Goal: Transaction & Acquisition: Purchase product/service

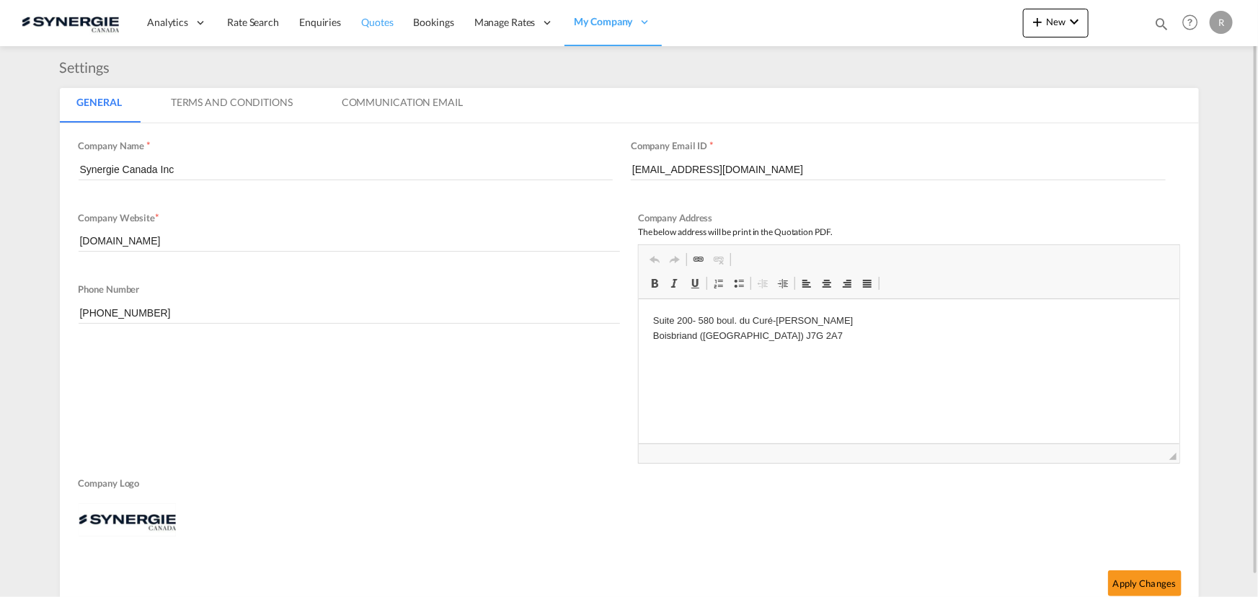
click at [375, 21] on span "Quotes" at bounding box center [377, 22] width 32 height 12
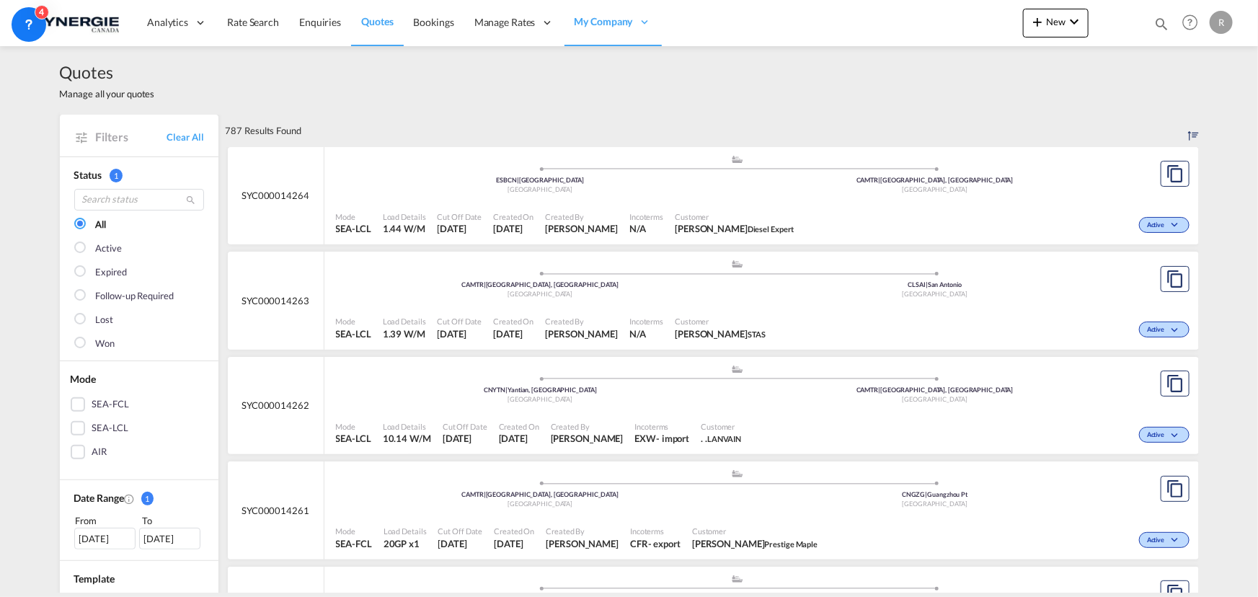
click at [1160, 22] on md-icon "icon-magnify" at bounding box center [1162, 24] width 16 height 16
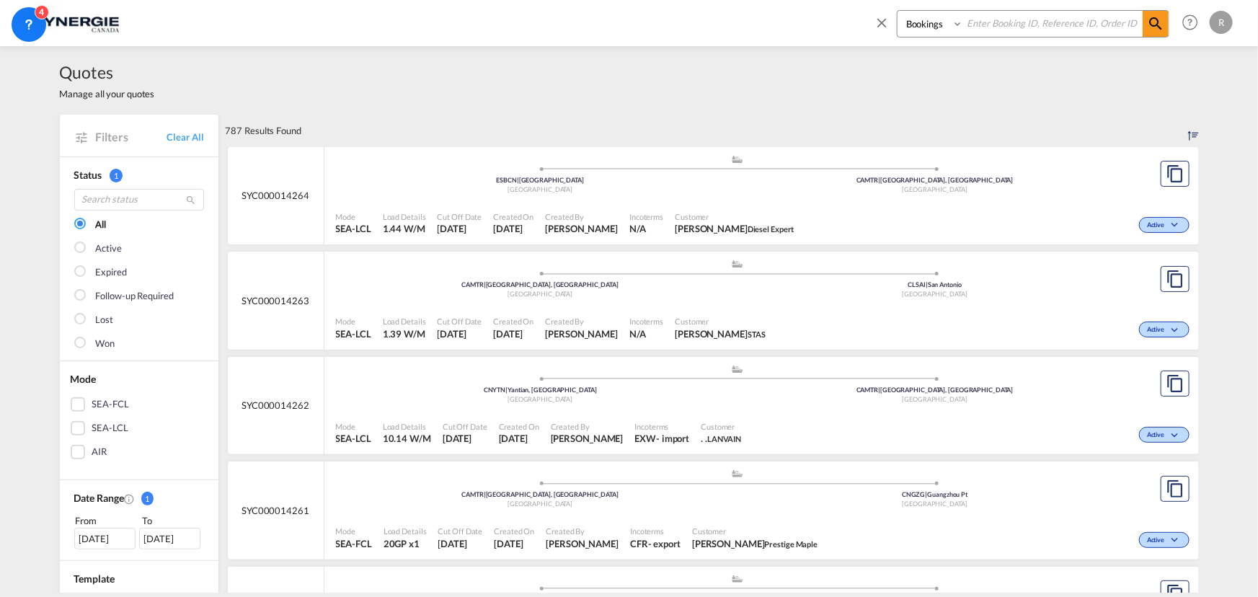
click at [932, 29] on select "Bookings Quotes Enquiries" at bounding box center [932, 24] width 69 height 26
select select "Quotes"
click at [898, 11] on select "Bookings Quotes Enquiries" at bounding box center [932, 24] width 69 height 26
click at [1006, 30] on input at bounding box center [1054, 23] width 180 height 25
type input "13318"
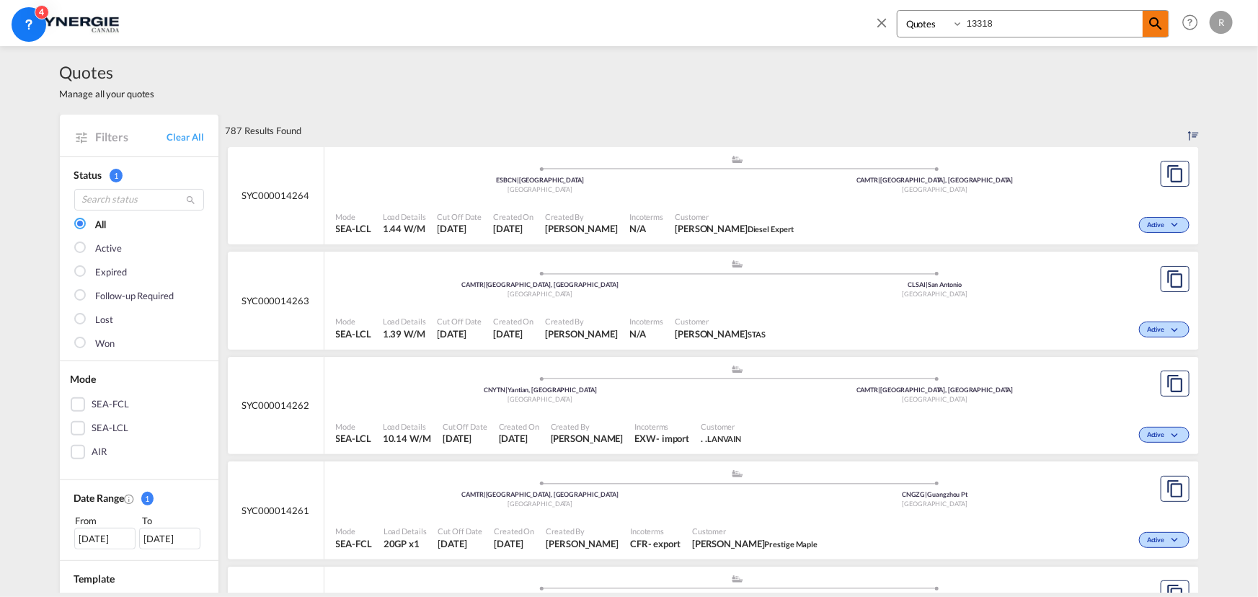
click at [1158, 26] on md-icon "icon-magnify" at bounding box center [1155, 23] width 17 height 17
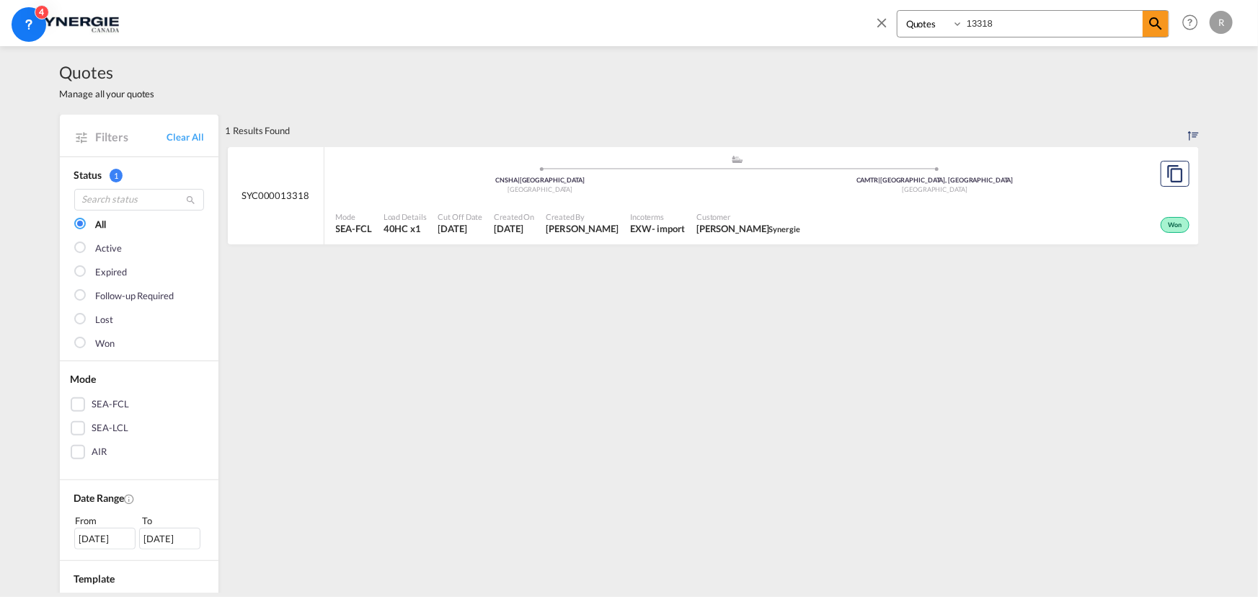
click at [835, 219] on div "Won" at bounding box center [999, 224] width 387 height 36
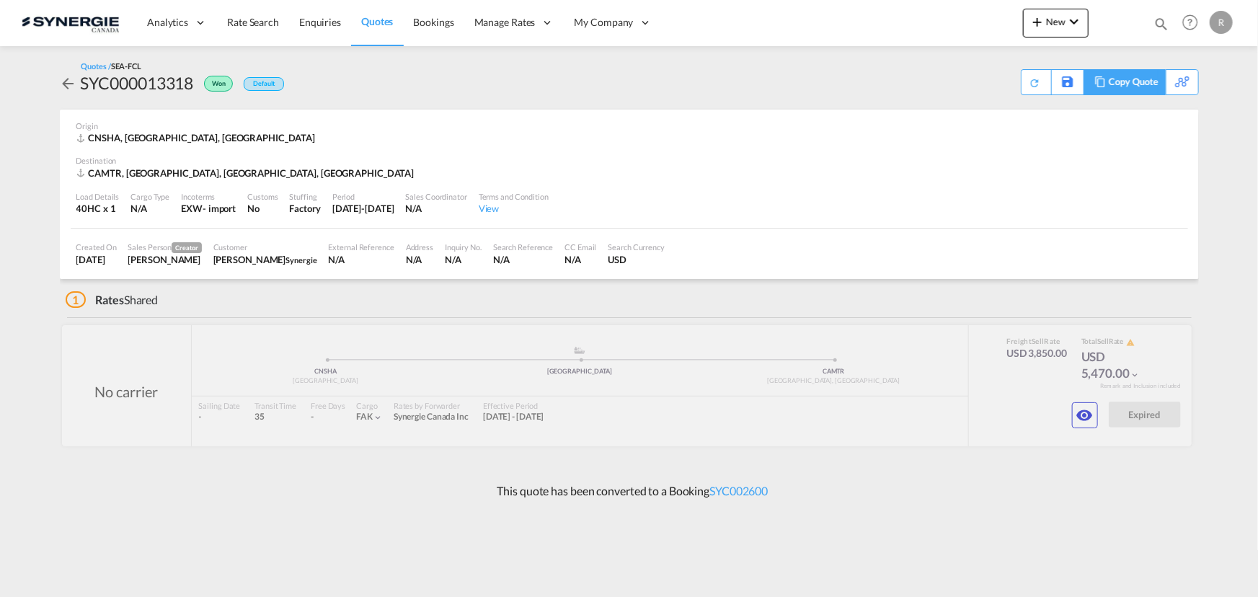
click at [1147, 84] on div "Copy Quote" at bounding box center [1133, 82] width 49 height 25
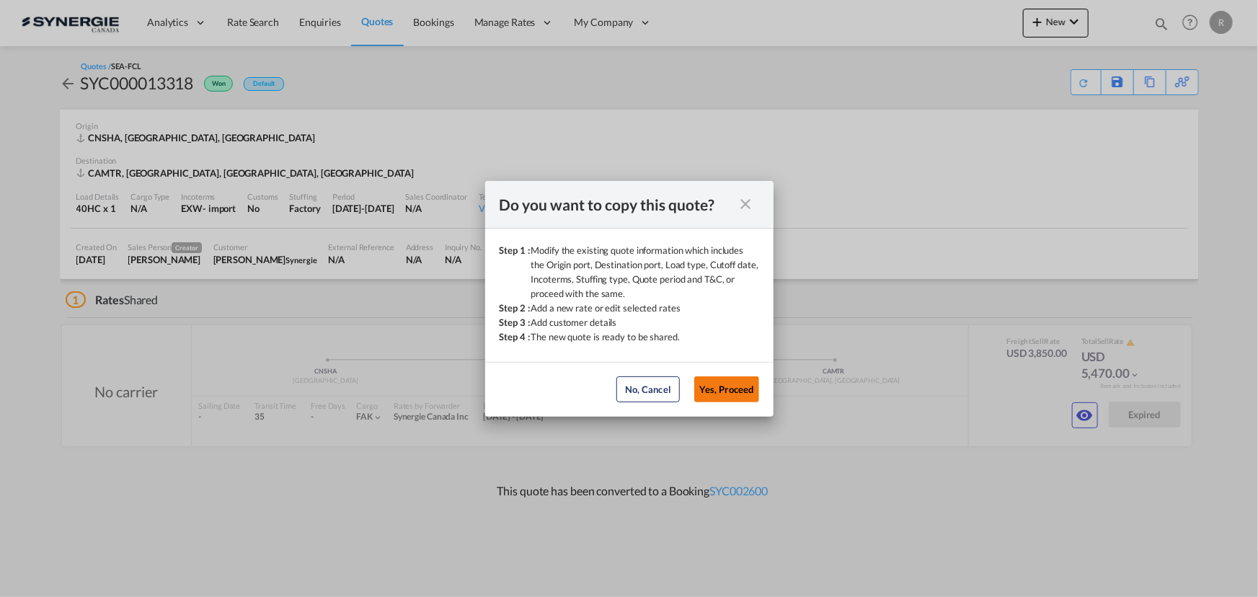
click at [735, 386] on button "Yes, Proceed" at bounding box center [727, 389] width 65 height 26
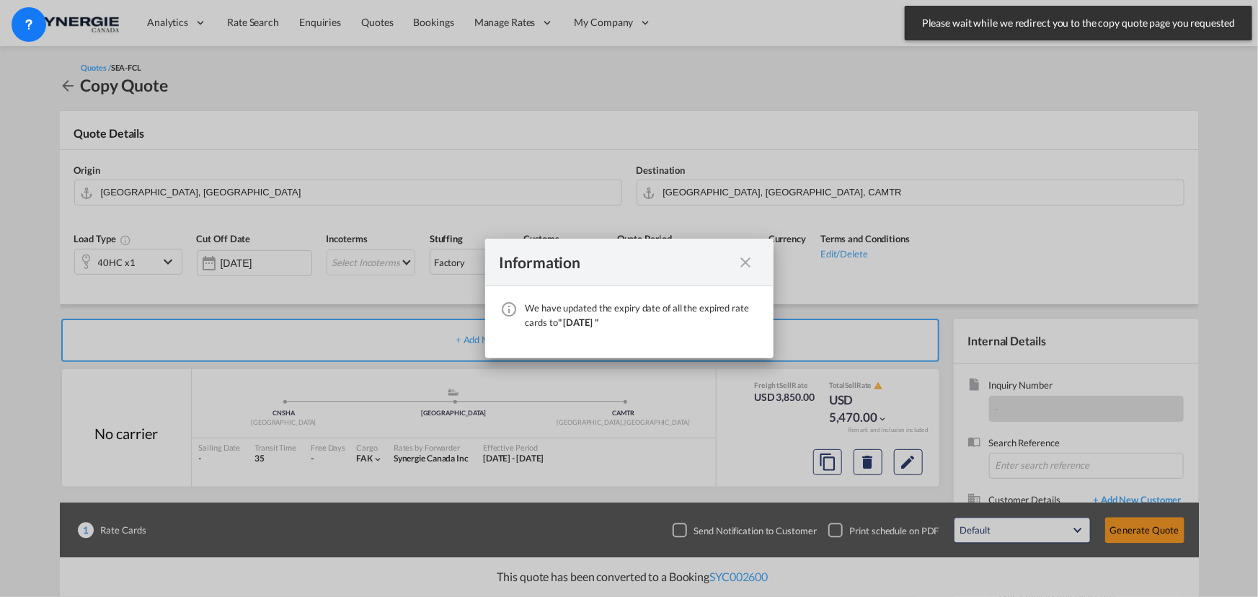
click at [736, 263] on div "We have ..." at bounding box center [746, 262] width 26 height 18
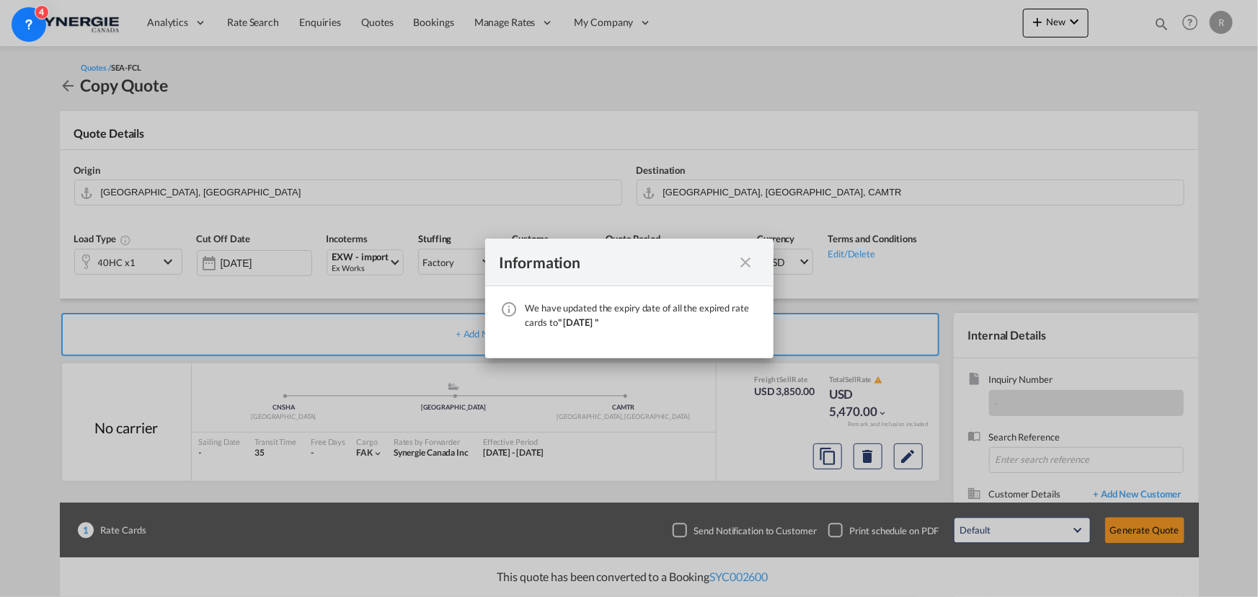
click at [750, 263] on md-icon "icon-close fg-AAA8AD cursor" at bounding box center [746, 262] width 17 height 17
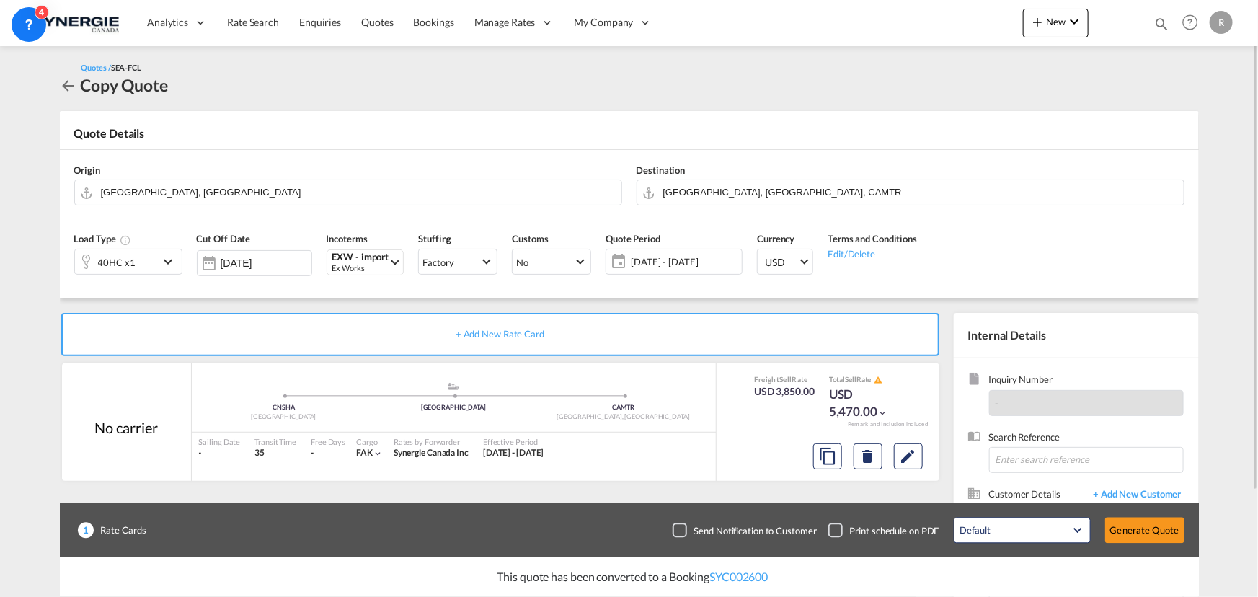
click at [142, 267] on div "40HC x1" at bounding box center [117, 262] width 84 height 25
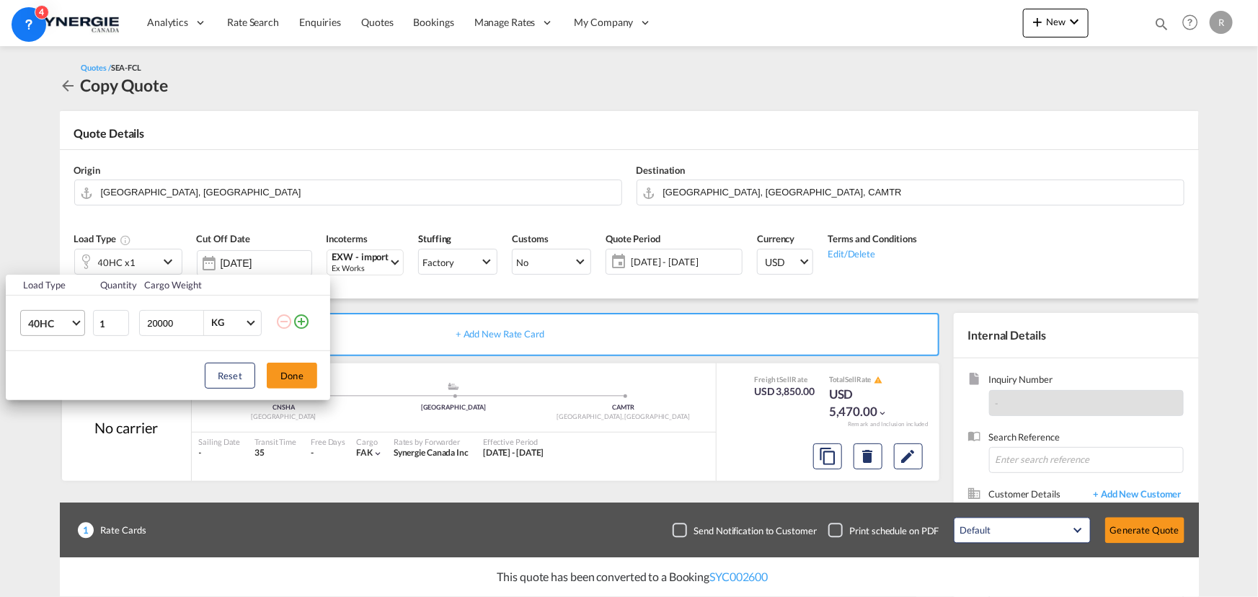
click at [58, 326] on span "40HC" at bounding box center [49, 324] width 42 height 14
click at [49, 248] on div "20GP" at bounding box center [39, 254] width 25 height 14
click at [291, 376] on button "Done" at bounding box center [292, 376] width 50 height 26
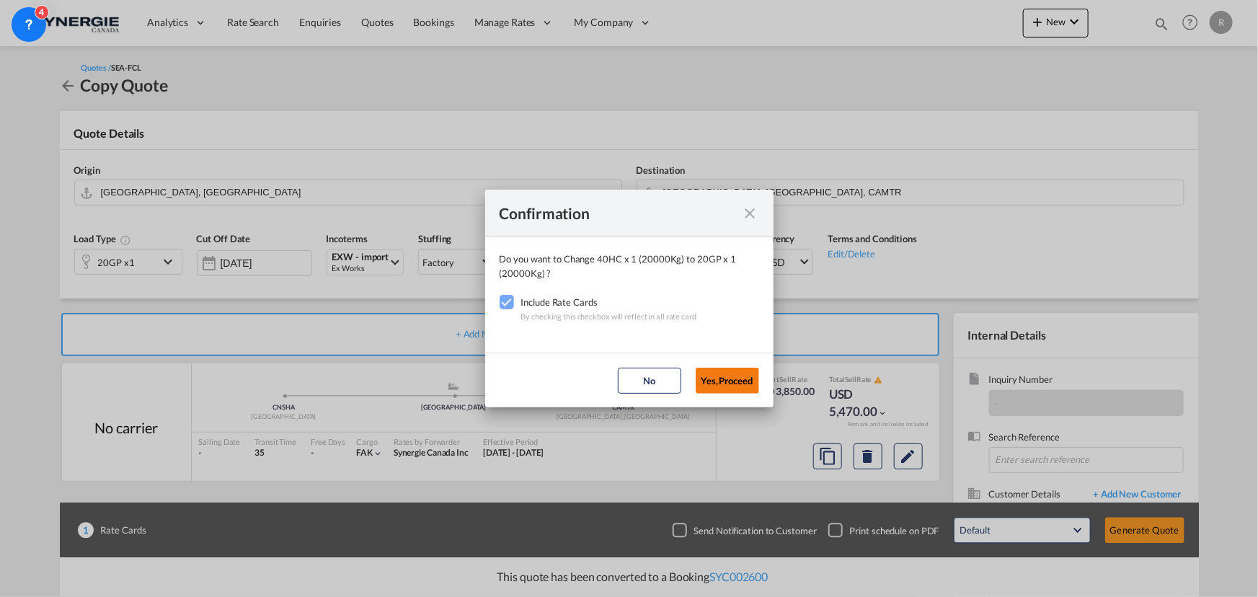
click at [730, 380] on button "Yes,Proceed" at bounding box center [727, 381] width 63 height 26
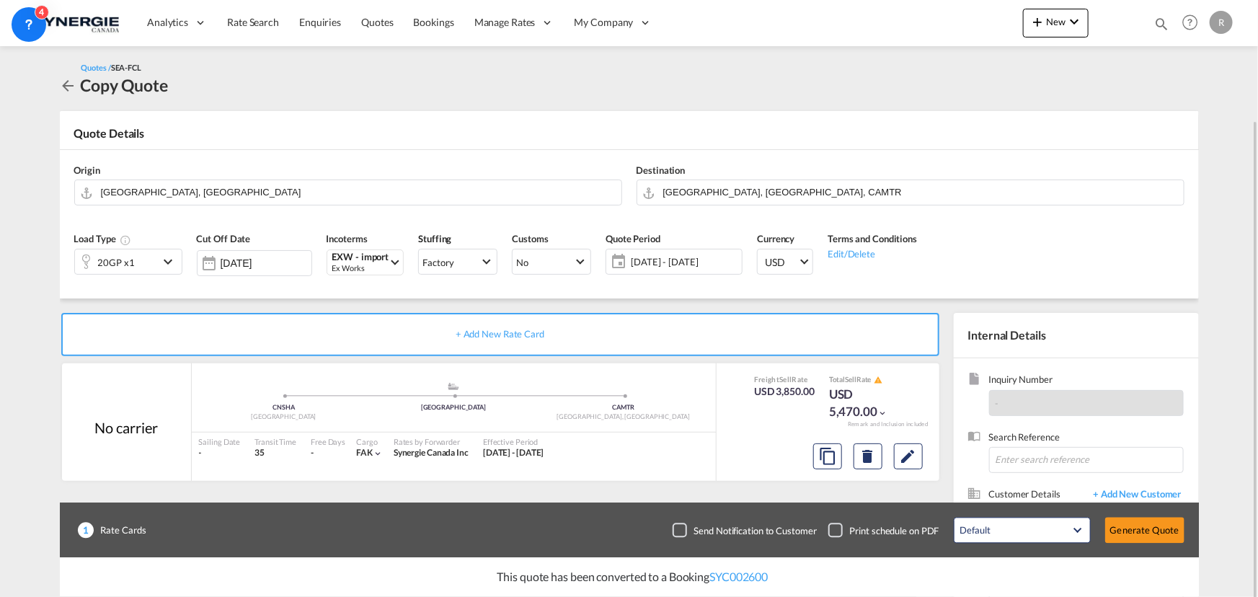
scroll to position [65, 0]
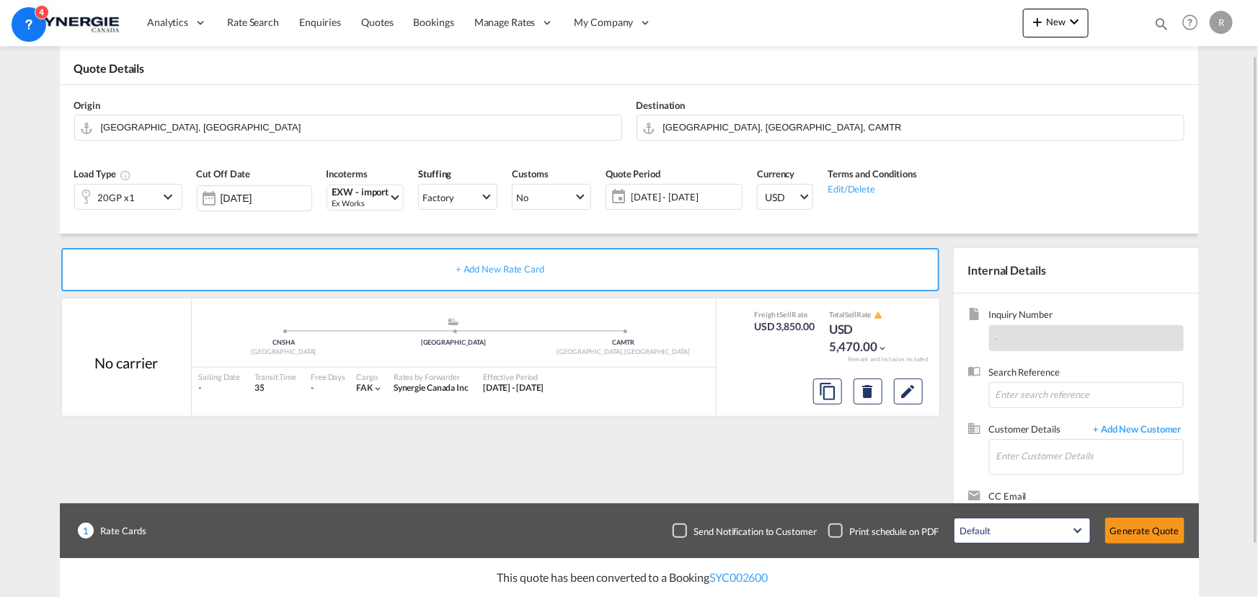
click at [681, 194] on span "22 Aug - 21 Sep 2025" at bounding box center [684, 196] width 107 height 13
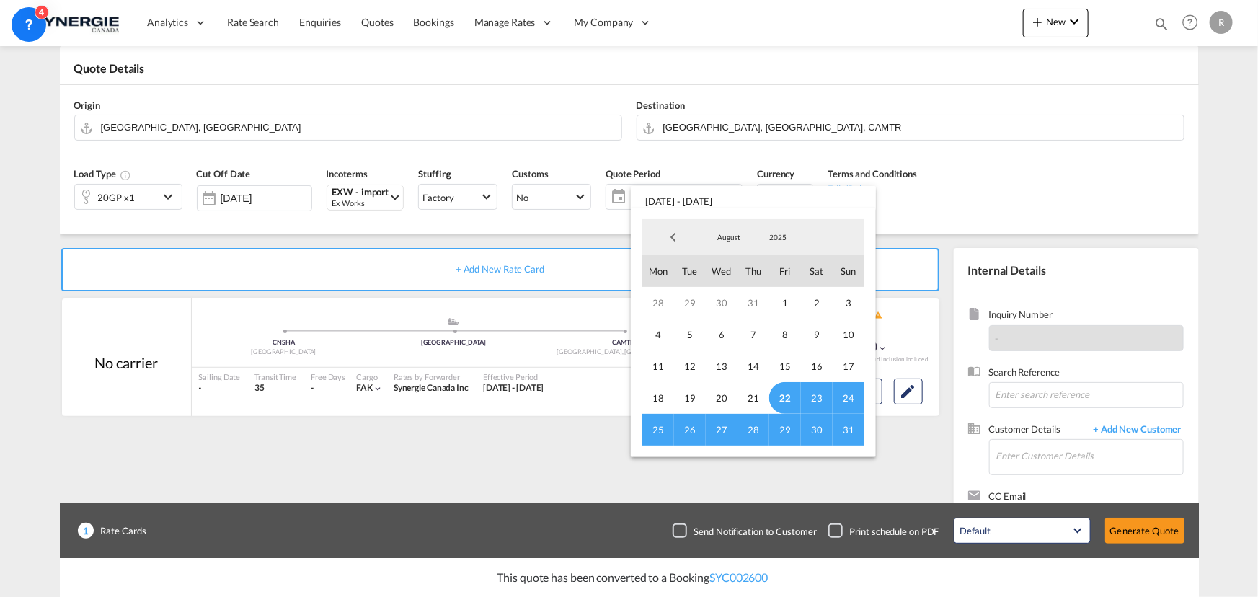
click at [848, 428] on span "31" at bounding box center [849, 430] width 32 height 32
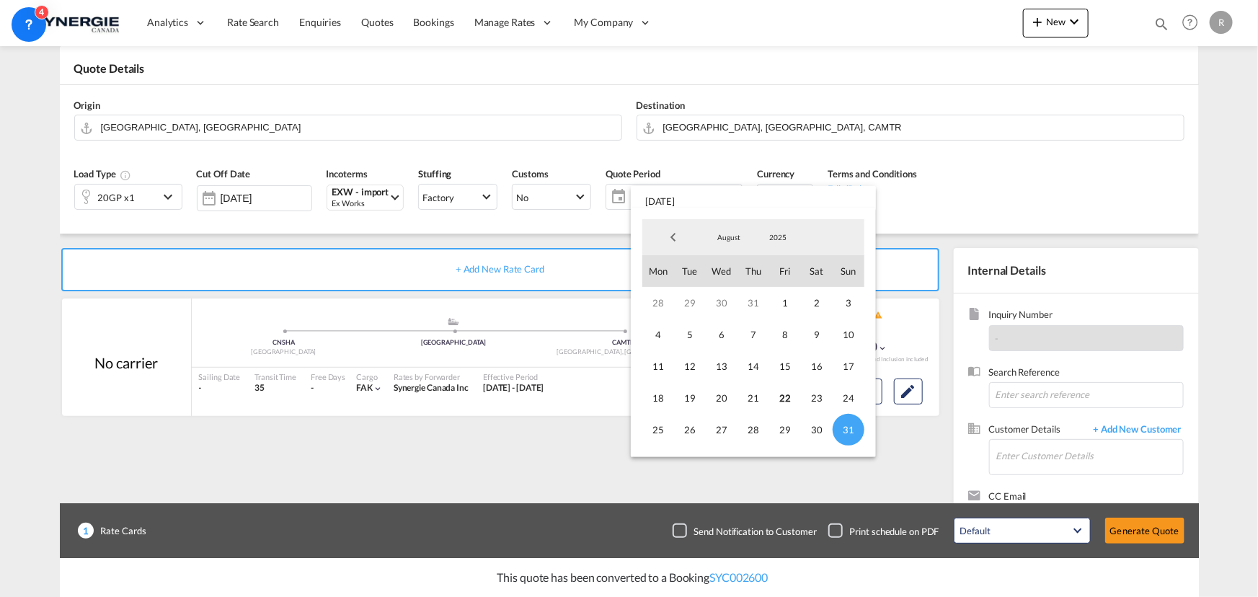
click at [982, 215] on md-backdrop at bounding box center [629, 298] width 1258 height 597
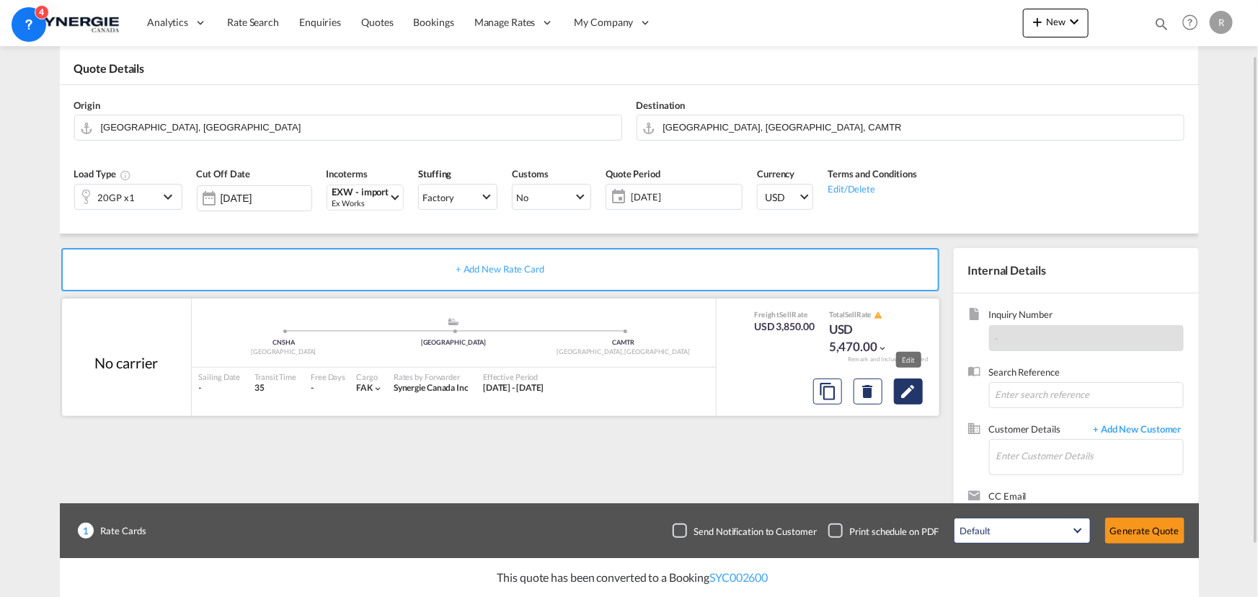
click at [912, 399] on md-icon "Edit" at bounding box center [908, 391] width 17 height 17
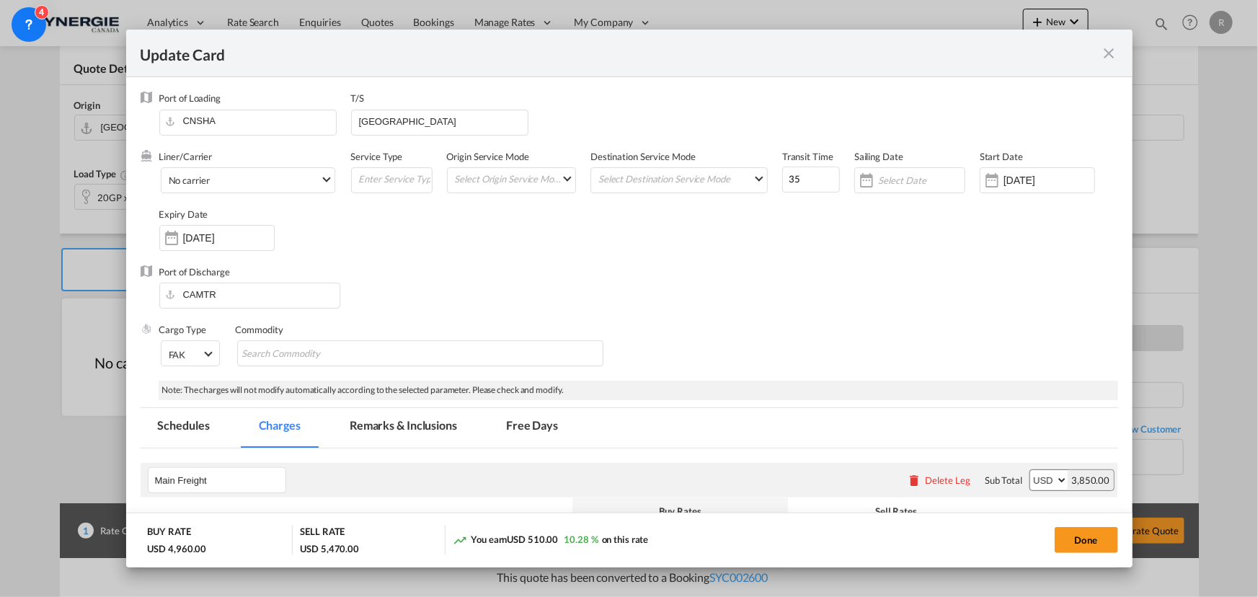
select select "per container"
select select "per B/L"
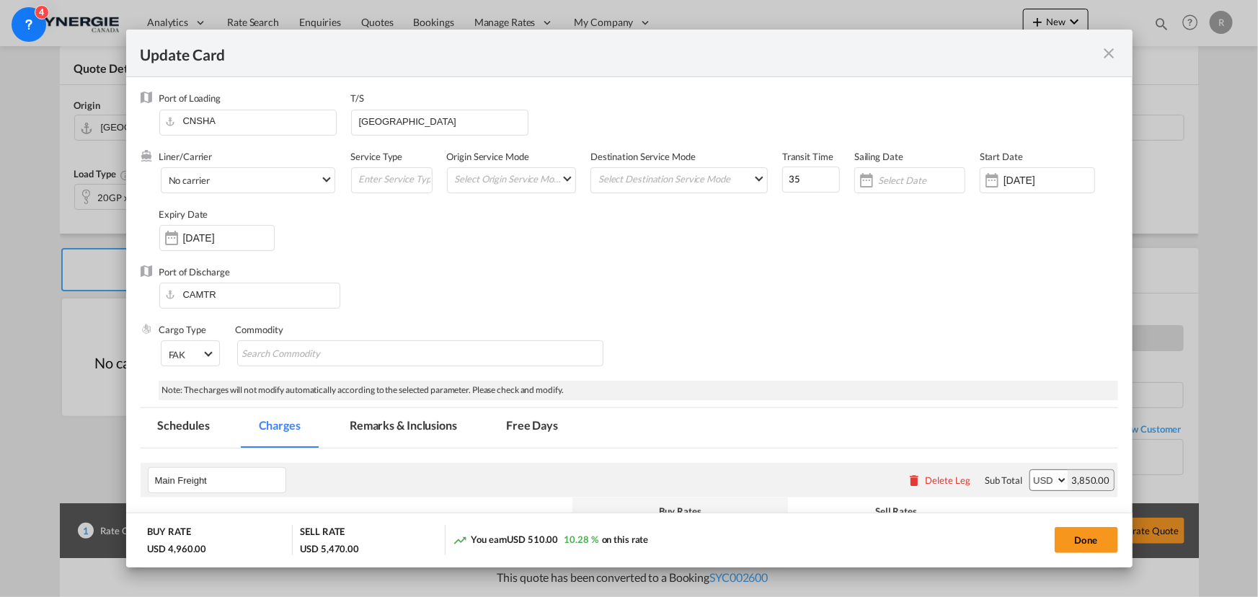
select select "per B/L"
select select "per shipment"
click at [228, 242] on input "21 Sep 2025" at bounding box center [228, 238] width 91 height 12
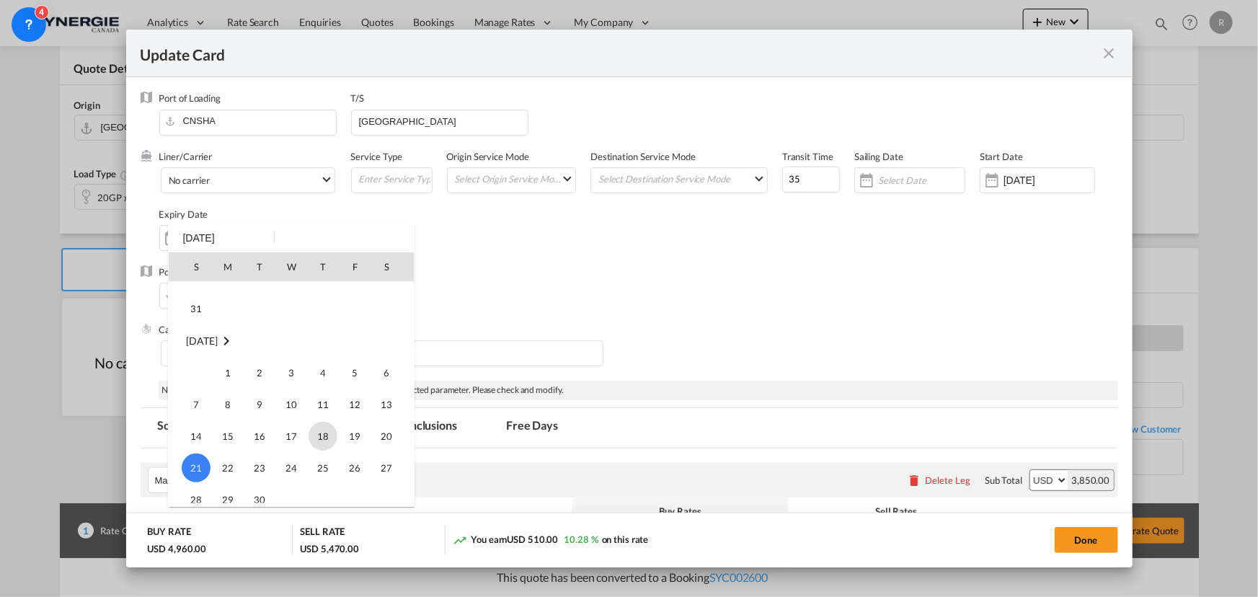
scroll to position [317, 0]
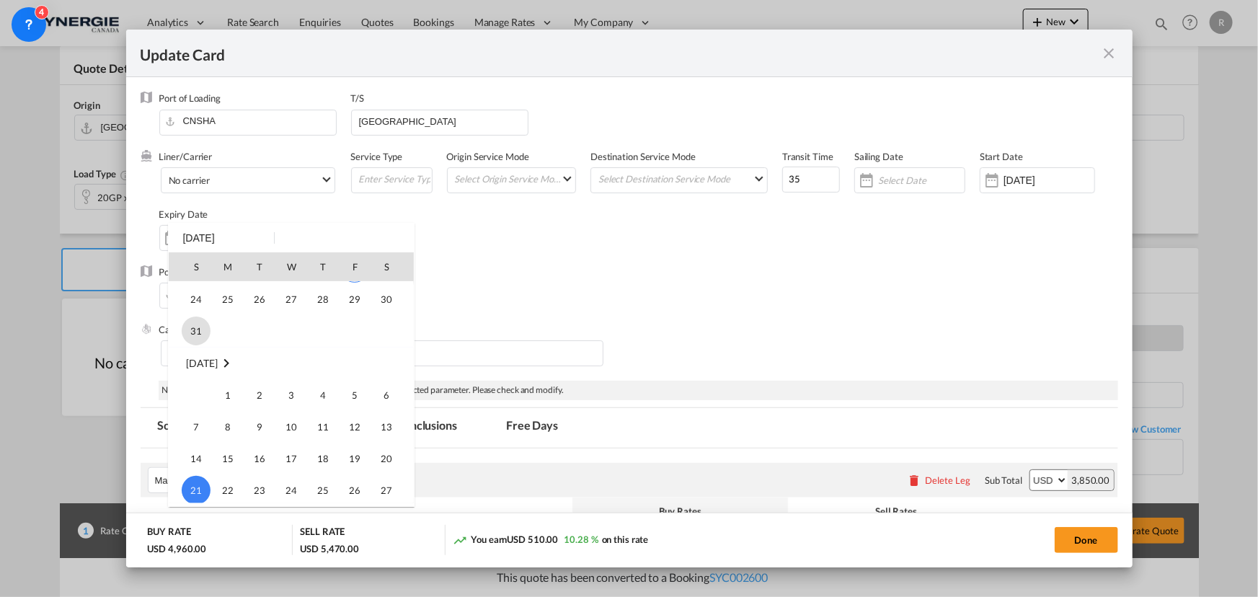
click at [200, 330] on span "31" at bounding box center [196, 331] width 29 height 29
type input "[DATE]"
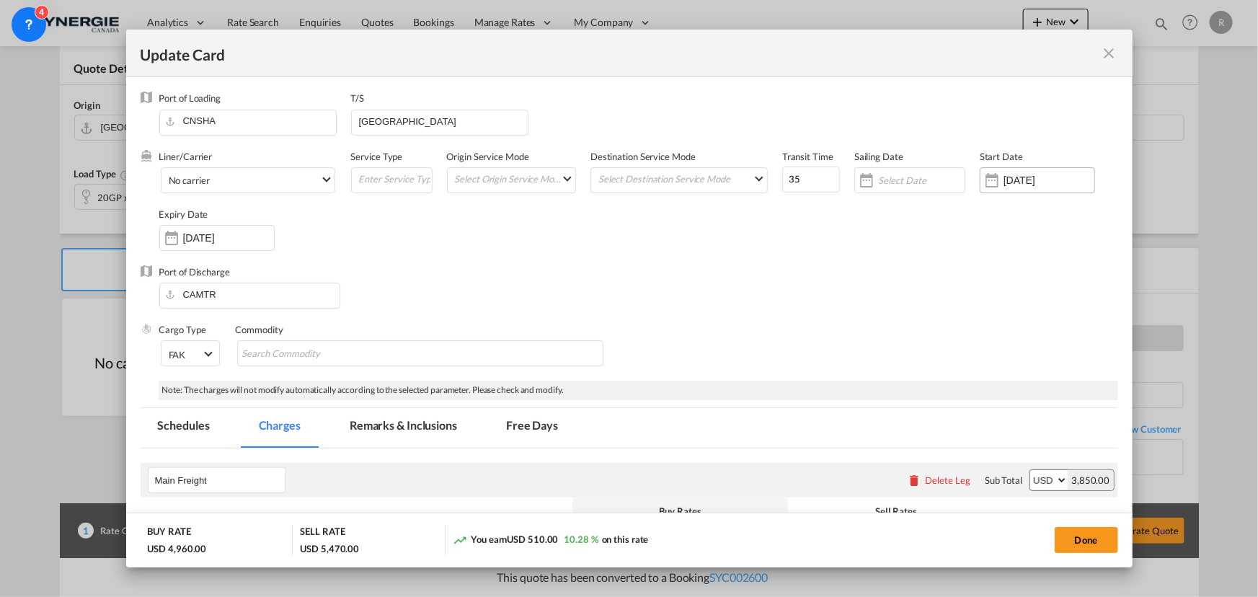
click at [1067, 175] on input "16 Jul 2025" at bounding box center [1049, 181] width 91 height 12
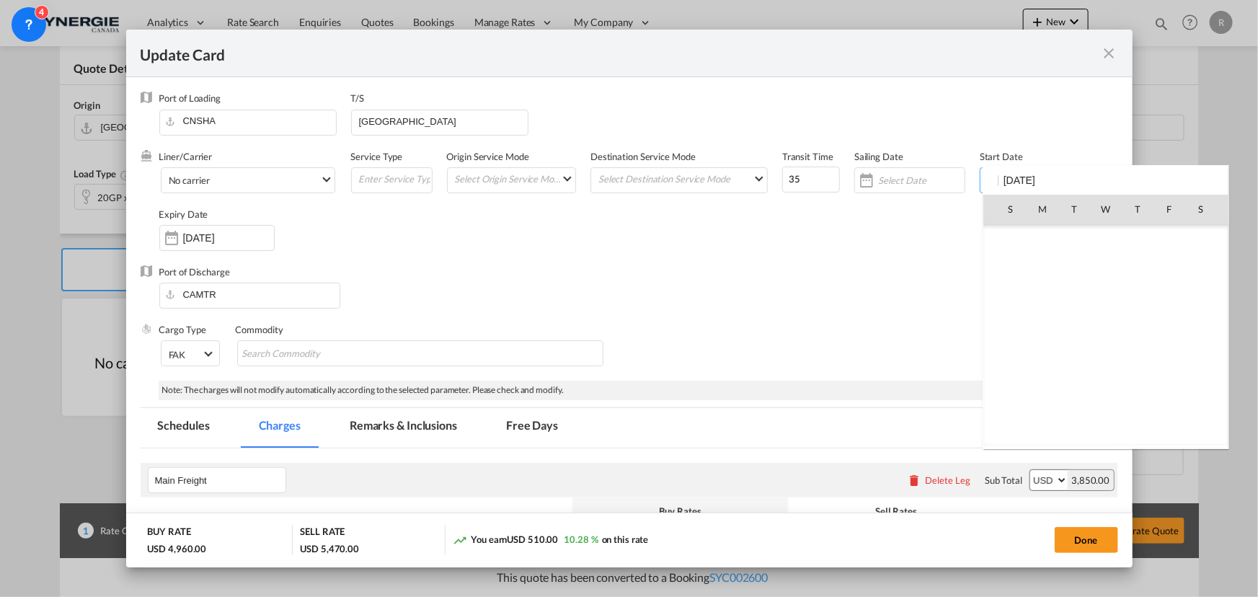
scroll to position [333687, 0]
type input "1"
click at [485, 264] on div at bounding box center [629, 298] width 1258 height 597
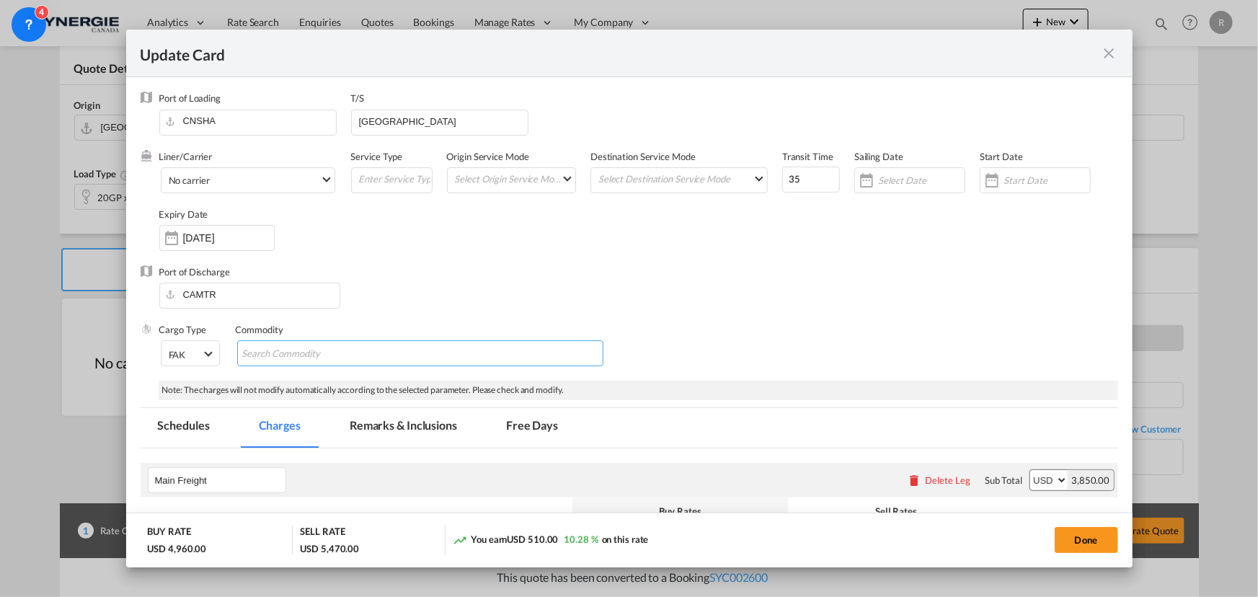
click at [426, 348] on md-chips-wrap "Chips container with autocompletion. Enter the text area, type text to search, …" at bounding box center [420, 353] width 366 height 26
type input "general cargo"
click at [664, 275] on div "Port of Discharge CAMTR" at bounding box center [630, 294] width 978 height 58
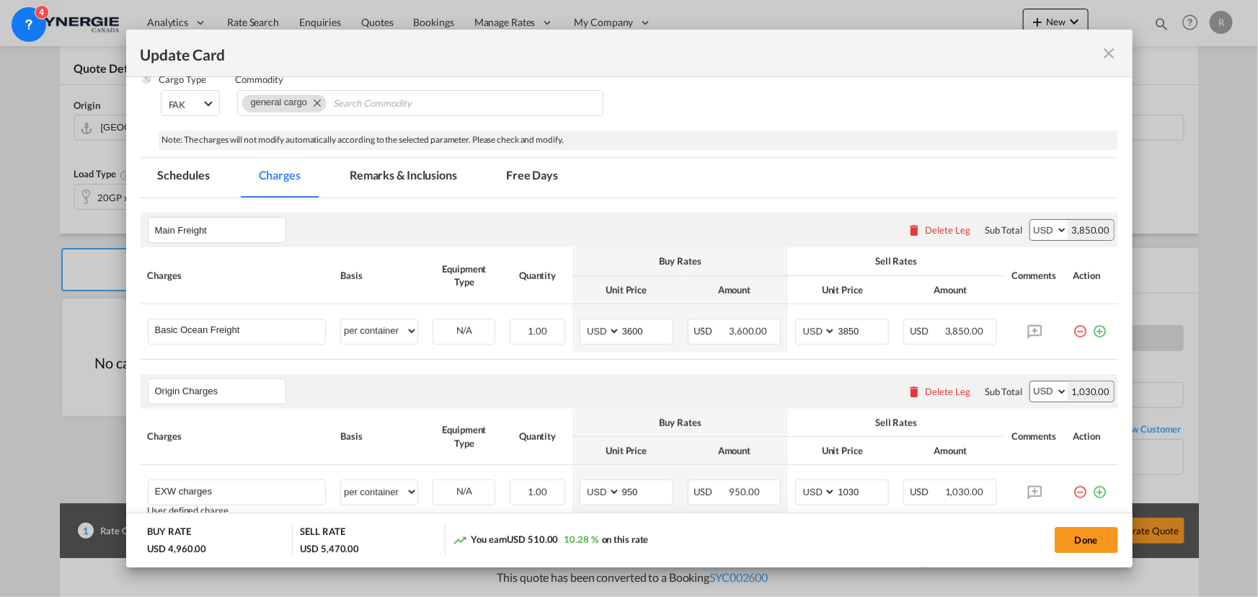
scroll to position [262, 0]
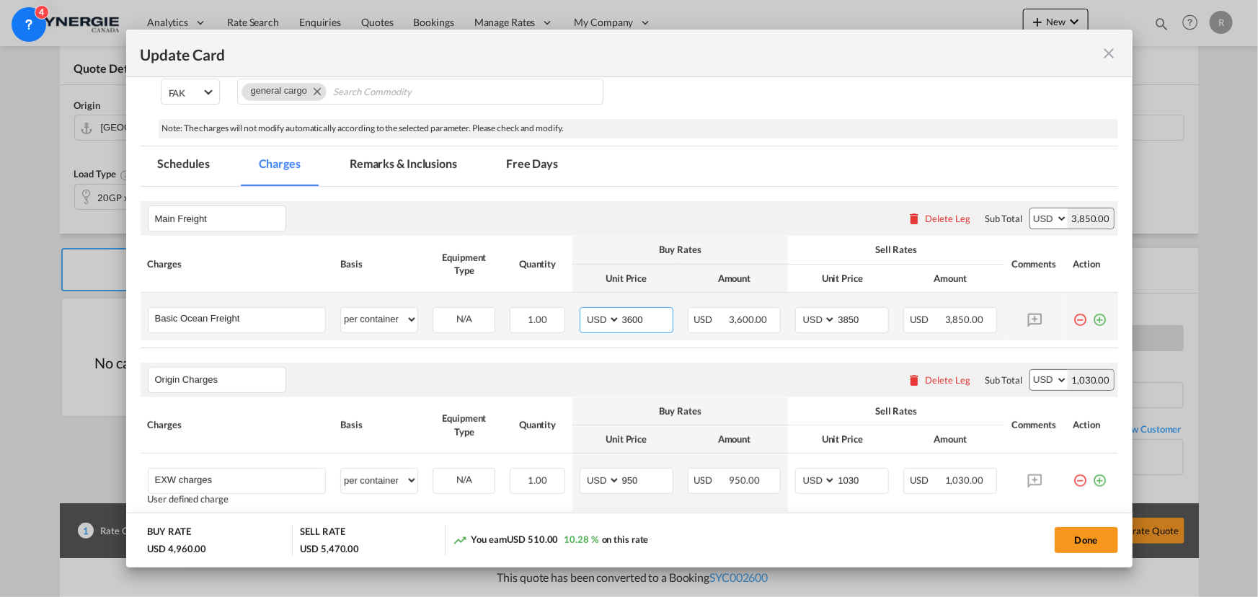
drag, startPoint x: 652, startPoint y: 319, endPoint x: 581, endPoint y: 309, distance: 71.4
click at [581, 309] on md-input-container "AED AFN ALL AMD ANG AOA ARS AUD AWG AZN BAM BBD BDT BGN BHD BIF BMD BND BOB BRL…" at bounding box center [627, 320] width 94 height 26
click at [648, 318] on input "3600" at bounding box center [647, 319] width 52 height 22
drag, startPoint x: 648, startPoint y: 318, endPoint x: 560, endPoint y: 312, distance: 88.2
click at [560, 312] on tr "Basic Ocean Freight Please Enter User Defined Charges Cannot Be Published per e…" at bounding box center [630, 317] width 978 height 48
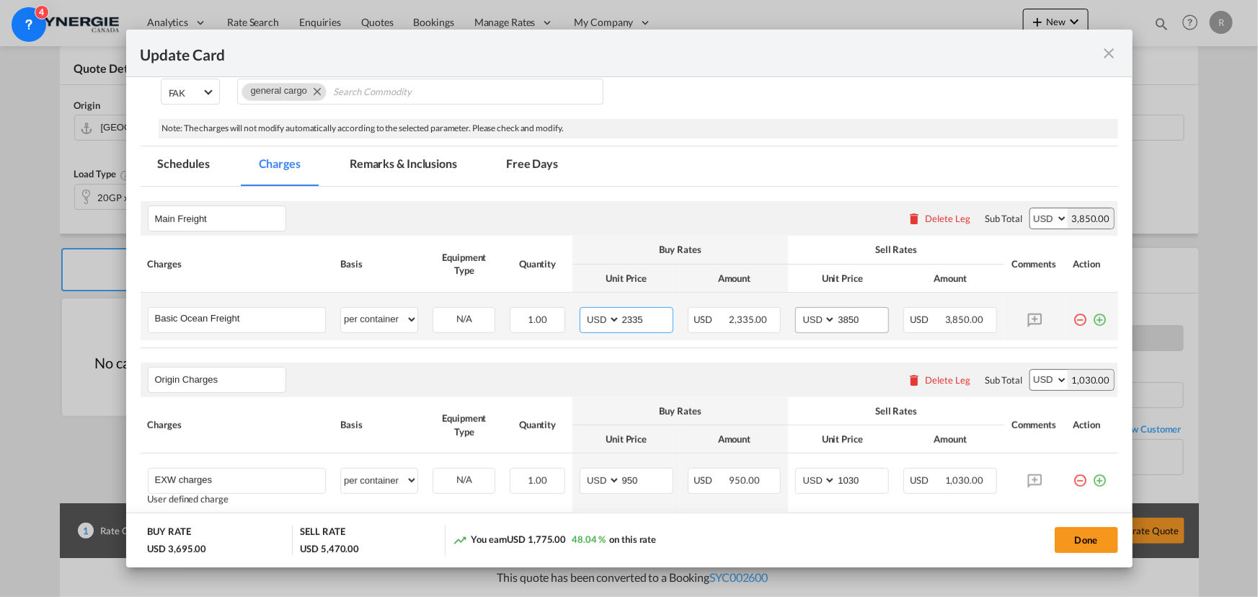
type input "2335"
drag, startPoint x: 870, startPoint y: 316, endPoint x: 810, endPoint y: 312, distance: 60.0
click at [810, 312] on md-input-container "AED AFN ALL AMD ANG AOA ARS AUD AWG AZN BAM BBD BDT BGN BHD BIF BMD BND BOB BRL…" at bounding box center [842, 320] width 94 height 26
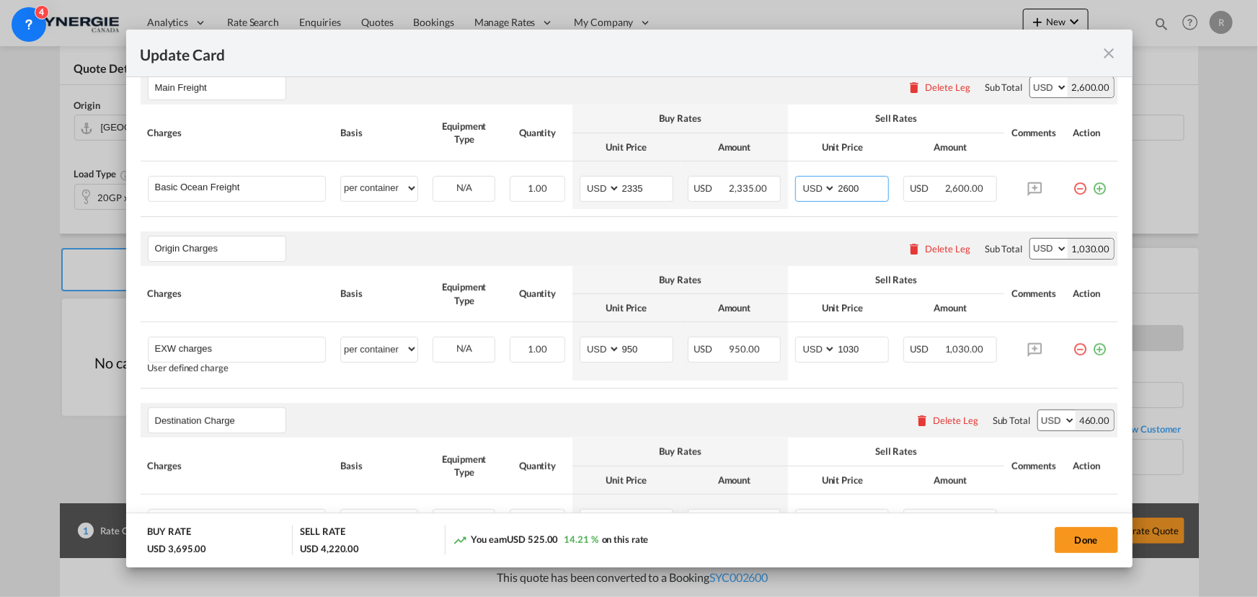
type input "2600"
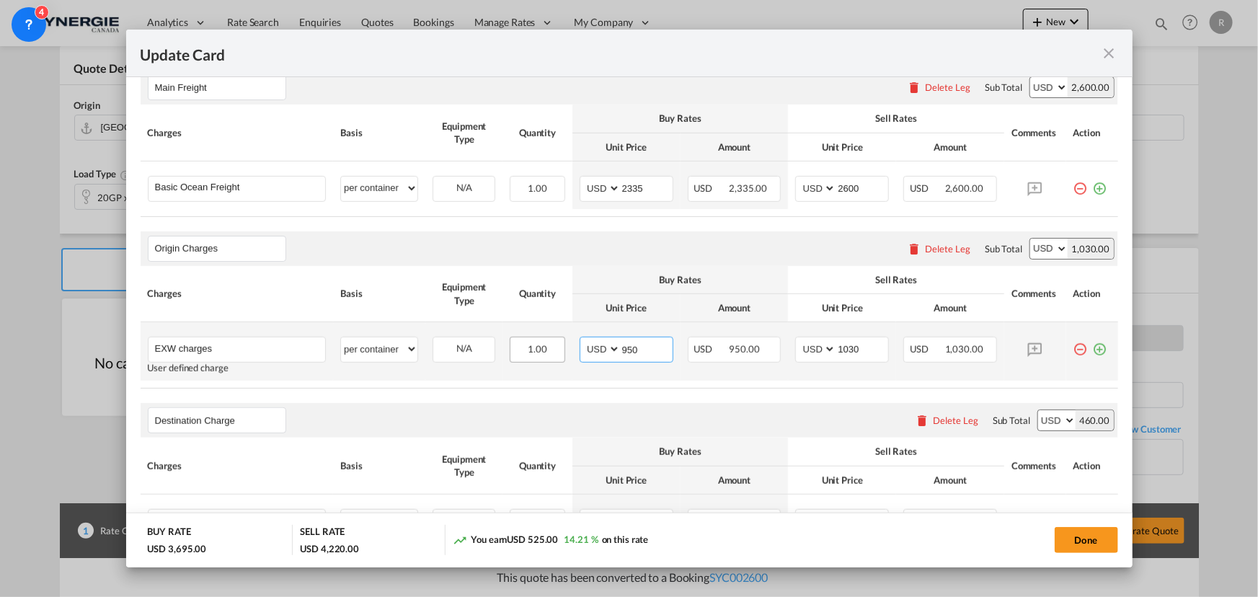
drag, startPoint x: 636, startPoint y: 353, endPoint x: 519, endPoint y: 340, distance: 117.5
click at [519, 340] on tr "EXW charges Please Enter User Defined Charges Cannot Be Published User defined …" at bounding box center [630, 351] width 978 height 58
type input "744"
drag, startPoint x: 878, startPoint y: 351, endPoint x: 808, endPoint y: 348, distance: 70.7
click at [808, 348] on md-input-container "AED AFN ALL AMD ANG AOA ARS AUD AWG AZN BAM BBD BDT BGN BHD BIF BMD BND BOB BRL…" at bounding box center [842, 350] width 94 height 26
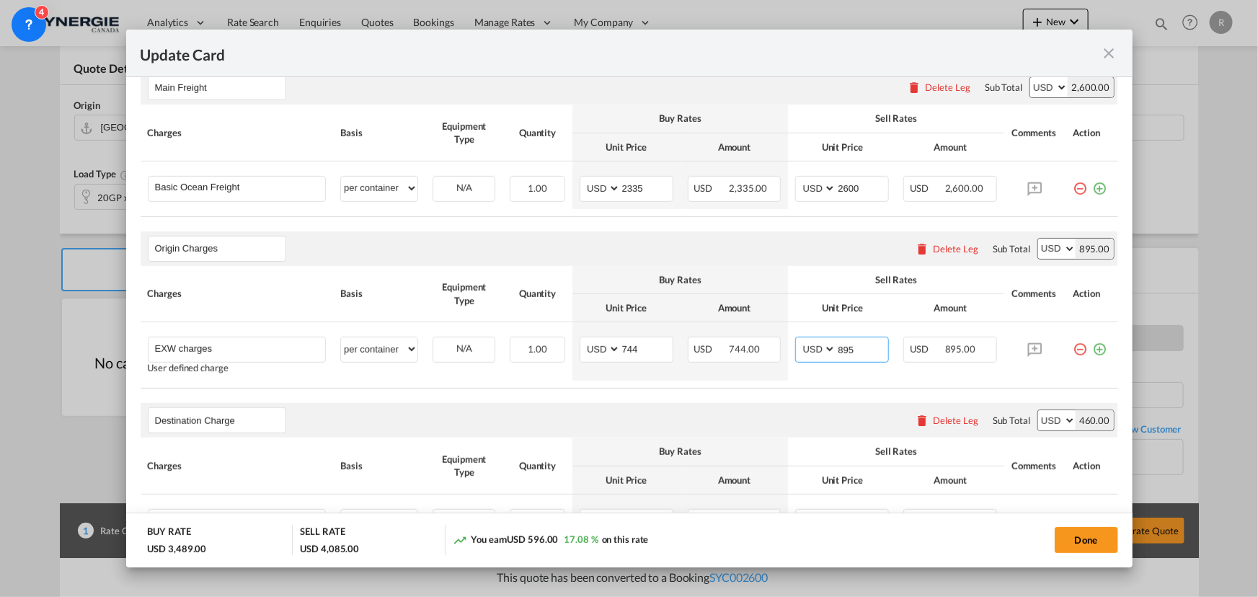
type input "895"
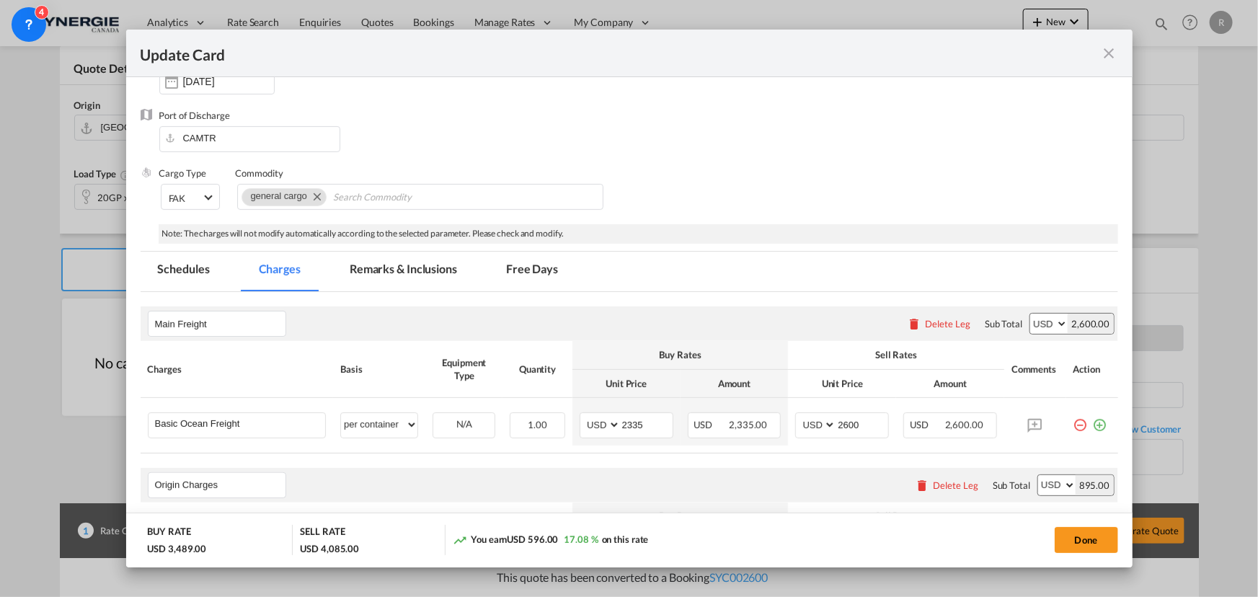
scroll to position [131, 0]
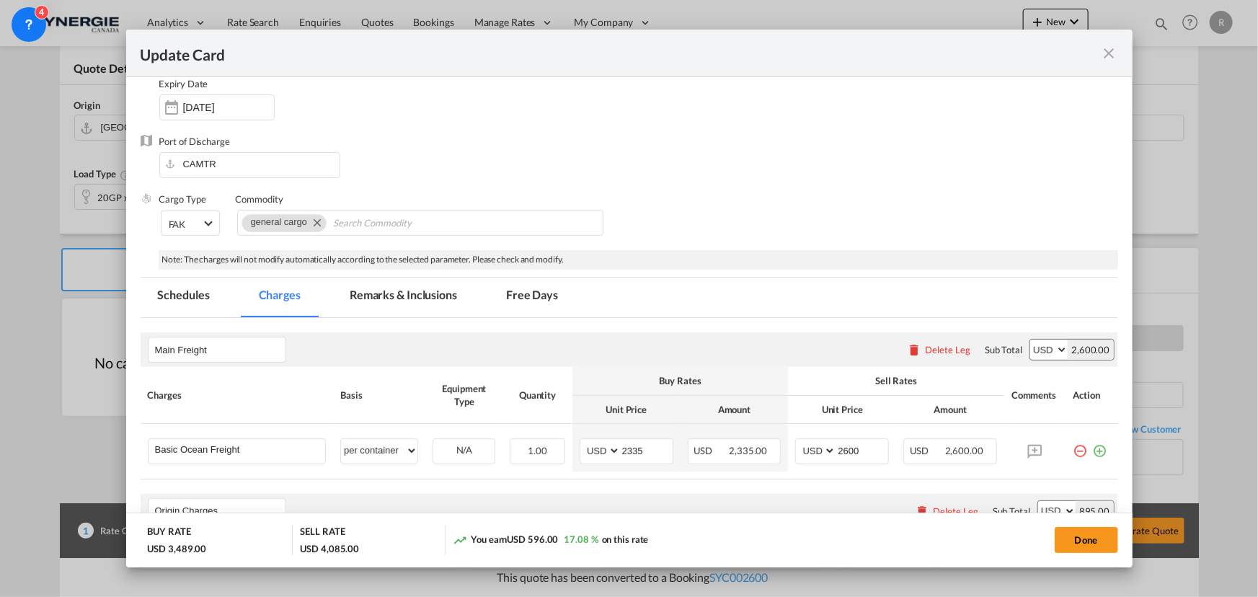
click at [426, 303] on md-tab-item "Remarks & Inclusions" at bounding box center [403, 298] width 142 height 40
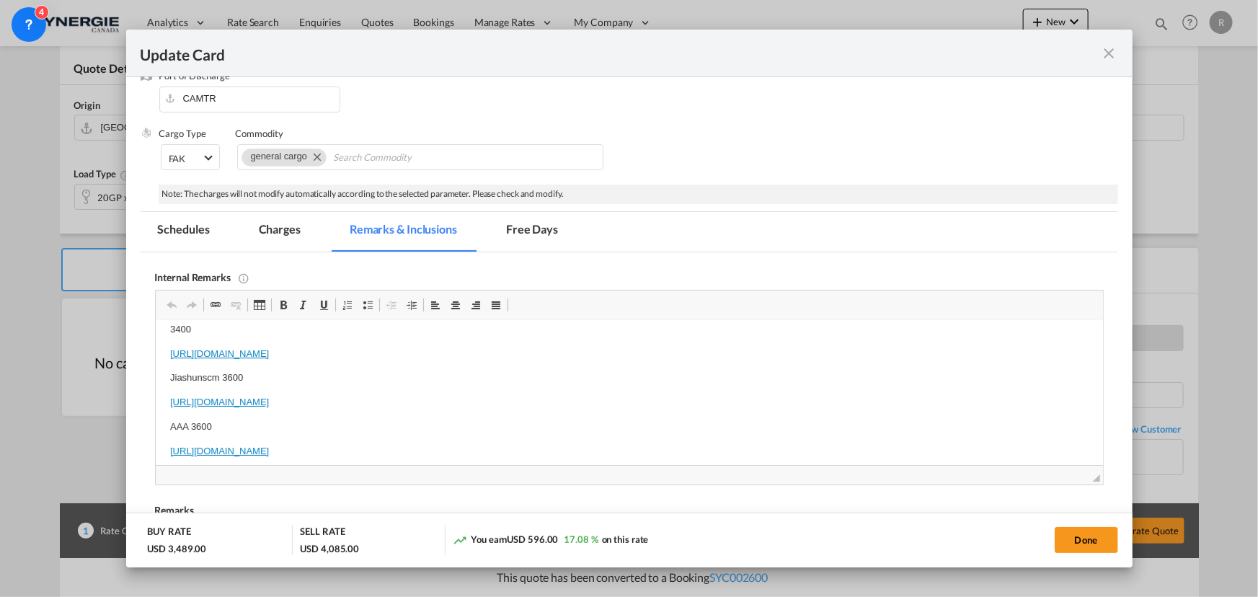
scroll to position [0, 0]
drag, startPoint x: 167, startPoint y: 340, endPoint x: 605, endPoint y: 444, distance: 449.7
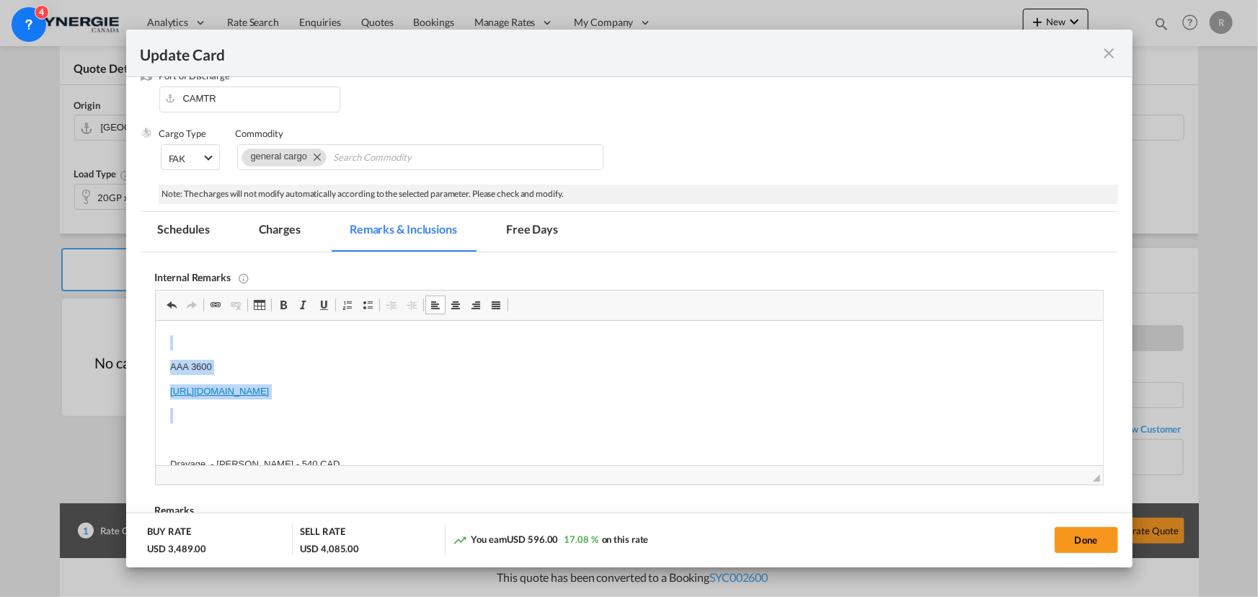
drag, startPoint x: 169, startPoint y: 332, endPoint x: 587, endPoint y: 420, distance: 426.9
click at [587, 420] on html "AAA 3600 https://app.frontapp.com/open/msg_1gcll6rz?key=bLswCjyrn871dg2C8aYk1Jq…" at bounding box center [629, 404] width 948 height 166
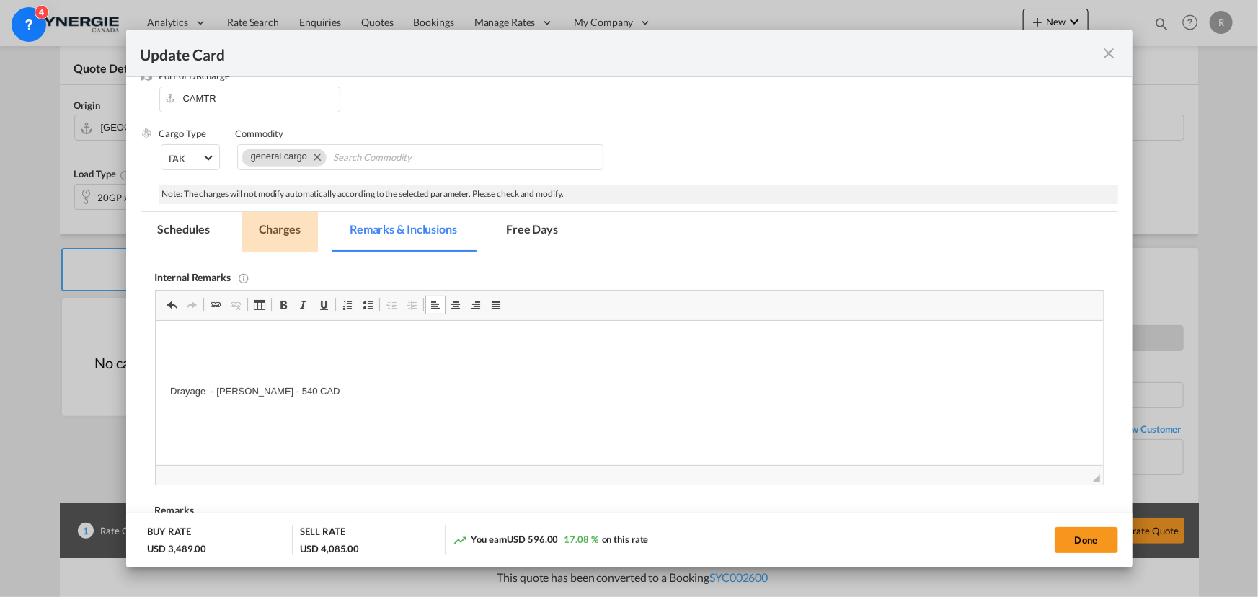
click at [275, 230] on md-tab-item "Charges" at bounding box center [280, 232] width 76 height 40
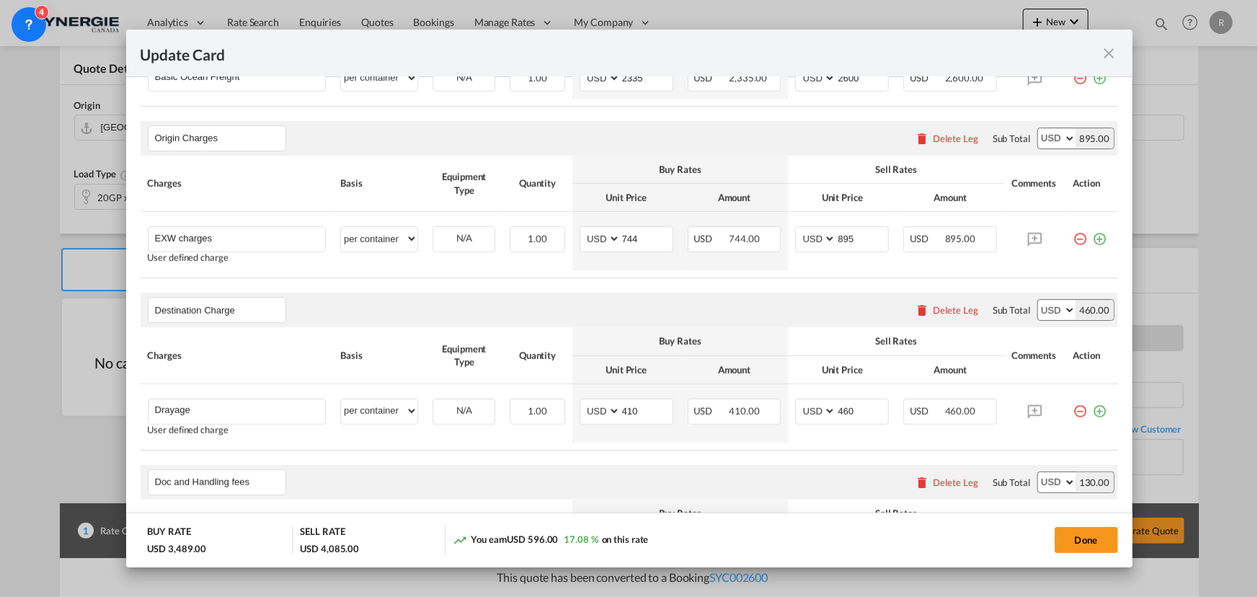
scroll to position [524, 0]
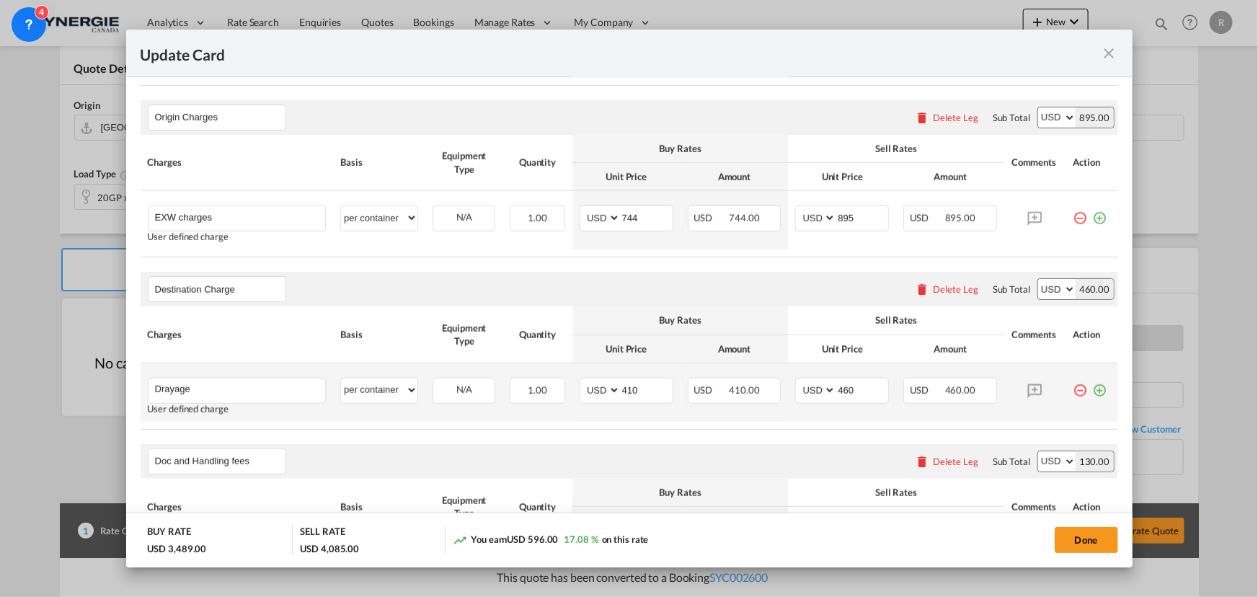
click at [1093, 392] on md-icon "icon-plus-circle-outline green-400-fg" at bounding box center [1100, 385] width 14 height 14
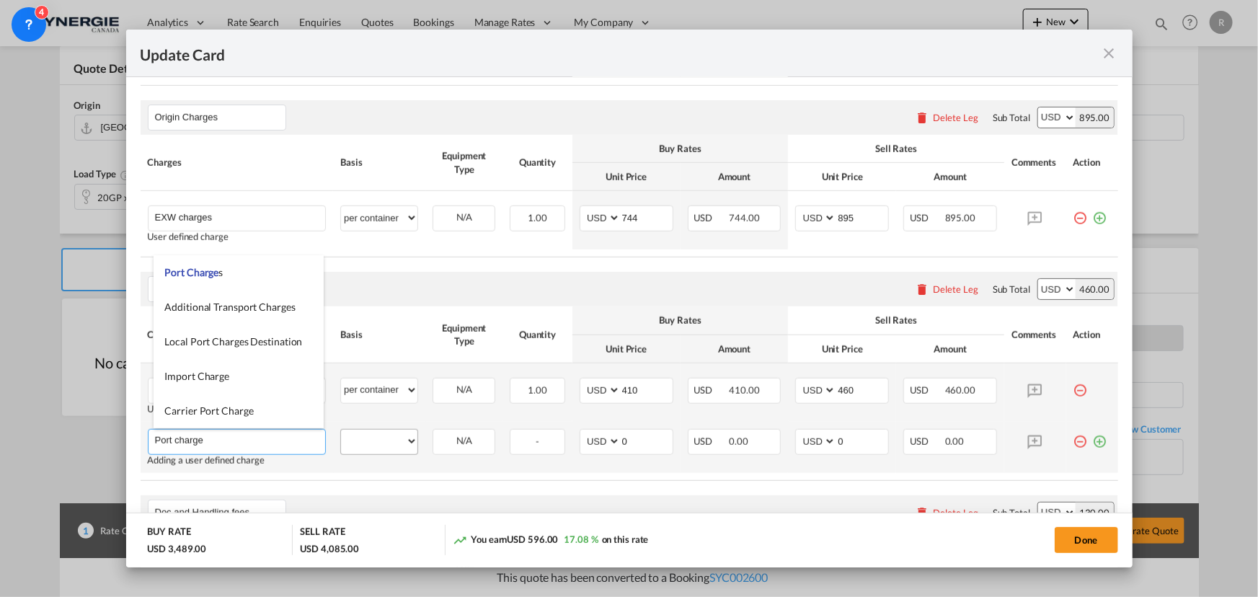
type input "Port charge"
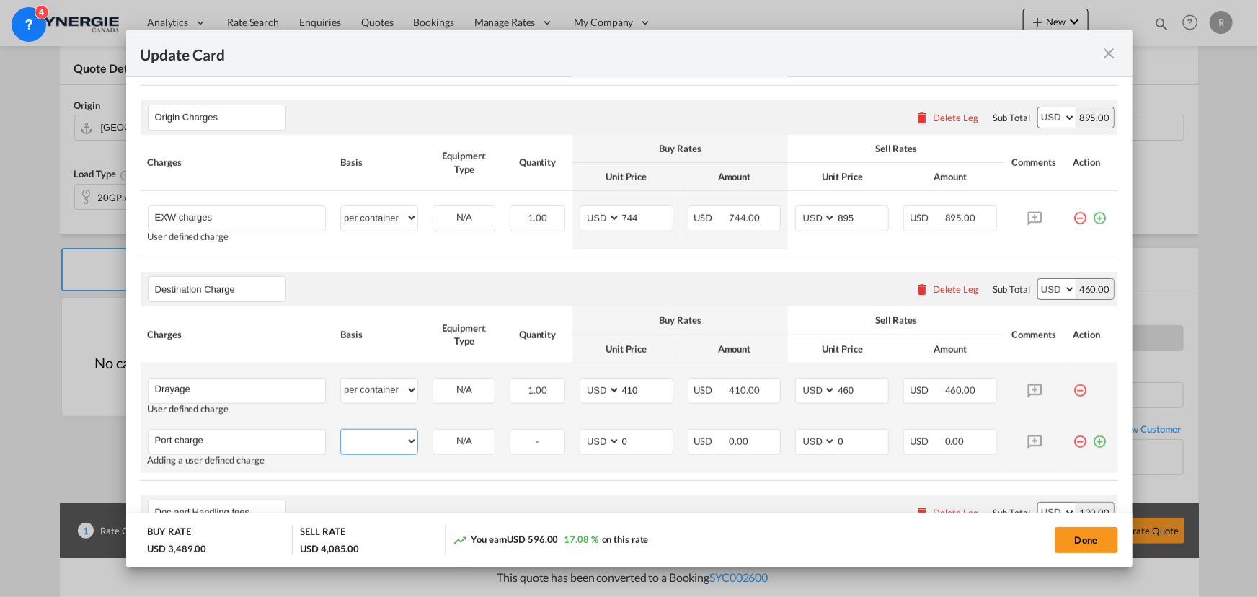
drag, startPoint x: 382, startPoint y: 436, endPoint x: 321, endPoint y: 414, distance: 65.3
click at [382, 436] on select "per equipment per container per B/L per shipping bill per shipment per pallet p…" at bounding box center [379, 441] width 76 height 23
select select "per container"
click at [341, 430] on select "per equipment per container per B/L per shipping bill per shipment per pallet p…" at bounding box center [379, 441] width 76 height 23
drag, startPoint x: 647, startPoint y: 440, endPoint x: 563, endPoint y: 436, distance: 84.5
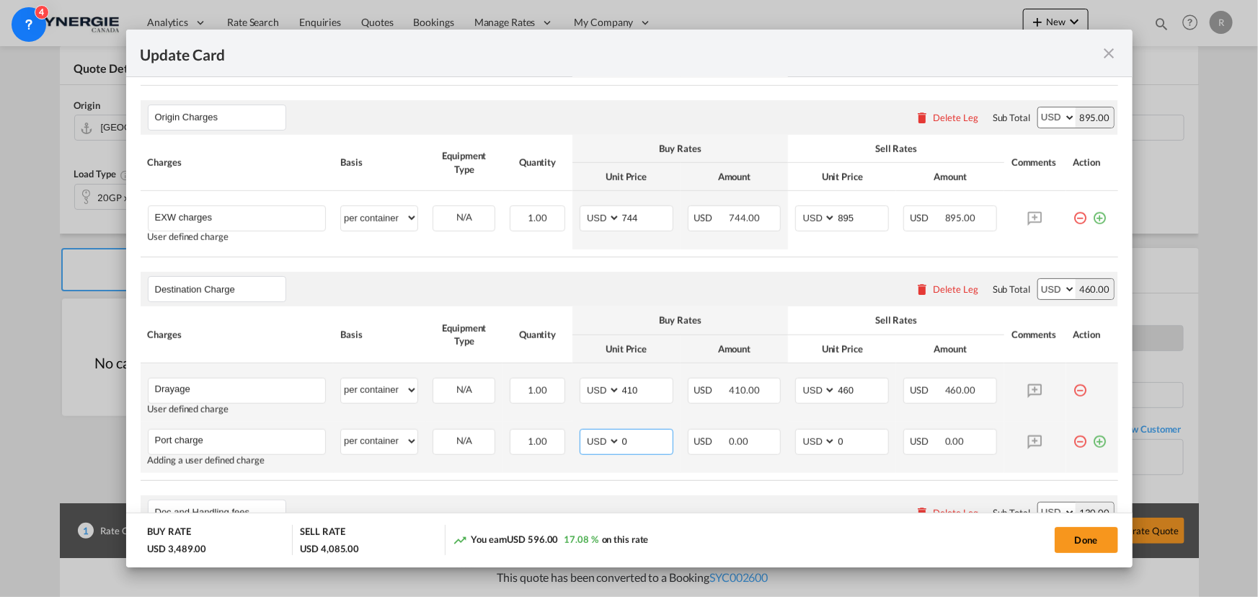
click at [563, 436] on tr "Port charge Please Enter User Defined Charges Cannot Be Published Adding a user…" at bounding box center [630, 447] width 978 height 51
type input "50"
drag, startPoint x: 844, startPoint y: 433, endPoint x: 822, endPoint y: 432, distance: 21.6
click at [823, 433] on md-input-container "AED AFN ALL AMD ANG AOA ARS AUD AWG AZN BAM BBD BDT BGN BHD BIF BMD BND BOB BRL…" at bounding box center [842, 442] width 94 height 26
type input "65"
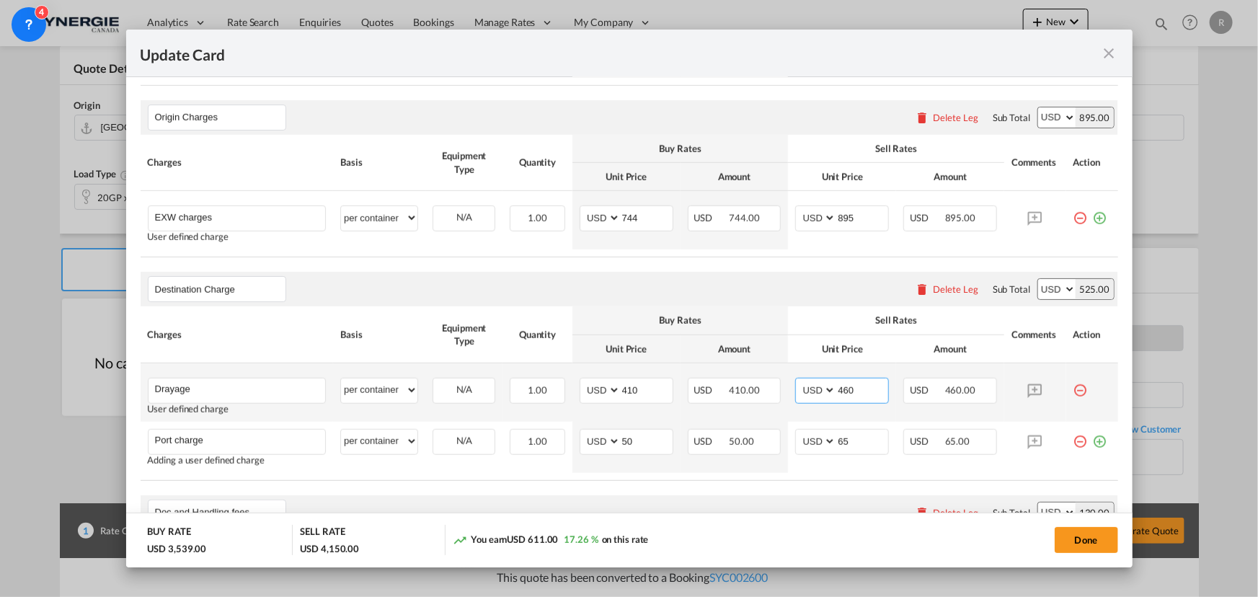
click at [847, 389] on input "460" at bounding box center [863, 390] width 52 height 22
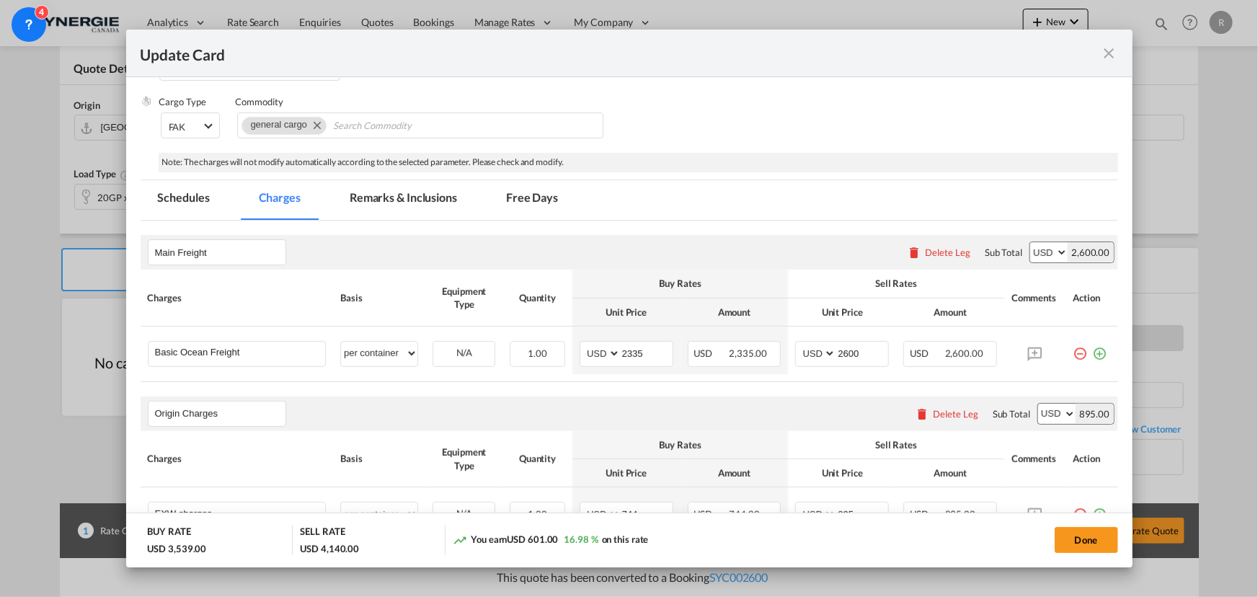
scroll to position [196, 0]
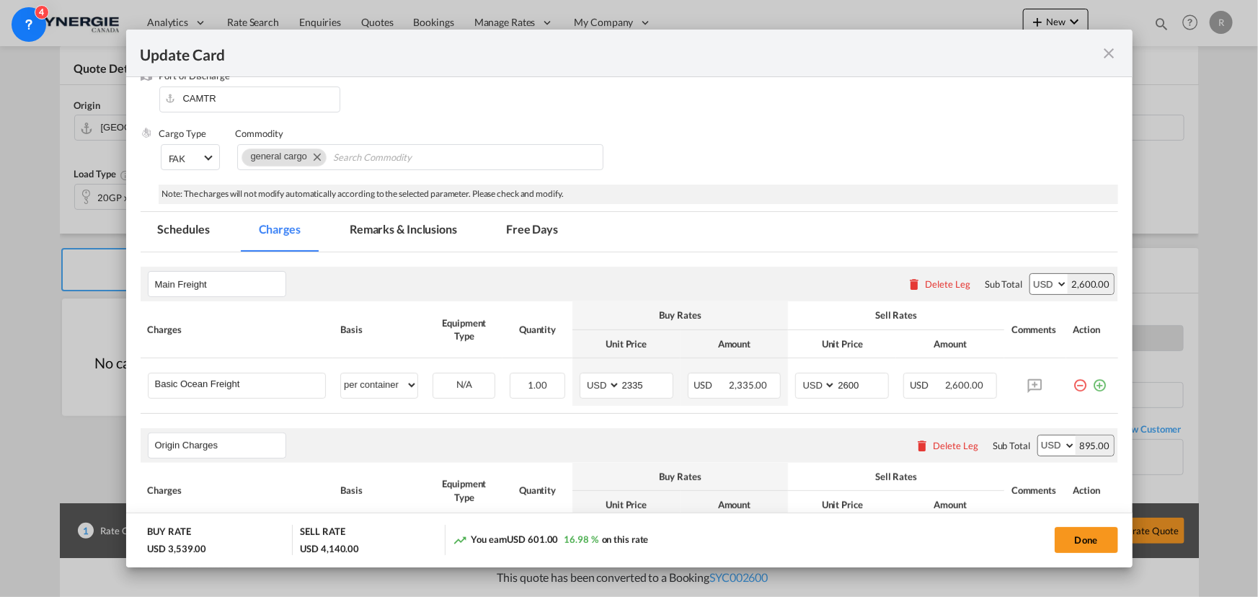
type input "450"
click at [378, 226] on md-tab-item "Remarks & Inclusions" at bounding box center [403, 232] width 142 height 40
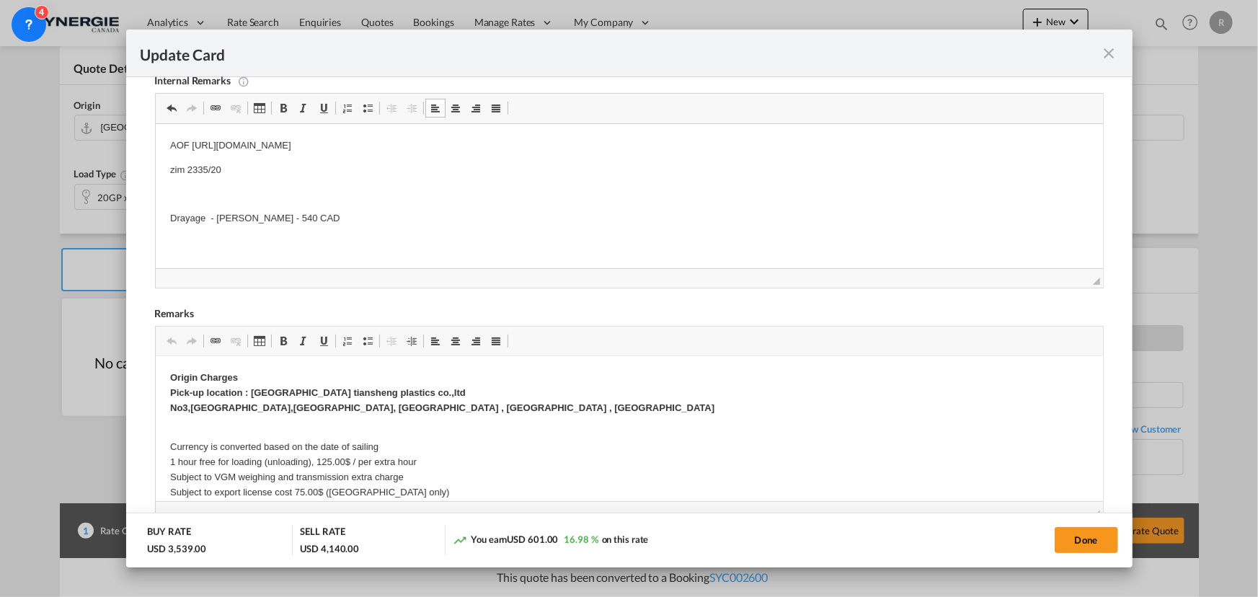
scroll to position [0, 0]
click at [465, 415] on p "Origin Charges Pick-up location : Changzhou tiansheng plastics co.,ltd No3,Ling…" at bounding box center [628, 393] width 919 height 45
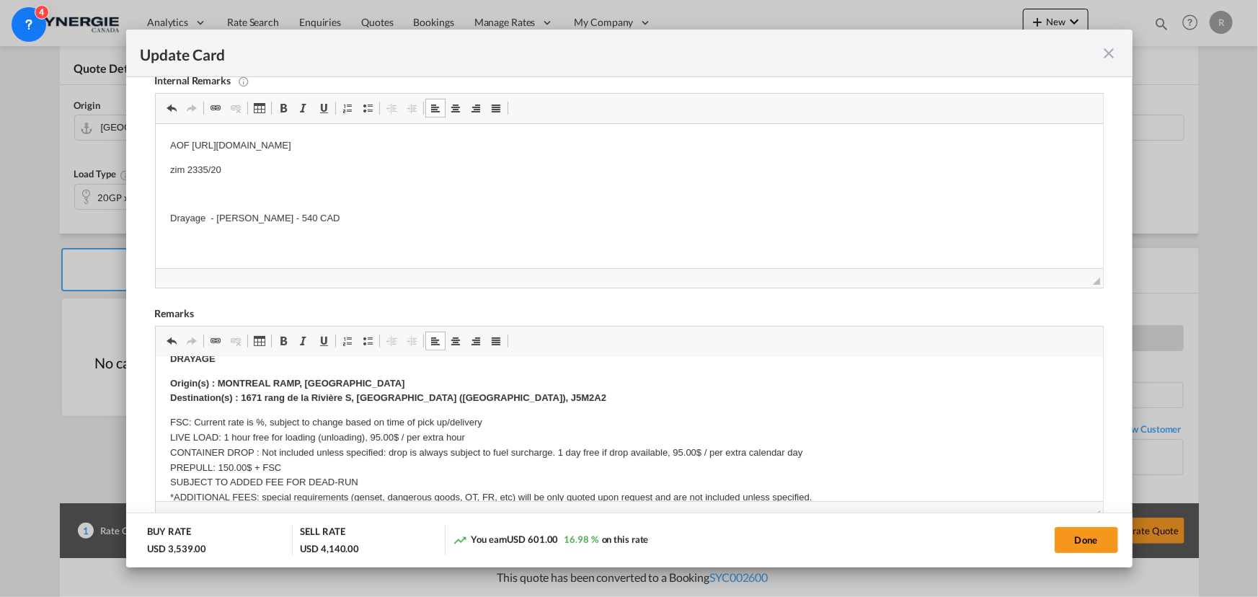
scroll to position [459, 0]
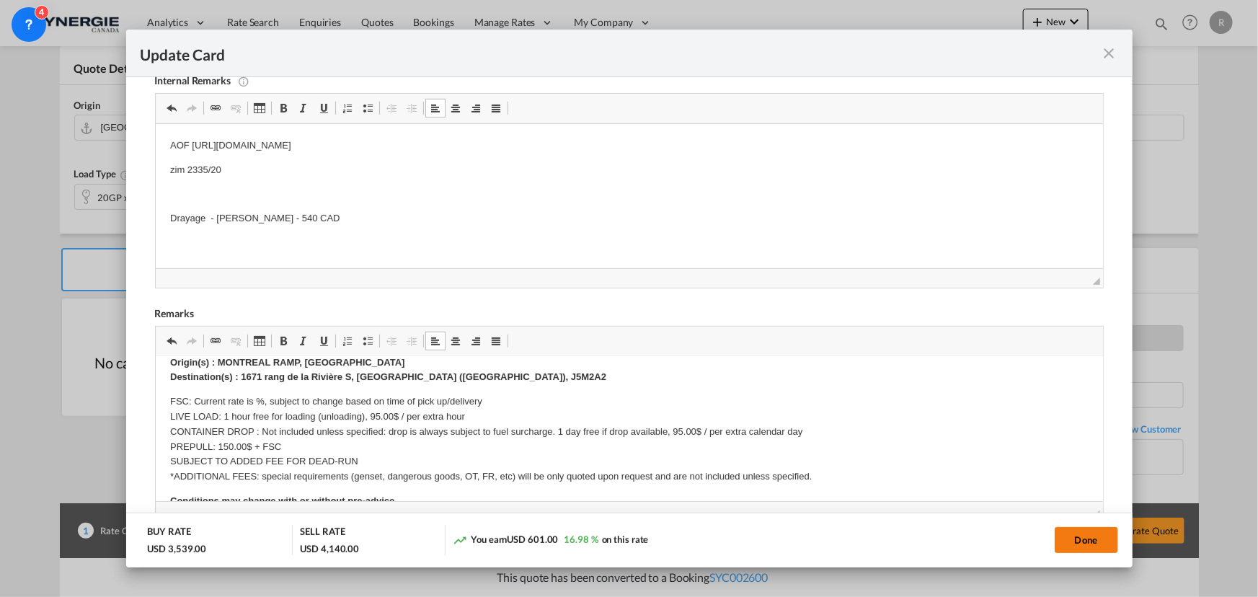
click at [1075, 542] on button "Done" at bounding box center [1086, 540] width 63 height 26
type input "30 Aug 2025"
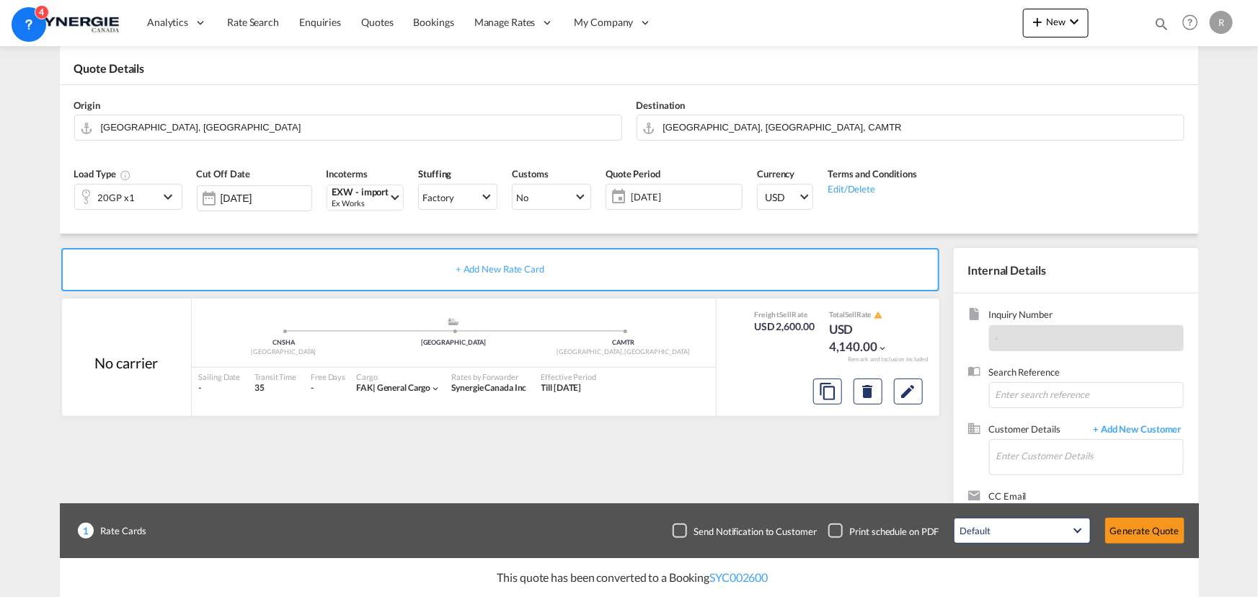
scroll to position [216, 0]
click at [1050, 454] on input "Enter Customer Details" at bounding box center [1090, 456] width 187 height 32
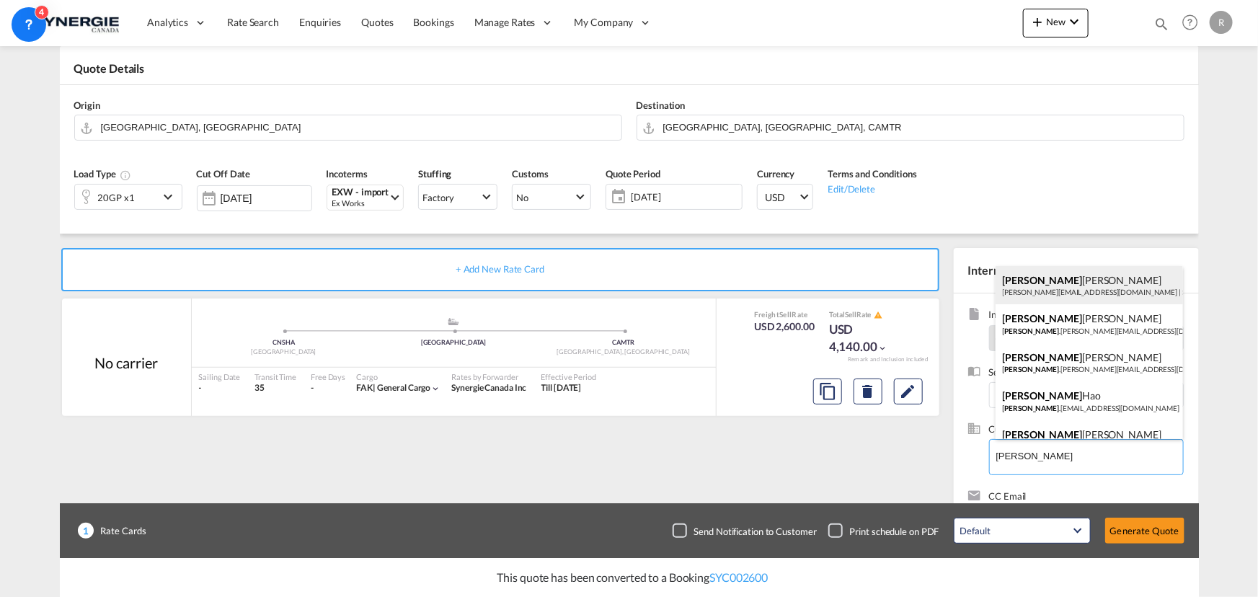
click at [1060, 293] on div "nancy gingras n.gingras@synergiecanada.com | Synergie" at bounding box center [1090, 285] width 188 height 39
type input "Synergie, nancy gingras, n.gingras@synergiecanada.com"
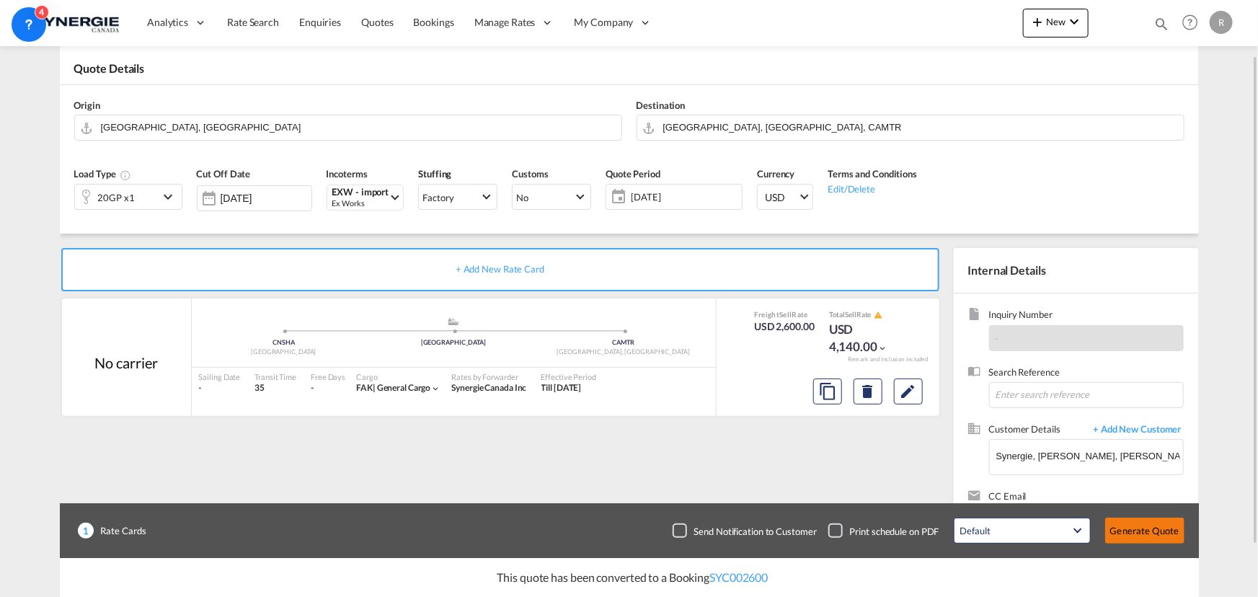
click at [1139, 534] on button "Generate Quote" at bounding box center [1145, 531] width 79 height 26
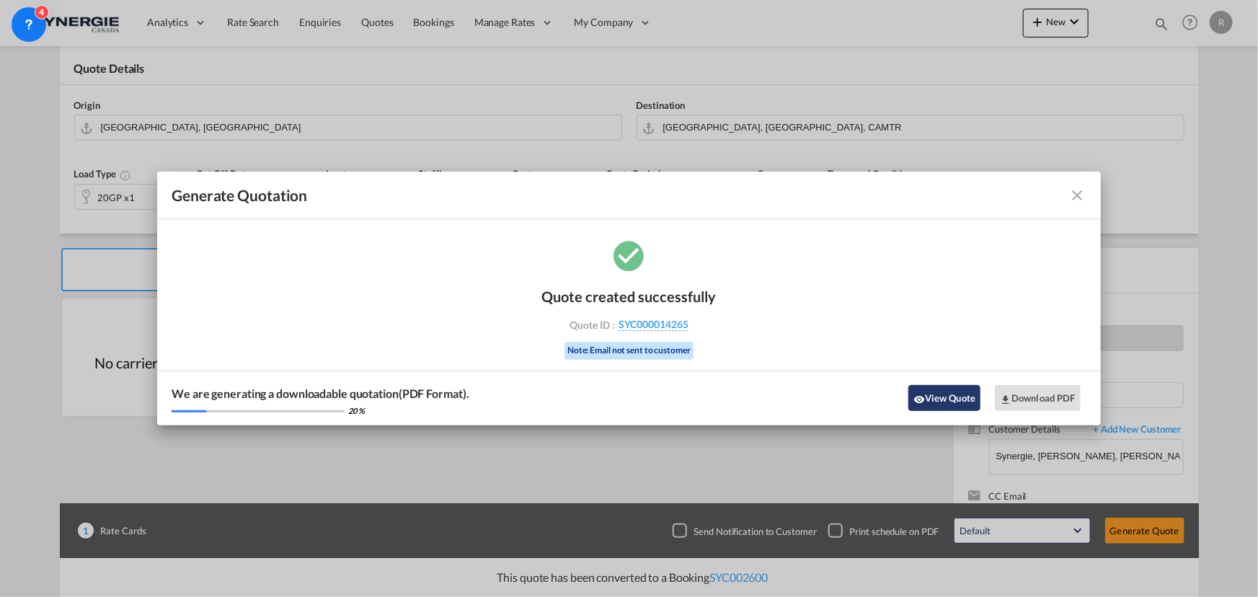
click at [937, 396] on button "View Quote" at bounding box center [945, 398] width 72 height 26
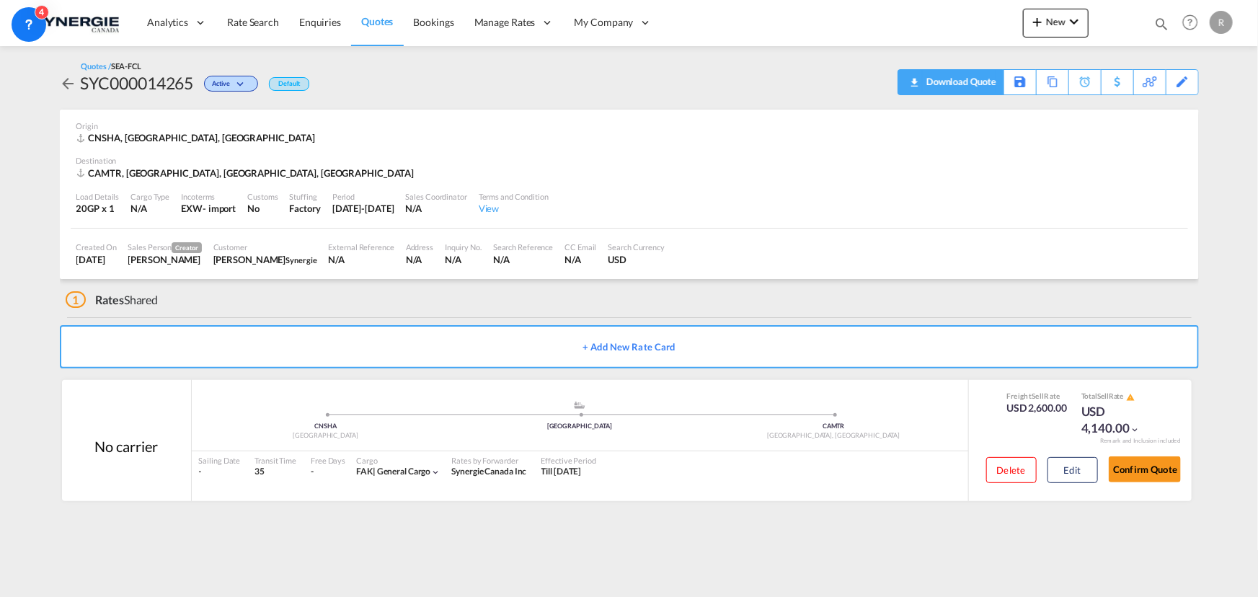
click at [943, 81] on div "Download Quote" at bounding box center [960, 81] width 74 height 23
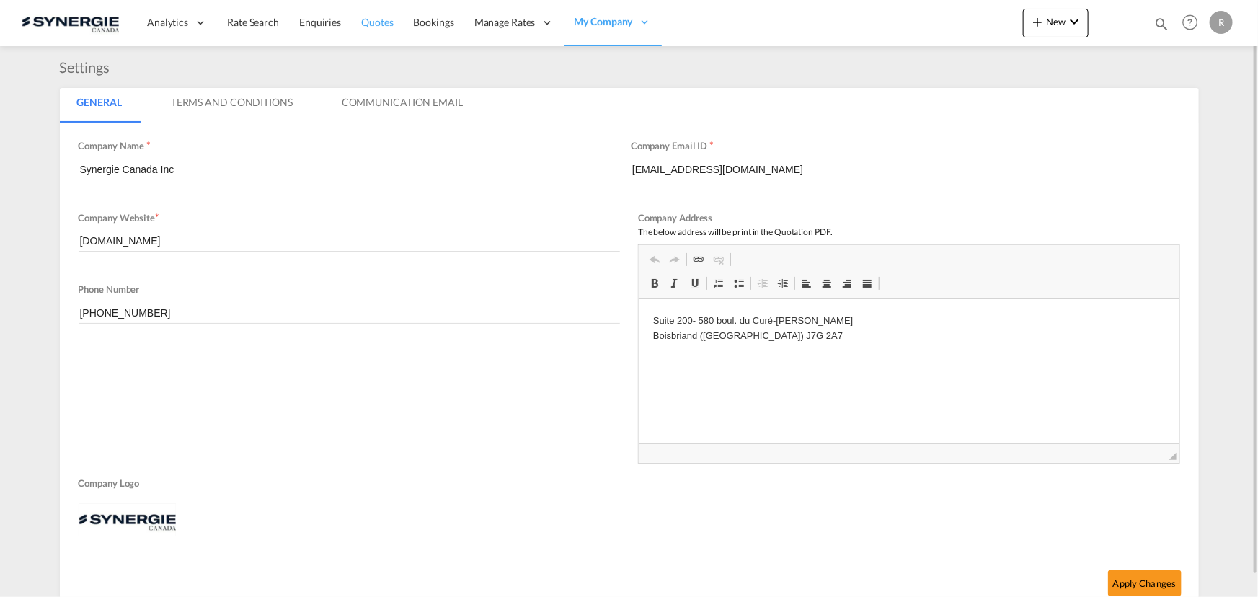
click at [384, 26] on span "Quotes" at bounding box center [377, 22] width 32 height 12
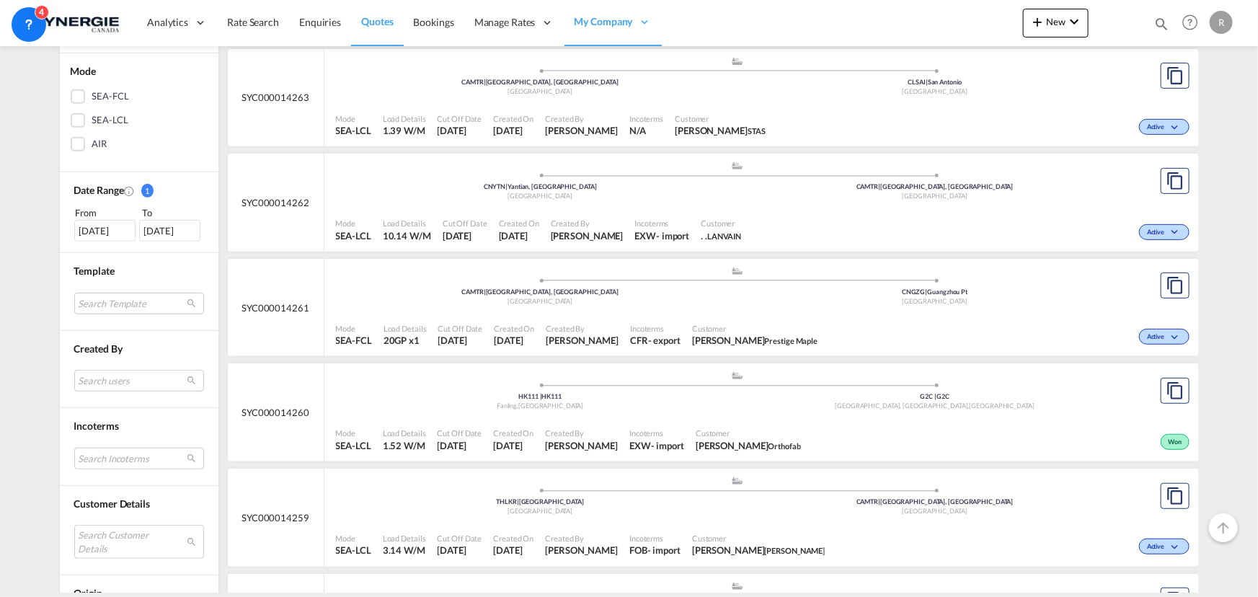
scroll to position [327, 0]
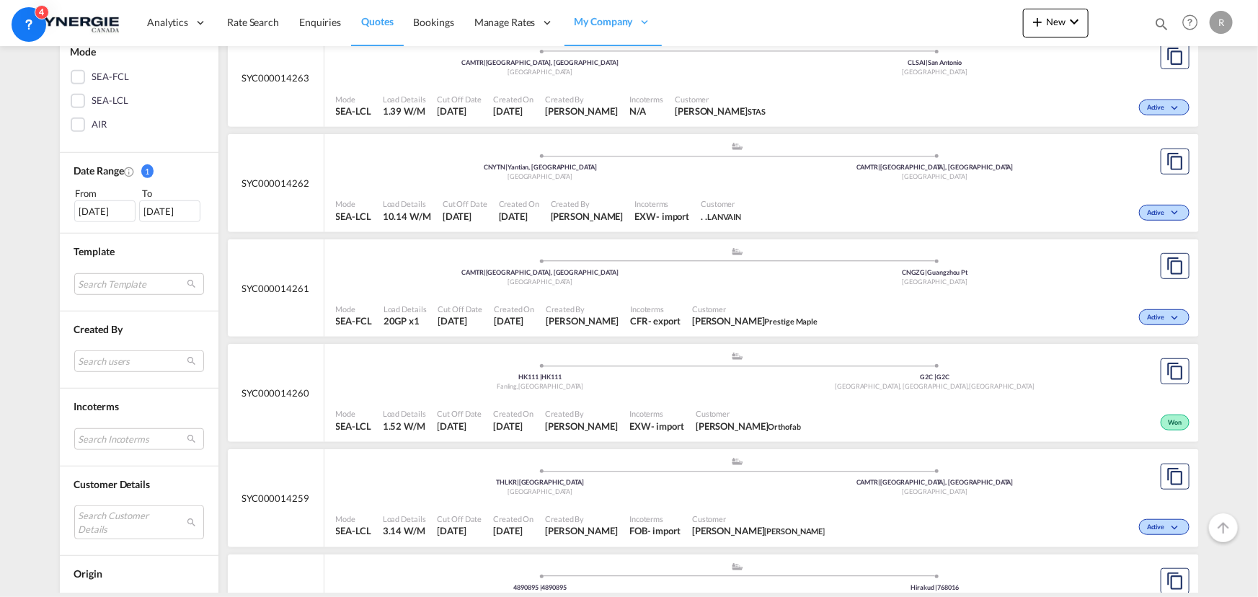
click at [1160, 26] on md-icon "icon-magnify" at bounding box center [1162, 24] width 16 height 16
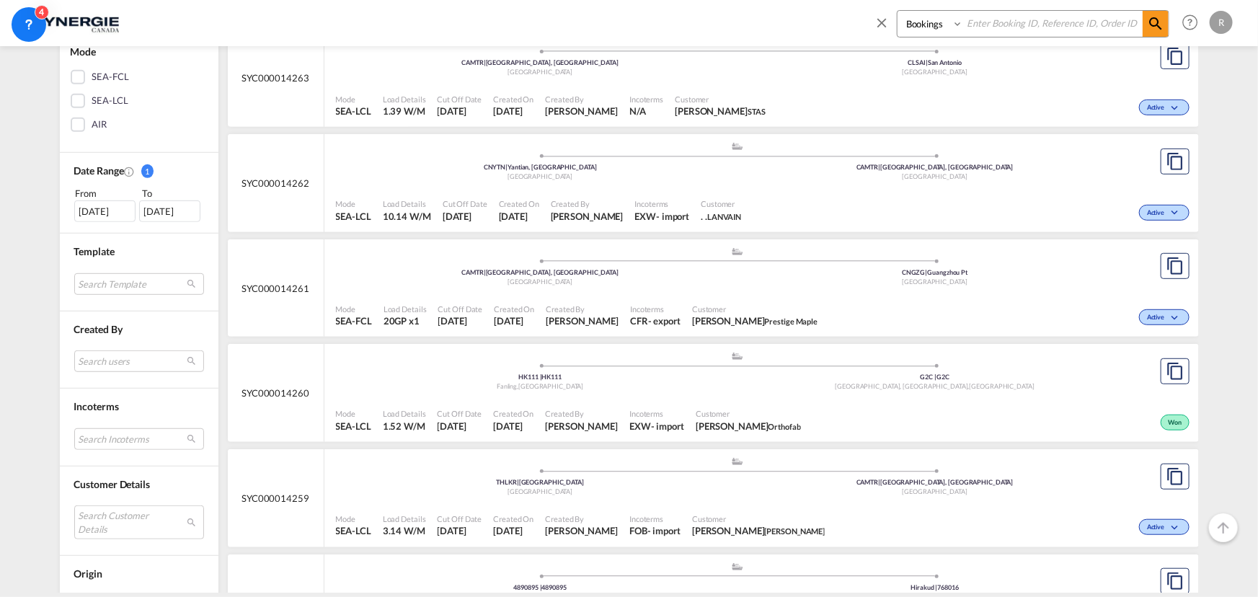
click at [934, 25] on select "Bookings Quotes Enquiries" at bounding box center [932, 24] width 69 height 26
select select "Quotes"
click at [898, 11] on select "Bookings Quotes Enquiries" at bounding box center [932, 24] width 69 height 26
click at [984, 25] on input at bounding box center [1054, 23] width 180 height 25
type input "14166"
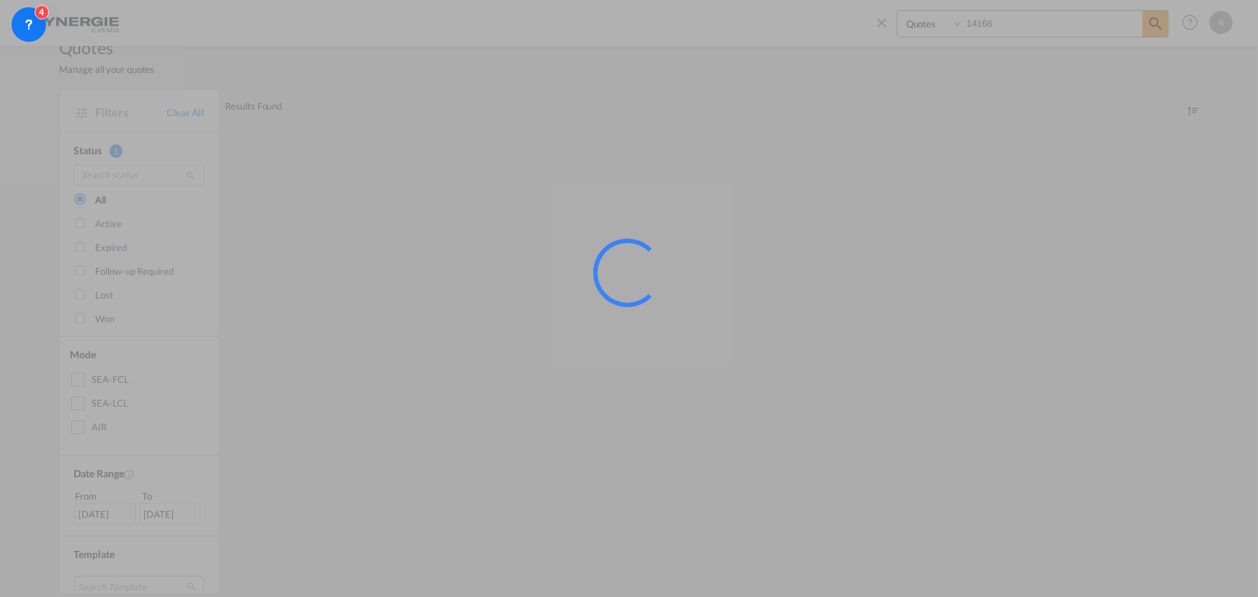
scroll to position [0, 0]
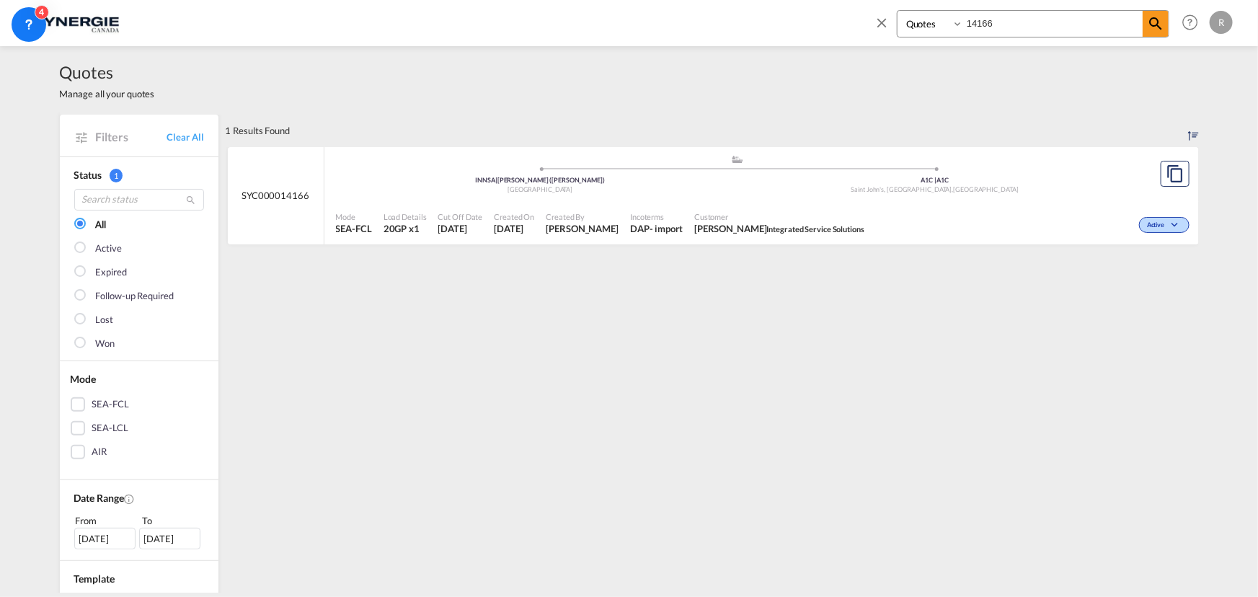
click at [1023, 202] on div "Mode SEA-FCL Load Details 20GP x1 Cut Off Date 19 Aug 2025 Created On 19 Aug 20…" at bounding box center [762, 223] width 875 height 43
click at [985, 191] on div "Saint John's, NL , Canada" at bounding box center [935, 189] width 395 height 9
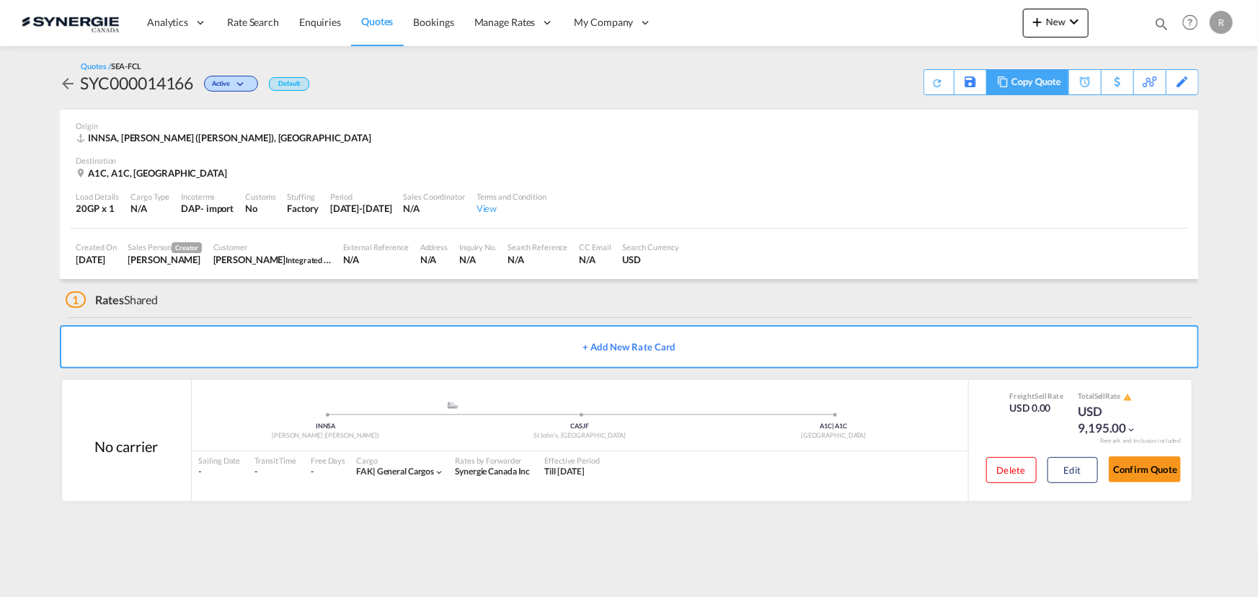
click at [1047, 87] on div "Copy Quote" at bounding box center [1036, 82] width 49 height 25
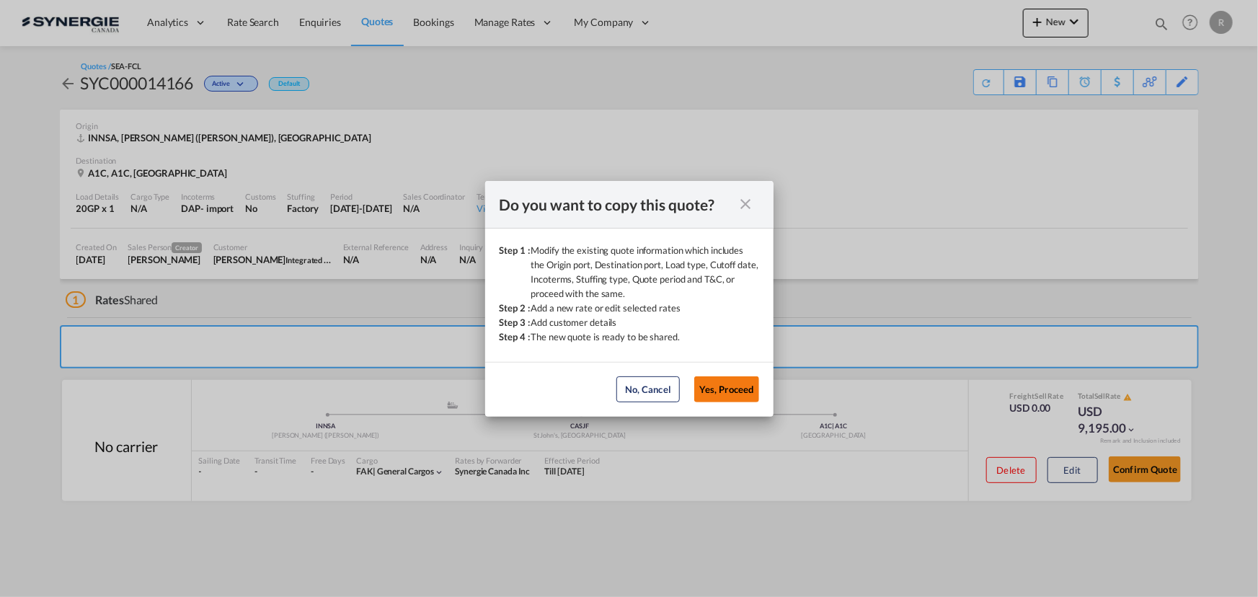
click at [744, 391] on button "Yes, Proceed" at bounding box center [727, 389] width 65 height 26
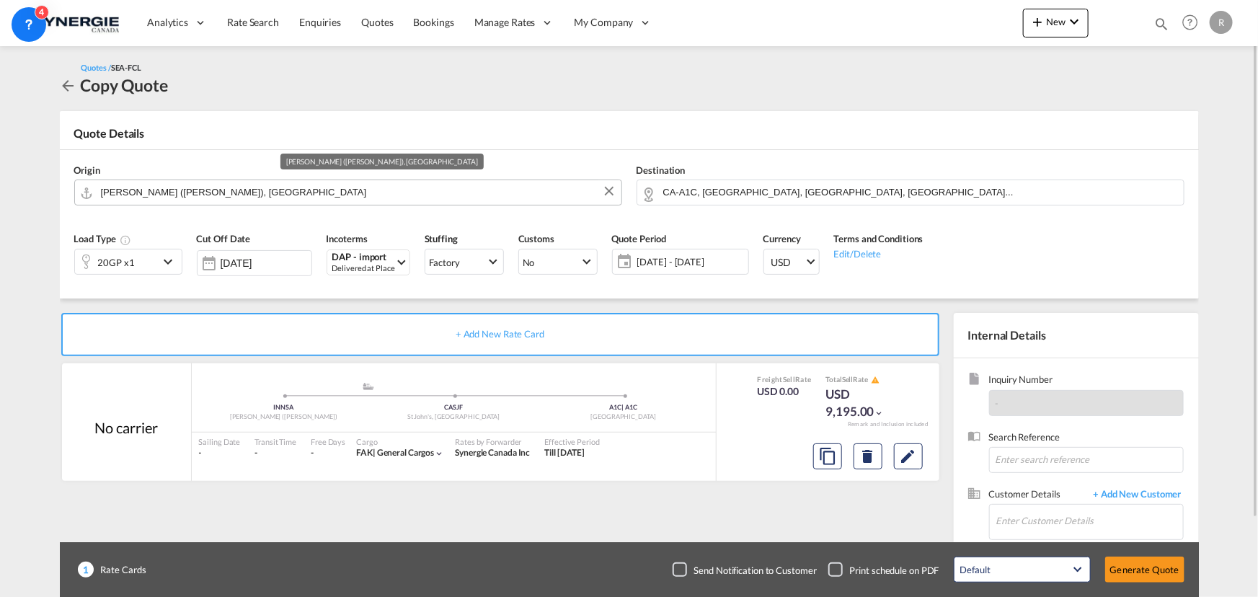
click at [474, 190] on input "[PERSON_NAME] ([PERSON_NAME]), [GEOGRAPHIC_DATA]" at bounding box center [357, 192] width 513 height 25
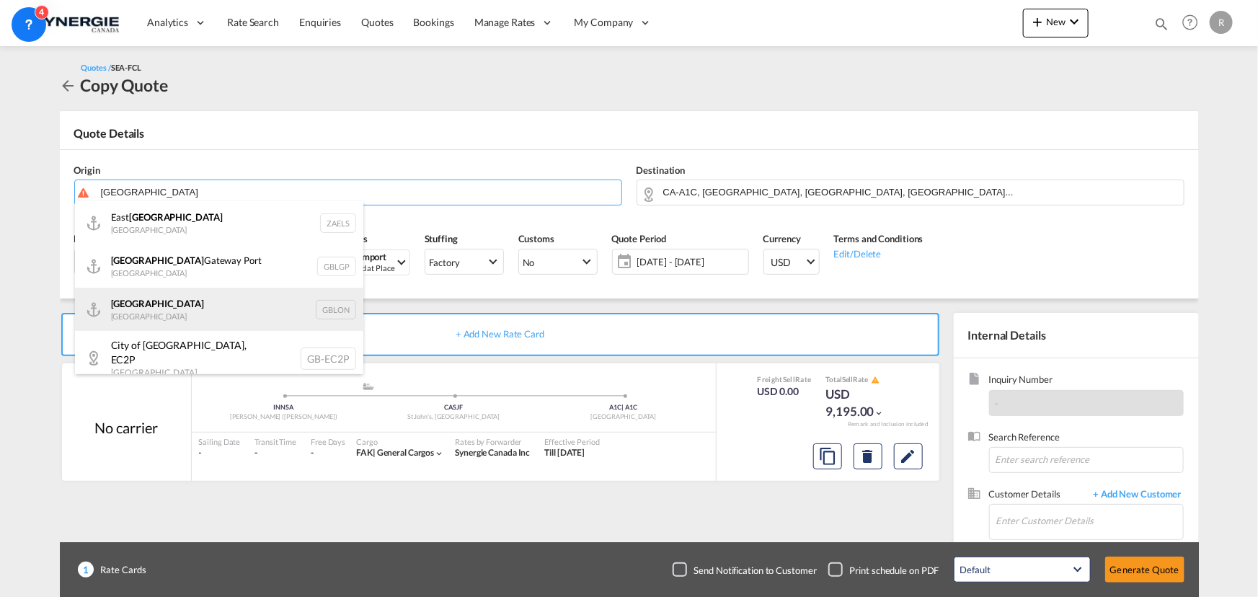
click at [138, 313] on div "[GEOGRAPHIC_DATA] [GEOGRAPHIC_DATA] GBLON" at bounding box center [219, 309] width 288 height 43
type input "[GEOGRAPHIC_DATA], [GEOGRAPHIC_DATA]"
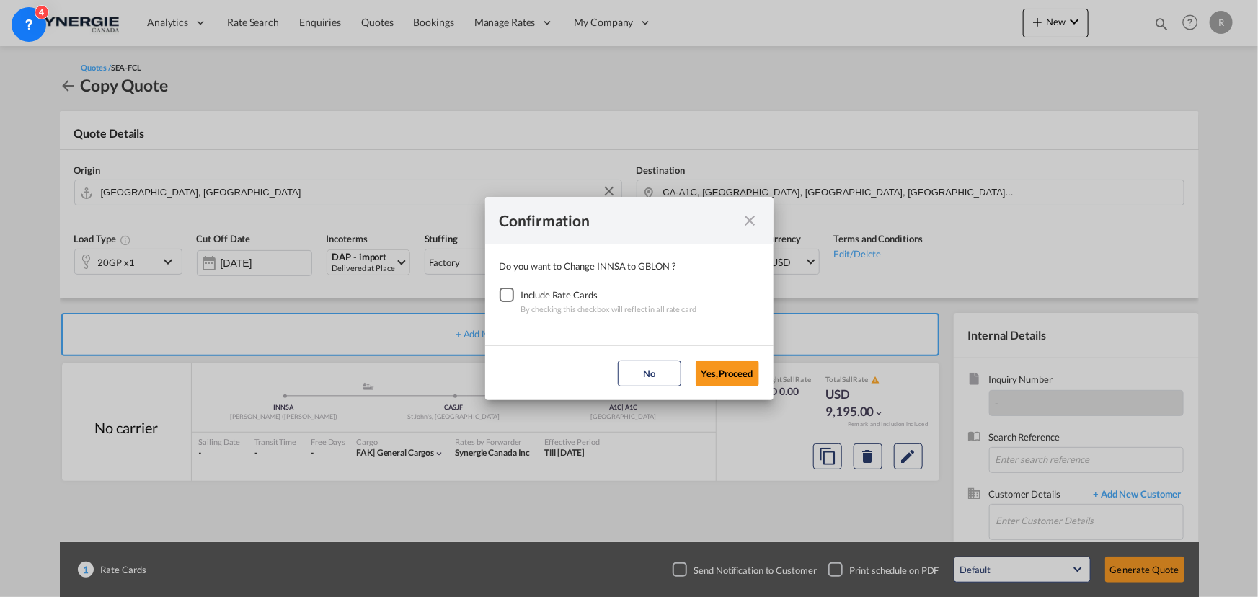
click at [511, 296] on div "Checkbox No Ink" at bounding box center [507, 295] width 14 height 14
click at [720, 376] on button "Yes,Proceed" at bounding box center [727, 374] width 63 height 26
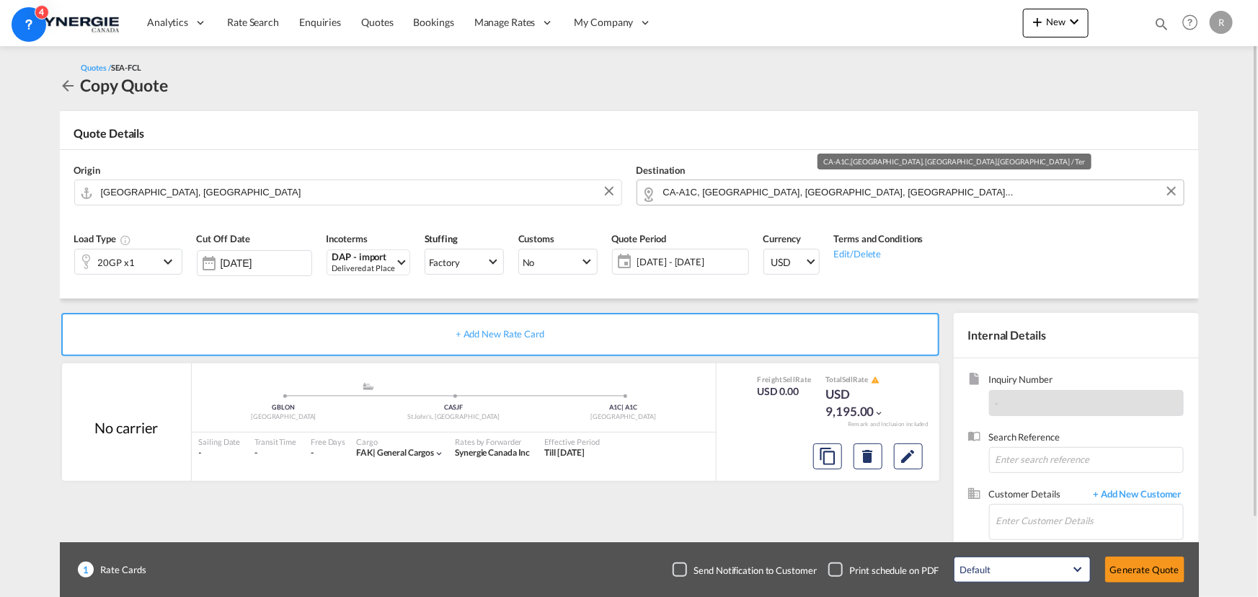
click at [923, 194] on input "CA-A1C, Saint John's, NL, Newfoundland & La..." at bounding box center [919, 192] width 513 height 25
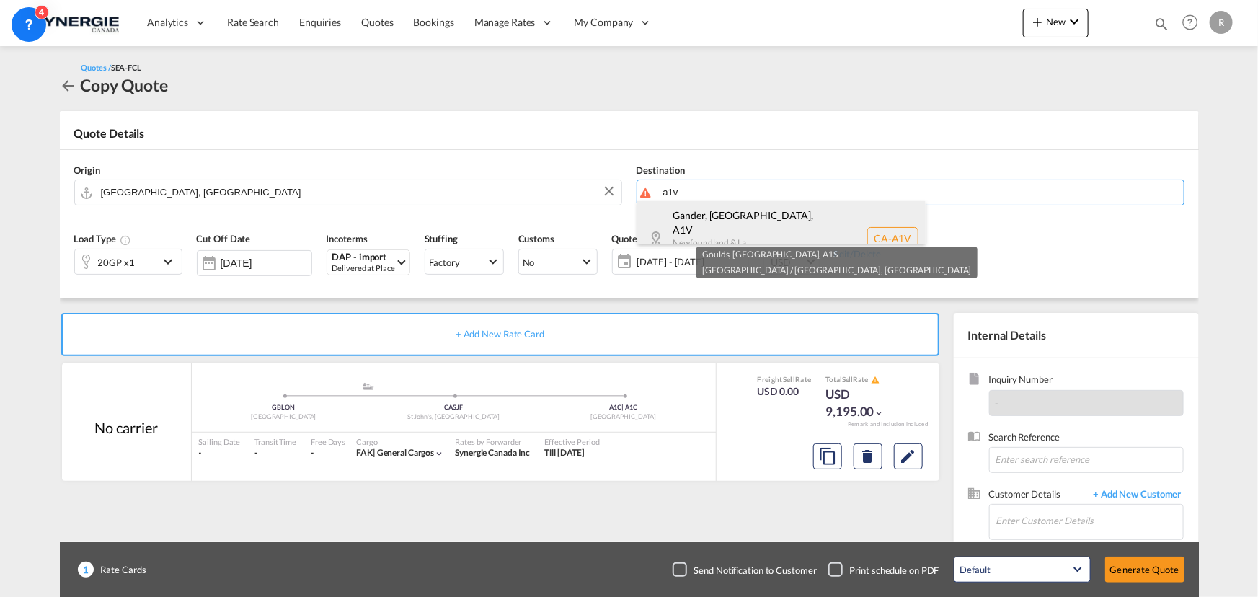
click at [726, 224] on div "Gander, NL , A1V Newfoundland & La... Canada CA-A1V" at bounding box center [782, 238] width 288 height 74
type input "CA-A1V, Gander, NL, Newfoundland & La..."
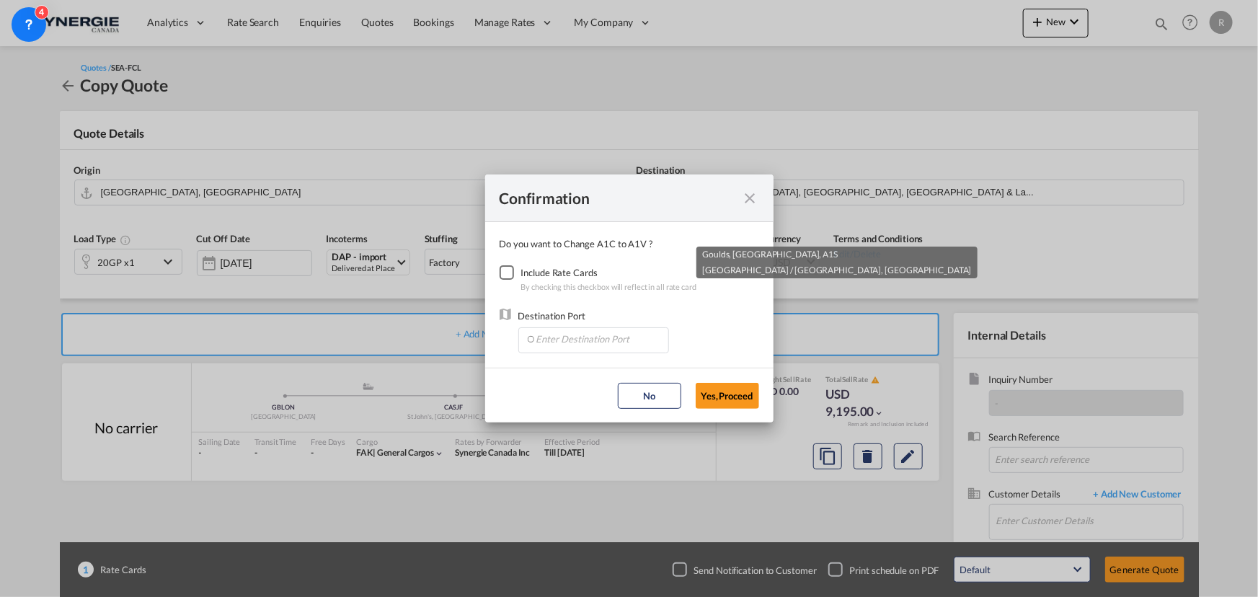
click at [512, 275] on div "Checkbox No Ink" at bounding box center [507, 272] width 14 height 14
click at [570, 343] on input "Enter Destination Port" at bounding box center [597, 339] width 143 height 22
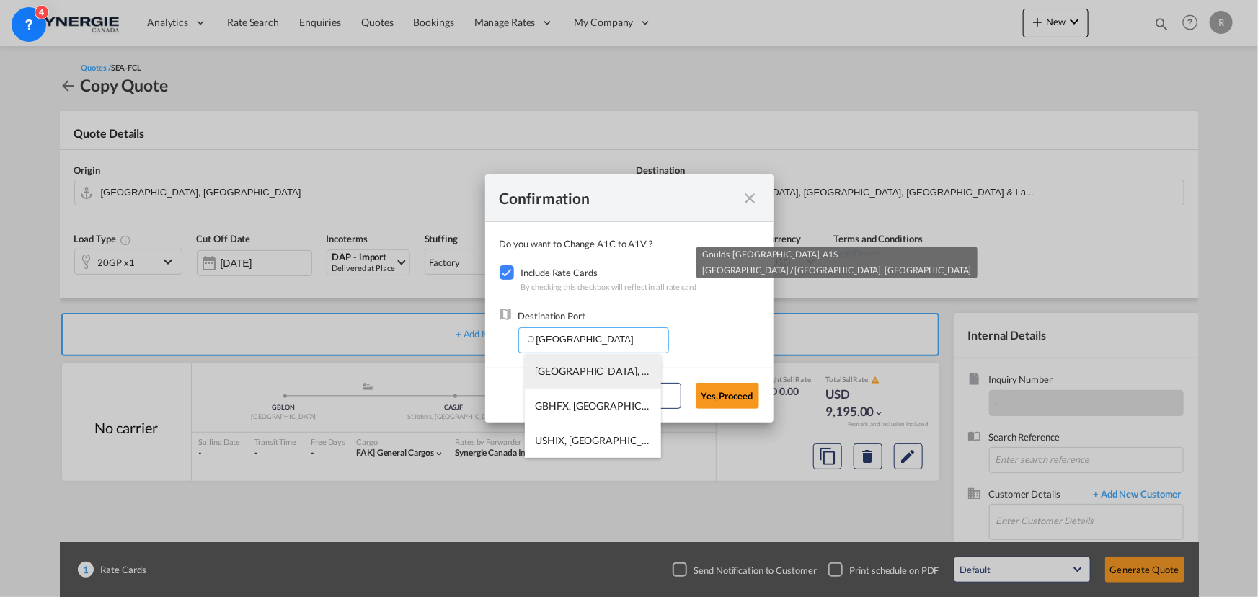
click at [581, 366] on span "CAHAL, Halifax, NS, Canada, North America, Americas" at bounding box center [852, 371] width 632 height 12
type input "CAHAL, Halifax, NS, Canada, North America, Americas"
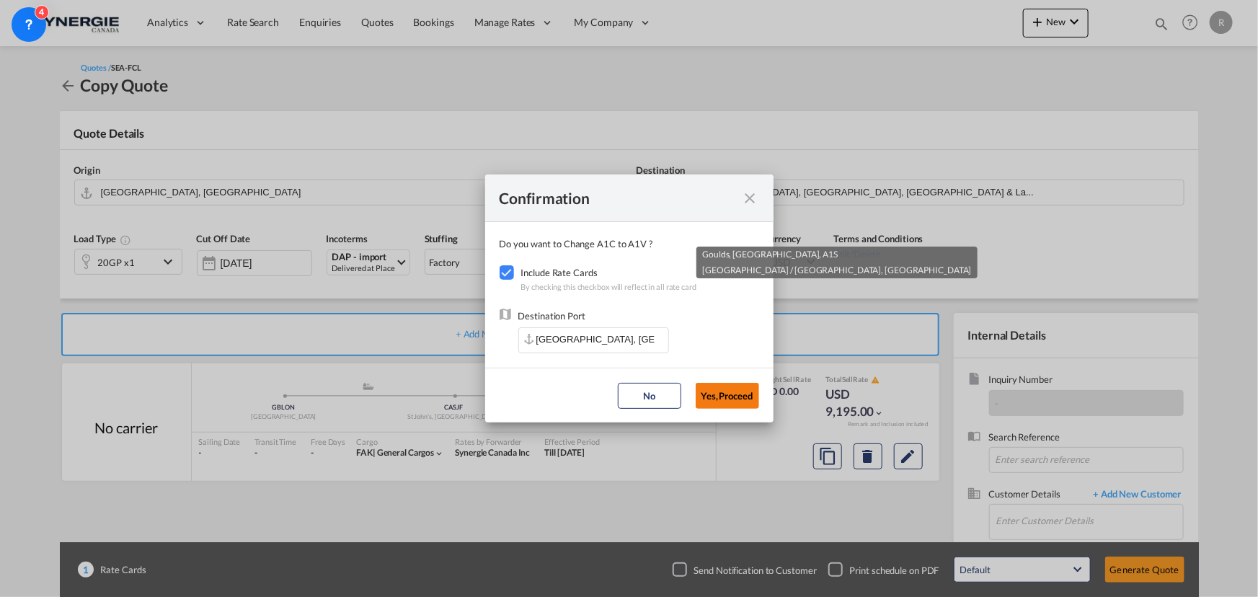
click at [742, 400] on button "Yes,Proceed" at bounding box center [727, 396] width 63 height 26
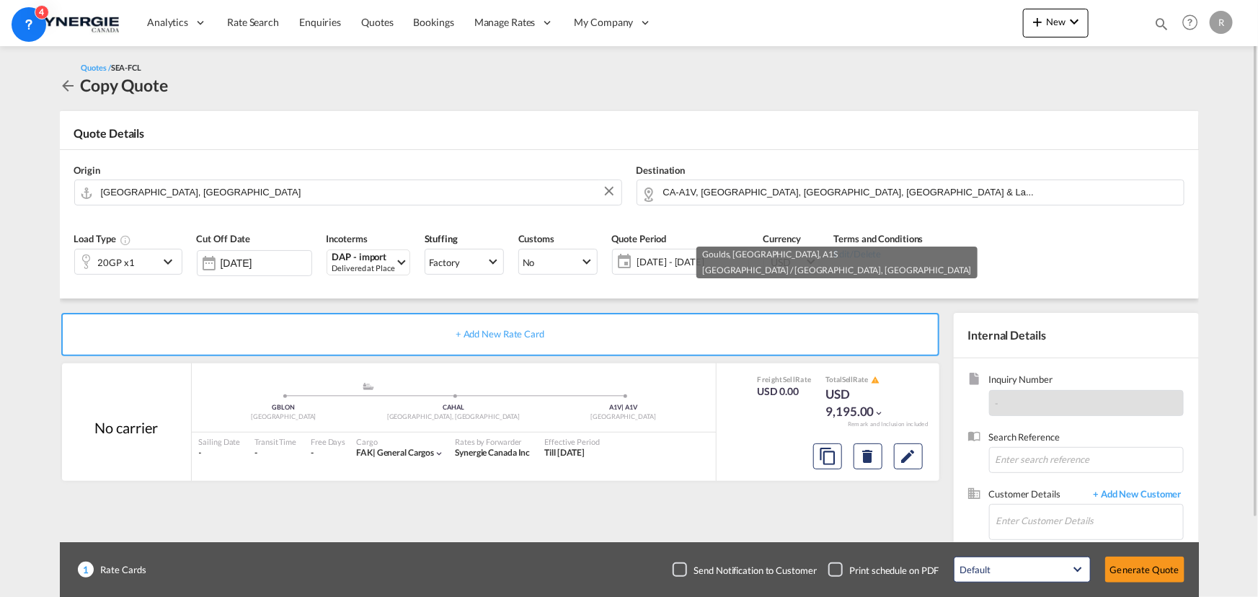
click at [648, 265] on span "08 Aug - 07 Sep 2025" at bounding box center [691, 261] width 107 height 13
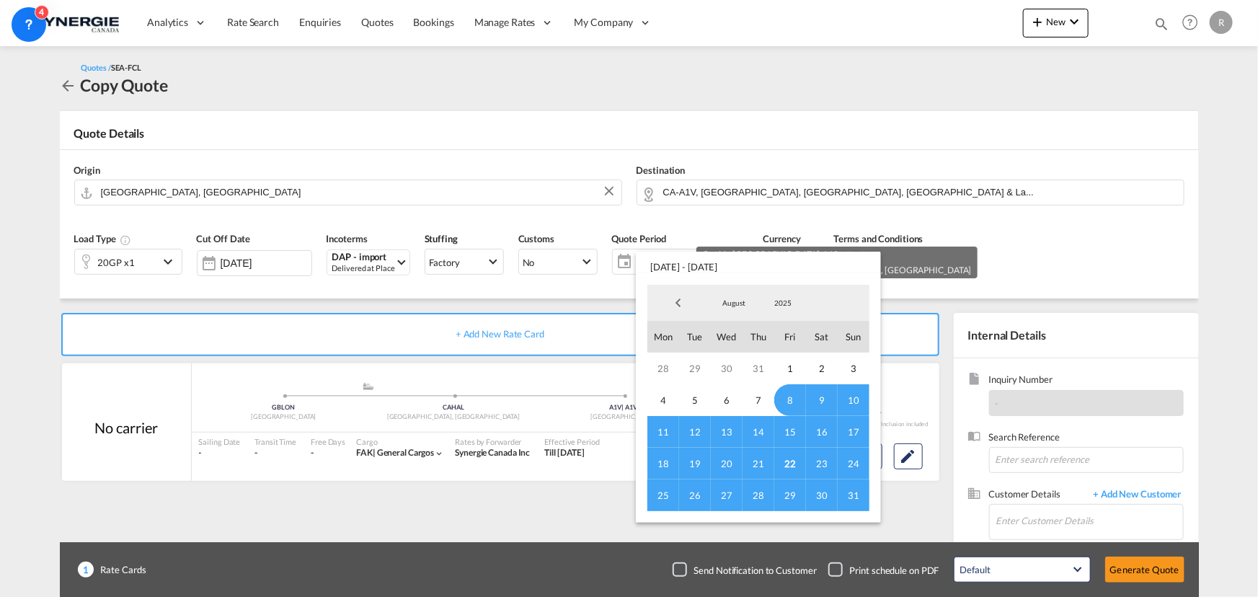
click at [854, 494] on span "31" at bounding box center [854, 496] width 32 height 32
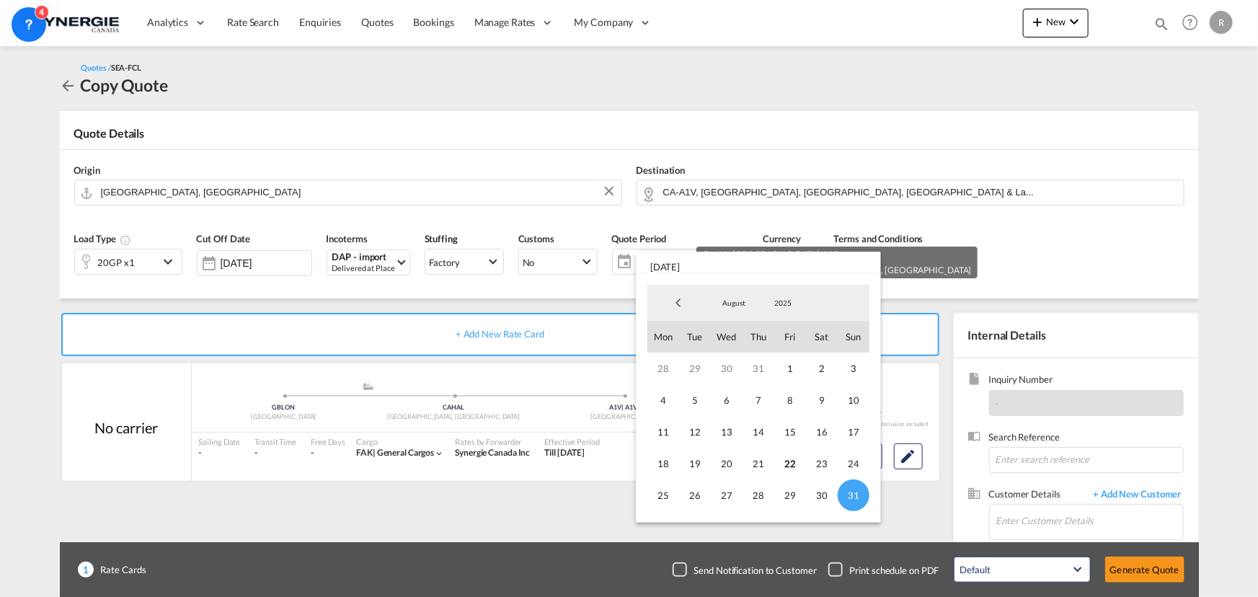
click at [1106, 201] on md-backdrop at bounding box center [629, 298] width 1258 height 597
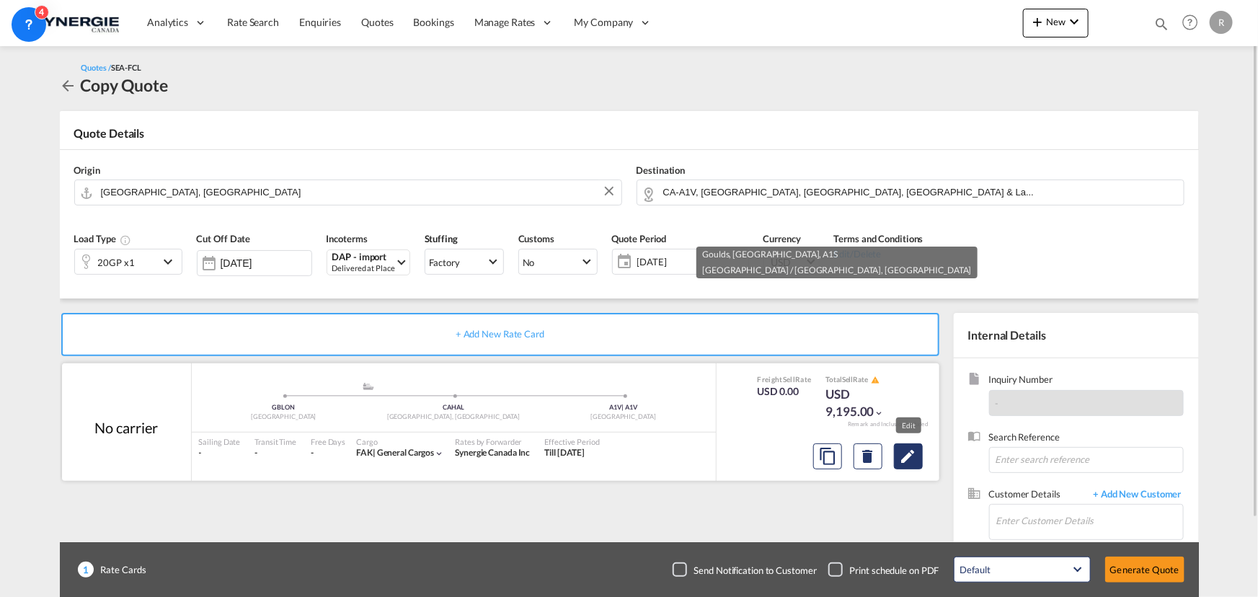
click at [909, 461] on md-icon "Edit" at bounding box center [908, 456] width 17 height 17
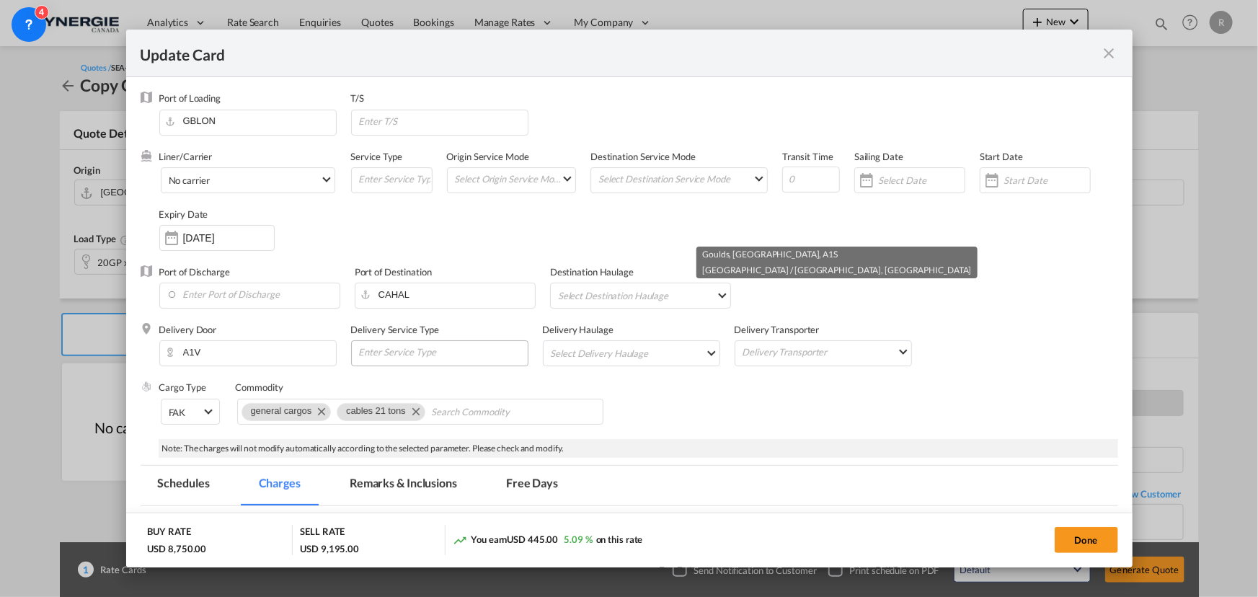
select select "per B/L"
select select "per shipping bill"
select select "per container"
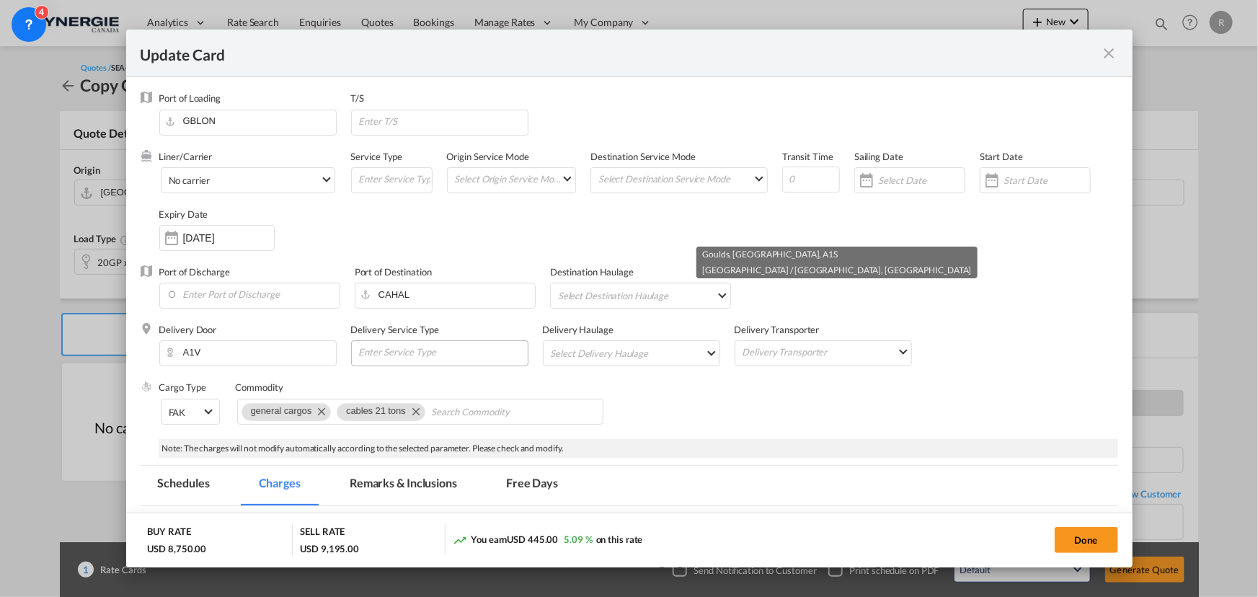
select select "per container"
click at [418, 416] on md-icon "Remove cables 21 tons" at bounding box center [415, 410] width 17 height 17
click at [211, 245] on div "07 Sep 2025" at bounding box center [216, 238] width 115 height 26
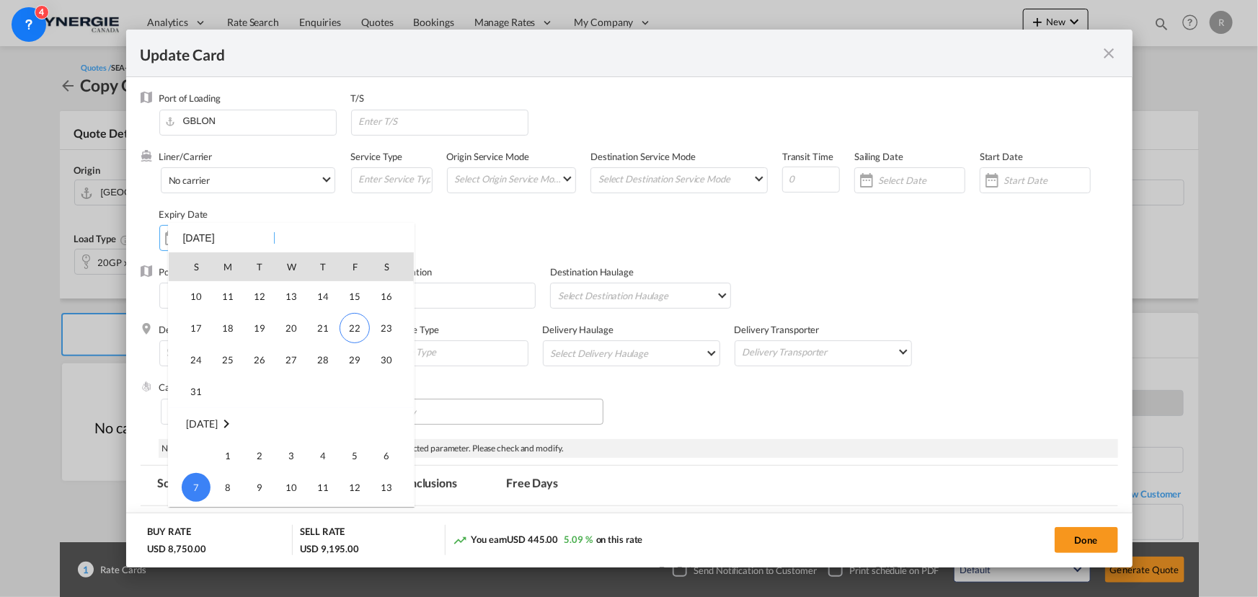
scroll to position [333938, 0]
click at [195, 393] on span "31" at bounding box center [196, 396] width 29 height 29
type input "31 Aug 2025"
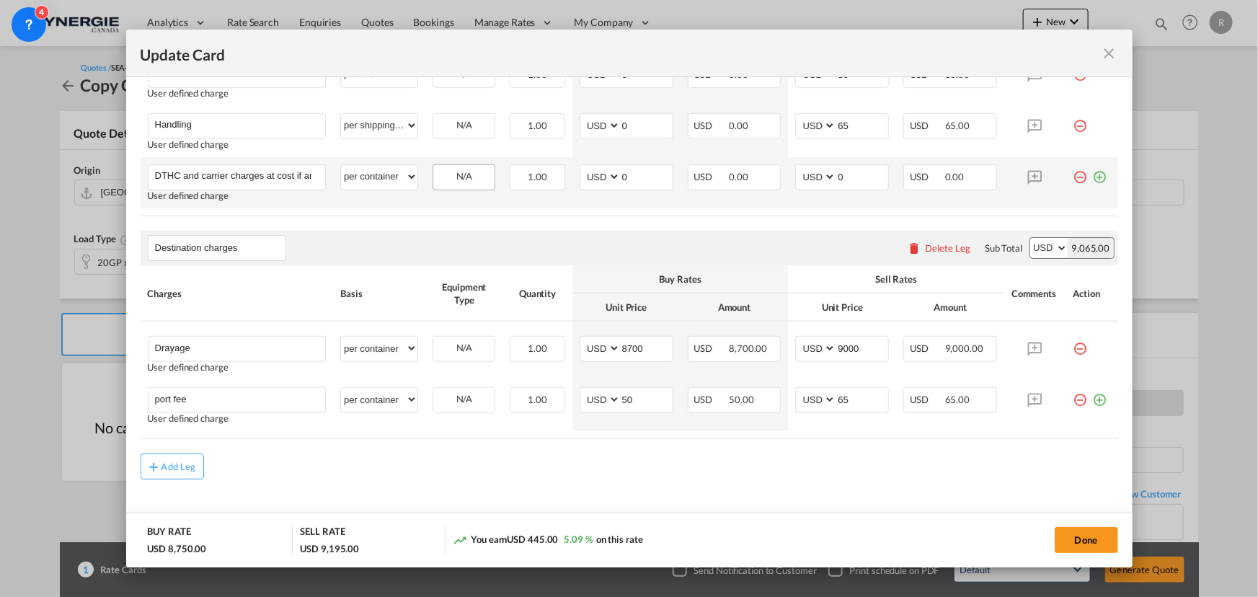
scroll to position [632, 0]
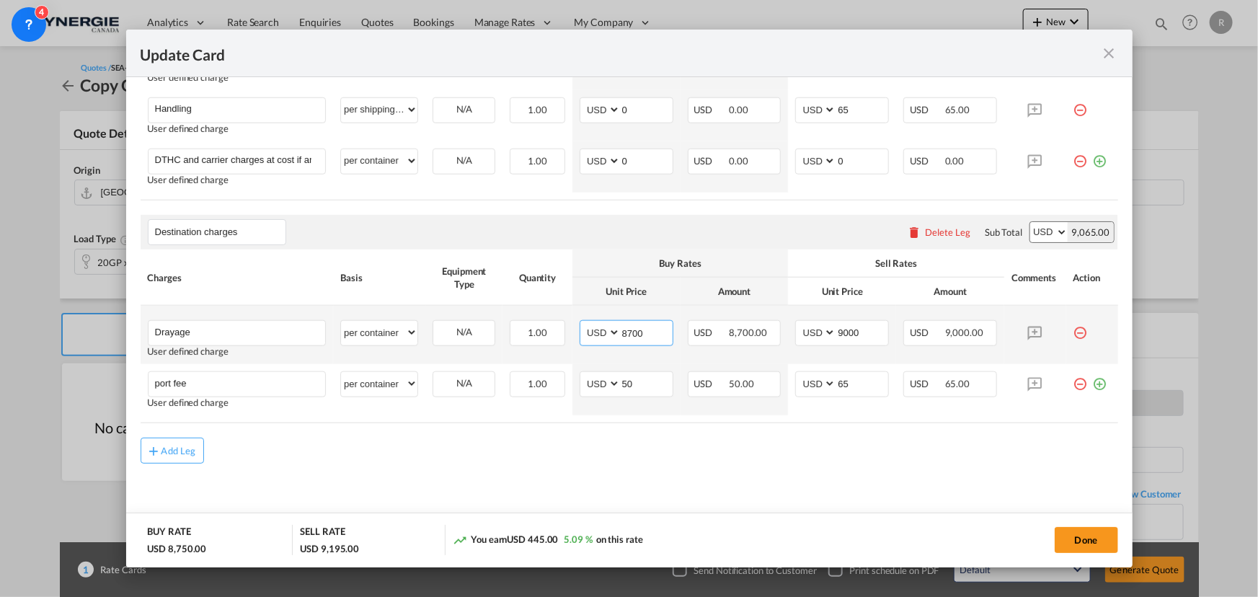
drag, startPoint x: 639, startPoint y: 327, endPoint x: 556, endPoint y: 314, distance: 83.9
click at [556, 314] on tr "Drayage Please Enter User Defined Charges Cannot Be Published User defined char…" at bounding box center [630, 335] width 978 height 58
type input "5105"
click at [865, 330] on input "9000" at bounding box center [863, 332] width 52 height 22
drag, startPoint x: 862, startPoint y: 330, endPoint x: 781, endPoint y: 326, distance: 80.9
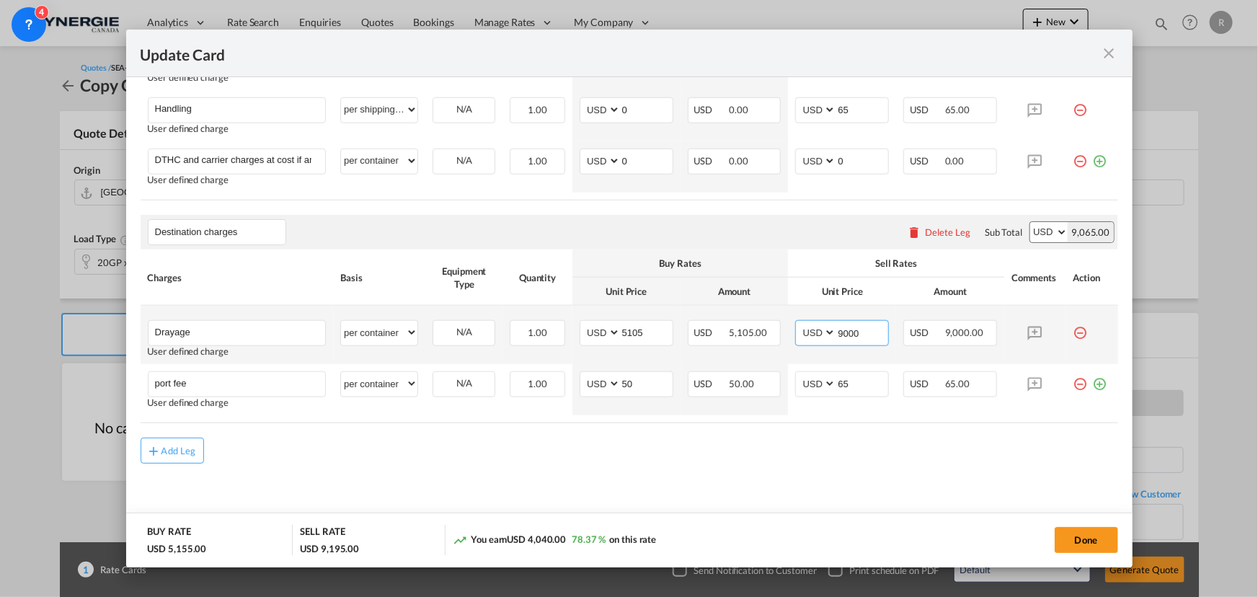
click at [781, 326] on tr "Drayage Please Enter User Defined Charges Cannot Be Published User defined char…" at bounding box center [630, 335] width 978 height 58
click at [845, 331] on input "5500" at bounding box center [863, 332] width 52 height 22
click at [838, 330] on input "5500" at bounding box center [863, 332] width 52 height 22
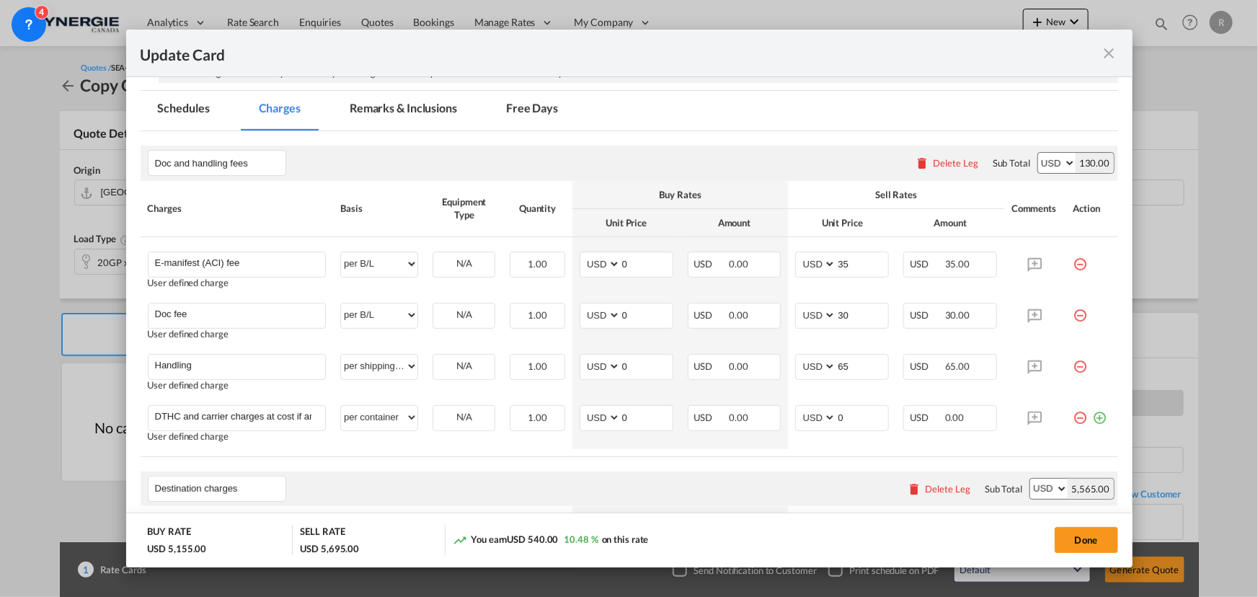
scroll to position [369, 0]
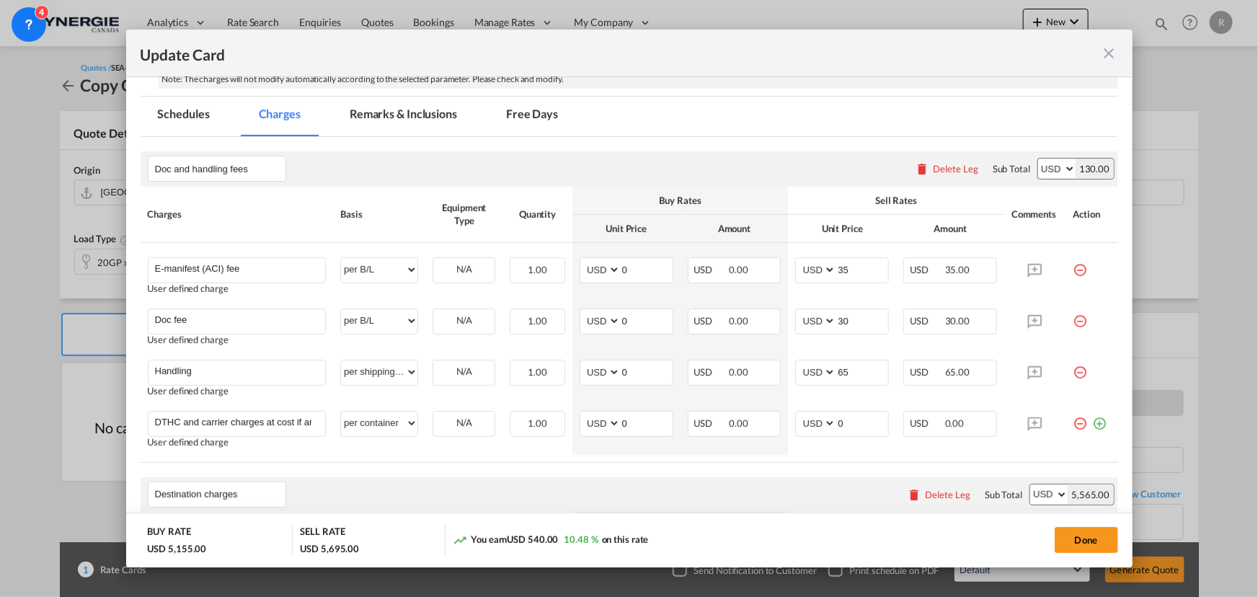
type input "5500"
click at [411, 114] on md-tab-item "Remarks & Inclusions" at bounding box center [403, 117] width 142 height 40
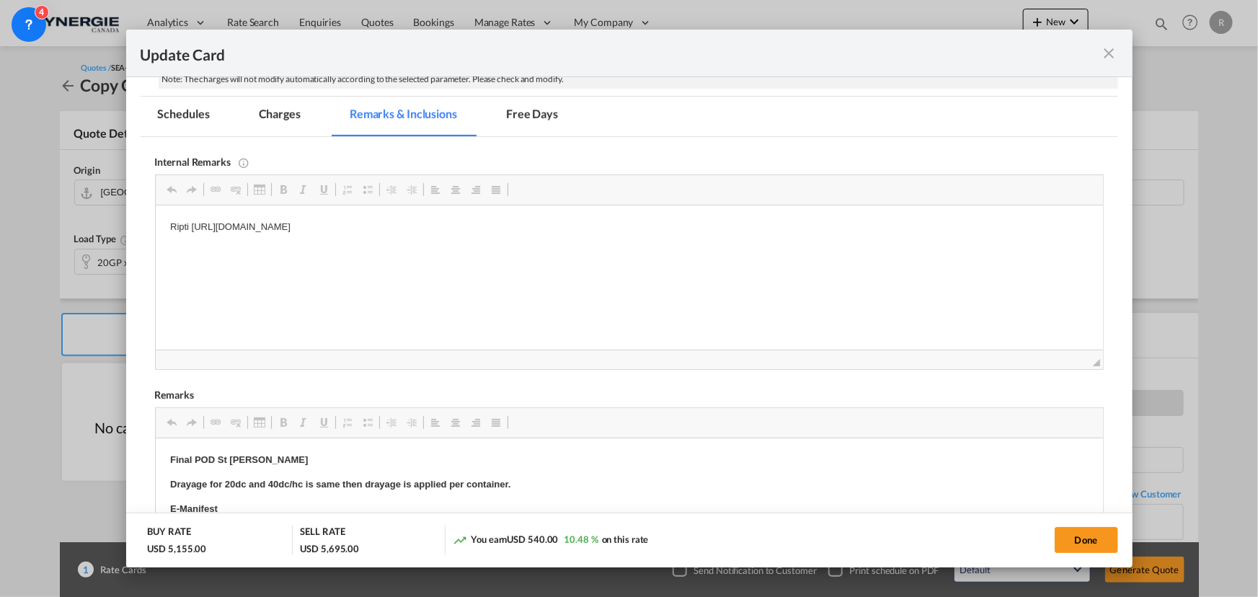
scroll to position [0, 0]
drag, startPoint x: 163, startPoint y: 225, endPoint x: 653, endPoint y: 253, distance: 490.5
click at [653, 250] on html "Ripti https://app.frontapp.com/open/msg_1h5k5xhr?key=fCfF4FgC-OjiPaiRVqLFI3sYGp…" at bounding box center [629, 228] width 948 height 44
click at [273, 457] on p "Final POD St John" at bounding box center [628, 460] width 919 height 15
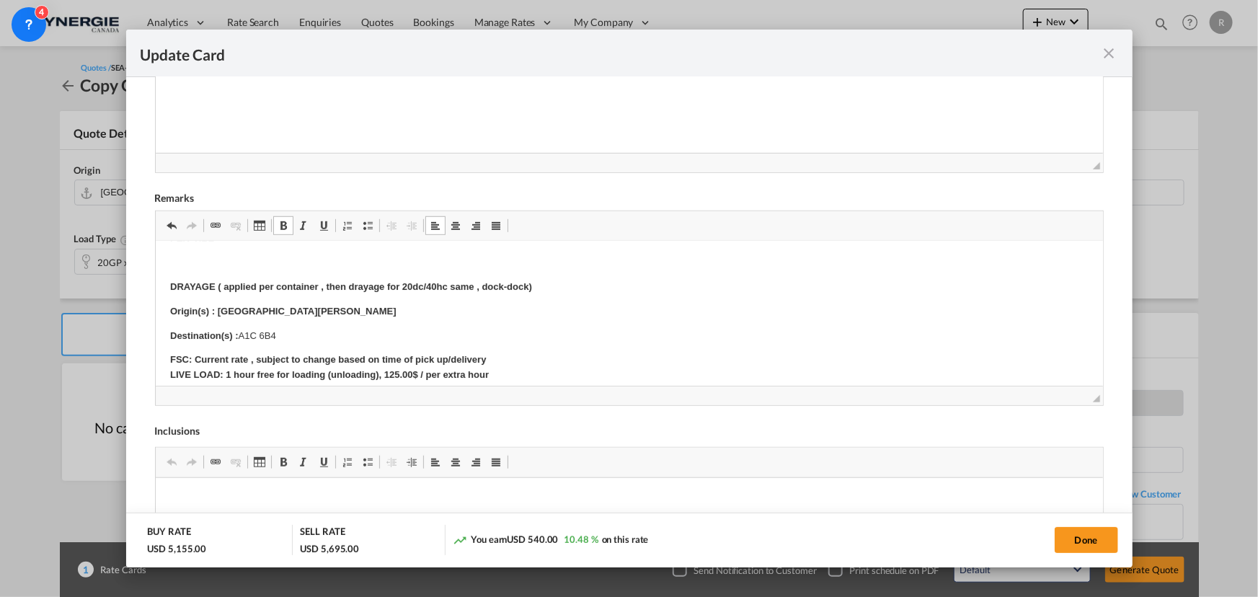
scroll to position [327, 0]
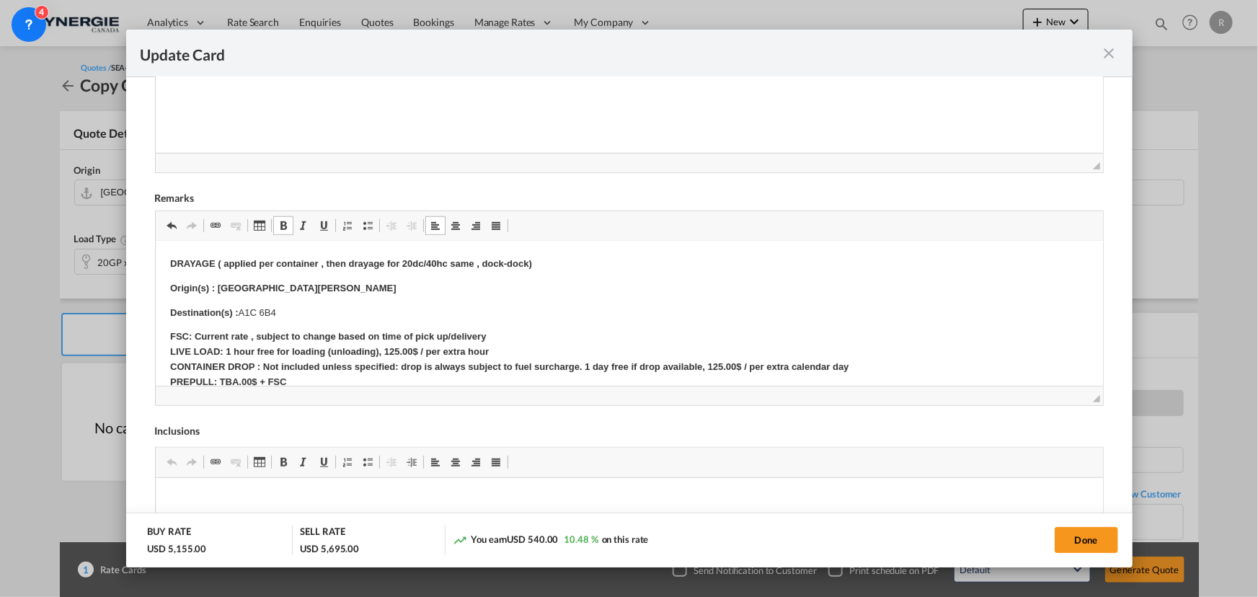
click at [219, 283] on strong "Origin(s) : St John" at bounding box center [282, 288] width 226 height 11
drag, startPoint x: 219, startPoint y: 273, endPoint x: 263, endPoint y: 273, distance: 44.0
click at [263, 281] on p "Origin(s) : St John" at bounding box center [628, 288] width 919 height 15
click at [299, 306] on p "Destination(s) : A1C 6B4" at bounding box center [628, 313] width 919 height 15
click at [229, 333] on strong "FSC: Current rate , subject to change based on time of pick up/delivery LIVE LO…" at bounding box center [512, 374] width 686 height 86
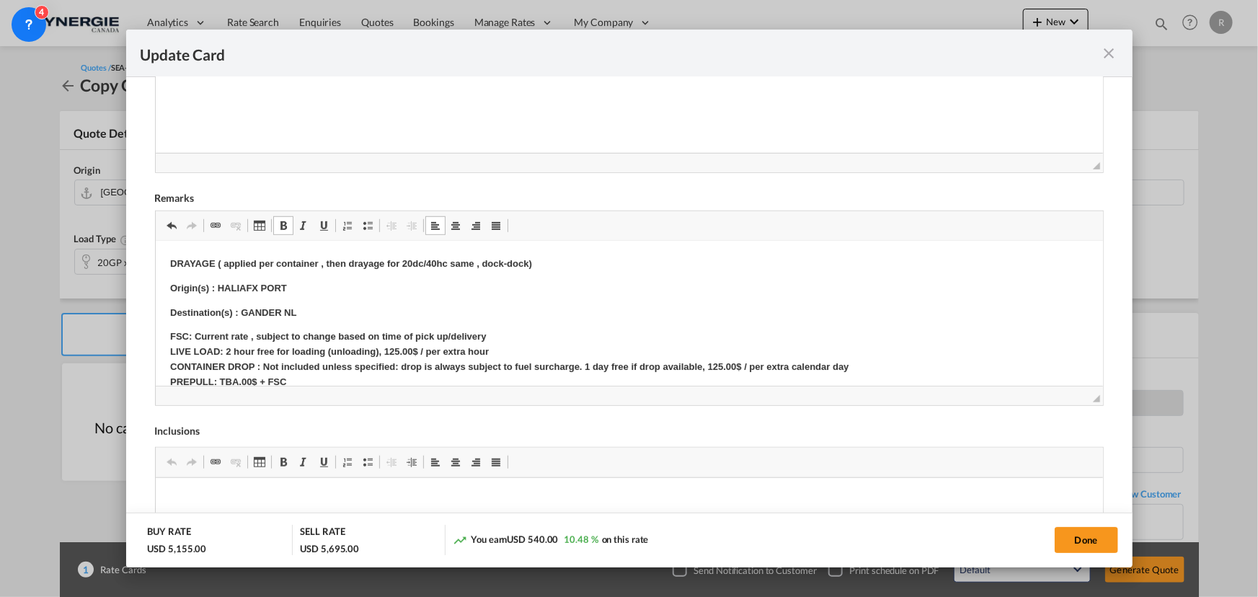
drag, startPoint x: 1083, startPoint y: 538, endPoint x: 1039, endPoint y: 532, distance: 44.4
click at [1083, 538] on button "Done" at bounding box center [1086, 540] width 63 height 26
type input "30 Aug 2025"
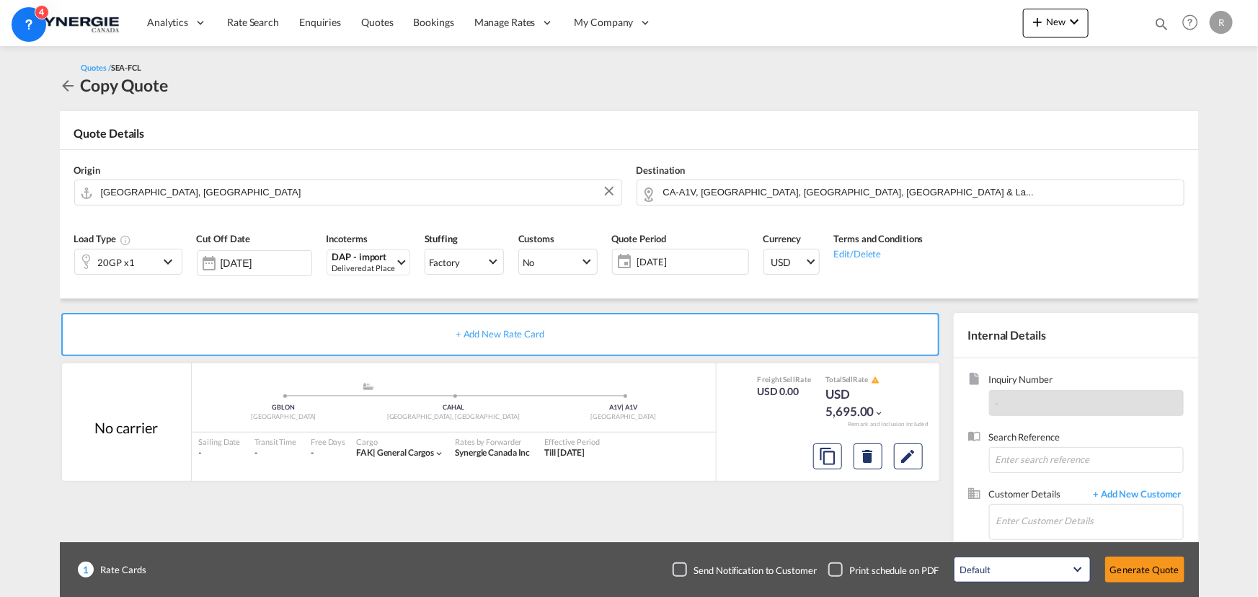
scroll to position [274, 0]
click at [1046, 522] on input "Enter Customer Details" at bounding box center [1090, 521] width 187 height 32
paste input "Ritesh@freightexint.com"
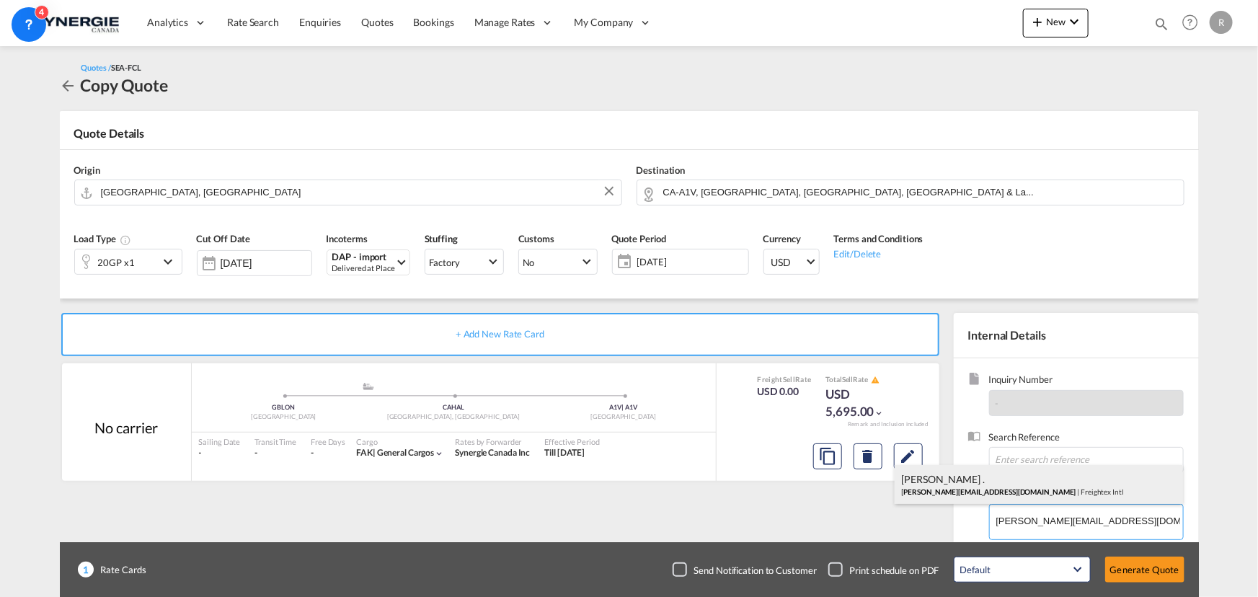
click at [939, 476] on div "Ritesh . ritesh@freightexint.com | Freightex Intl" at bounding box center [1039, 484] width 288 height 39
type input "Freightex Intl, Ritesh ., ritesh@freightexint.com"
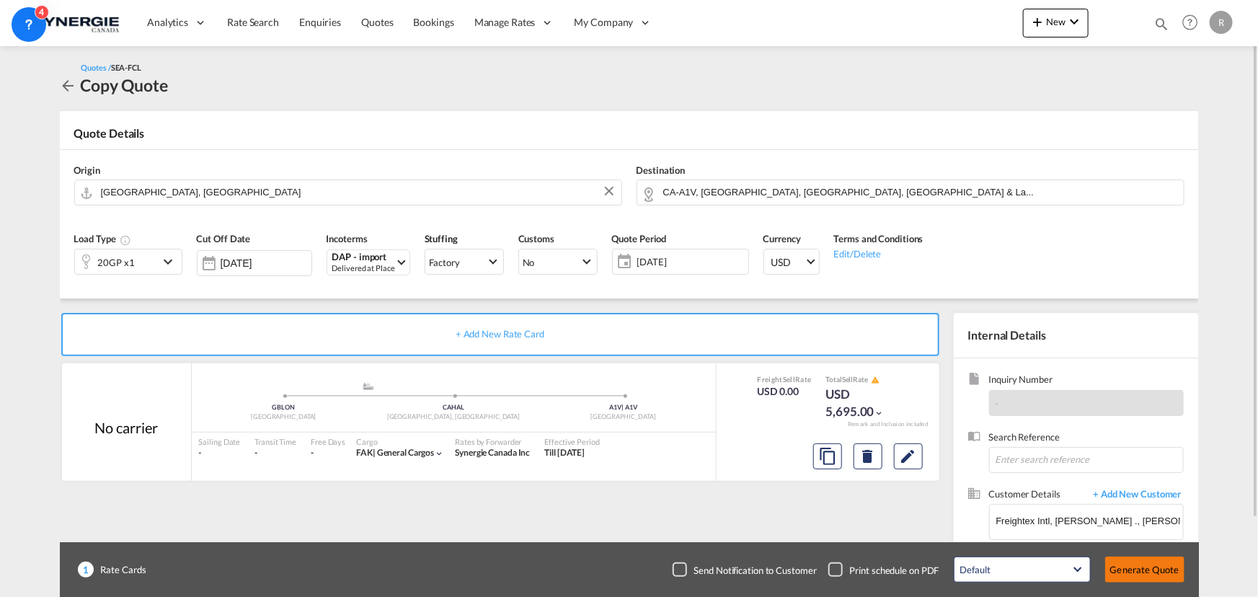
click at [1142, 570] on button "Generate Quote" at bounding box center [1145, 570] width 79 height 26
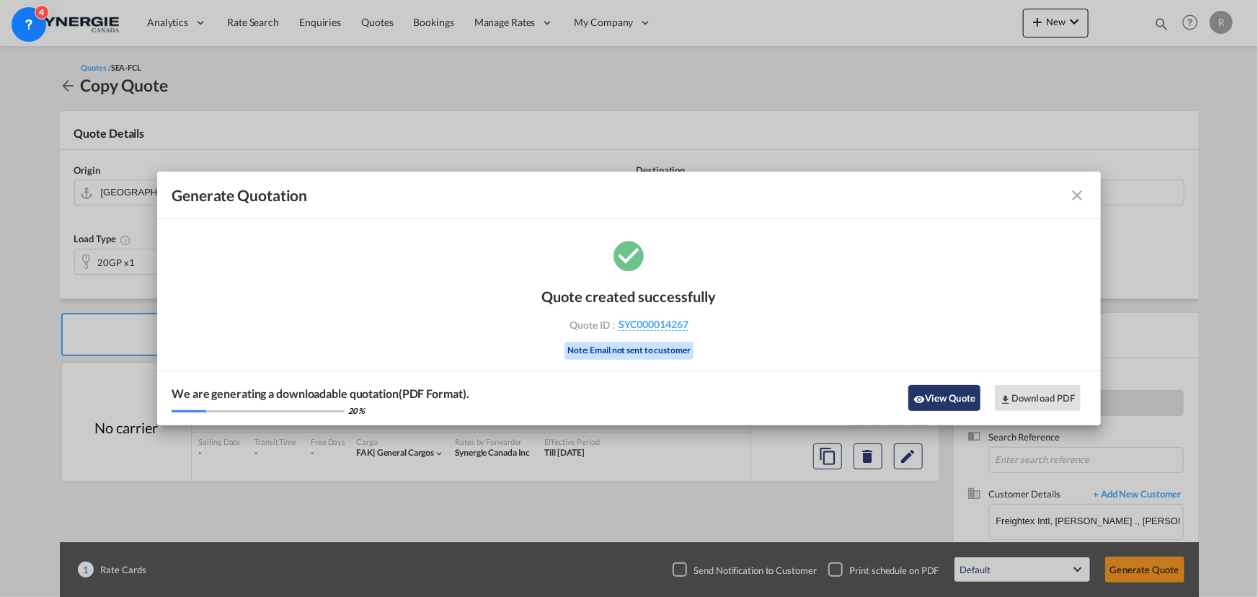
click at [943, 397] on button "View Quote" at bounding box center [945, 398] width 72 height 26
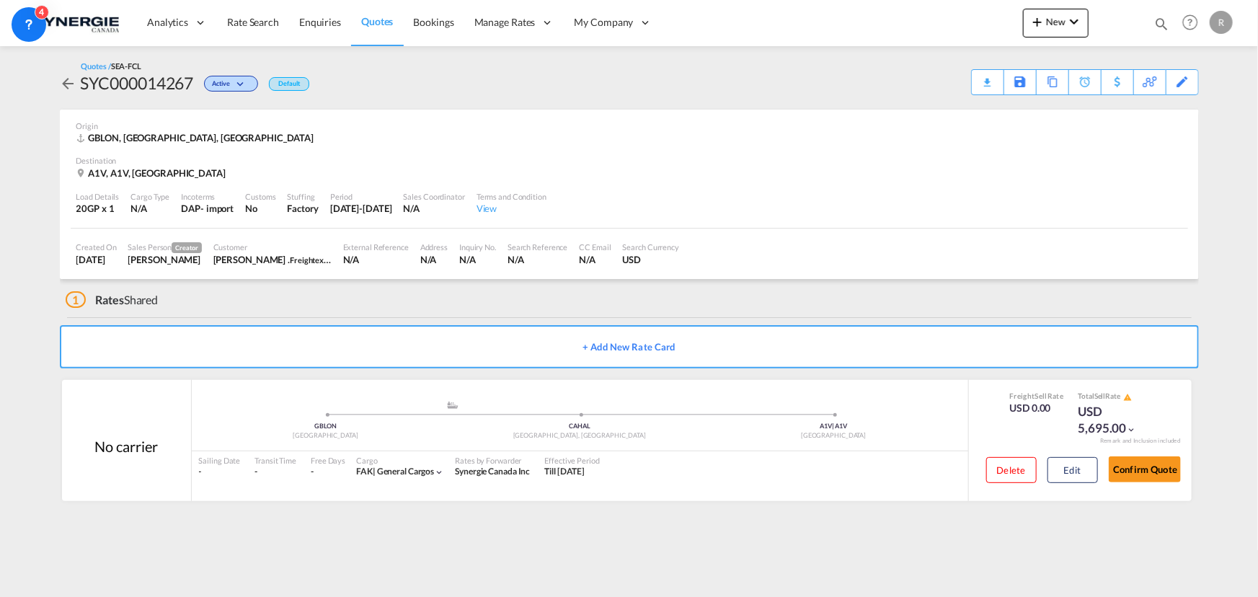
click at [0, 0] on div "Download Quote" at bounding box center [0, 0] width 0 height 0
click at [1160, 20] on md-icon "icon-magnify" at bounding box center [1162, 24] width 16 height 16
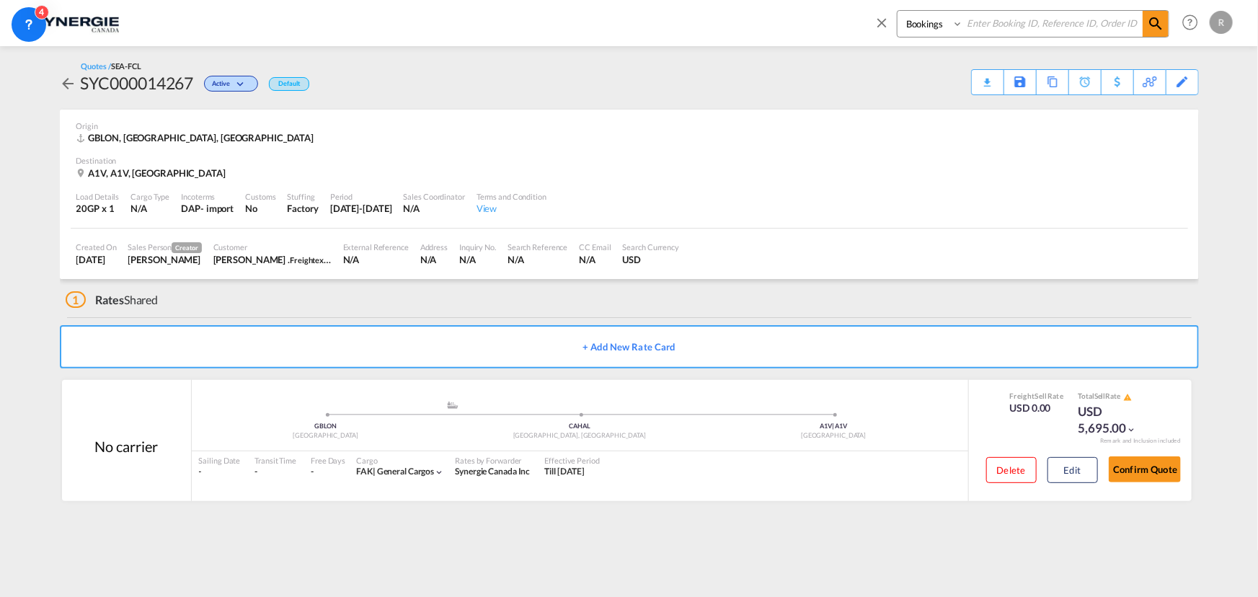
click at [923, 25] on select "Bookings Quotes Enquiries" at bounding box center [932, 24] width 69 height 26
select select "Quotes"
click at [898, 11] on select "Bookings Quotes Enquiries" at bounding box center [932, 24] width 69 height 26
click at [995, 26] on input at bounding box center [1054, 23] width 180 height 25
type input "13868"
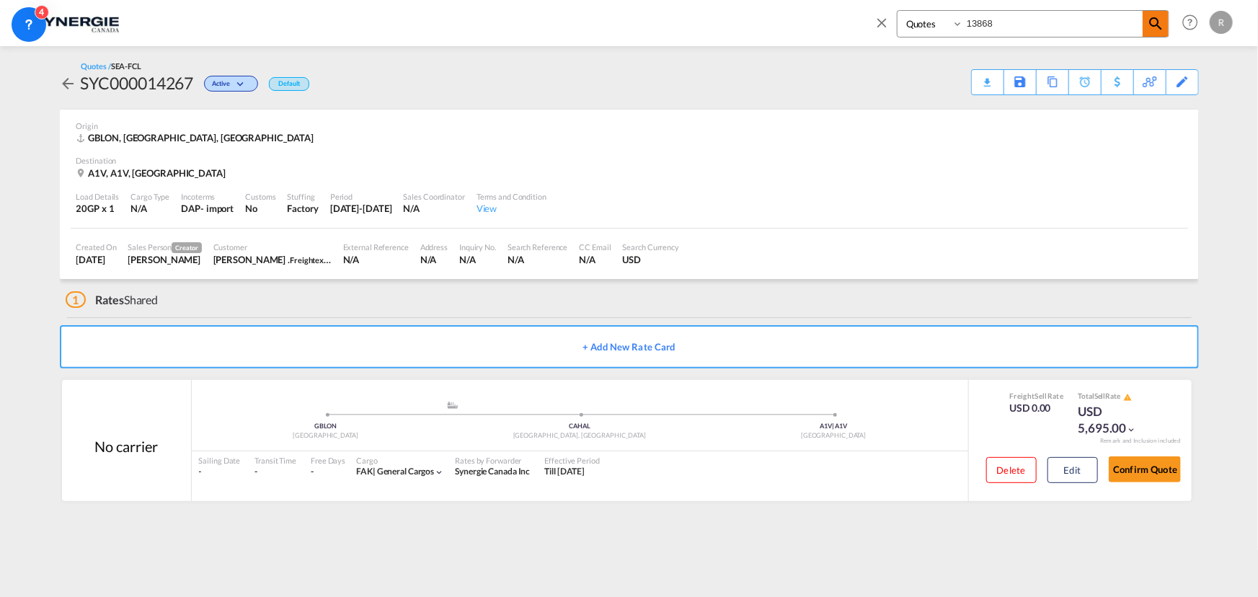
click at [1147, 28] on span at bounding box center [1156, 24] width 26 height 26
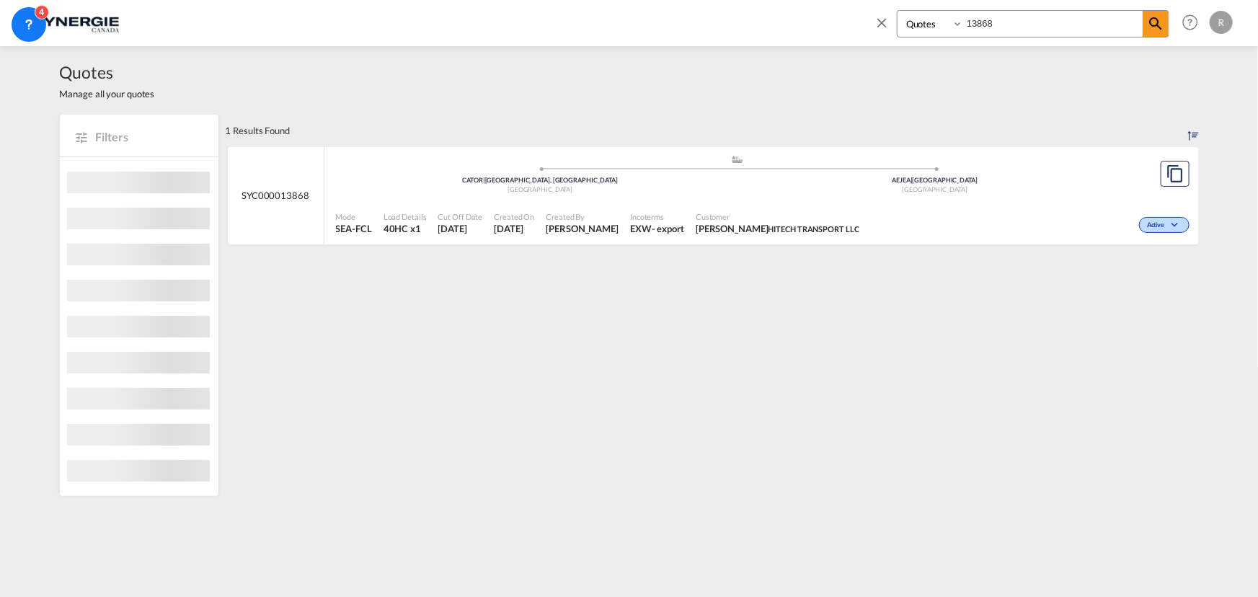
click at [865, 217] on div "Active" at bounding box center [1029, 224] width 328 height 36
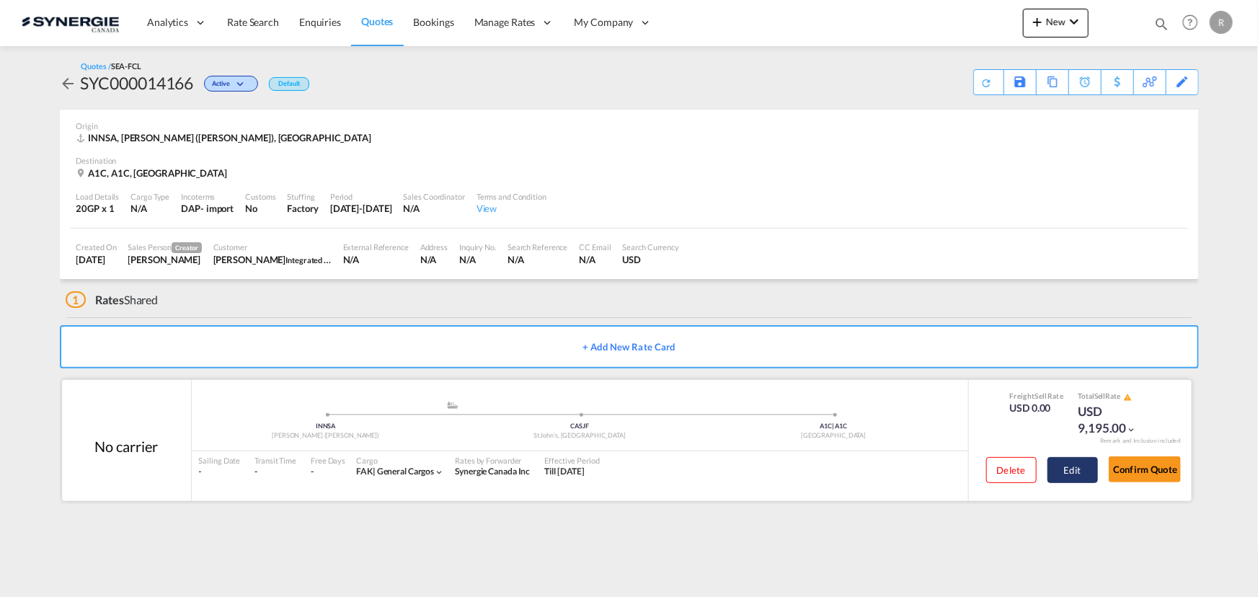
click at [1070, 469] on button "Edit" at bounding box center [1073, 470] width 50 height 26
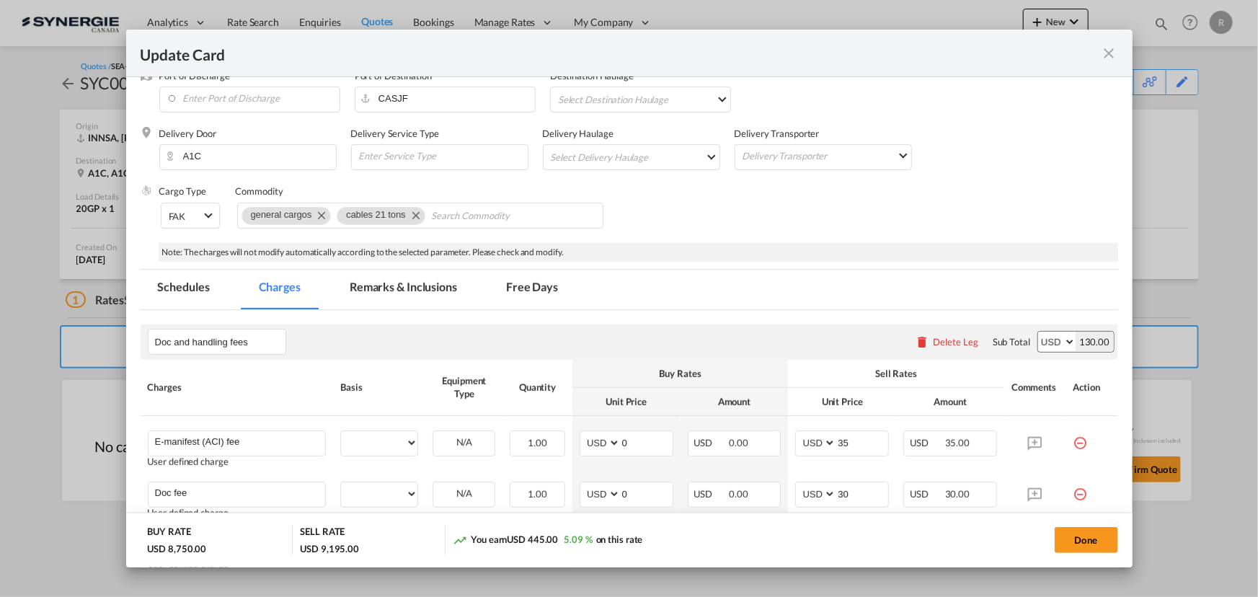
select select "per B/L"
select select "per shipping bill"
select select "per container"
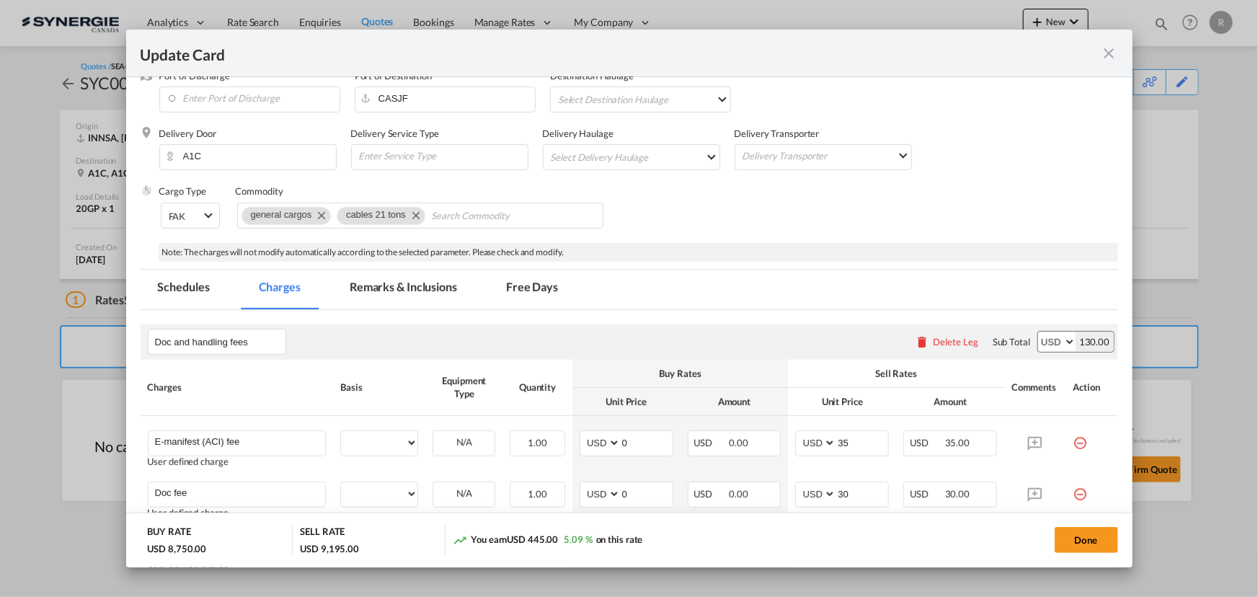
select select "per container"
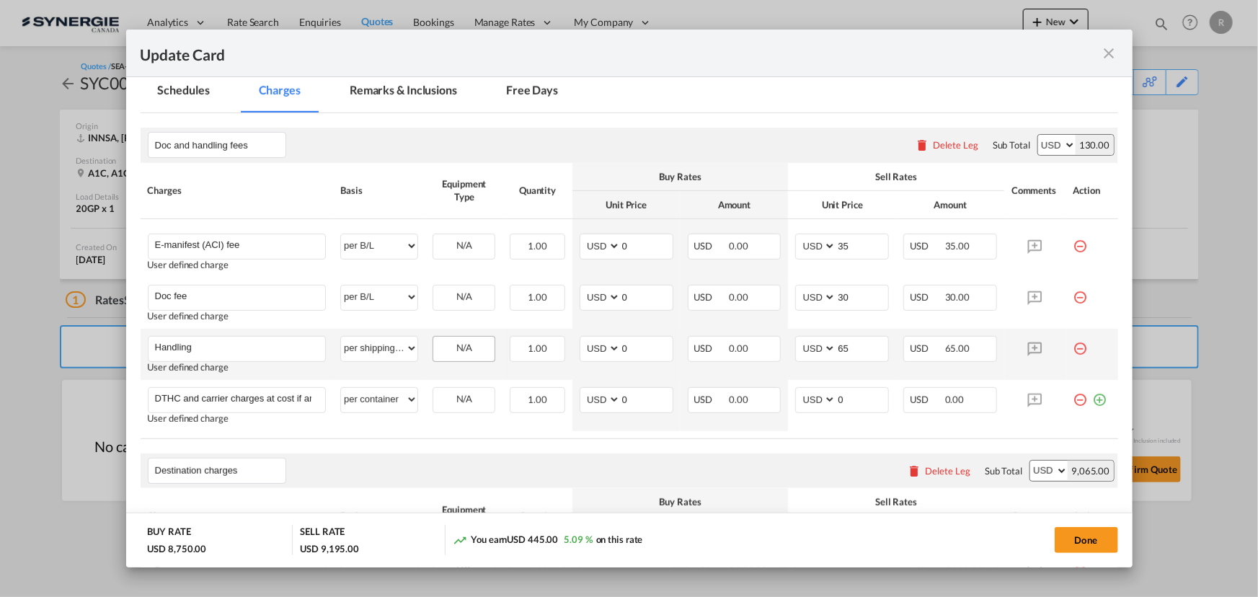
scroll to position [196, 0]
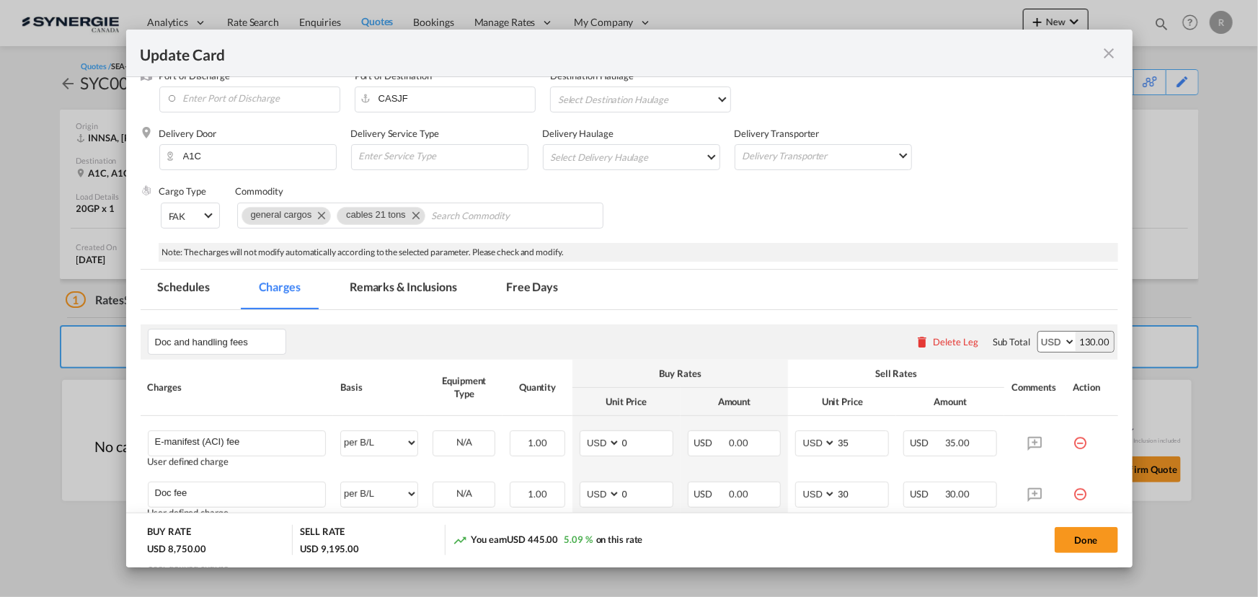
click at [444, 288] on md-tab-item "Remarks & Inclusions" at bounding box center [403, 290] width 142 height 40
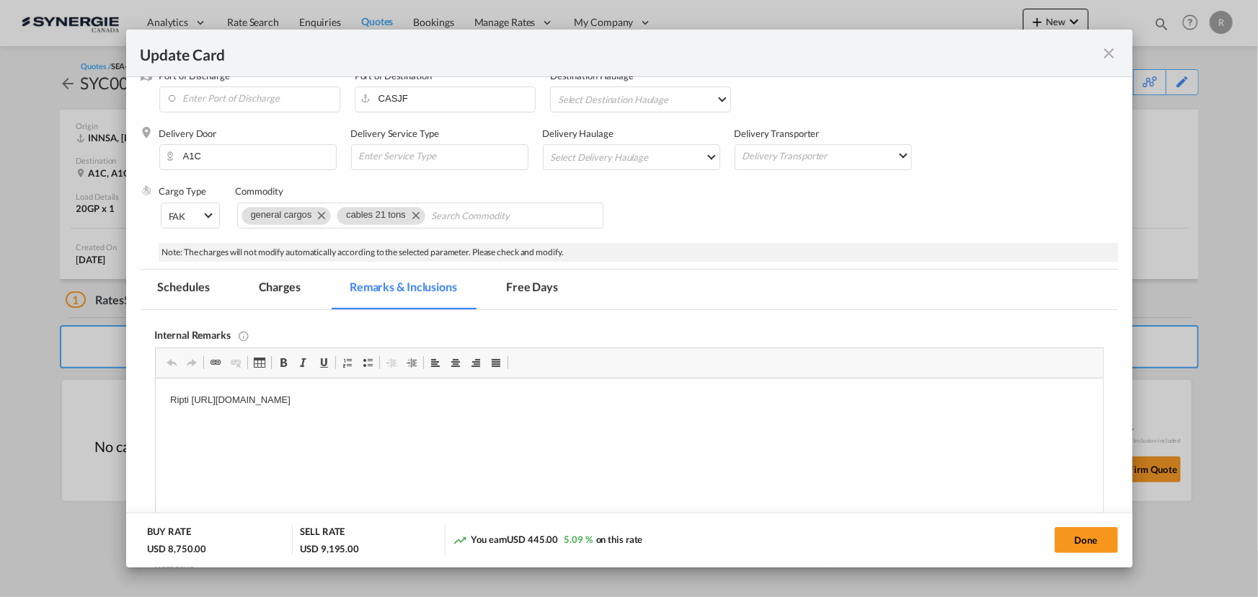
scroll to position [0, 0]
drag, startPoint x: 163, startPoint y: 397, endPoint x: 625, endPoint y: 405, distance: 461.6
click at [625, 405] on html "Ripti https://app.frontapp.com/open/msg_1h5k5xhr?key=fCfF4FgC-OjiPaiRVqLFI3sYGp…" at bounding box center [629, 401] width 948 height 44
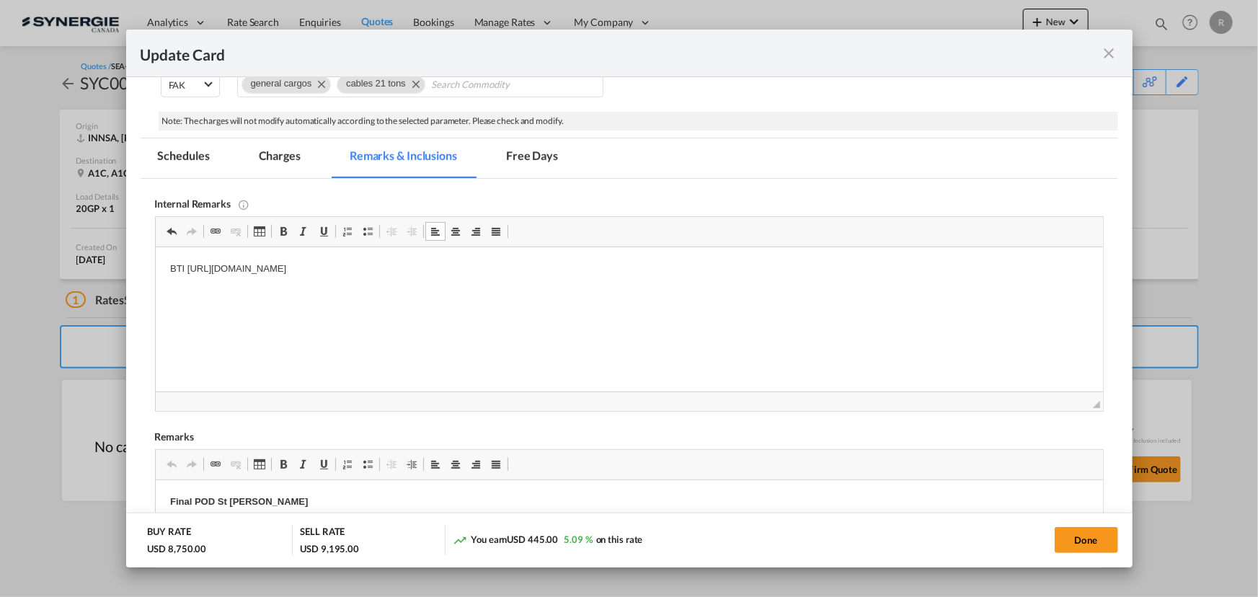
scroll to position [459, 0]
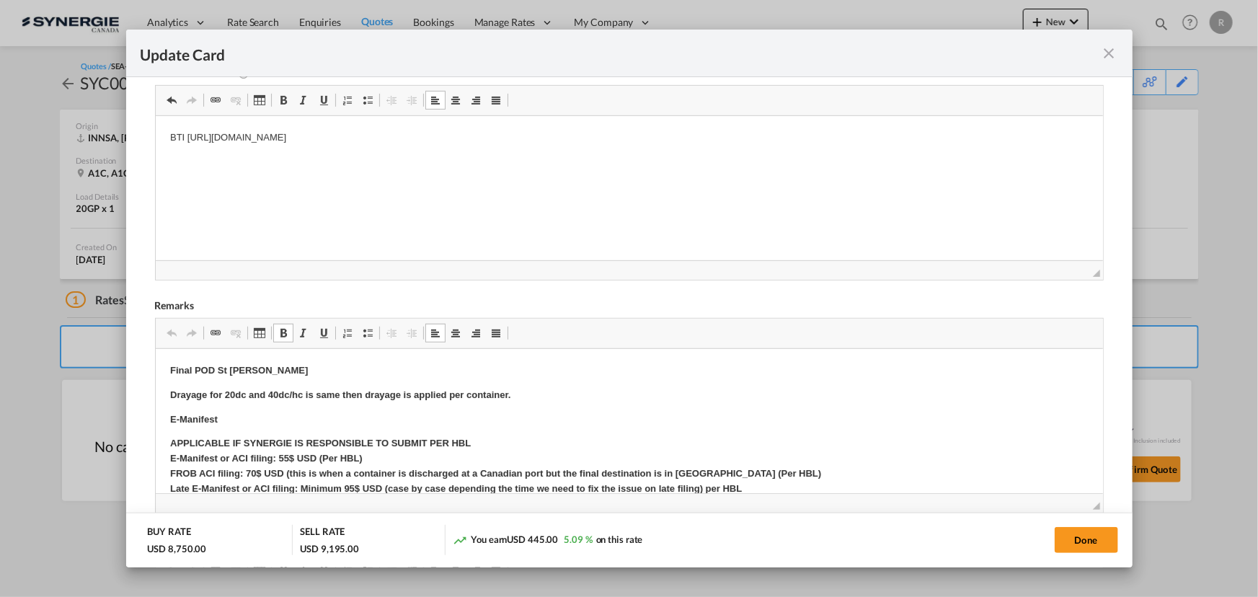
click at [265, 372] on p "Final POD St John" at bounding box center [628, 370] width 919 height 15
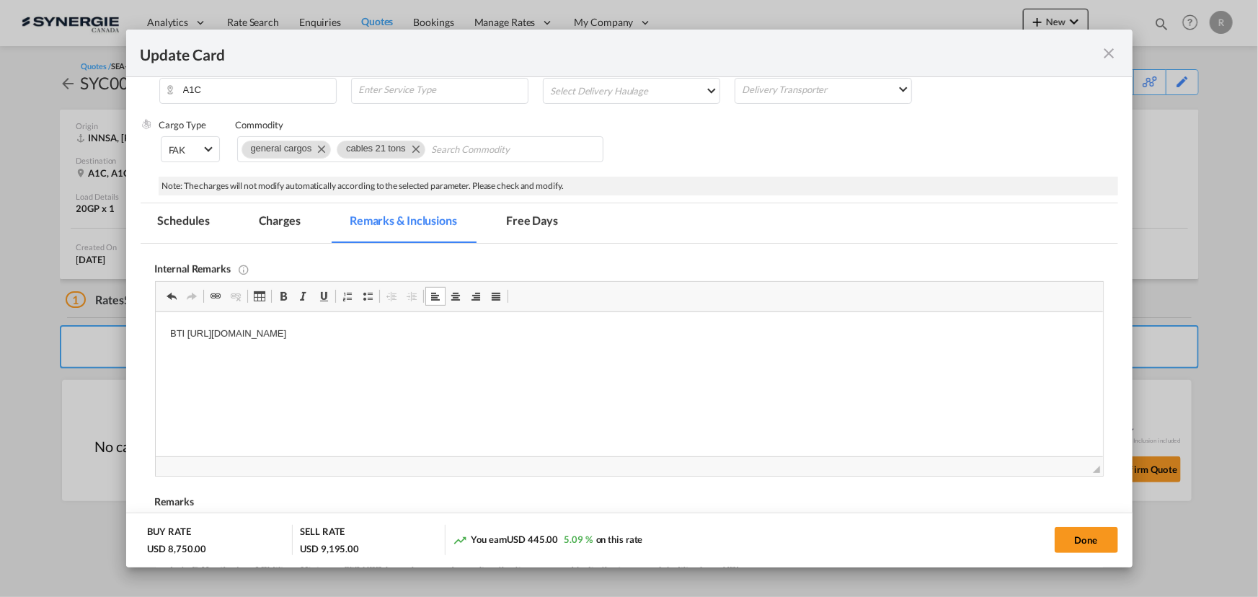
scroll to position [262, 0]
click at [288, 219] on md-tab-item "Charges" at bounding box center [280, 224] width 76 height 40
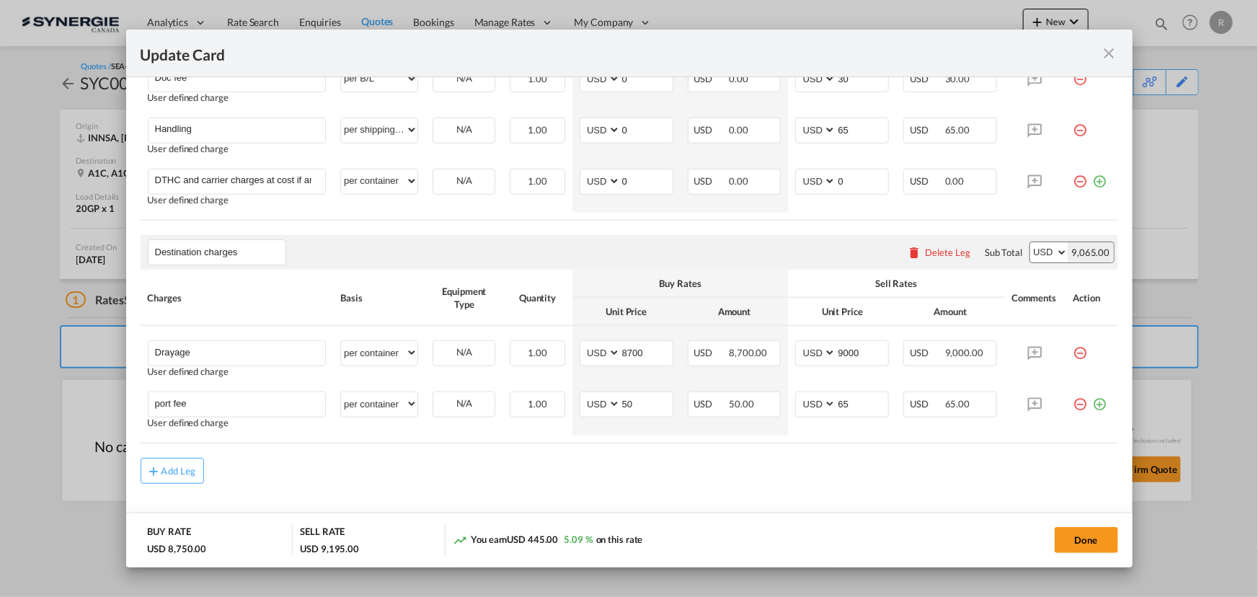
scroll to position [632, 0]
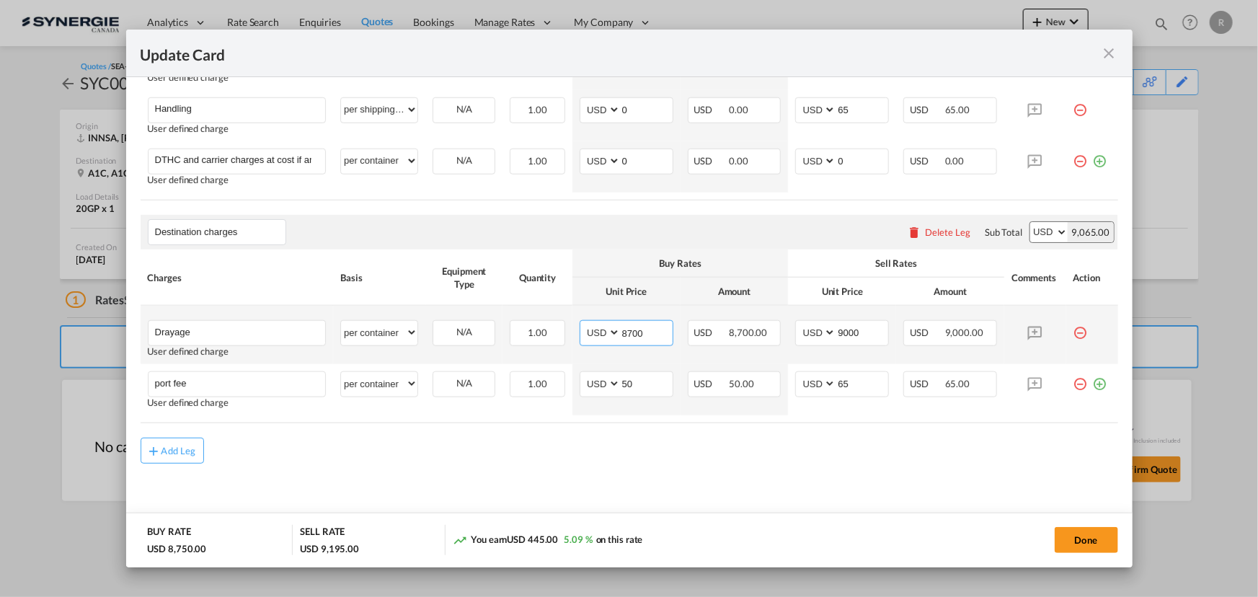
drag, startPoint x: 651, startPoint y: 330, endPoint x: 561, endPoint y: 323, distance: 89.7
click at [561, 323] on tr "Drayage Please Enter User Defined Charges Cannot Be Published User defined char…" at bounding box center [630, 335] width 978 height 58
type input "6200"
drag, startPoint x: 859, startPoint y: 332, endPoint x: 759, endPoint y: 331, distance: 100.2
click at [759, 331] on tr "Drayage Please Enter User Defined Charges Cannot Be Published User defined char…" at bounding box center [630, 335] width 978 height 58
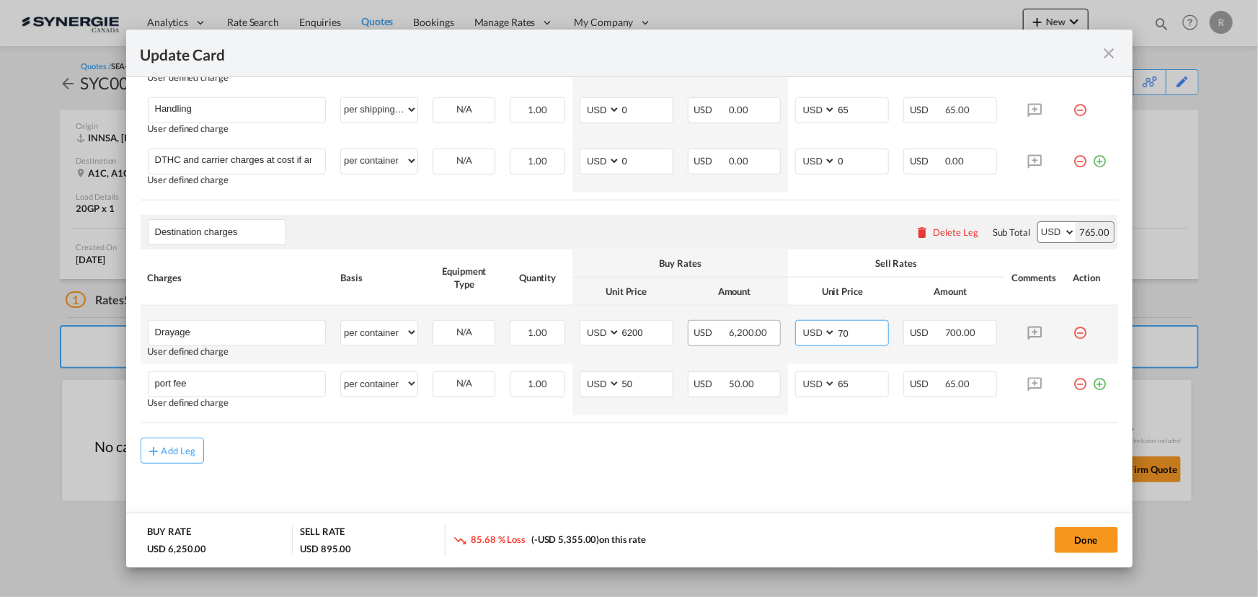
type input "7"
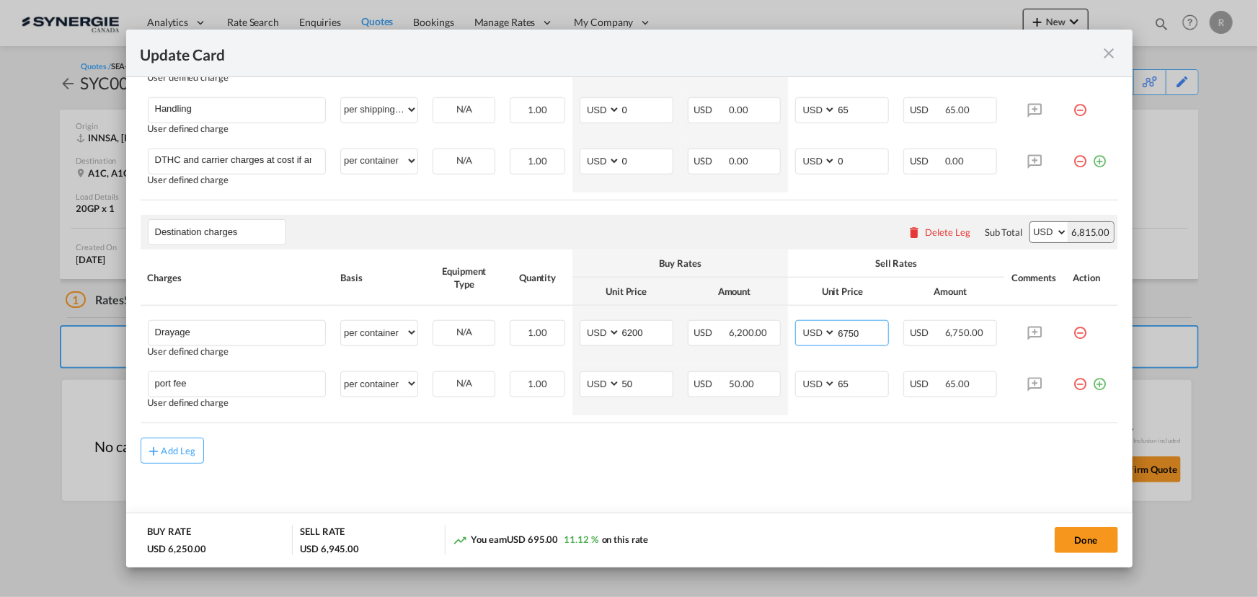
type input "6750"
click at [870, 481] on md-content "Doc and handling fees Please enter leg name Leg Name Already Exists Delete Leg …" at bounding box center [630, 204] width 978 height 658
click at [1080, 548] on button "Done" at bounding box center [1086, 540] width 63 height 26
type input "06 Sep 2025"
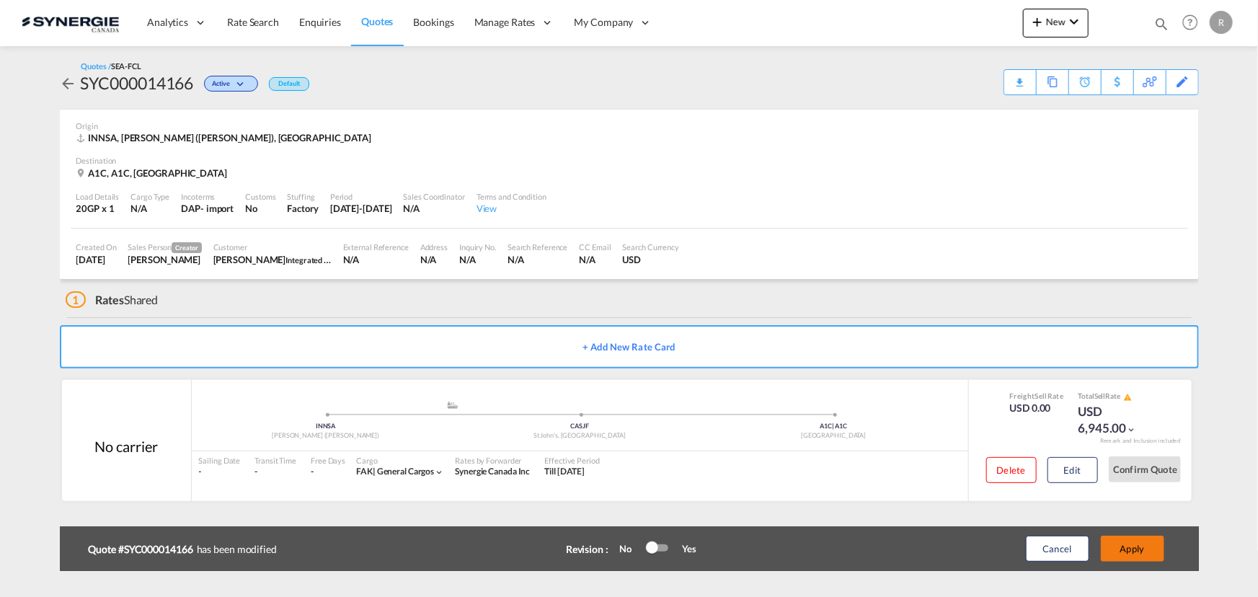
click at [1137, 545] on button "Apply" at bounding box center [1132, 549] width 63 height 26
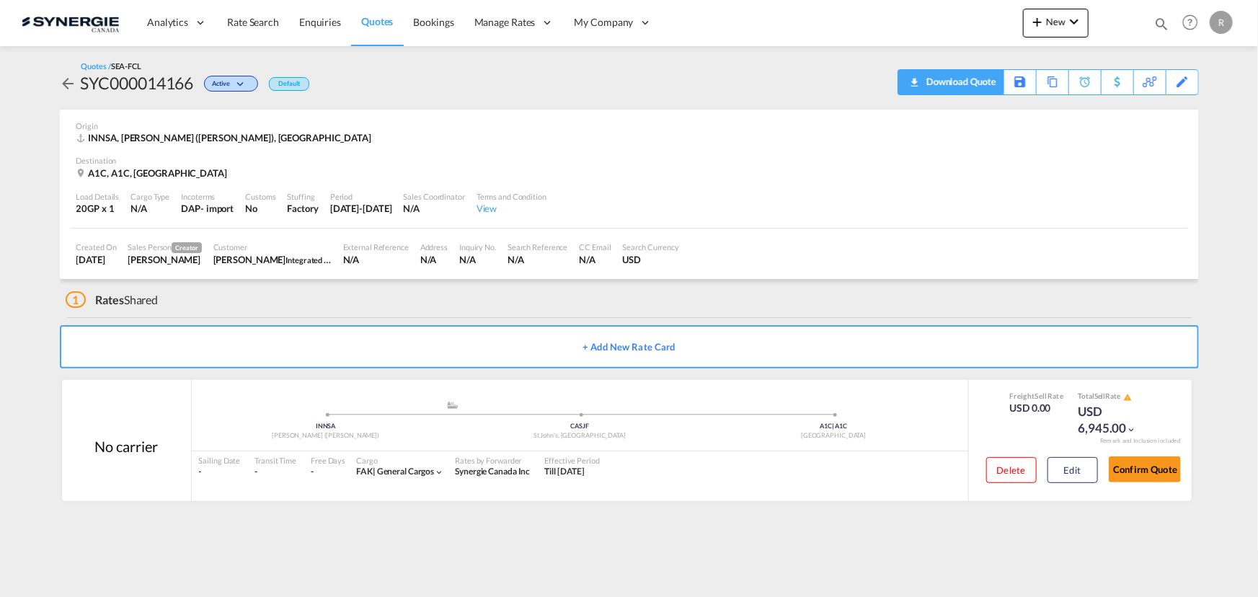
click at [979, 81] on div "Download Quote" at bounding box center [960, 81] width 74 height 23
click at [1061, 469] on button "Edit" at bounding box center [1073, 470] width 50 height 26
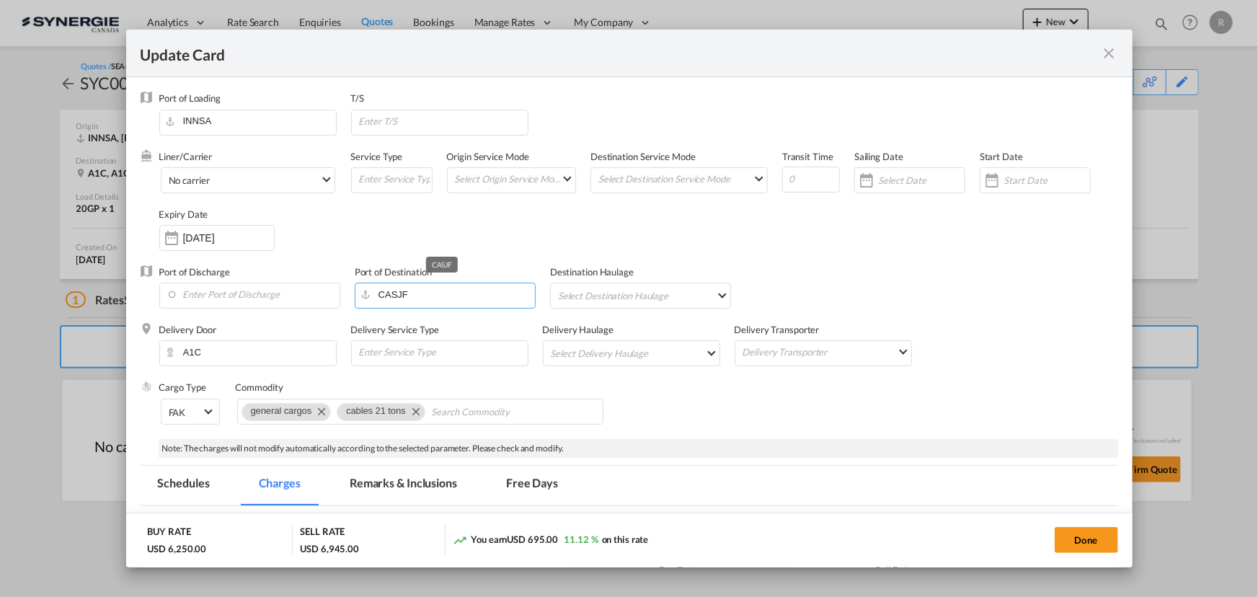
click at [423, 297] on input "CASJF" at bounding box center [448, 294] width 173 height 22
drag, startPoint x: 423, startPoint y: 297, endPoint x: 322, endPoint y: 273, distance: 103.7
click at [322, 273] on div "Port of Discharge Port of Destination CASJF Destination Haulage Select Destinat…" at bounding box center [630, 294] width 978 height 58
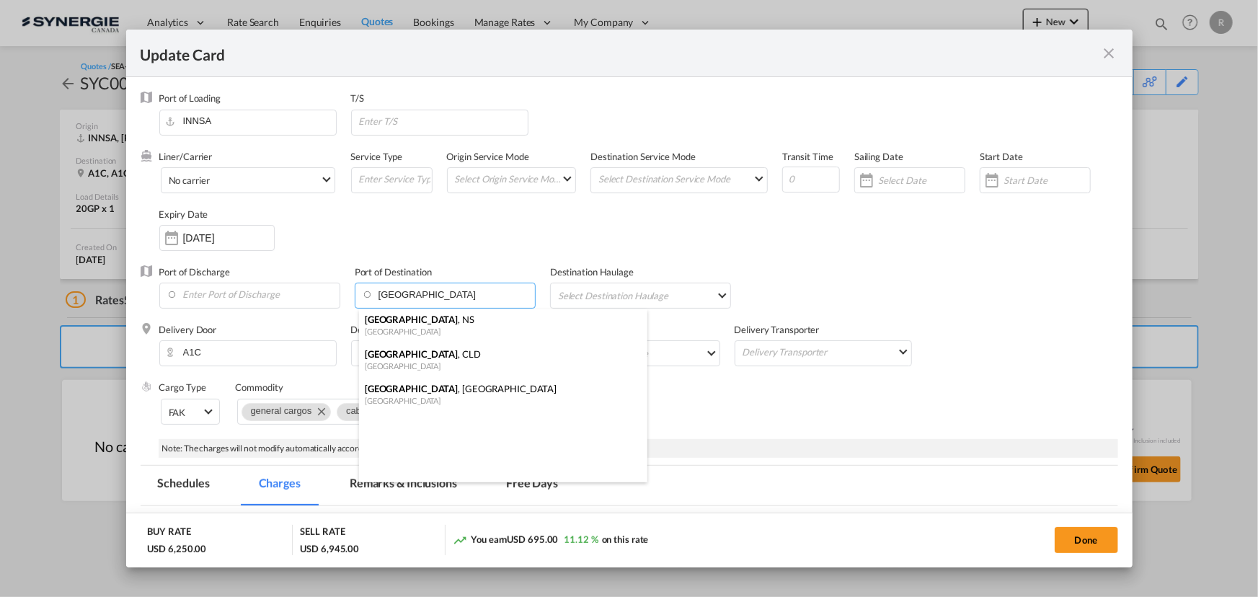
click at [397, 324] on div "Halifax , NS" at bounding box center [499, 319] width 268 height 13
type input "Halifax, NS, CAHAL"
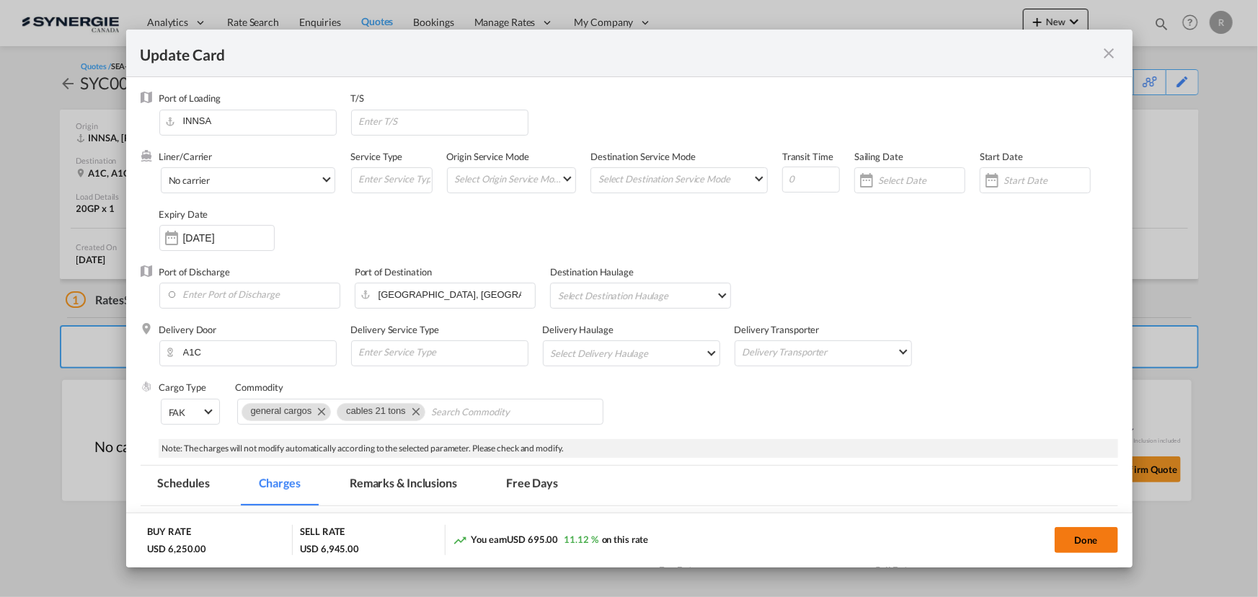
click at [1075, 541] on button "Done" at bounding box center [1086, 540] width 63 height 26
type input "06 Sep 2025"
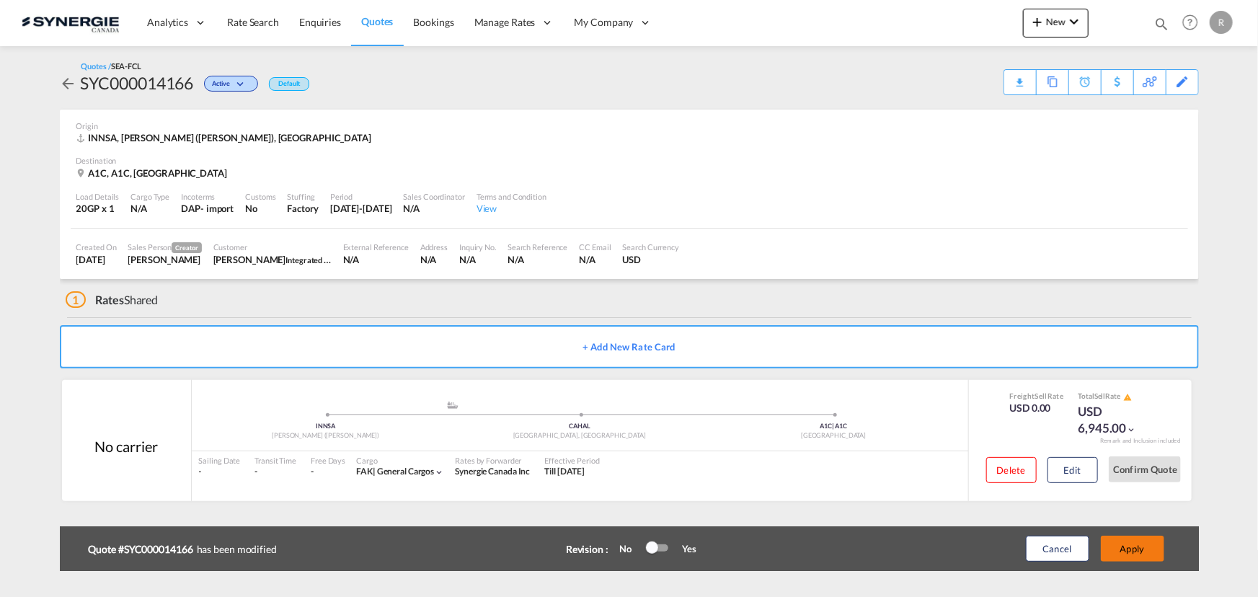
click at [1132, 551] on button "Apply" at bounding box center [1132, 549] width 63 height 26
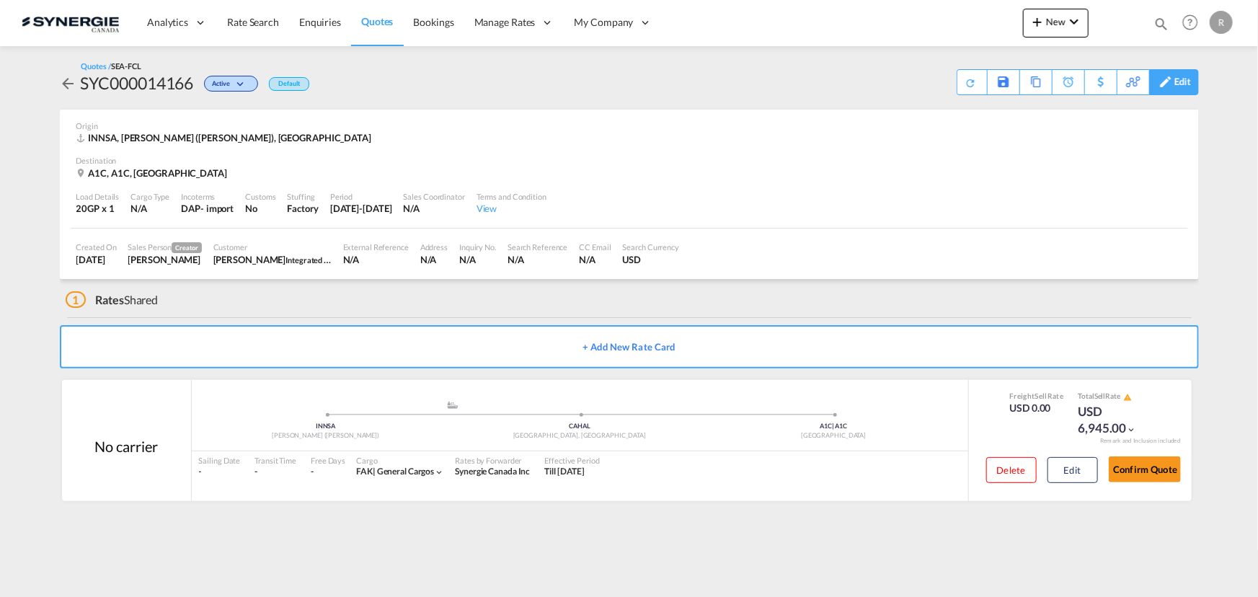
click at [1177, 86] on div "Edit" at bounding box center [1183, 82] width 17 height 25
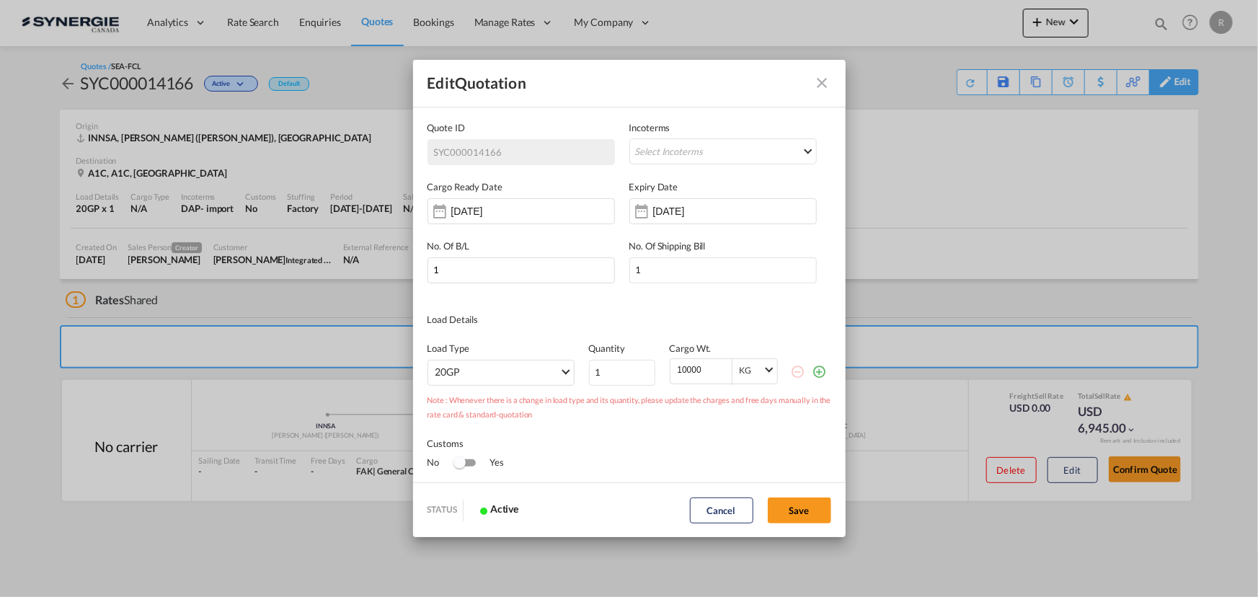
scroll to position [0, 0]
click at [681, 217] on div "07 Sep 2025" at bounding box center [698, 211] width 91 height 14
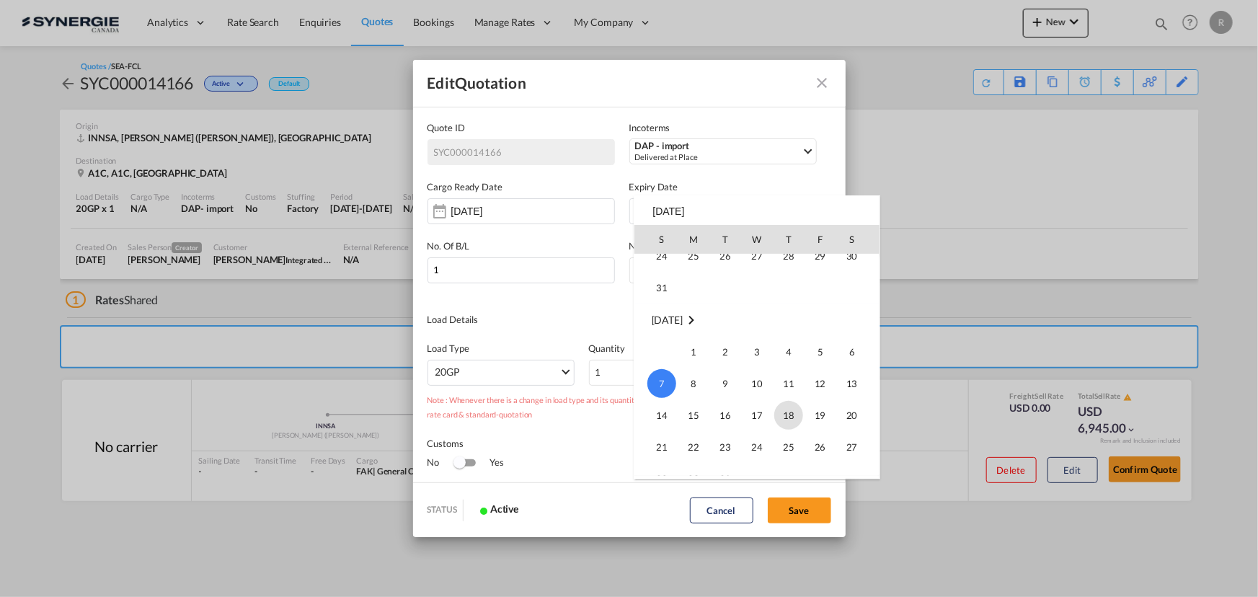
scroll to position [60, 0]
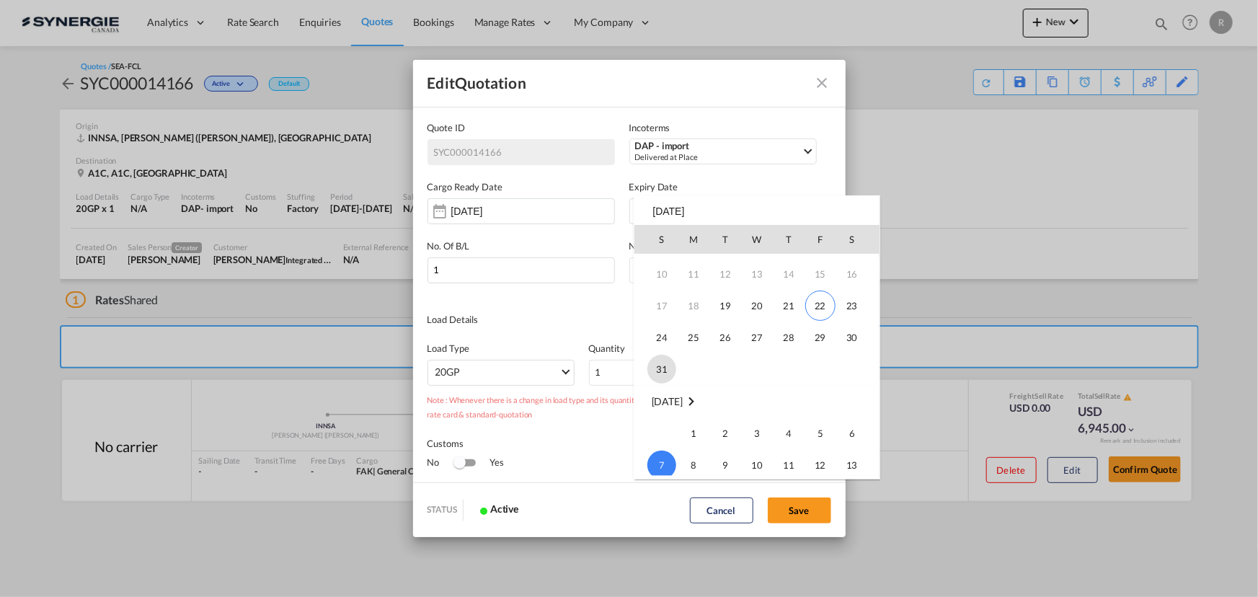
click at [664, 360] on span "31" at bounding box center [662, 369] width 29 height 29
type input "[DATE]"
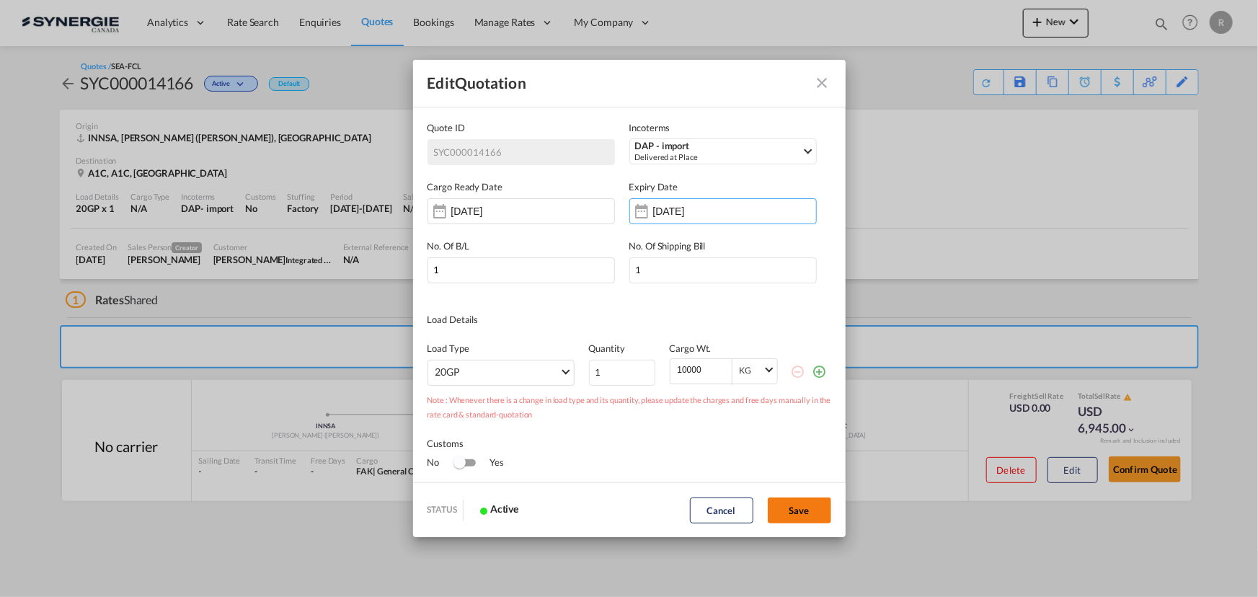
click at [810, 509] on button "Save" at bounding box center [799, 511] width 63 height 26
type input "[DATE]"
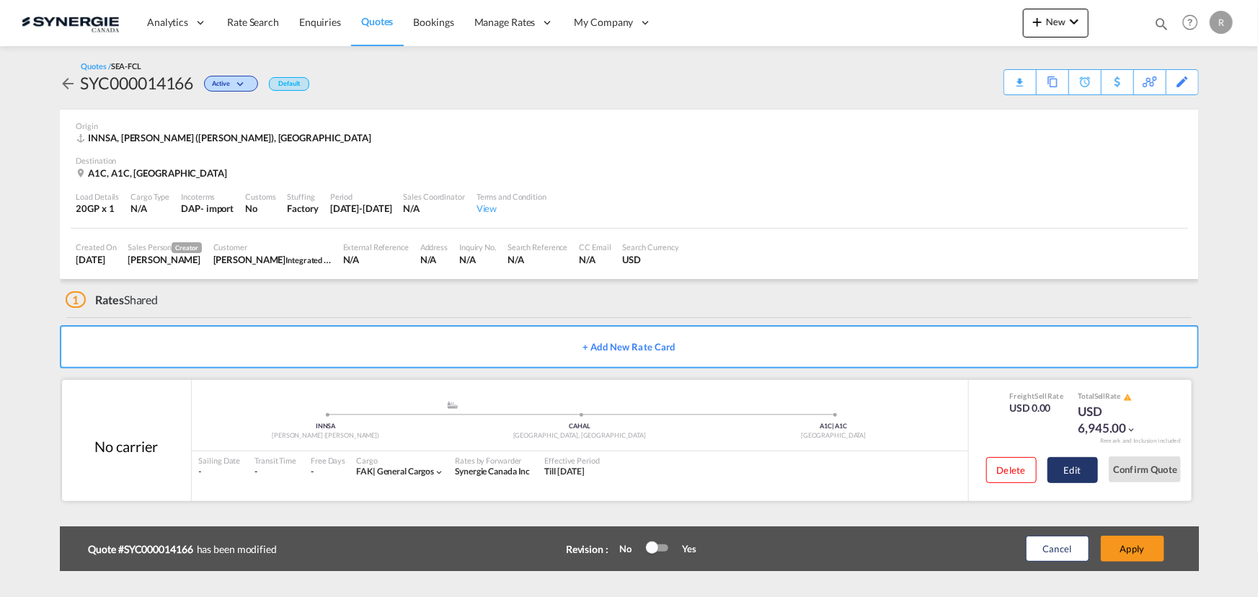
click at [1067, 473] on button "Edit" at bounding box center [1073, 470] width 50 height 26
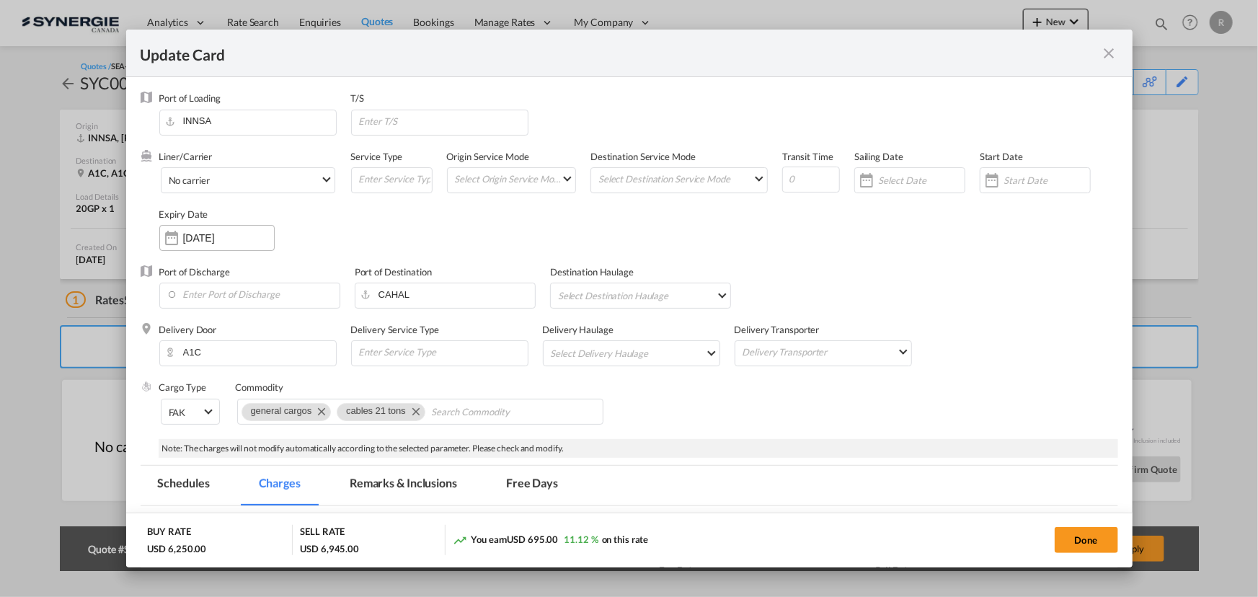
click at [215, 240] on input "07 Sep 2025" at bounding box center [228, 238] width 91 height 12
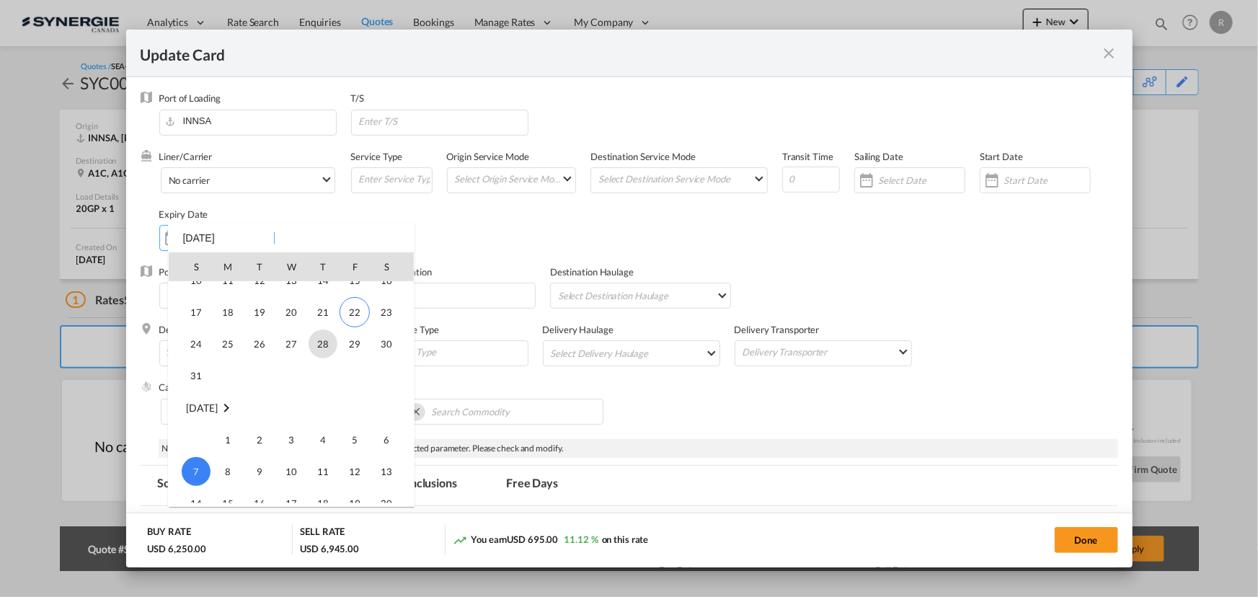
scroll to position [333938, 0]
click at [190, 394] on span "31" at bounding box center [196, 396] width 29 height 29
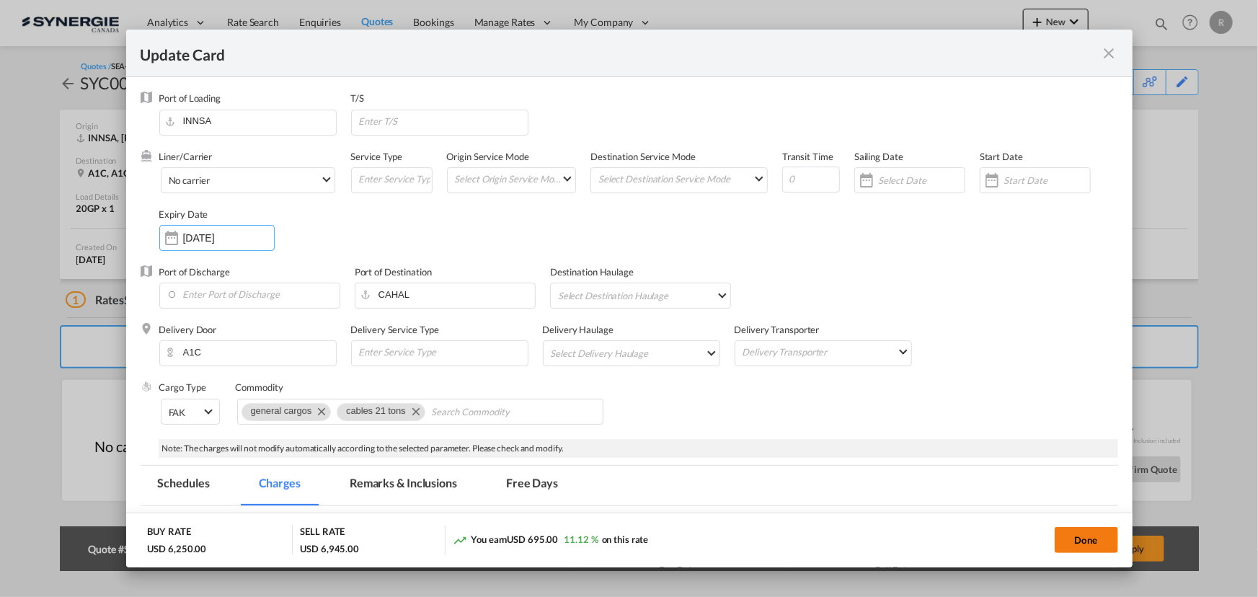
click at [1086, 536] on button "Done" at bounding box center [1086, 540] width 63 height 26
type input "30 Aug 2025"
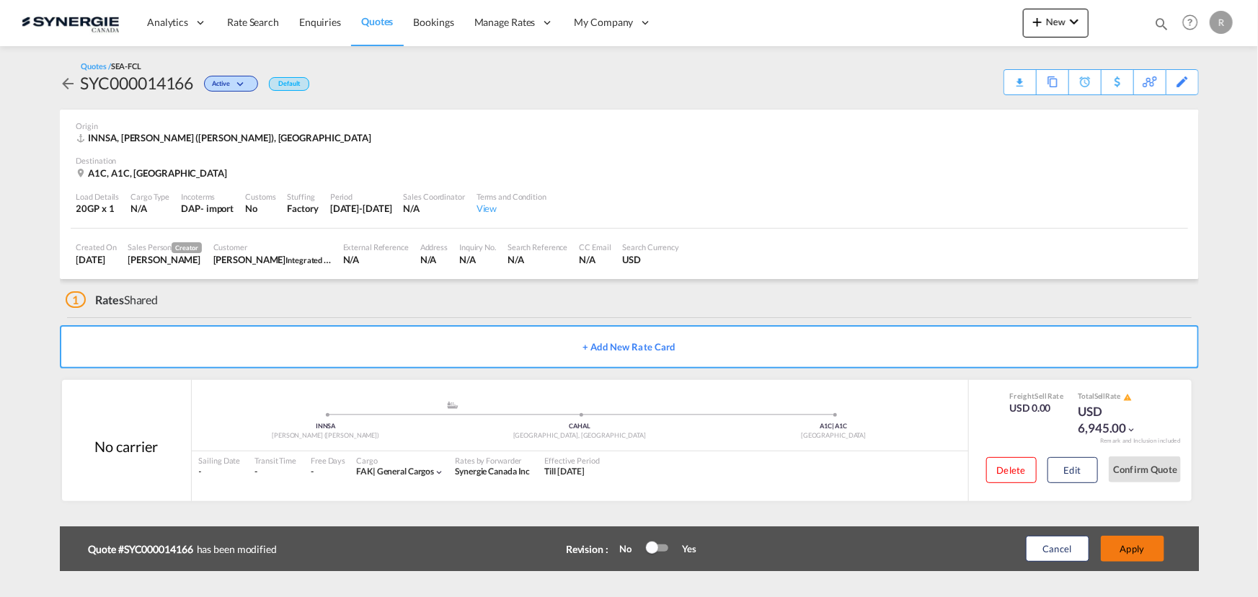
click at [1147, 547] on button "Apply" at bounding box center [1132, 549] width 63 height 26
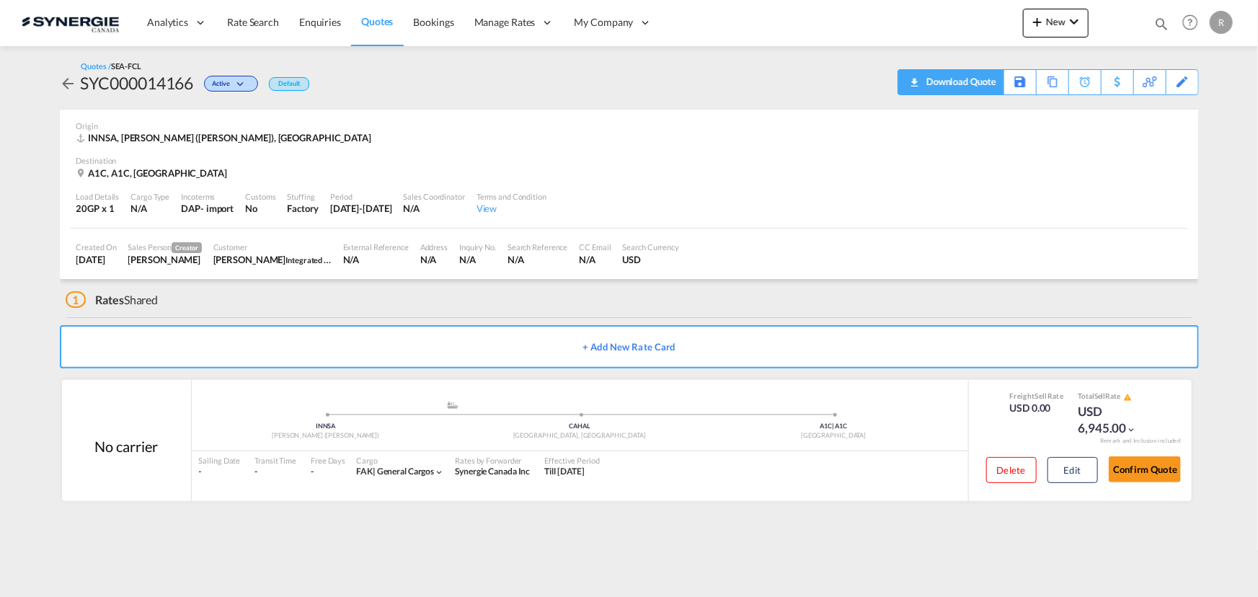
click at [982, 89] on div "Download Quote" at bounding box center [960, 81] width 74 height 23
click at [374, 21] on span "Quotes" at bounding box center [377, 21] width 32 height 12
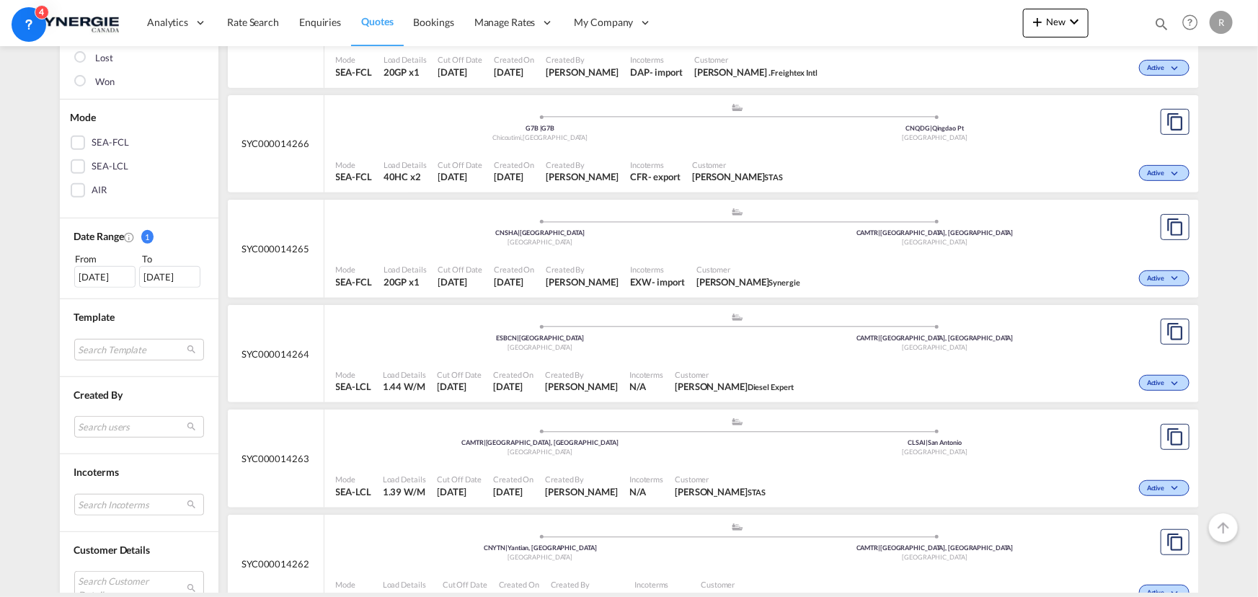
scroll to position [327, 0]
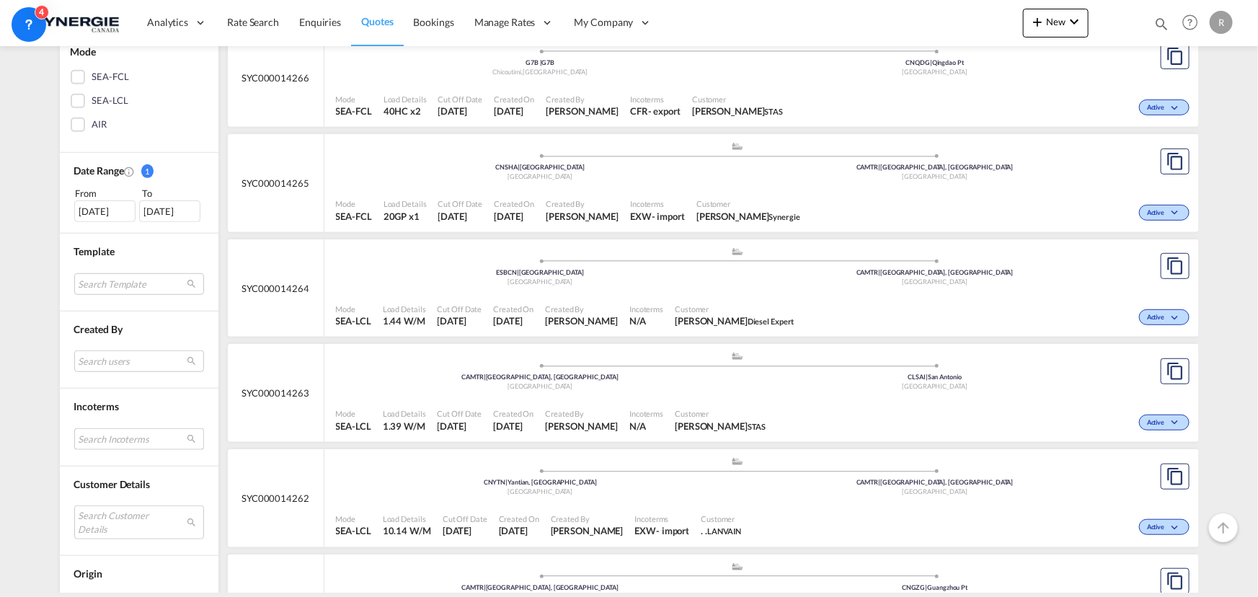
click at [117, 432] on md-select "Search Incoterms CIP-EXPORT carriage and insurance paid to DAP-IMPORT delivered…" at bounding box center [139, 439] width 130 height 22
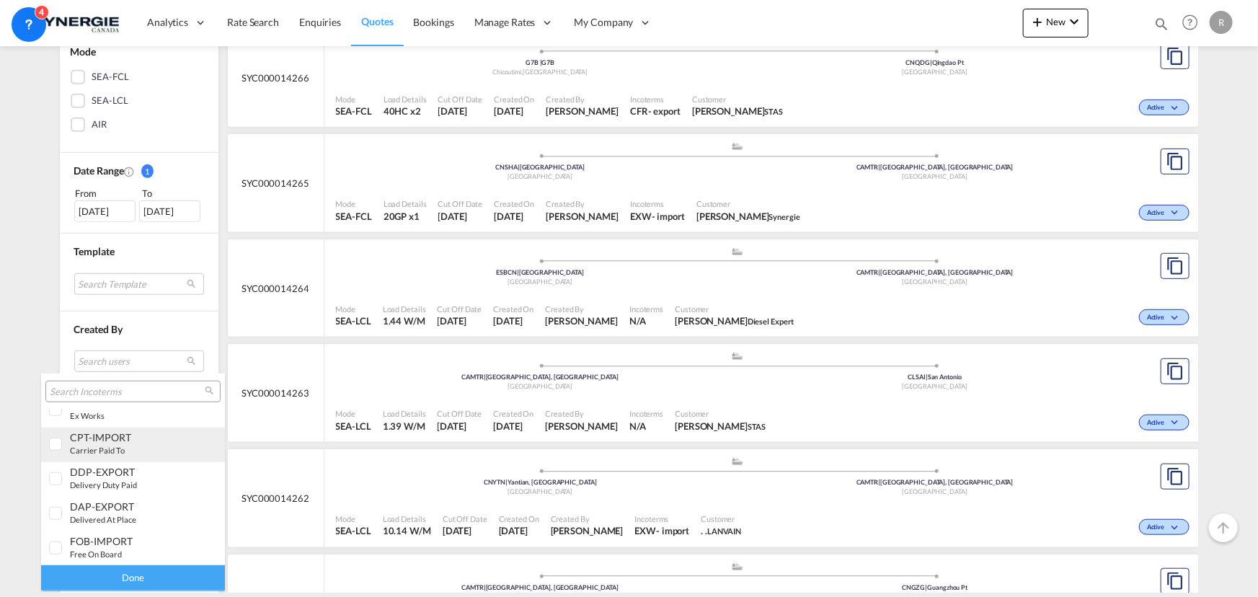
scroll to position [505, 0]
click at [76, 471] on div "EXW-EXPORT" at bounding box center [126, 468] width 113 height 12
click at [141, 573] on div "Done" at bounding box center [133, 577] width 184 height 25
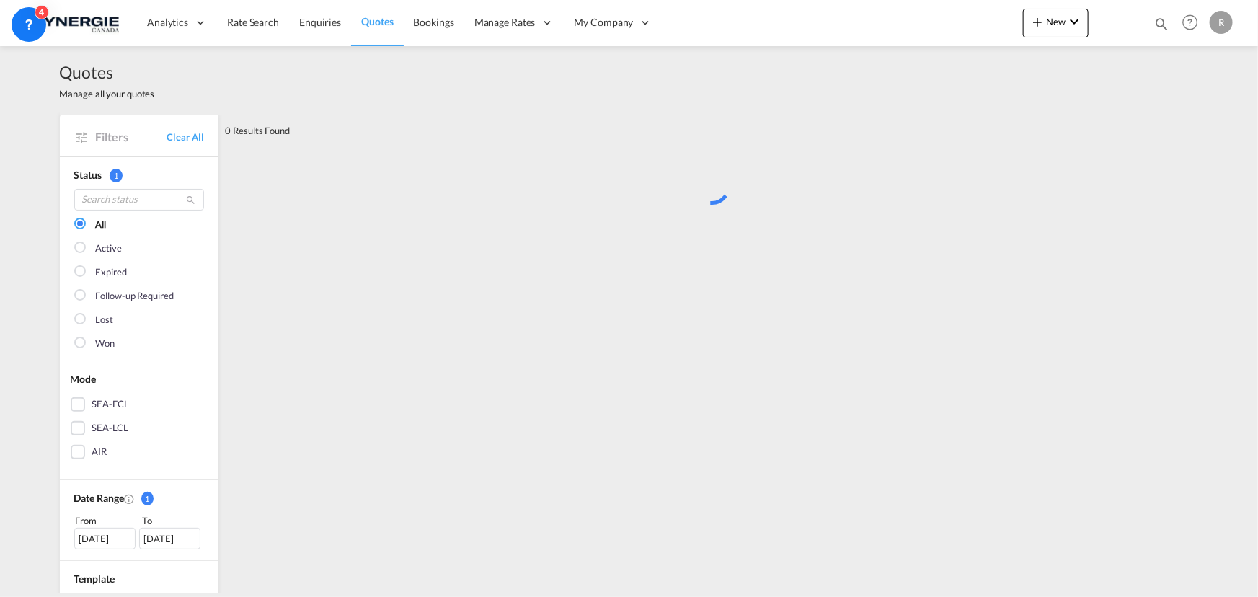
scroll to position [131, 0]
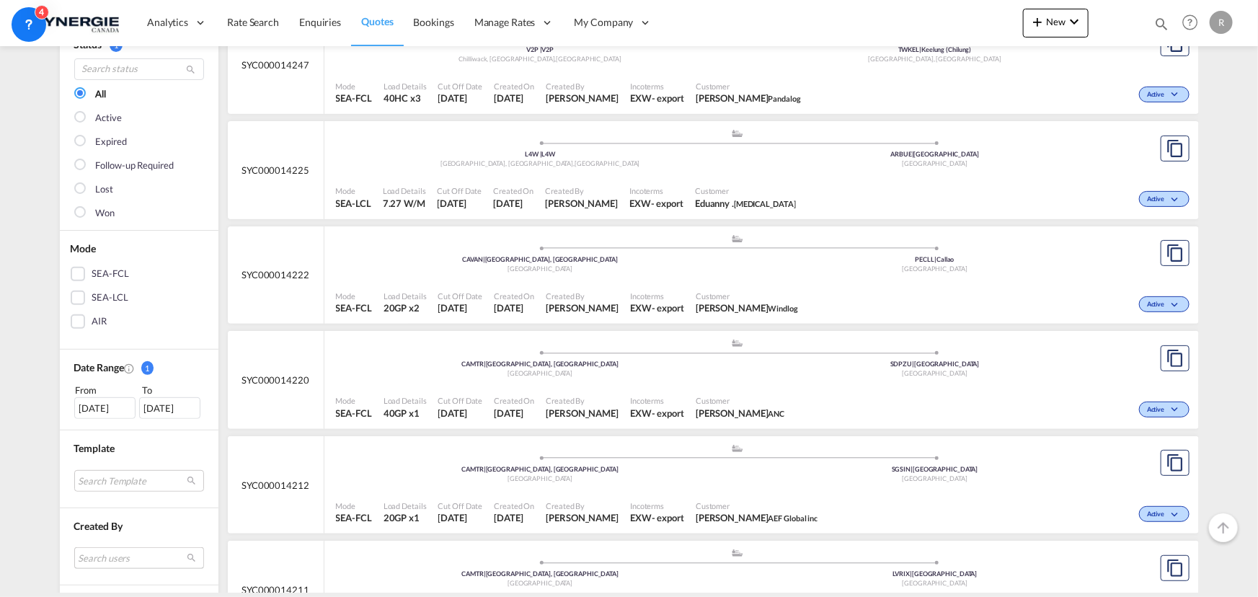
click at [106, 550] on md-select "Search users [PERSON_NAME] [PERSON_NAME][EMAIL_ADDRESS][DOMAIN_NAME] [PERSON_NA…" at bounding box center [139, 558] width 130 height 22
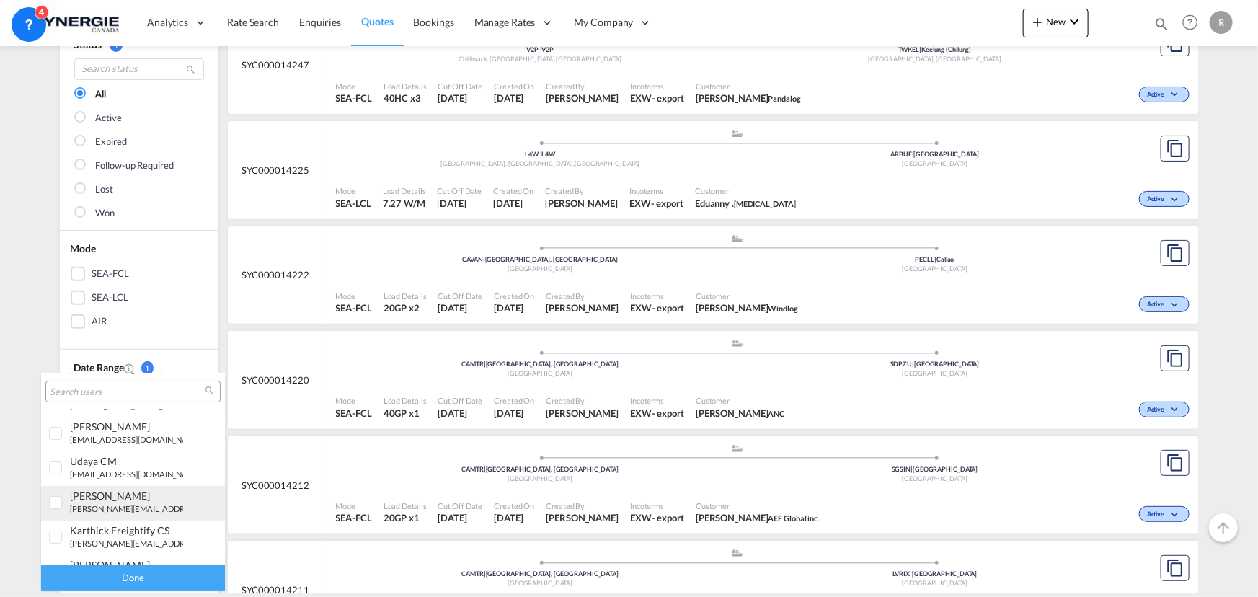
scroll to position [196, 0]
click at [100, 508] on small "[PERSON_NAME][EMAIL_ADDRESS][DOMAIN_NAME]" at bounding box center [167, 512] width 195 height 9
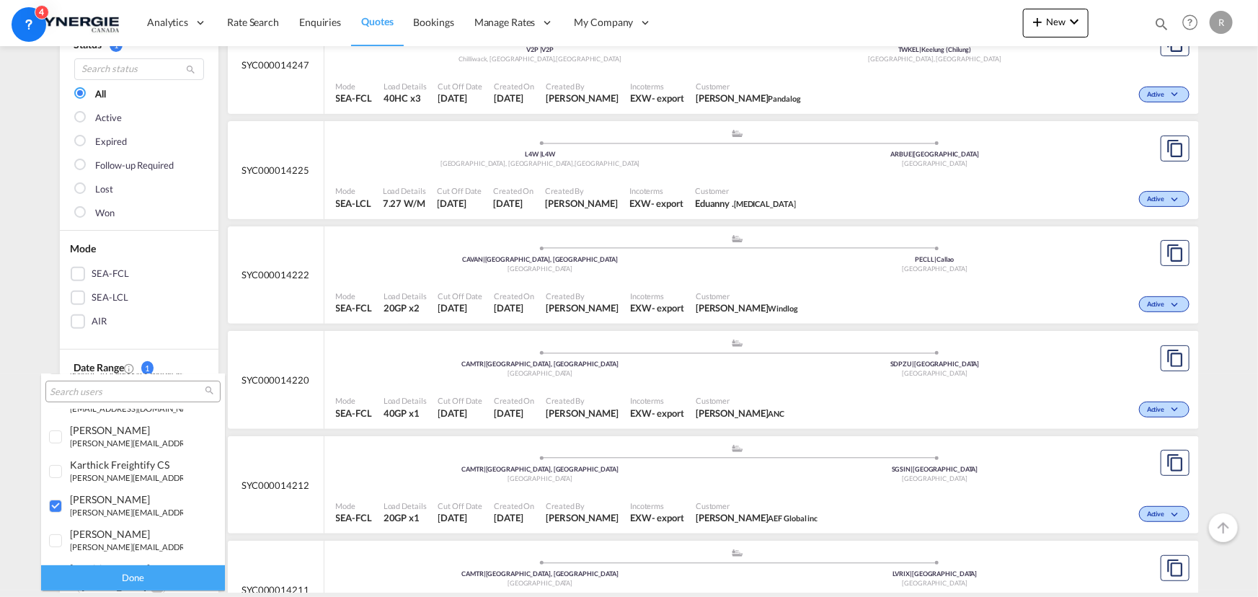
click at [146, 583] on div "Done" at bounding box center [133, 577] width 184 height 25
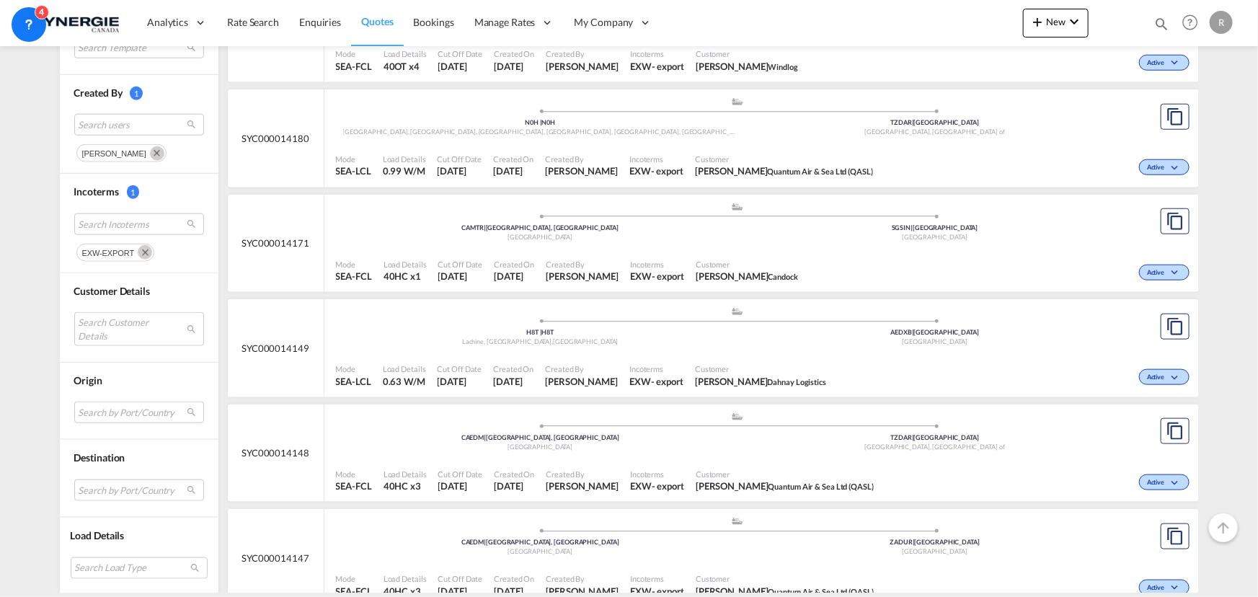
scroll to position [721, 0]
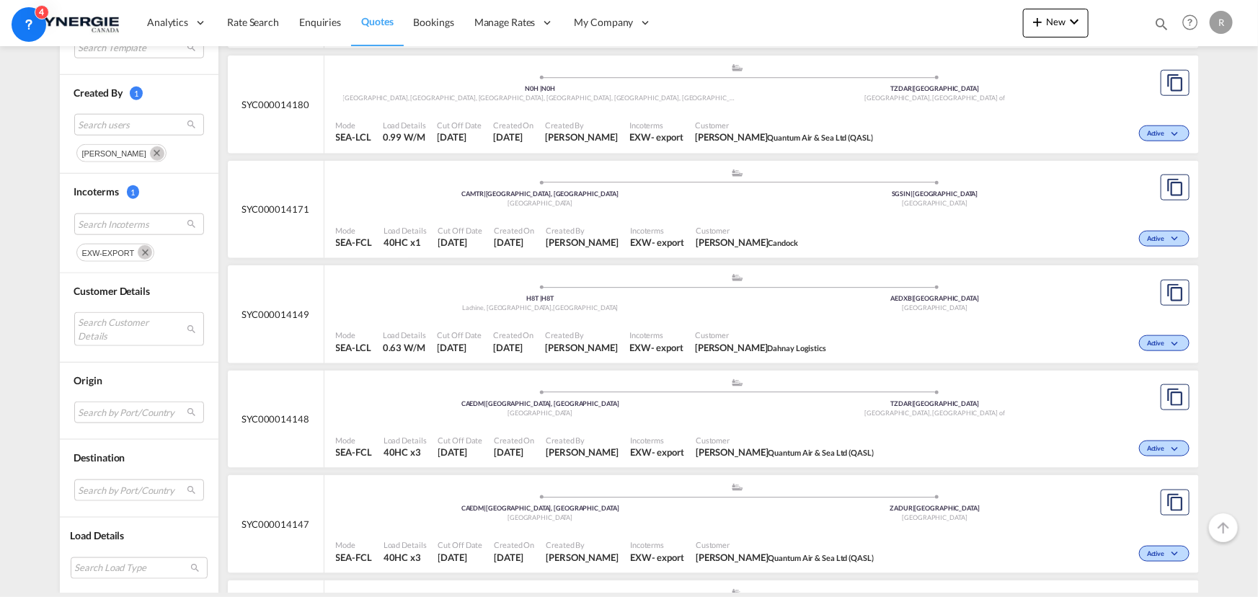
click at [704, 324] on div "Customer Albin Antony Dahnay Logistics" at bounding box center [760, 342] width 143 height 36
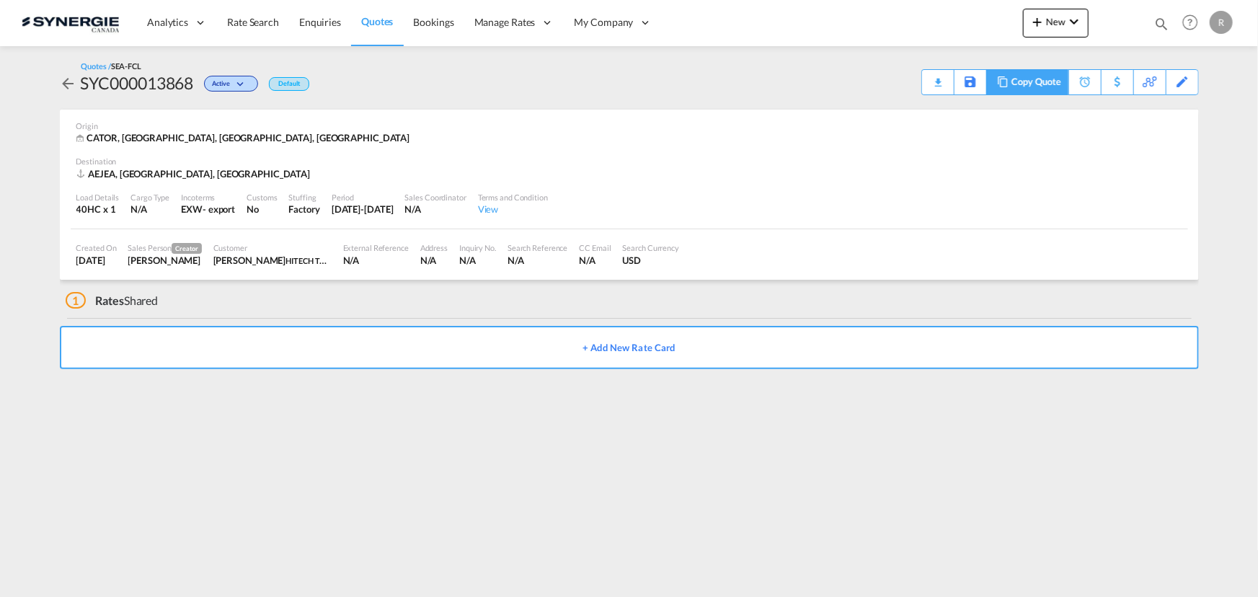
click at [1023, 84] on div "Copy Quote" at bounding box center [1036, 82] width 49 height 25
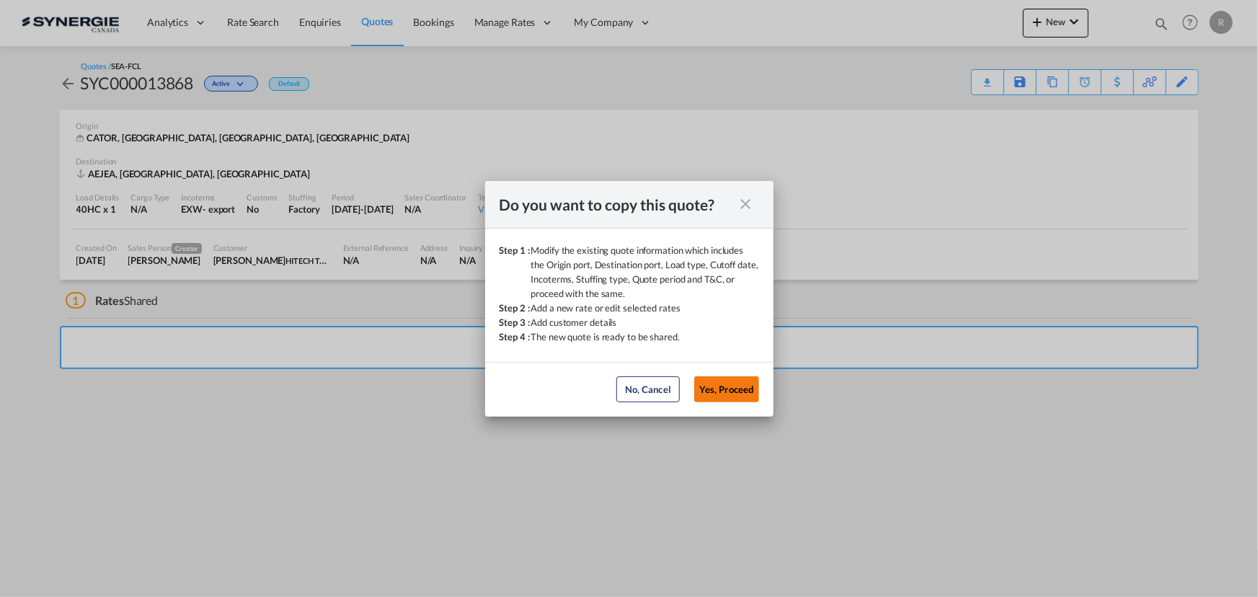
click at [738, 396] on button "Yes, Proceed" at bounding box center [727, 389] width 65 height 26
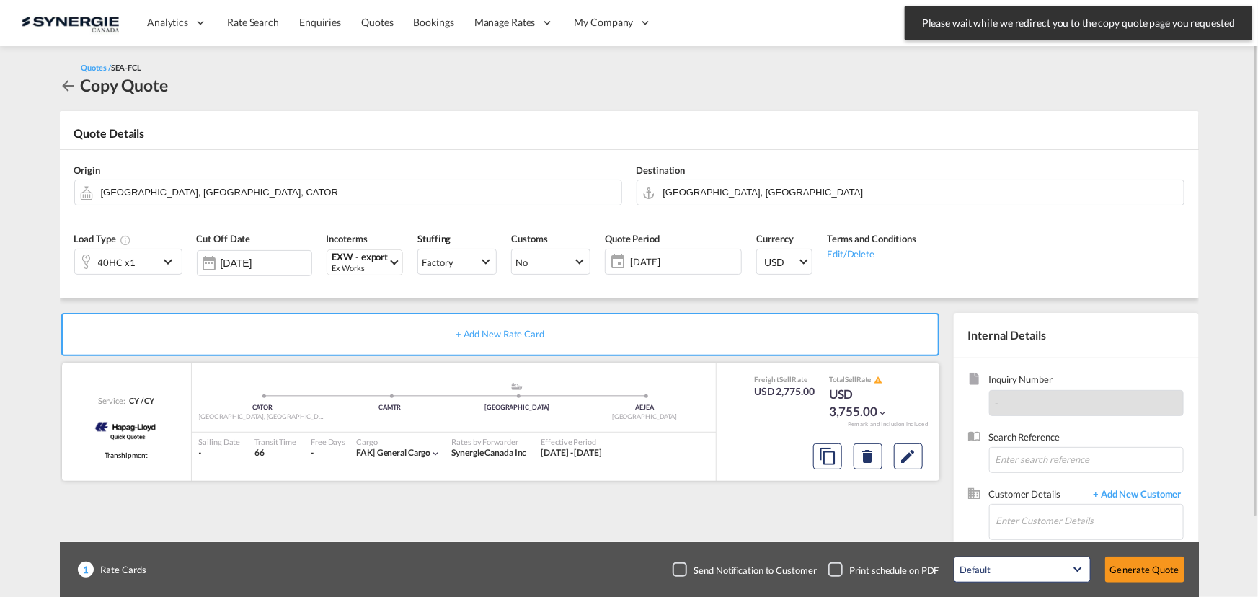
scroll to position [89, 0]
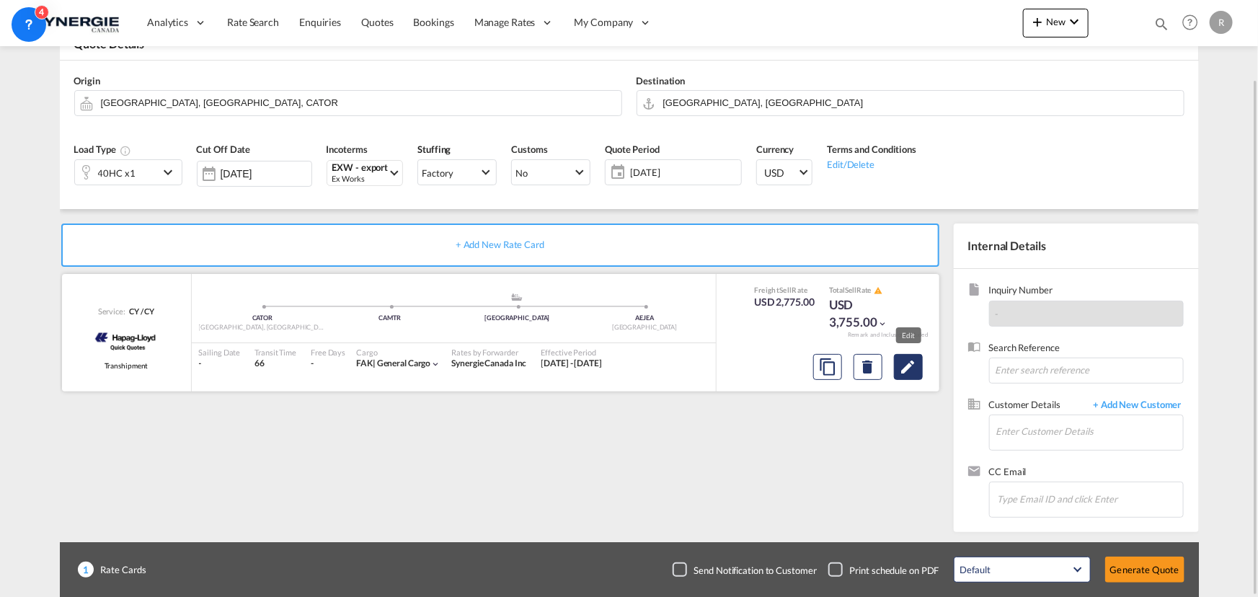
click at [902, 371] on md-icon "Edit" at bounding box center [908, 366] width 17 height 17
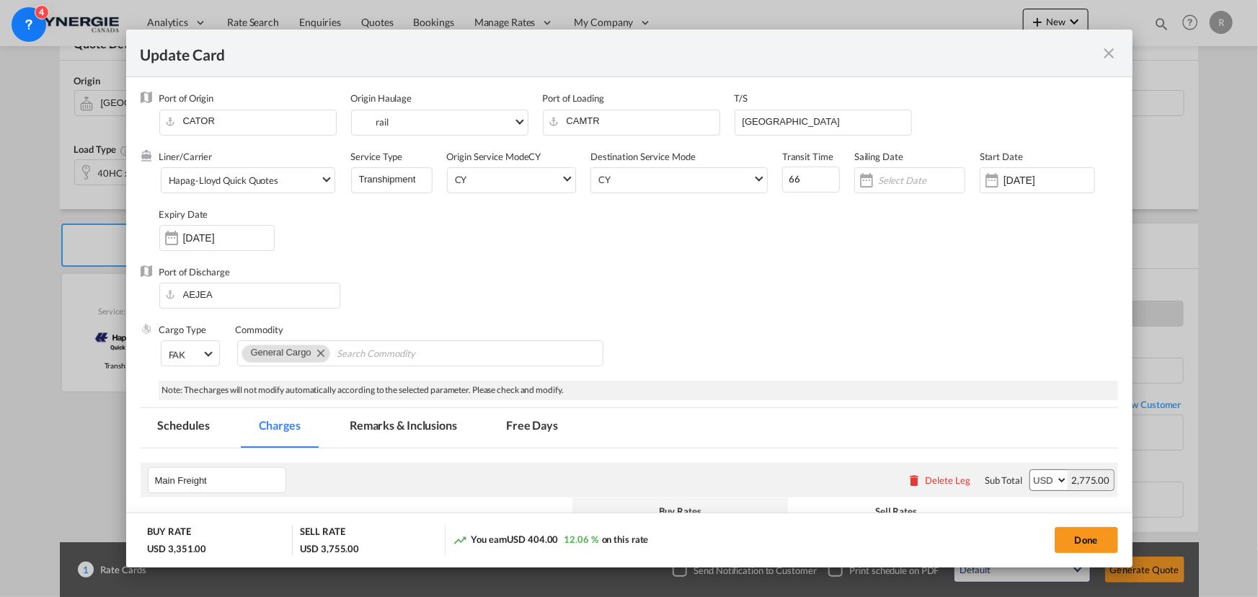
select select "per container"
select select "per B/L"
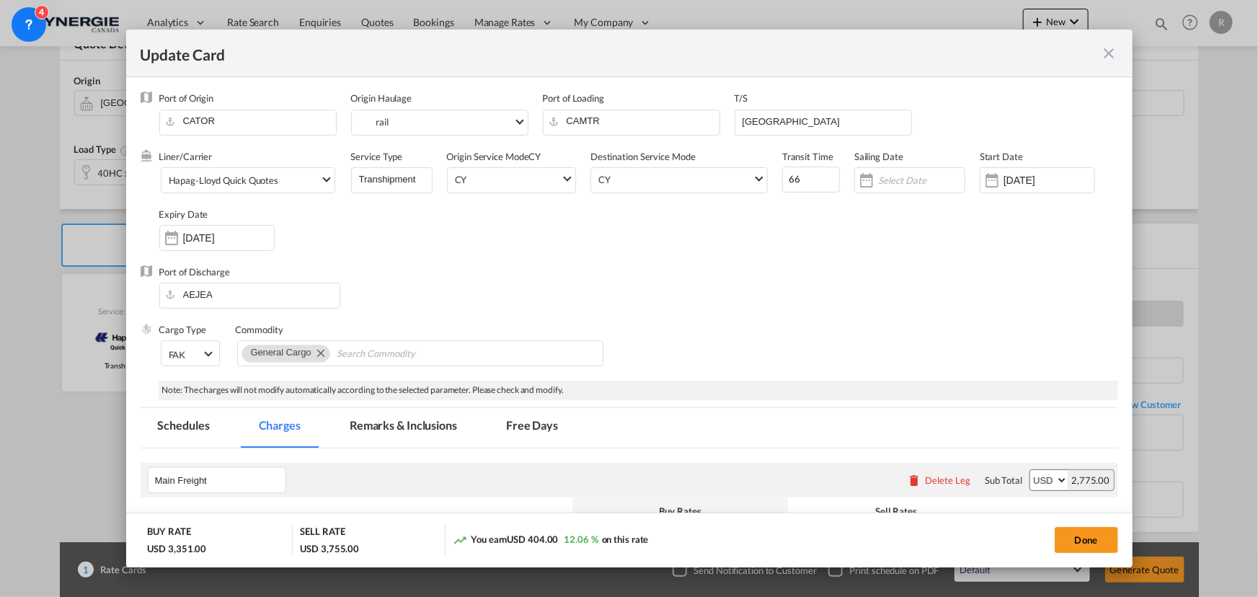
select select "per shipment"
select select "per container"
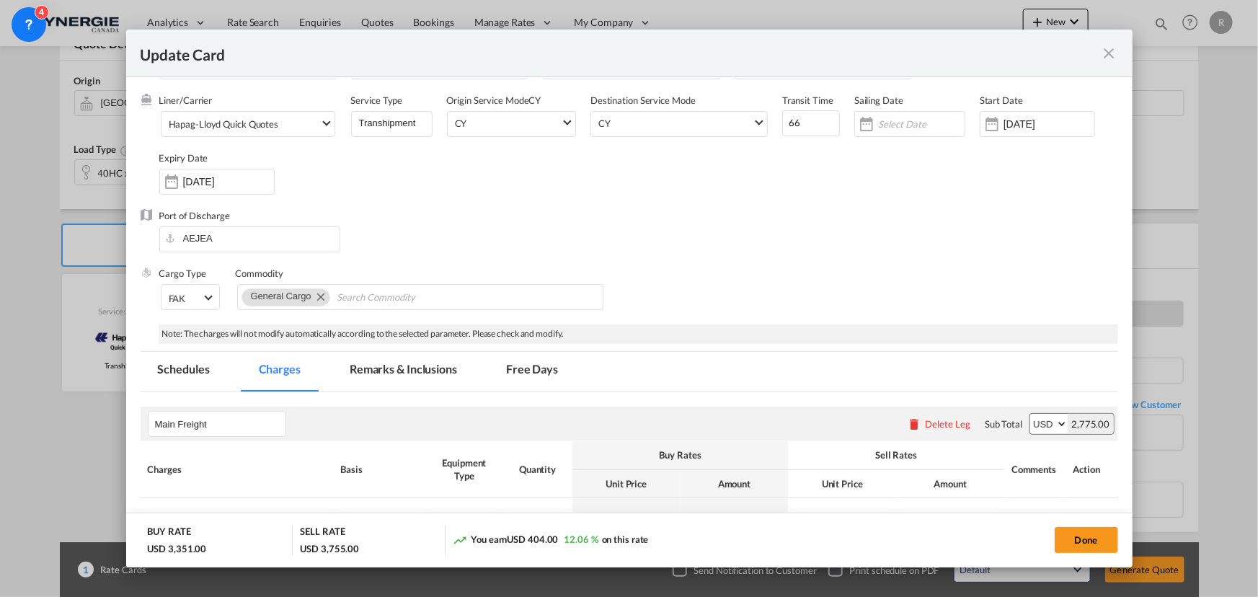
scroll to position [131, 0]
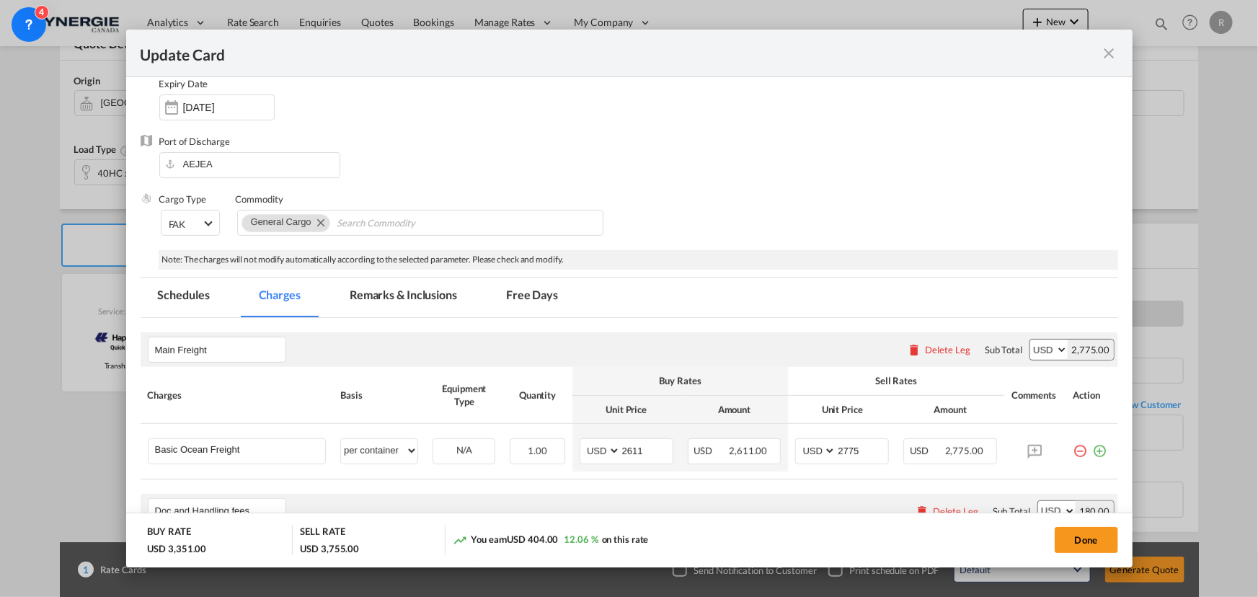
click at [418, 296] on md-tab-item "Remarks & Inclusions" at bounding box center [403, 298] width 142 height 40
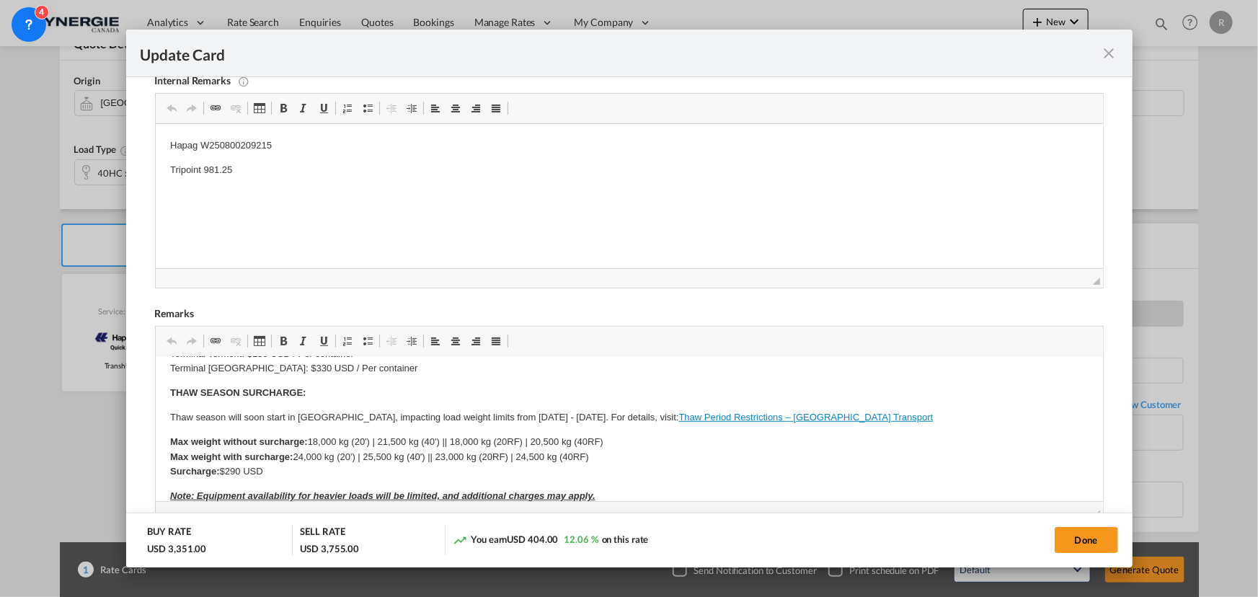
scroll to position [459, 0]
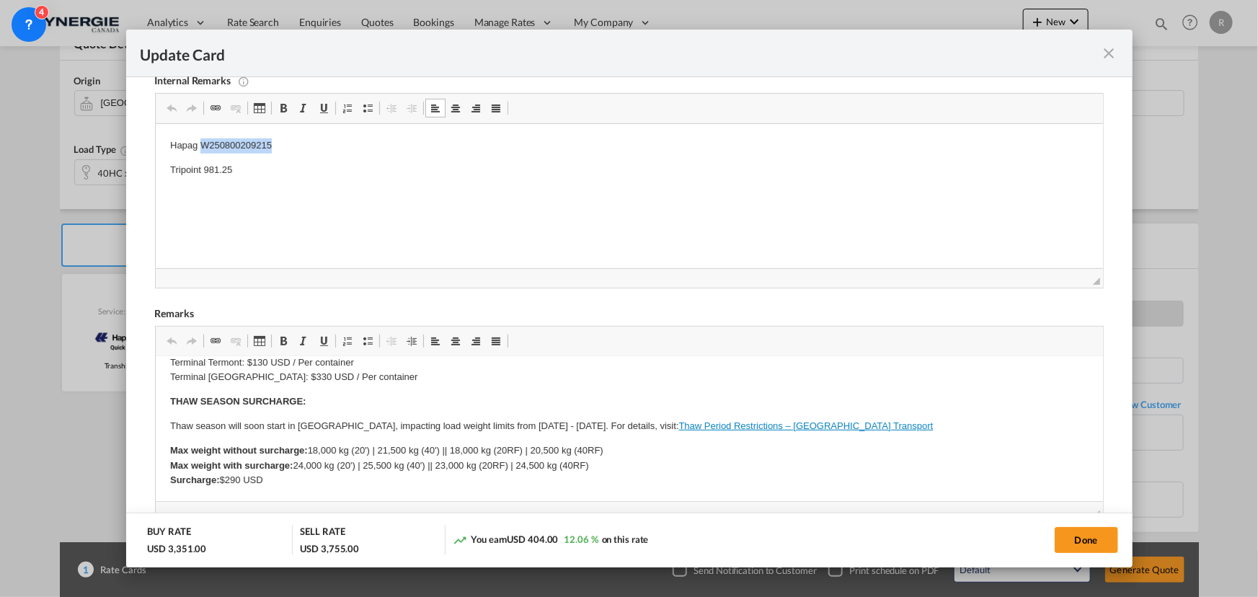
drag, startPoint x: 199, startPoint y: 143, endPoint x: 273, endPoint y: 147, distance: 74.4
click at [273, 147] on p "Hapag W250800209215" at bounding box center [628, 145] width 919 height 15
click at [288, 180] on span "Copy" at bounding box center [295, 178] width 45 height 21
copy p "W250800209215"
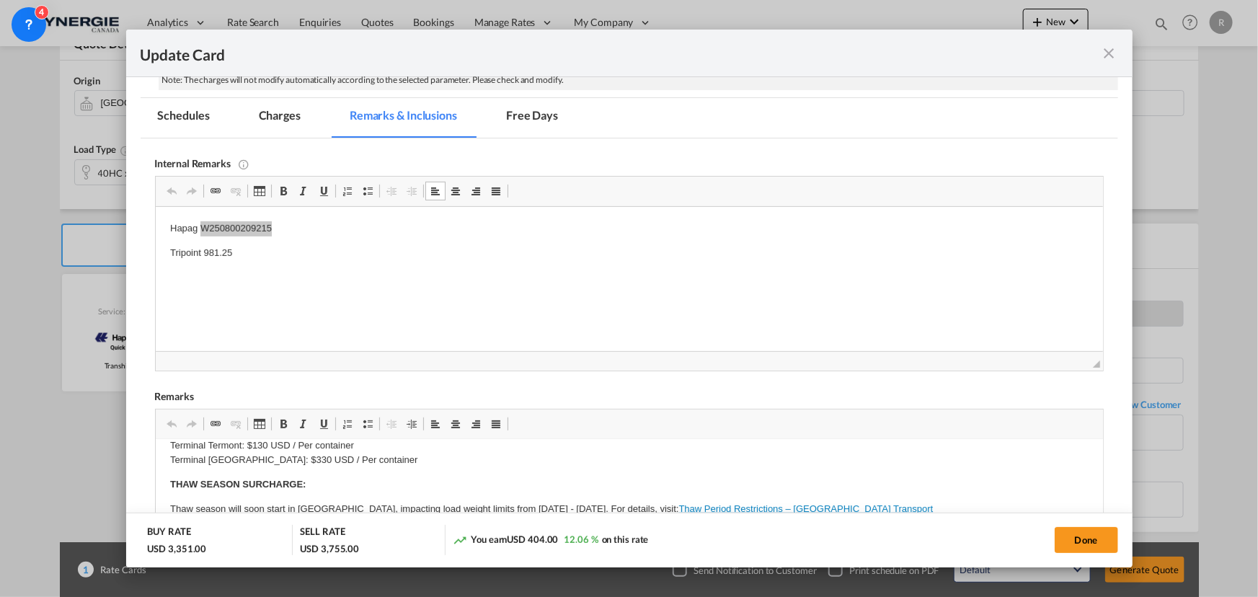
scroll to position [262, 0]
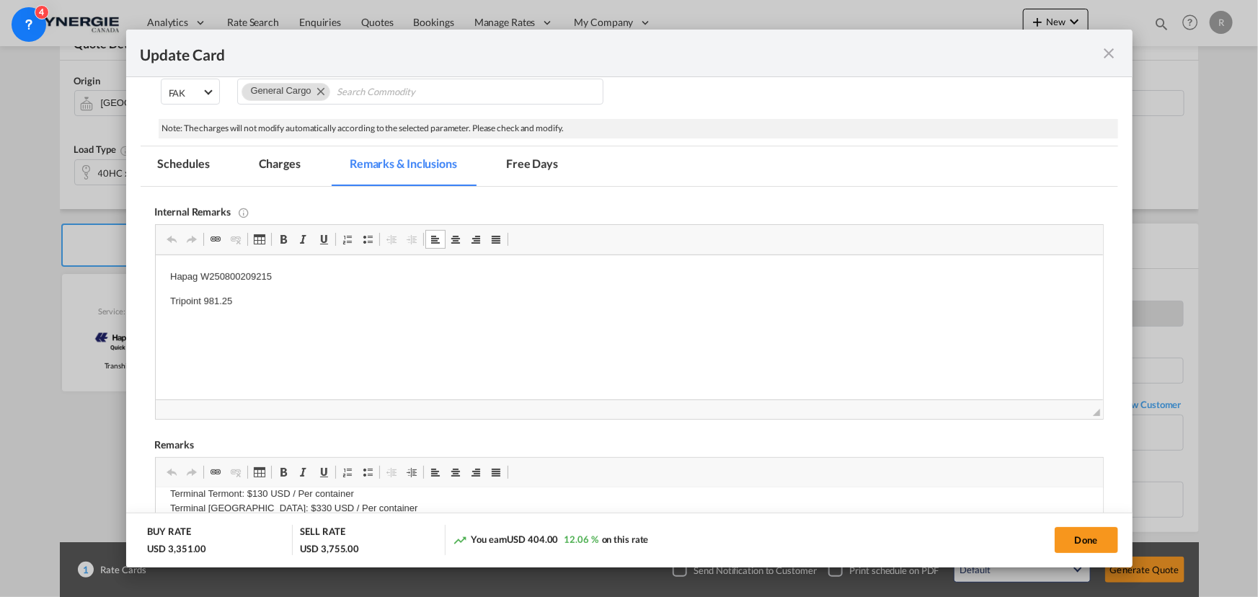
click at [274, 163] on md-tab-item "Charges" at bounding box center [280, 166] width 76 height 40
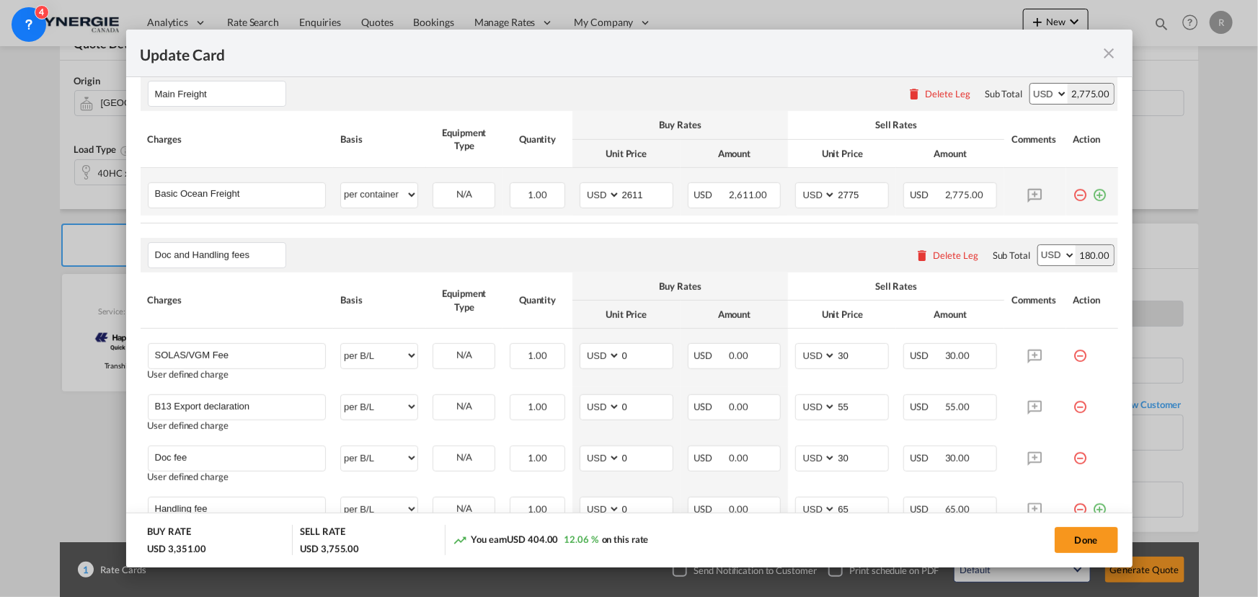
scroll to position [393, 0]
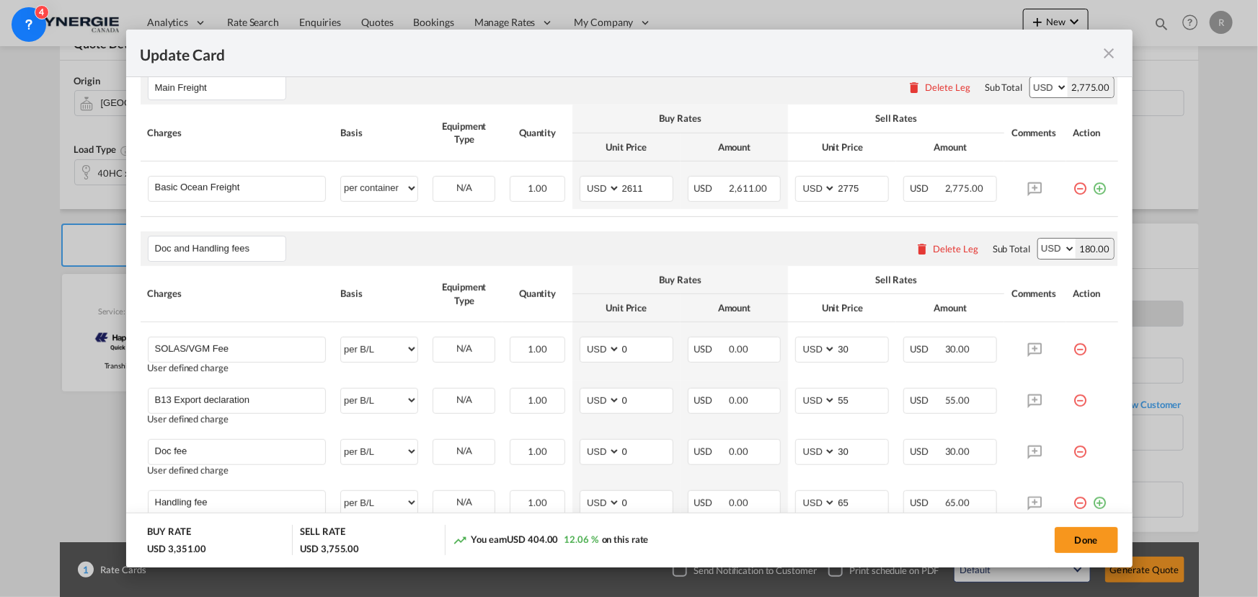
click at [1110, 57] on md-icon "icon-close fg-AAA8AD m-0 pointer" at bounding box center [1109, 53] width 17 height 17
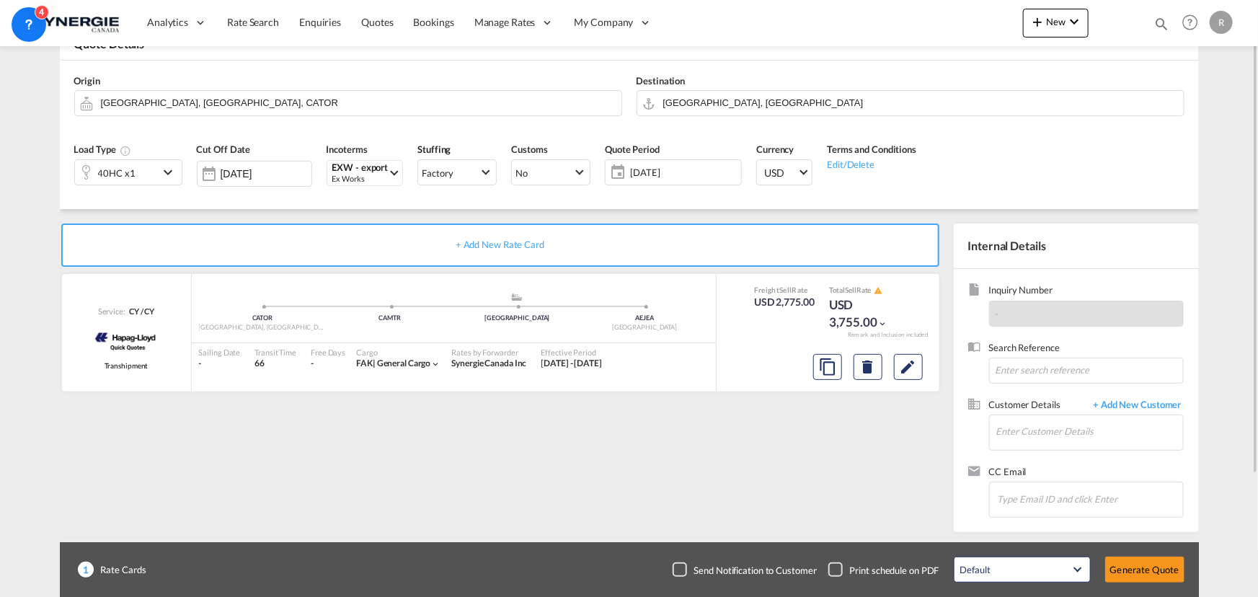
scroll to position [24, 0]
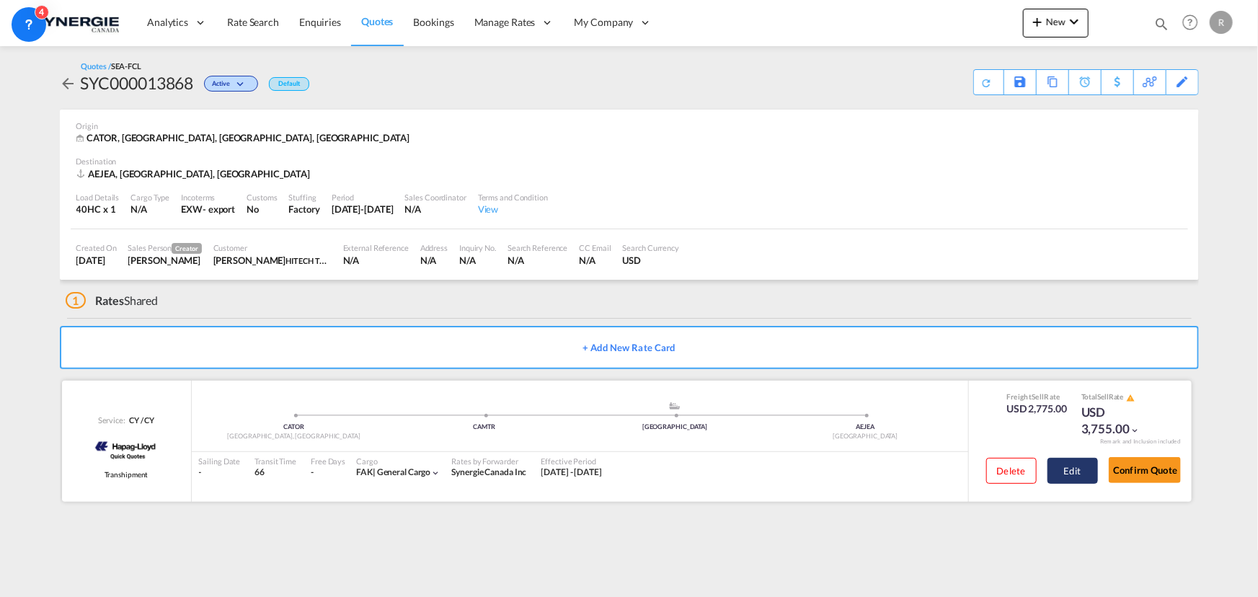
click at [1072, 471] on button "Edit" at bounding box center [1073, 471] width 50 height 26
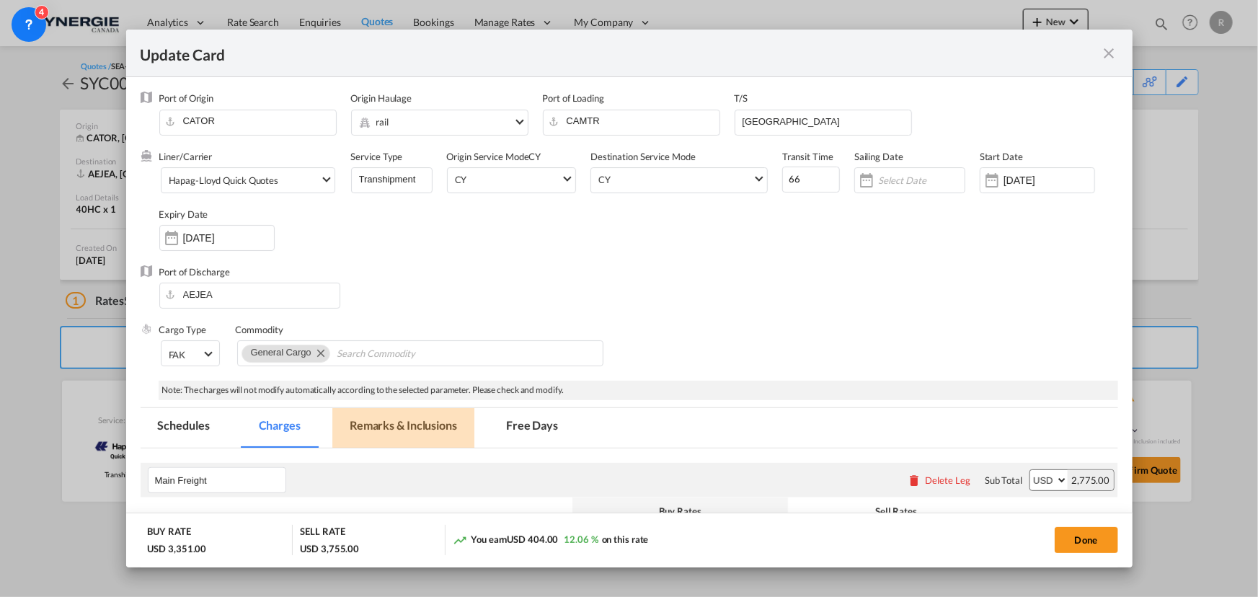
click at [398, 424] on md-tab-item "Remarks & Inclusions" at bounding box center [403, 428] width 142 height 40
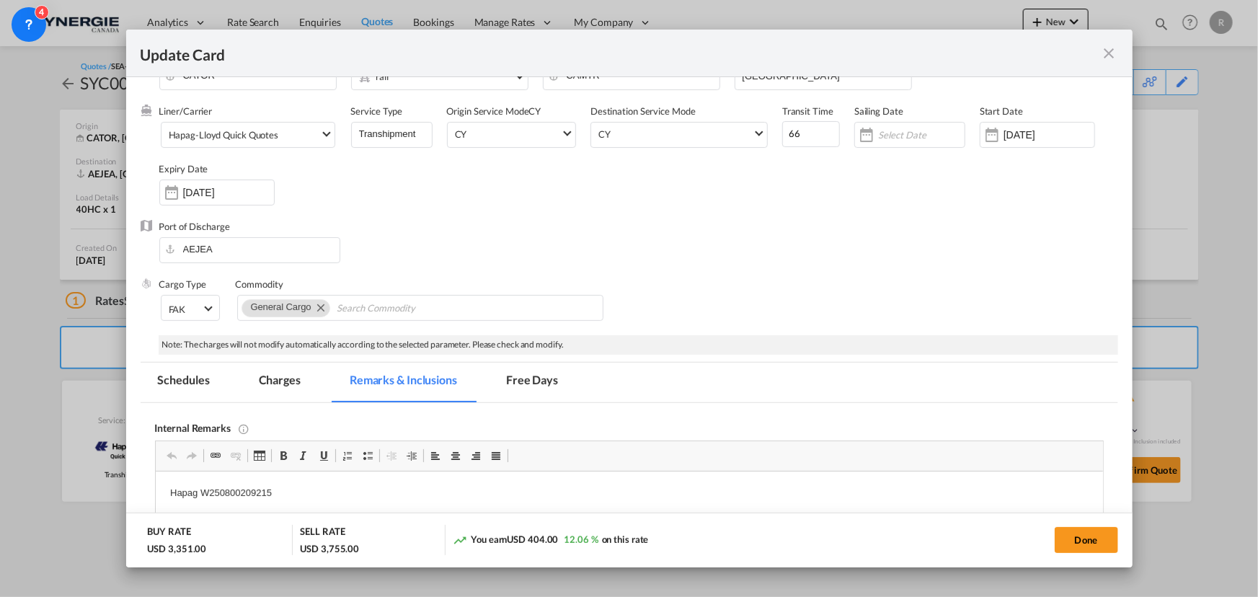
scroll to position [131, 0]
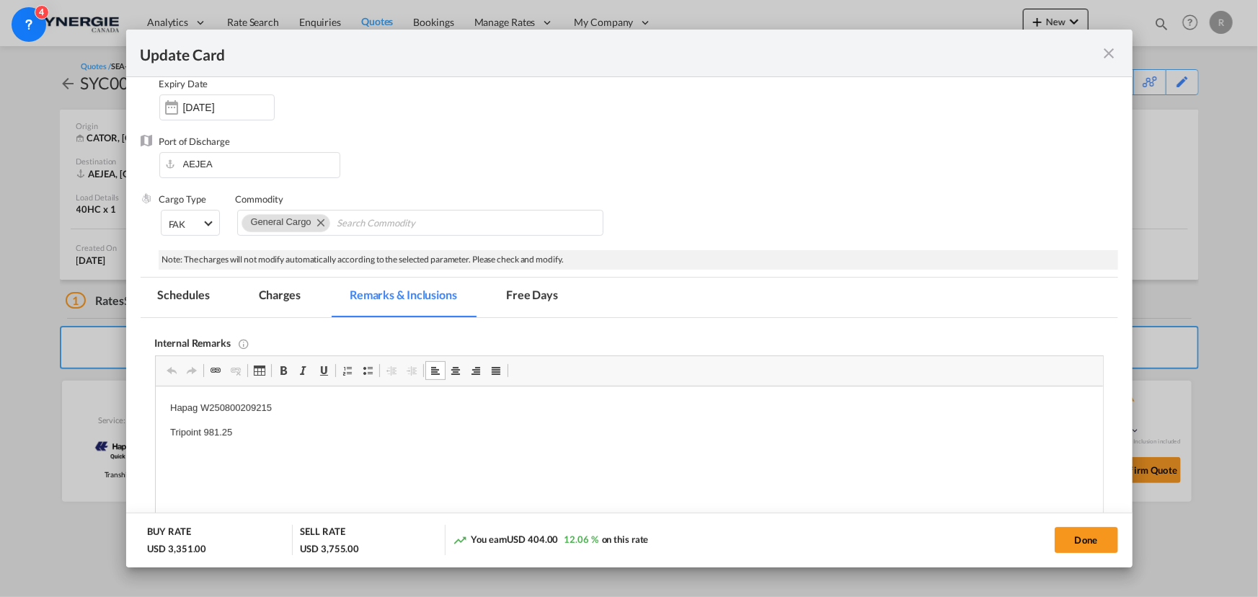
click at [299, 406] on p "Hapag W250800209215" at bounding box center [628, 408] width 919 height 15
click at [270, 404] on p "Hapag W250800209215" at bounding box center [628, 408] width 919 height 15
click at [441, 406] on p "Hapag W250800209215 valid [DATE] and W250800817060 valid [DATE]" at bounding box center [628, 408] width 919 height 15
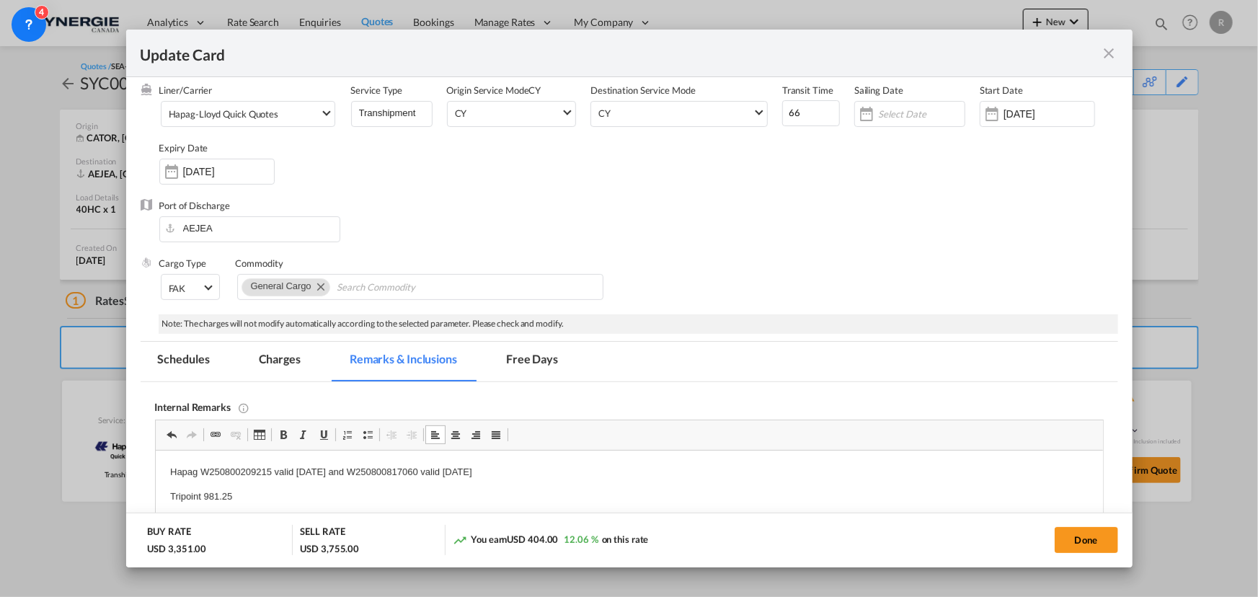
scroll to position [0, 0]
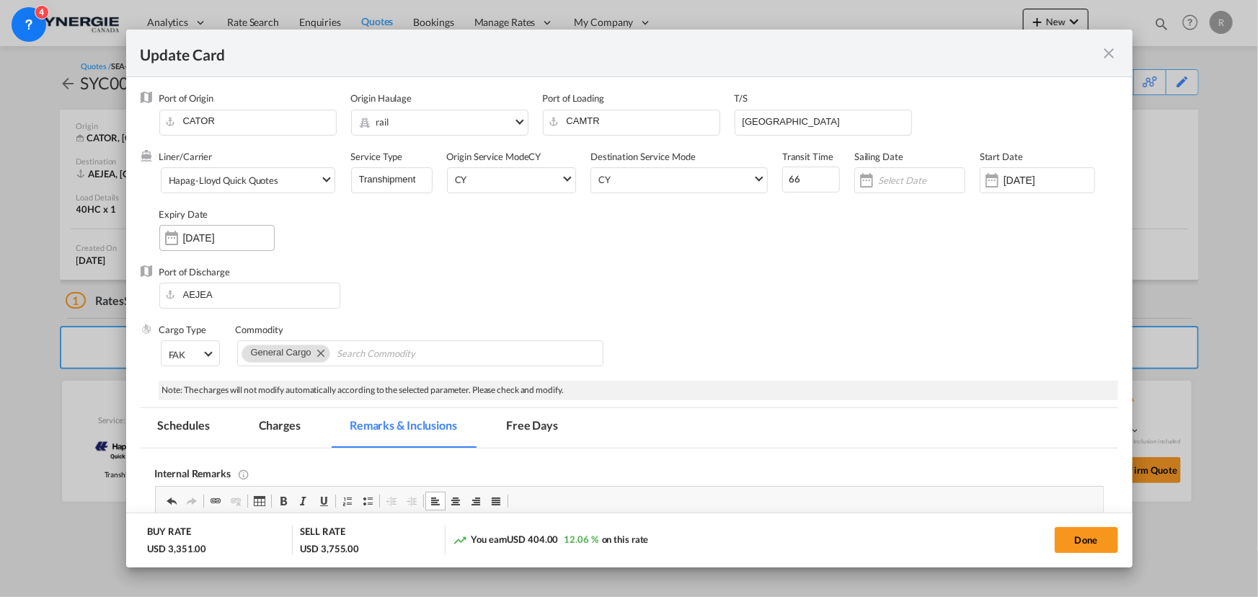
click at [224, 234] on input "[DATE]" at bounding box center [228, 238] width 91 height 12
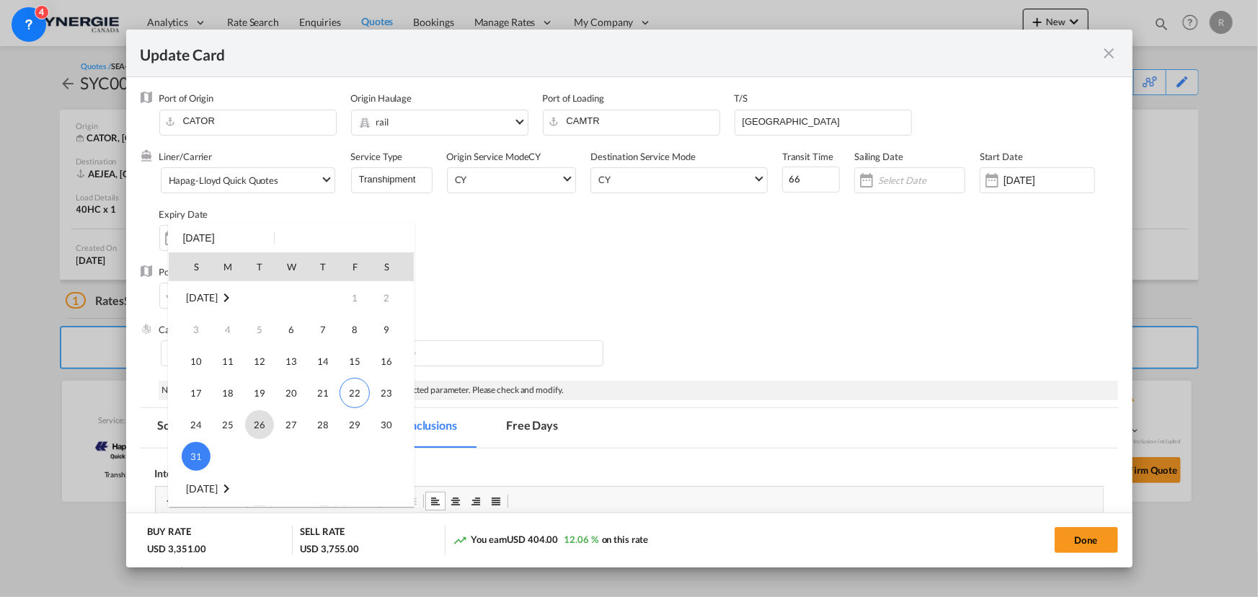
scroll to position [131, 0]
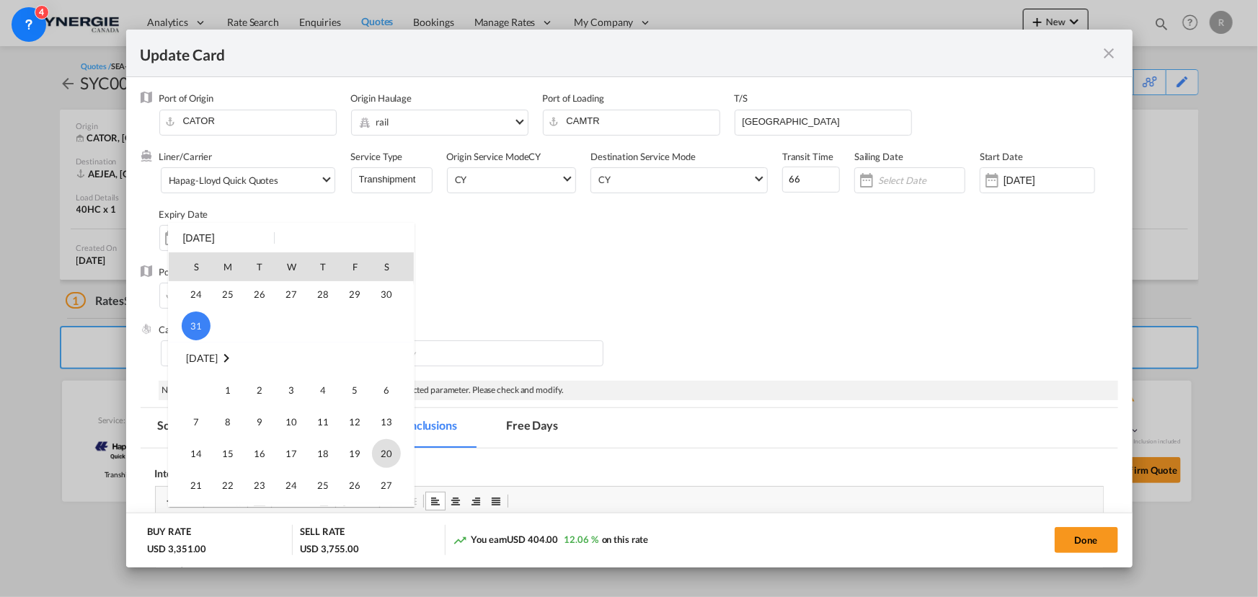
click at [391, 456] on span "20" at bounding box center [386, 453] width 29 height 29
type input "[DATE]"
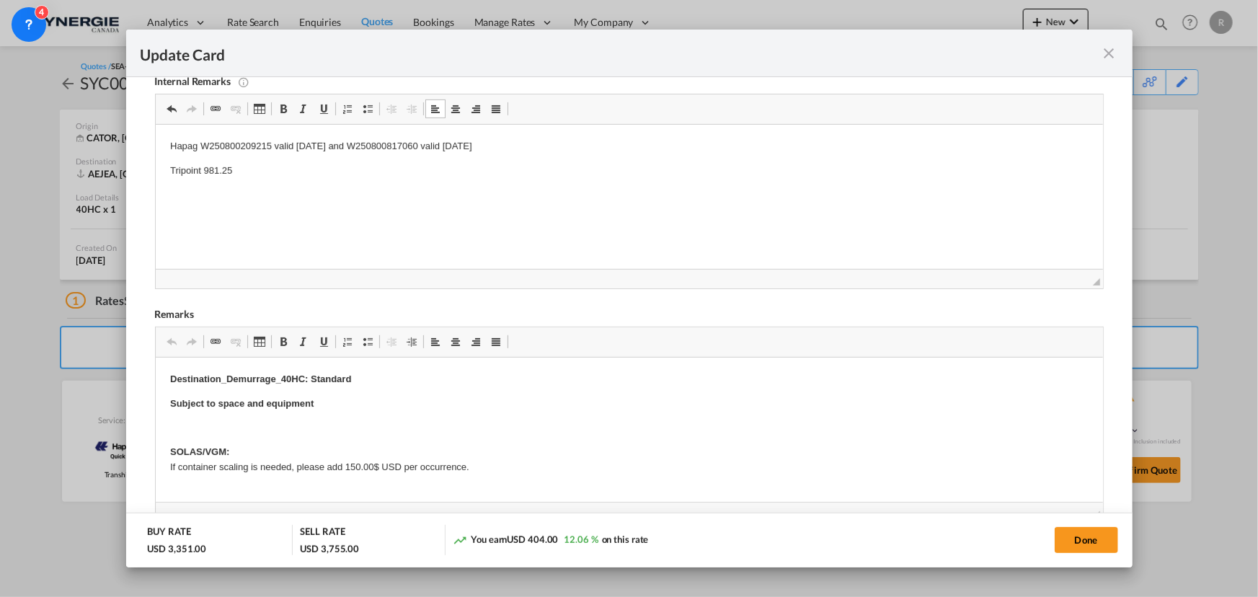
scroll to position [393, 0]
click at [1082, 541] on button "Done" at bounding box center [1086, 540] width 63 height 26
type input "[DATE]"
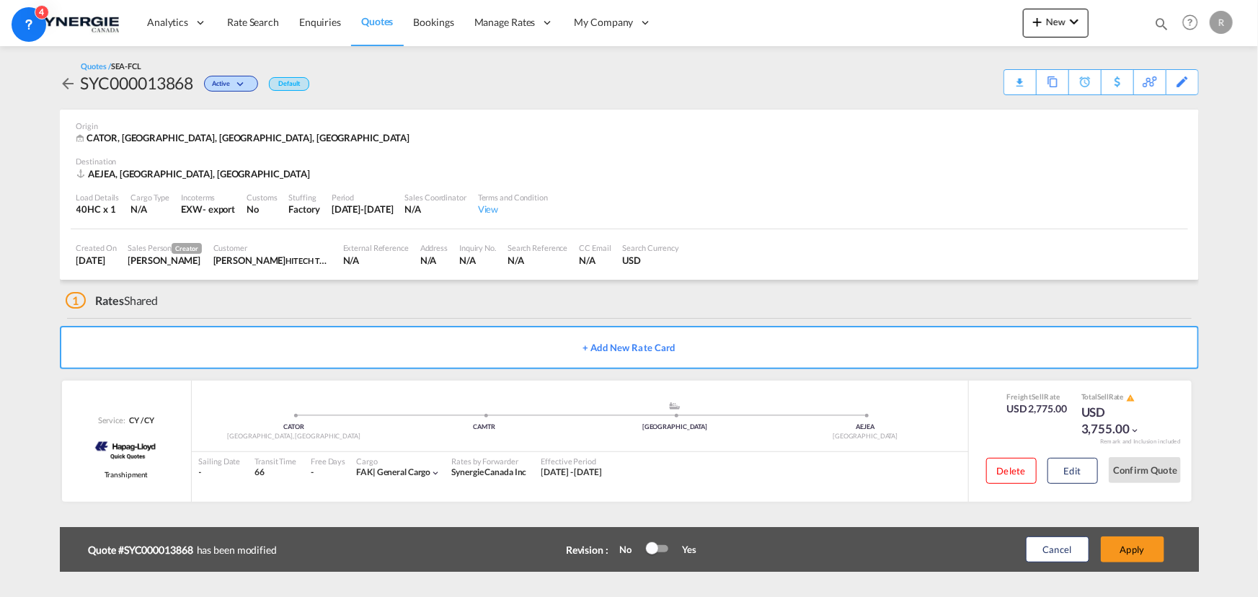
scroll to position [216, 0]
click at [1144, 552] on button "Apply" at bounding box center [1132, 550] width 63 height 26
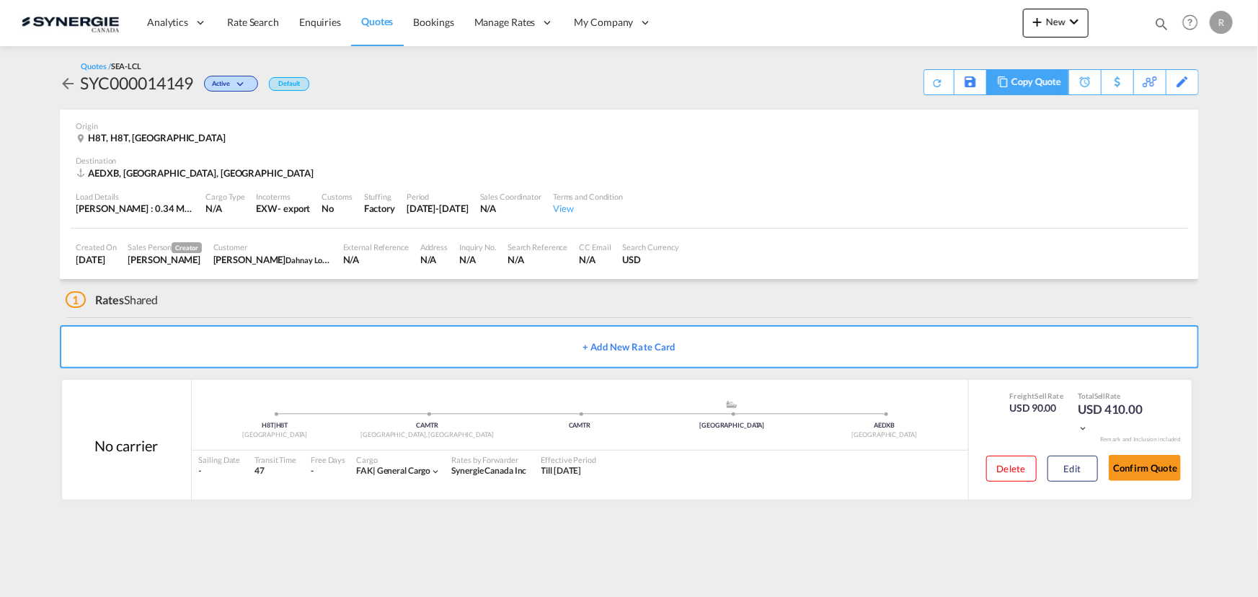
click at [1030, 86] on div "Copy Quote" at bounding box center [1036, 82] width 49 height 25
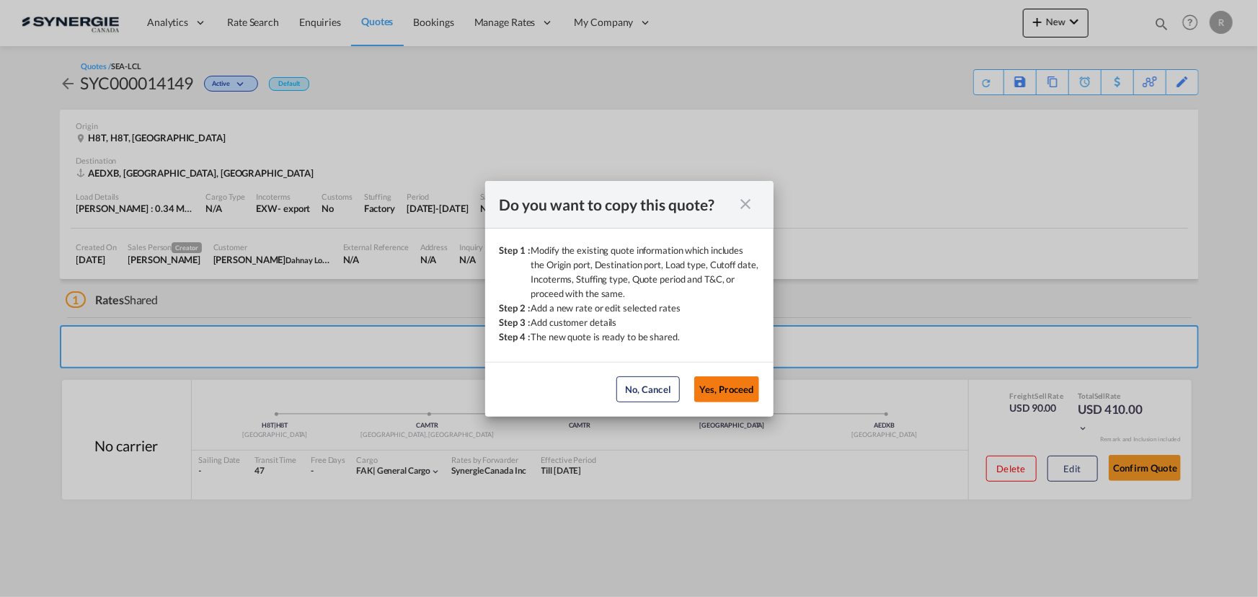
click at [728, 397] on button "Yes, Proceed" at bounding box center [727, 389] width 65 height 26
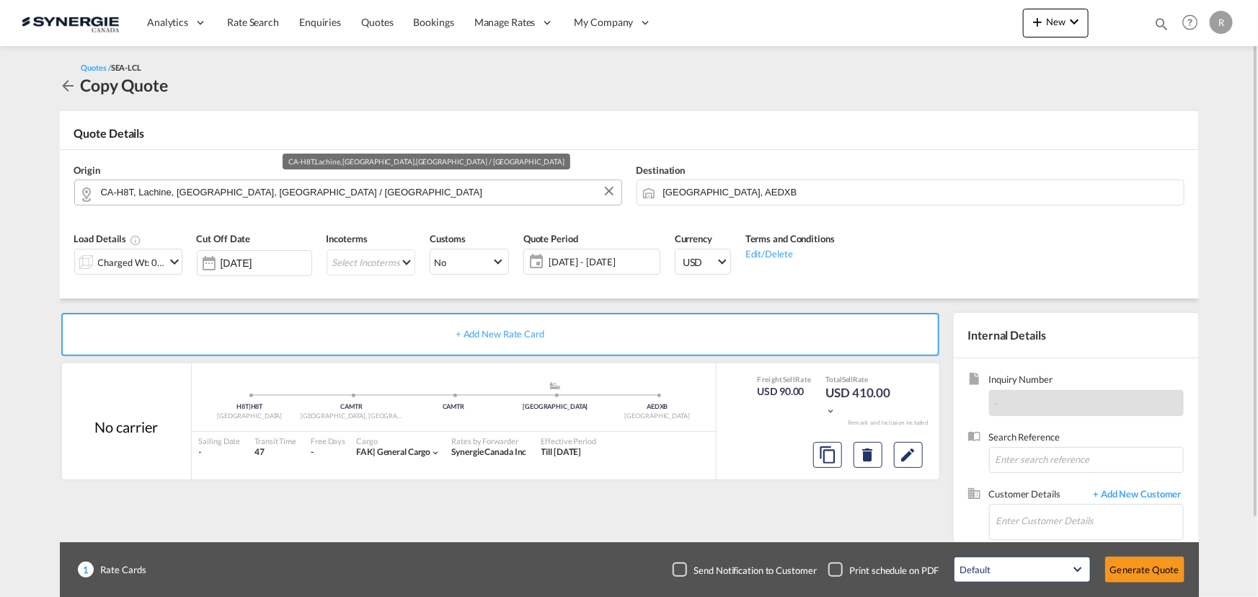
click at [328, 195] on input "CA-H8T, Lachine, [GEOGRAPHIC_DATA], [GEOGRAPHIC_DATA] / [GEOGRAPHIC_DATA]" at bounding box center [357, 192] width 513 height 25
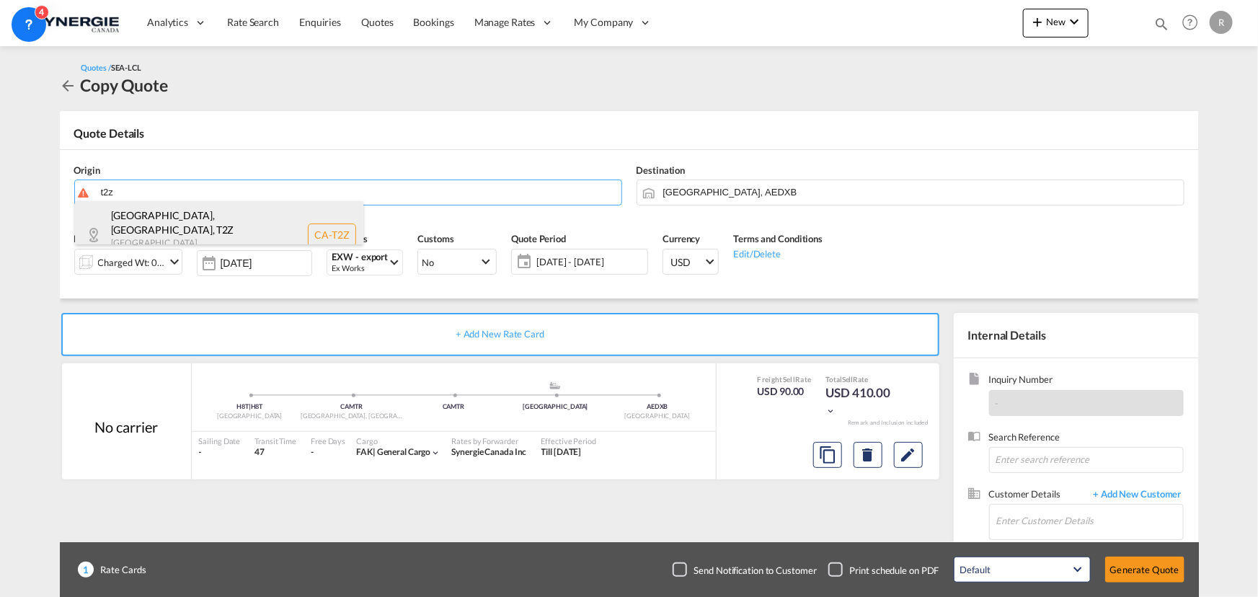
click at [133, 210] on div "[GEOGRAPHIC_DATA], [GEOGRAPHIC_DATA] , T2Z [GEOGRAPHIC_DATA] , [GEOGRAPHIC_DATA…" at bounding box center [219, 234] width 288 height 67
type input "CA-T2Z, [GEOGRAPHIC_DATA], [GEOGRAPHIC_DATA], [GEOGRAPHIC_DATA]"
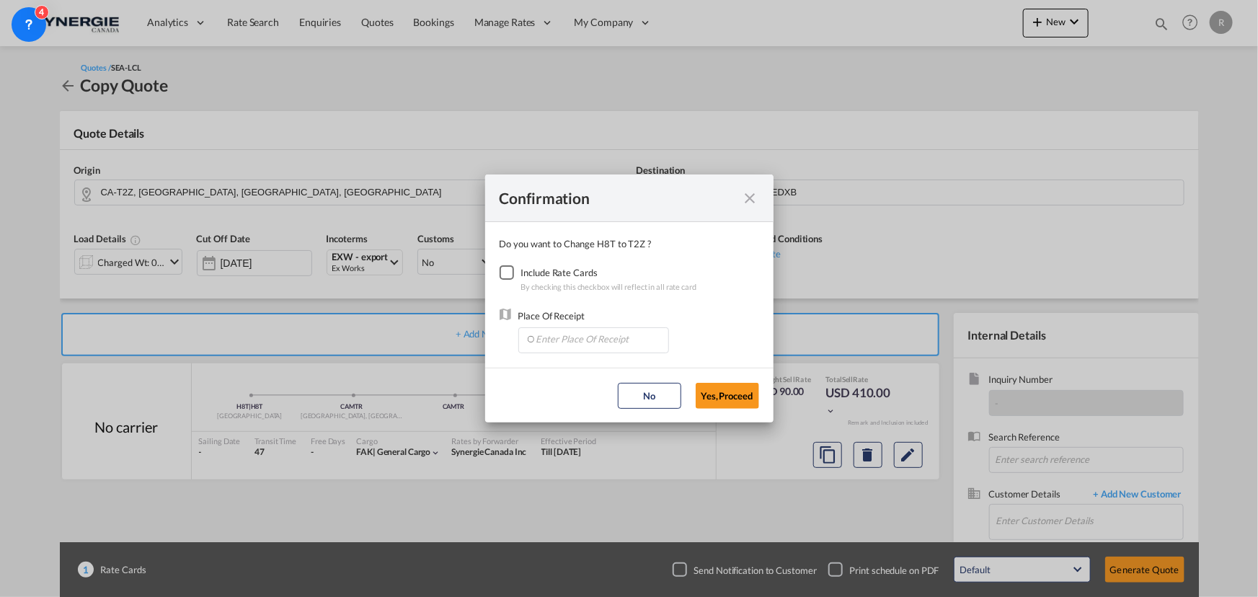
click at [504, 271] on div "Checkbox No Ink" at bounding box center [507, 272] width 14 height 14
click at [589, 348] on input "Enter Place Of Receipt" at bounding box center [597, 339] width 143 height 22
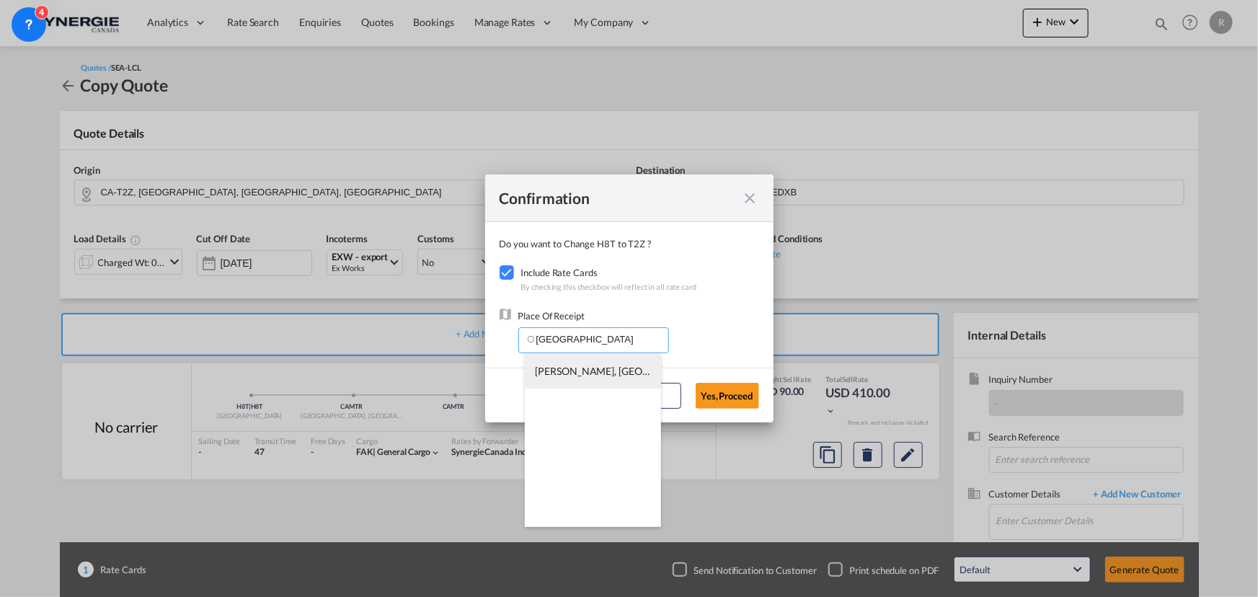
click at [573, 367] on span "[PERSON_NAME], [GEOGRAPHIC_DATA], [GEOGRAPHIC_DATA], [GEOGRAPHIC_DATA], [GEOGRA…" at bounding box center [840, 371] width 609 height 12
type input "[PERSON_NAME], [GEOGRAPHIC_DATA], [GEOGRAPHIC_DATA], [GEOGRAPHIC_DATA], [GEOGRA…"
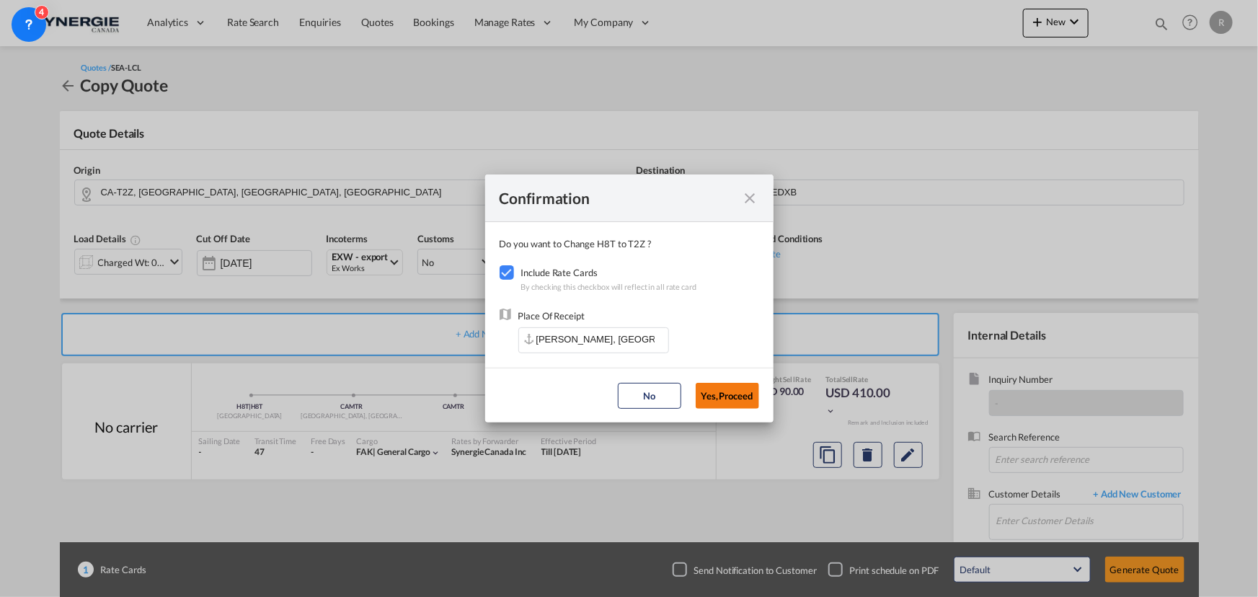
click at [744, 397] on button "Yes,Proceed" at bounding box center [727, 396] width 63 height 26
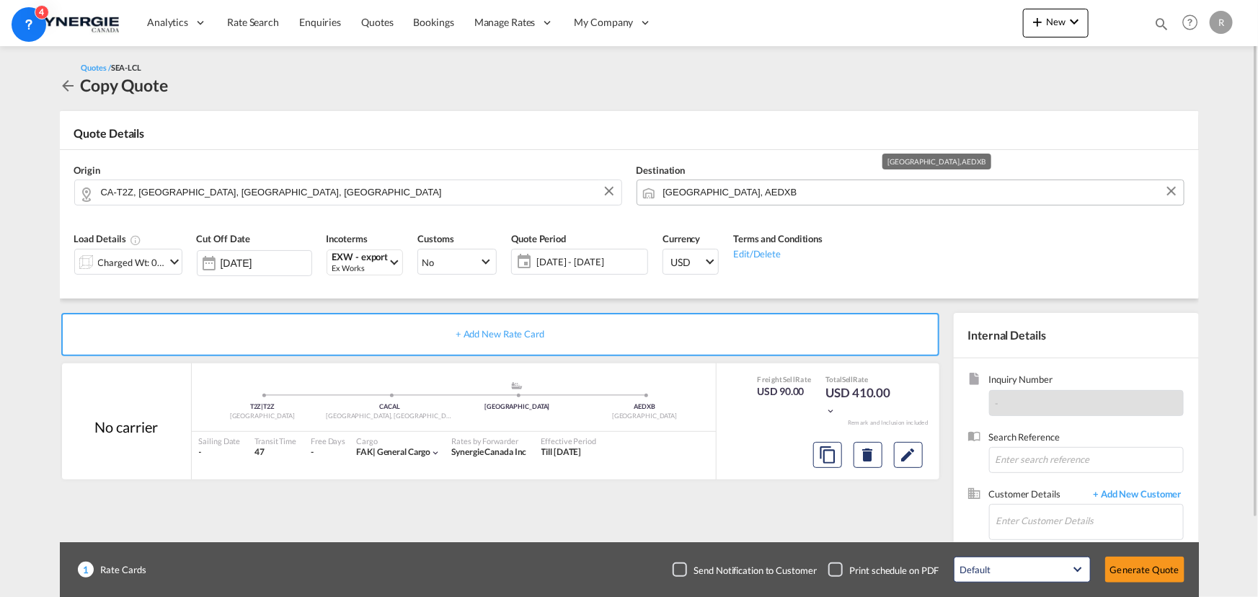
click at [759, 195] on input "[GEOGRAPHIC_DATA], AEDXB" at bounding box center [919, 192] width 513 height 25
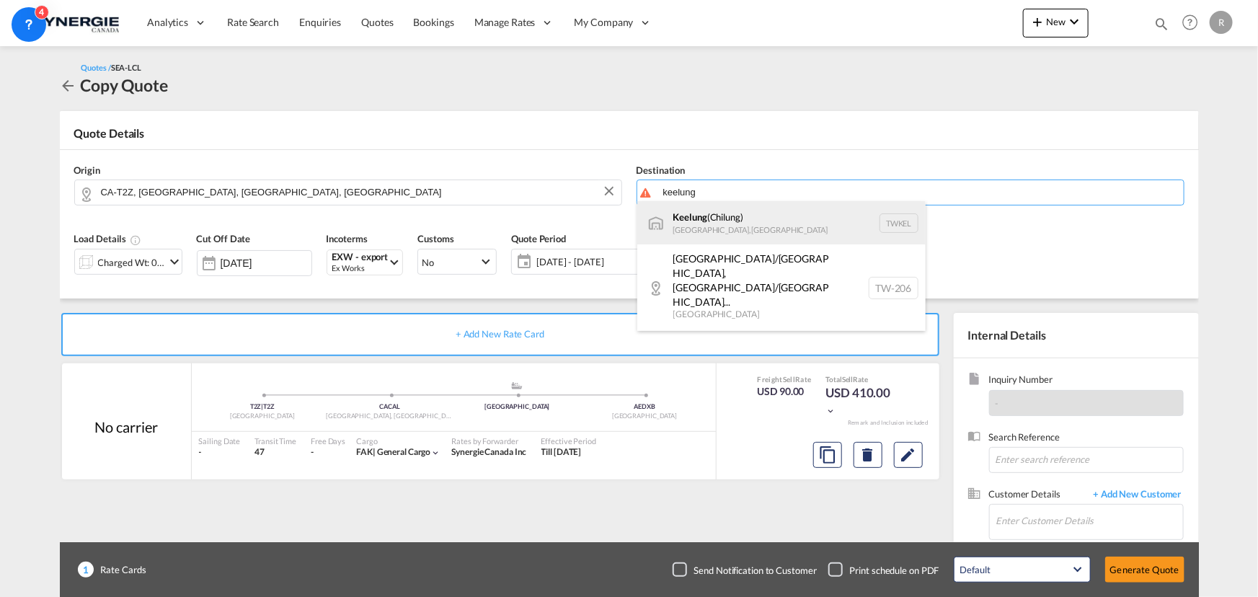
click at [705, 226] on div "Keelung ([GEOGRAPHIC_DATA]) [GEOGRAPHIC_DATA], [GEOGRAPHIC_DATA] TWKEL" at bounding box center [782, 222] width 288 height 43
type input "Keelung (Chilung), TWKEL"
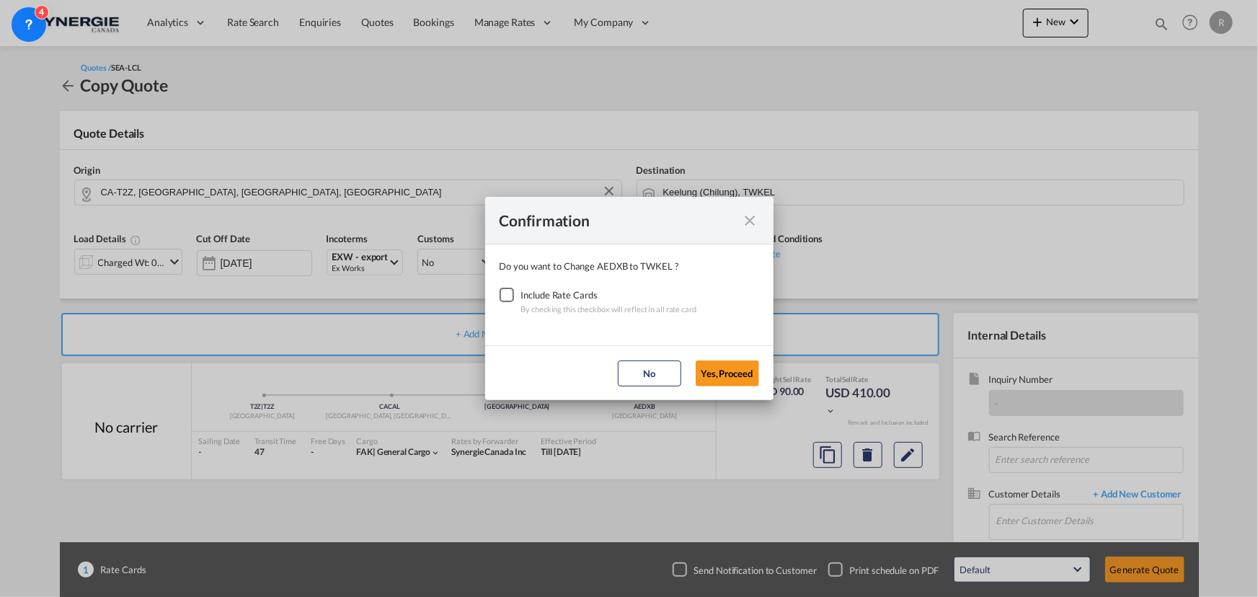
click at [501, 292] on div "Checkbox No Ink" at bounding box center [507, 295] width 14 height 14
click at [733, 374] on button "Yes,Proceed" at bounding box center [727, 374] width 63 height 26
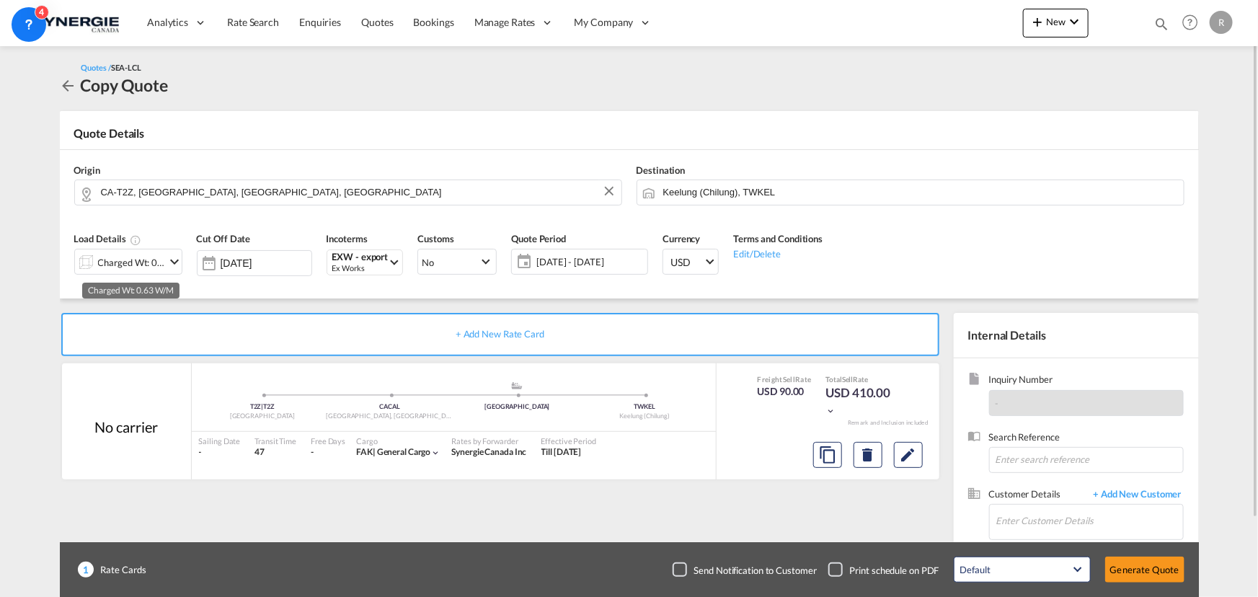
click at [108, 268] on div "Charged Wt: 0.63 W/M" at bounding box center [132, 262] width 68 height 20
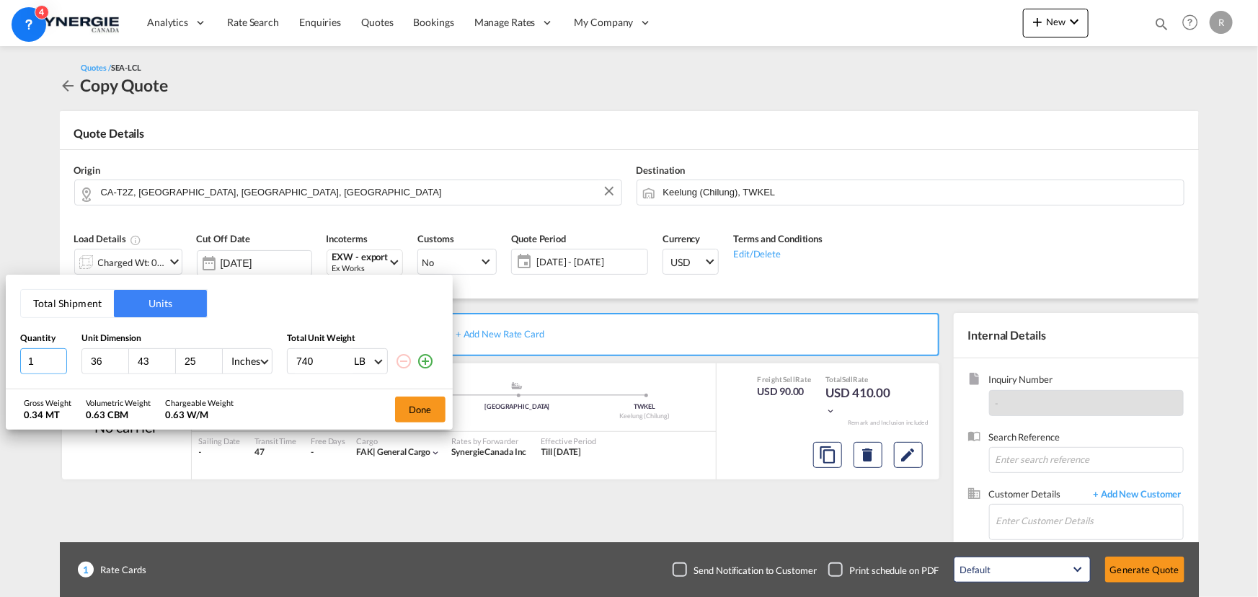
click at [38, 356] on input "1" at bounding box center [43, 361] width 47 height 26
click at [81, 299] on button "Total Shipment" at bounding box center [67, 303] width 93 height 27
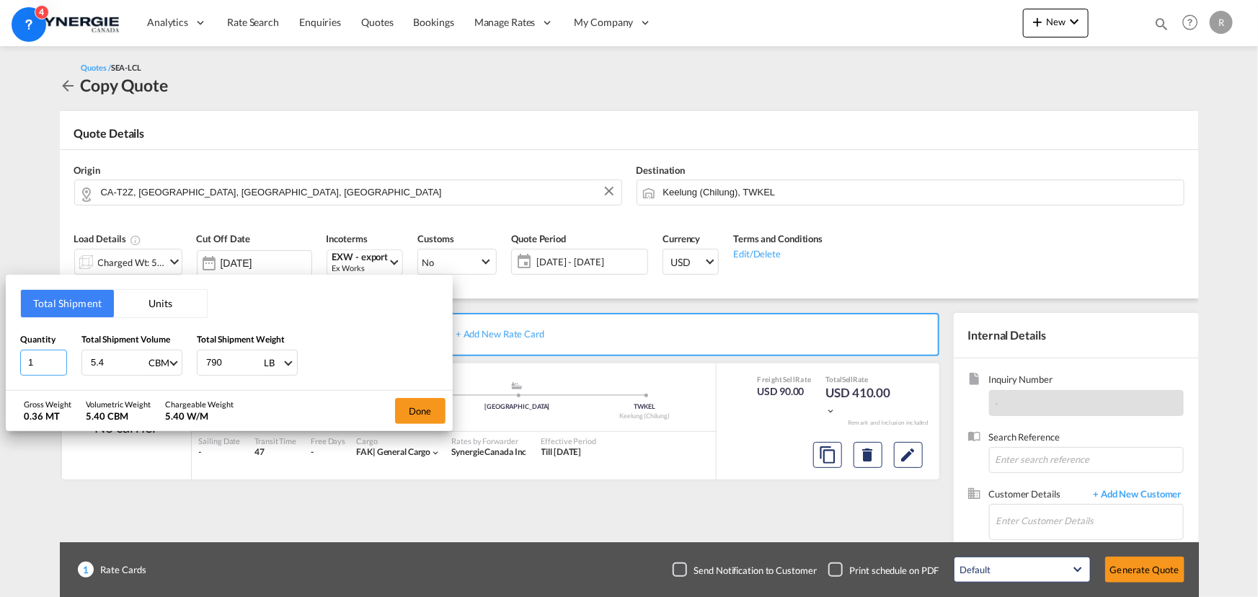
click at [36, 359] on input "1" at bounding box center [43, 363] width 47 height 26
type input "10"
type input "0.6"
drag, startPoint x: 229, startPoint y: 358, endPoint x: 182, endPoint y: 351, distance: 47.3
click at [182, 351] on div "Quantity 10 Total Shipment Volume 0.6 CBM CBM CFT Total Shipment Weight 790 LB …" at bounding box center [229, 353] width 418 height 43
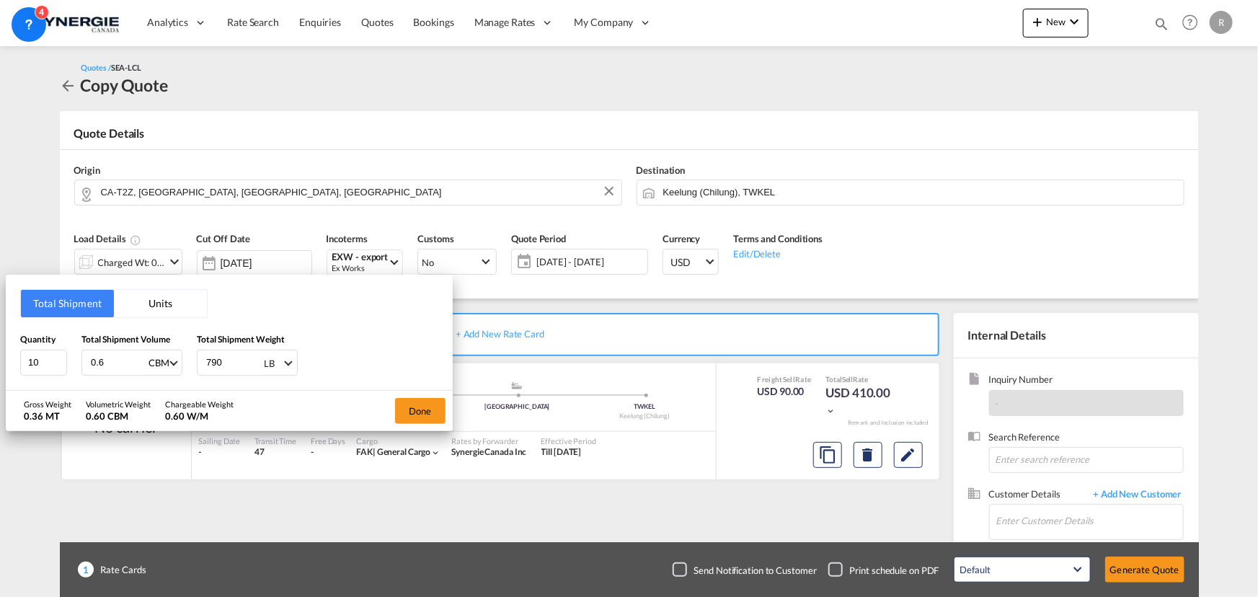
click at [273, 363] on div "LB" at bounding box center [269, 364] width 11 height 12
click at [277, 329] on md-option "KG" at bounding box center [301, 328] width 98 height 35
drag, startPoint x: 237, startPoint y: 364, endPoint x: 180, endPoint y: 356, distance: 57.6
click at [180, 356] on div "Quantity 10 Total Shipment Volume 0.6 CBM CBM CFT Total Shipment Weight 790 KG" at bounding box center [229, 353] width 418 height 43
type input "194"
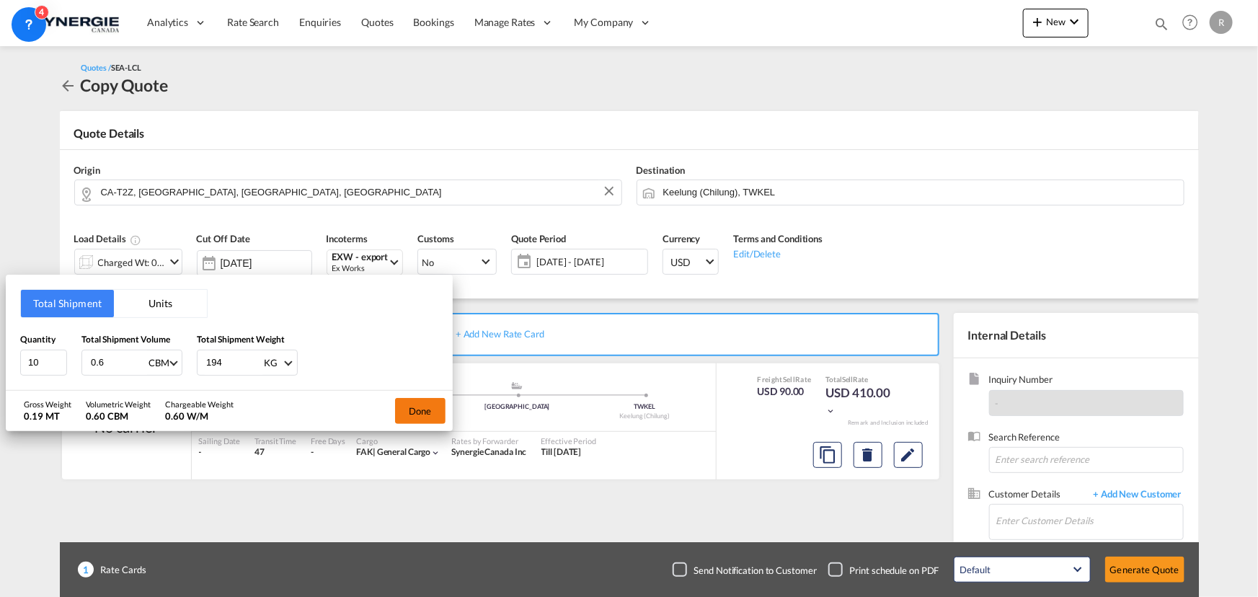
click at [420, 407] on button "Done" at bounding box center [420, 411] width 50 height 26
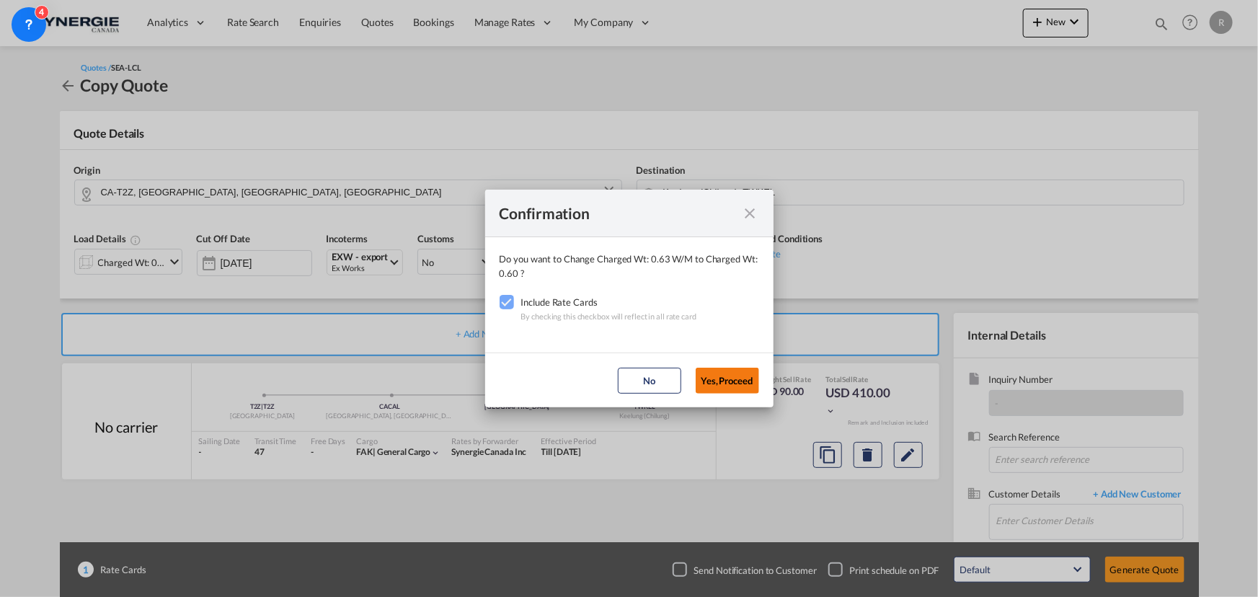
click at [736, 384] on button "Yes,Proceed" at bounding box center [727, 381] width 63 height 26
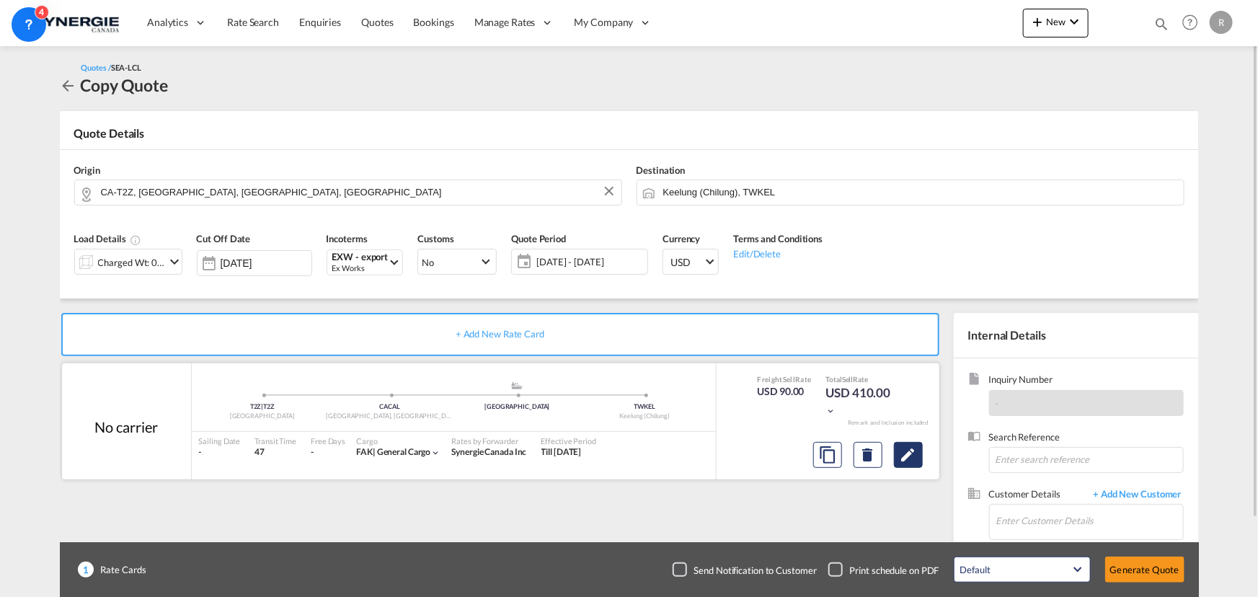
click at [909, 461] on md-icon "Edit" at bounding box center [908, 454] width 17 height 17
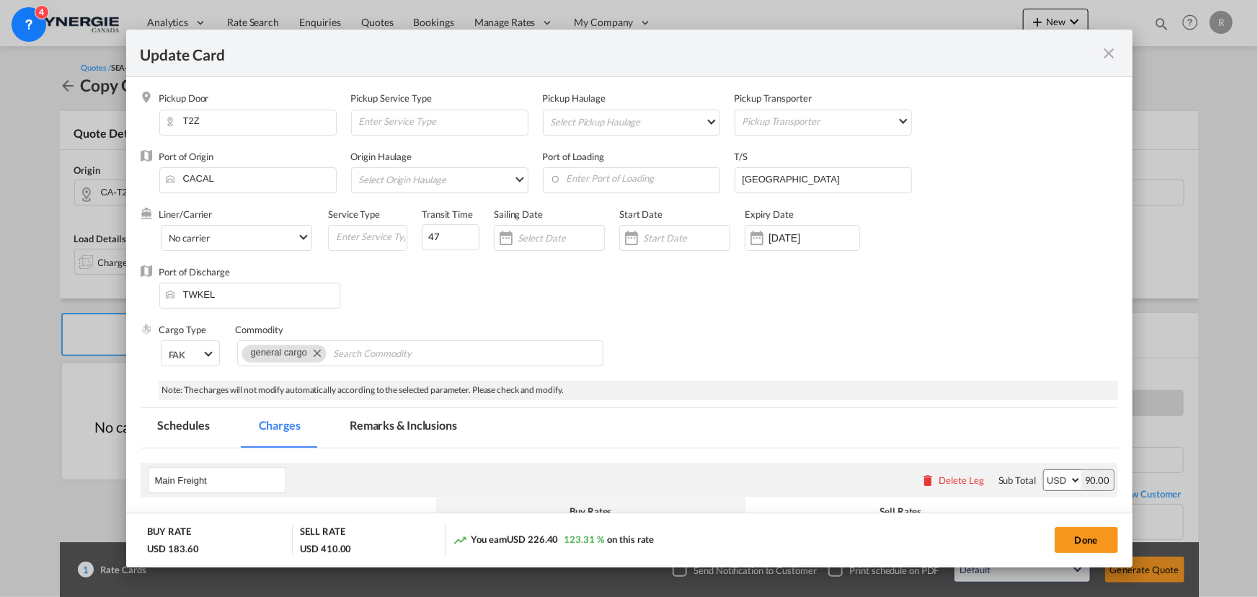
select select "per_w/m"
select select "per_shipment"
select select "per_bl"
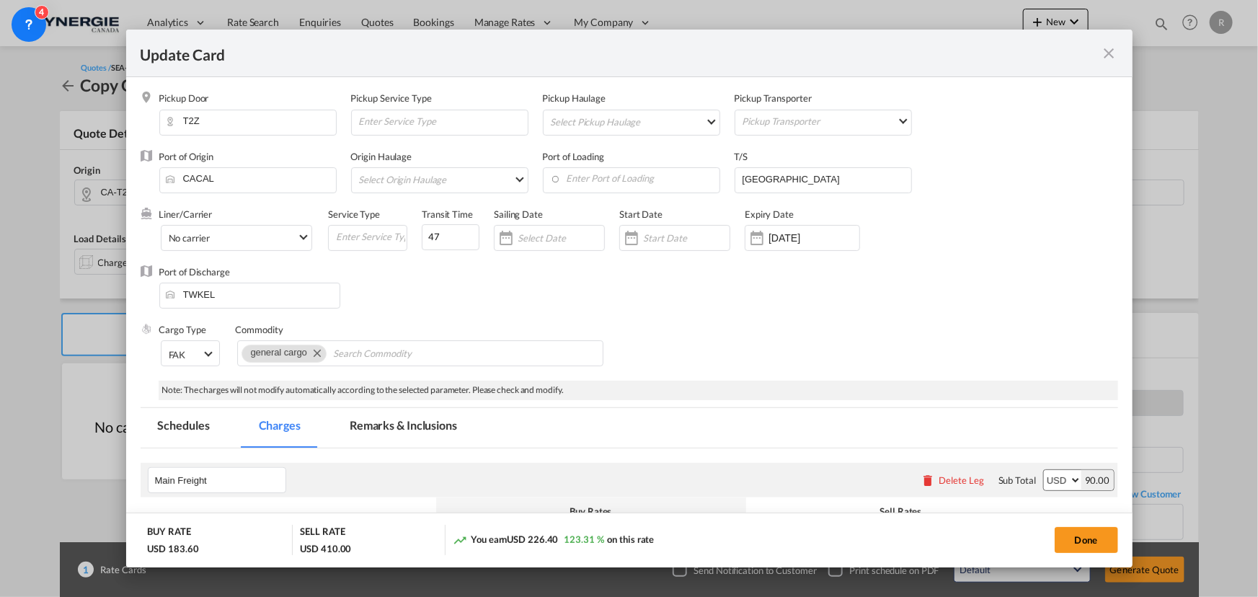
select select "per_bl"
click at [584, 178] on input "Enter Port of Loading" at bounding box center [634, 179] width 169 height 22
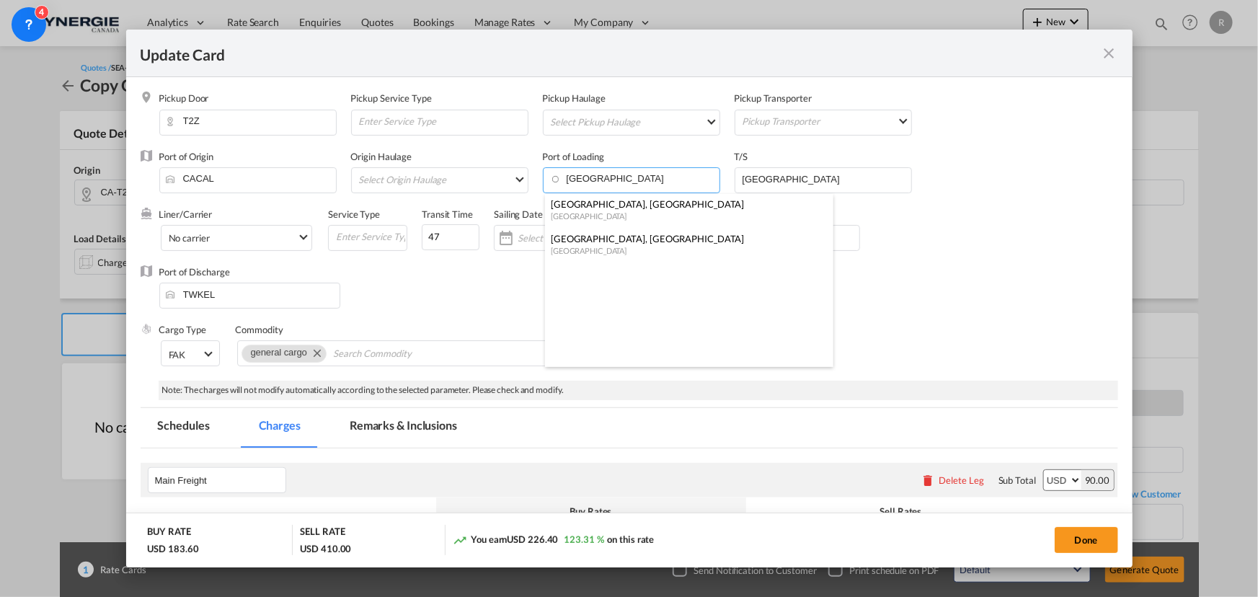
click at [578, 203] on div "[GEOGRAPHIC_DATA], [GEOGRAPHIC_DATA]" at bounding box center [685, 204] width 268 height 13
type input "[GEOGRAPHIC_DATA], [GEOGRAPHIC_DATA], CAVAN"
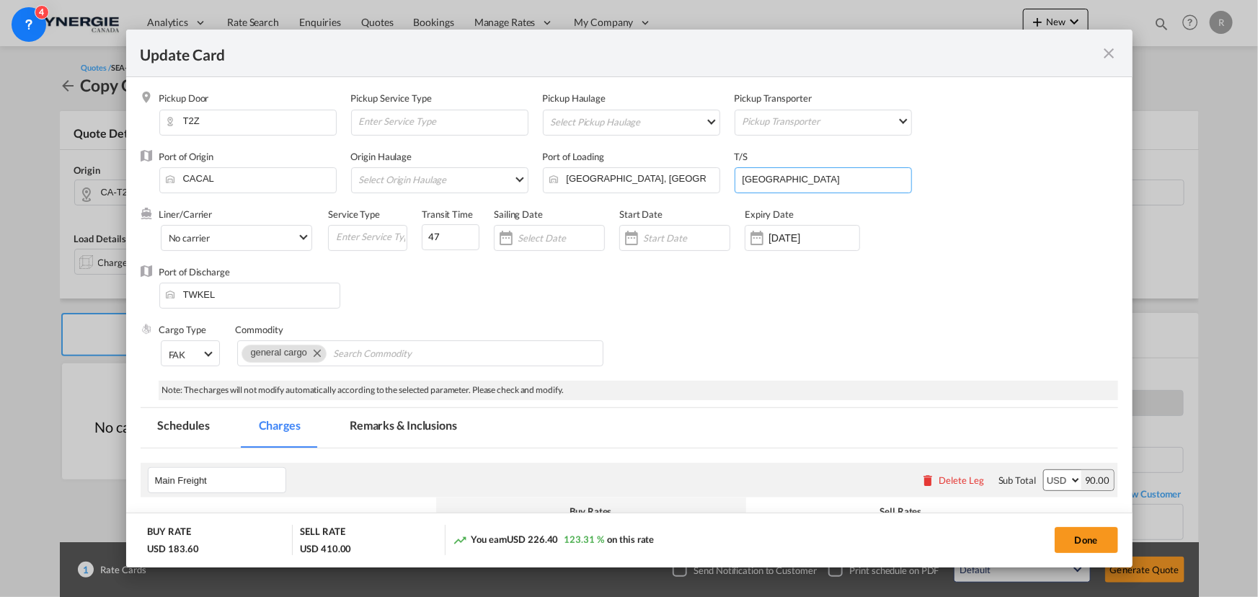
click at [816, 183] on input "[GEOGRAPHIC_DATA]" at bounding box center [826, 179] width 170 height 22
drag, startPoint x: 816, startPoint y: 183, endPoint x: 684, endPoint y: 167, distance: 132.2
click at [684, 167] on div "Port of Origin [PERSON_NAME] Origin Haulage Select Origin Haulage rail road bar…" at bounding box center [638, 179] width 959 height 58
type input "Pusan"
click at [772, 239] on input "[DATE]" at bounding box center [814, 238] width 91 height 12
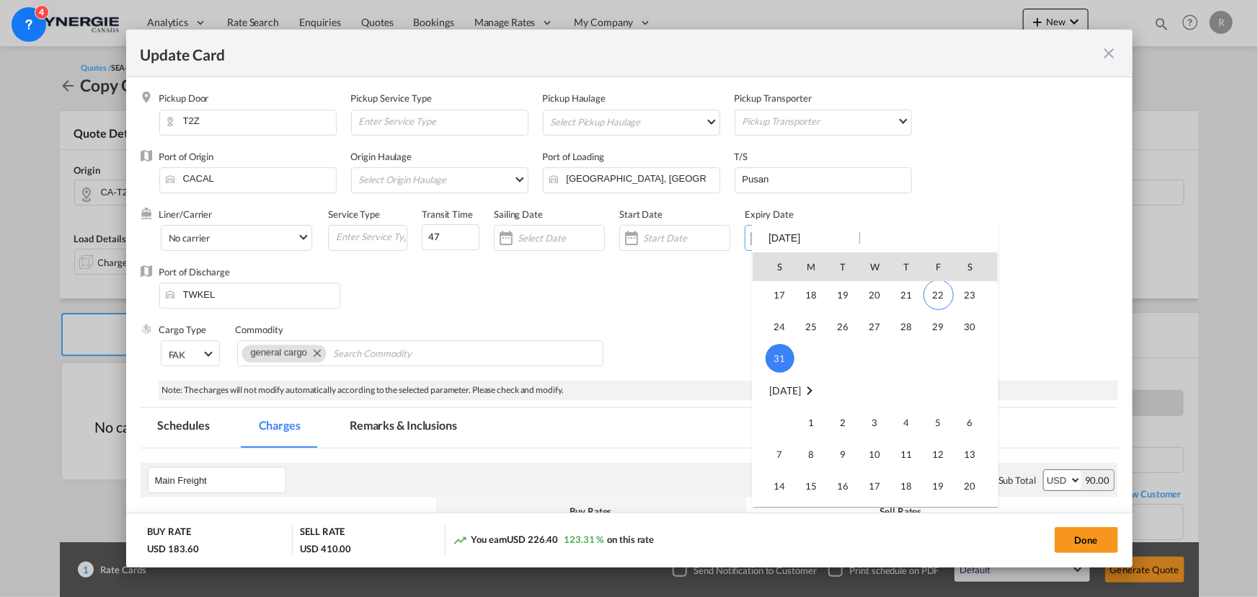
scroll to position [334075, 0]
click at [802, 383] on span "15" at bounding box center [812, 387] width 29 height 29
type input "[DATE]"
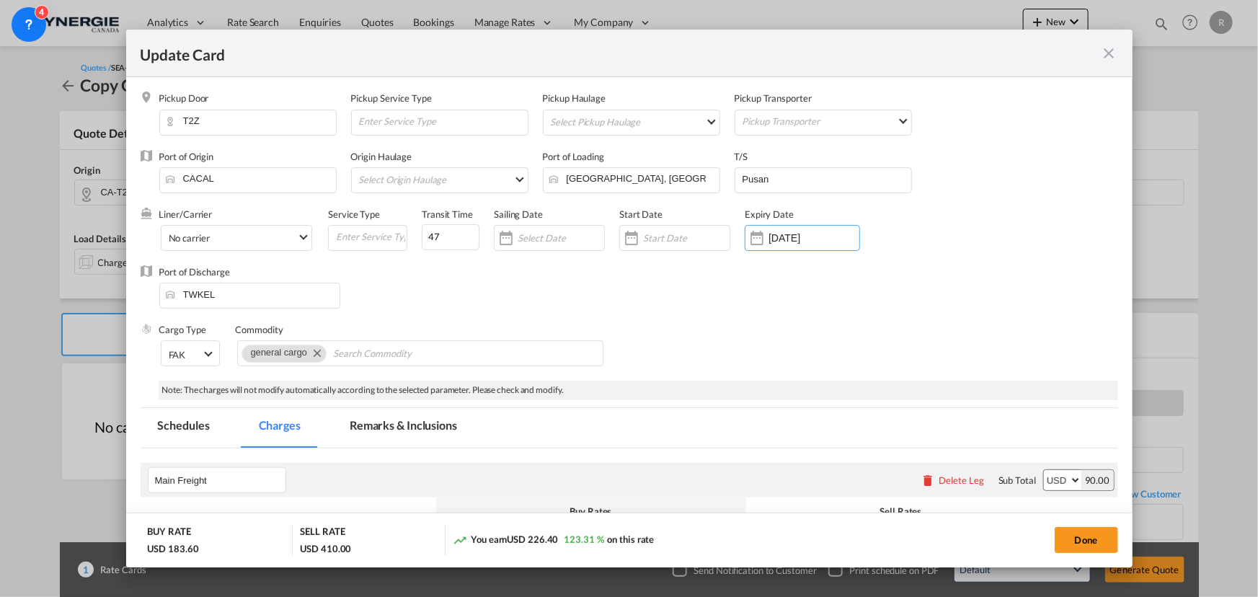
click at [686, 324] on div "Cargo Type FAK FAK GCR GDSM General Cargo Hazardous Cargo Ambient Foodstuff Chi…" at bounding box center [638, 352] width 959 height 58
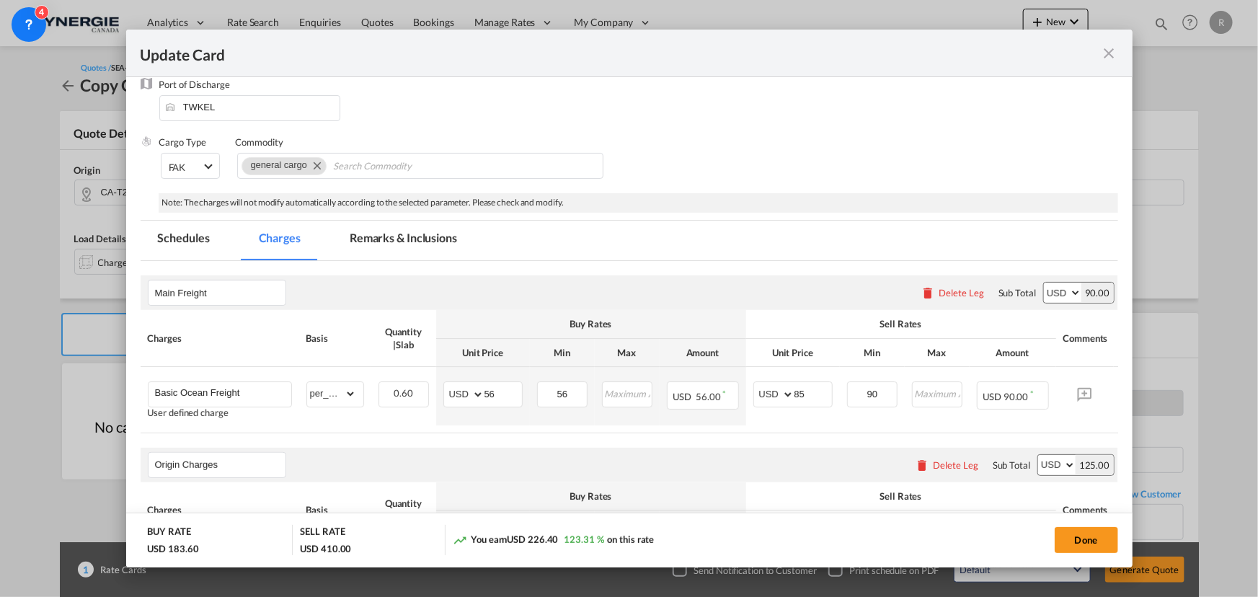
scroll to position [262, 0]
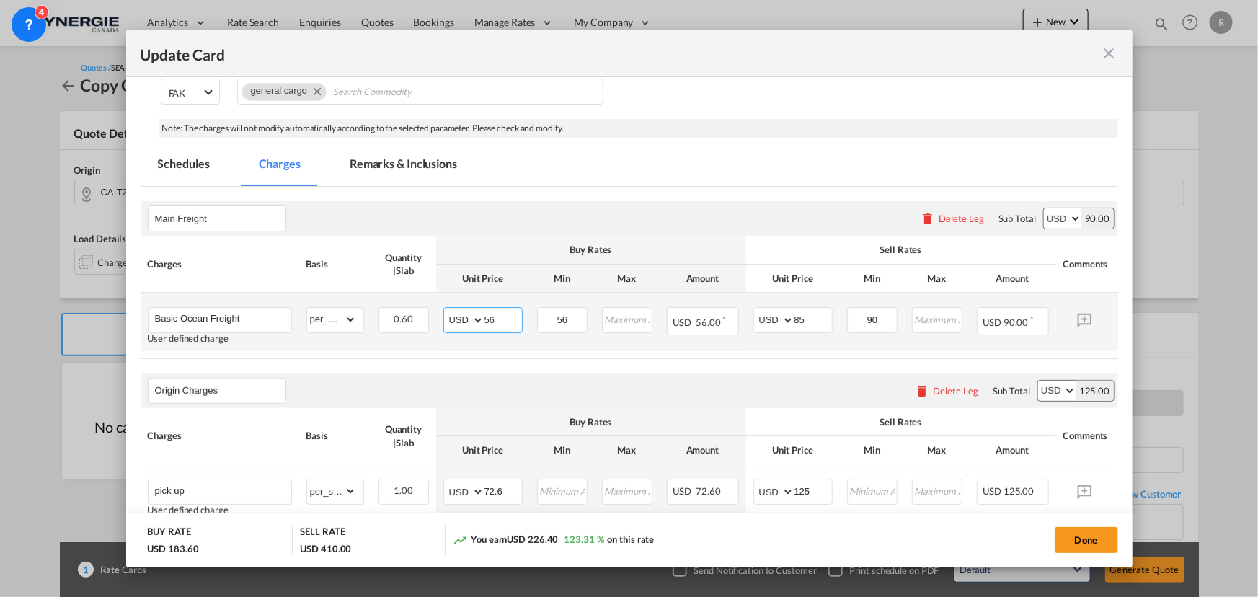
drag, startPoint x: 514, startPoint y: 314, endPoint x: 415, endPoint y: 302, distance: 100.3
click at [419, 305] on tr "Basic Ocean Freight User defined charge Please Enter Already Exists gross_weigh…" at bounding box center [652, 322] width 1022 height 58
type input "65"
drag, startPoint x: 570, startPoint y: 315, endPoint x: 523, endPoint y: 314, distance: 46.9
click at [523, 314] on tr "Basic Ocean Freight User defined charge Please Enter Already Exists gross_weigh…" at bounding box center [652, 322] width 1022 height 58
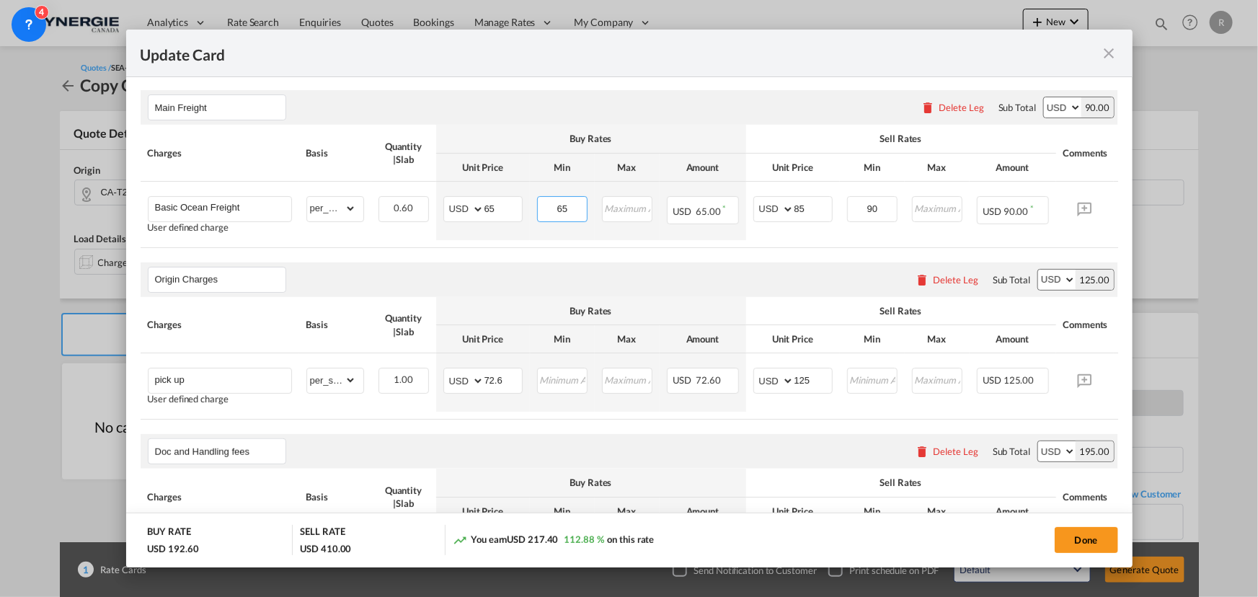
scroll to position [393, 0]
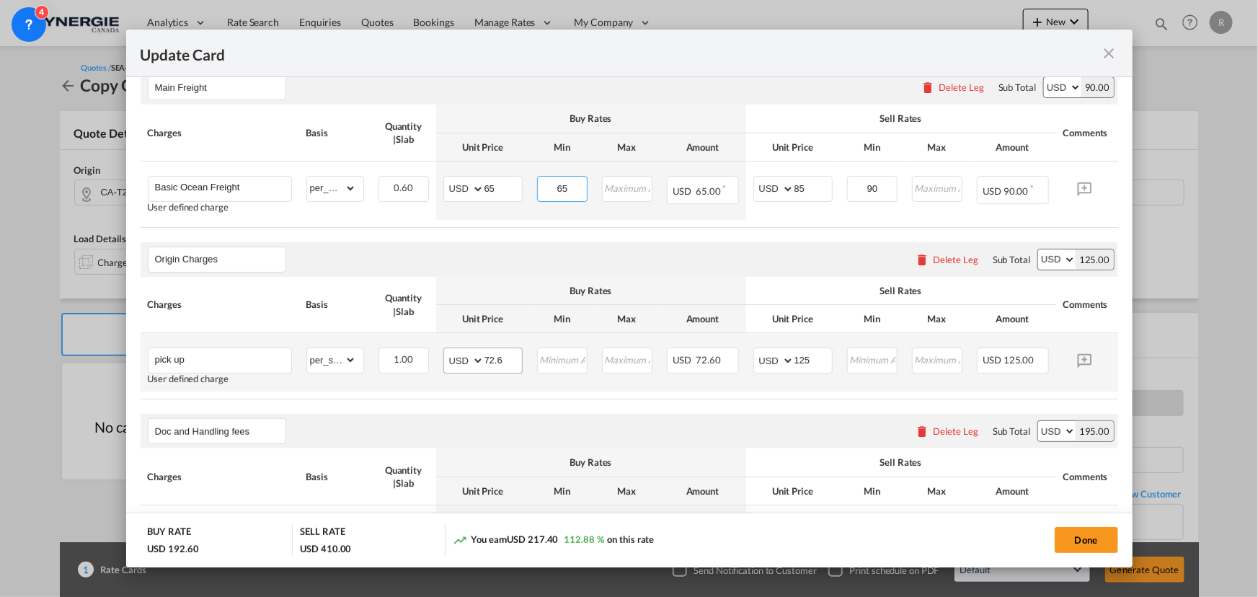
type input "65"
drag, startPoint x: 512, startPoint y: 360, endPoint x: 411, endPoint y: 338, distance: 103.4
click at [411, 338] on tr "pick up User defined charge Please Enter Already Exists gross_weight volumetric…" at bounding box center [652, 362] width 1022 height 58
type input "120"
drag, startPoint x: 821, startPoint y: 365, endPoint x: 783, endPoint y: 358, distance: 38.1
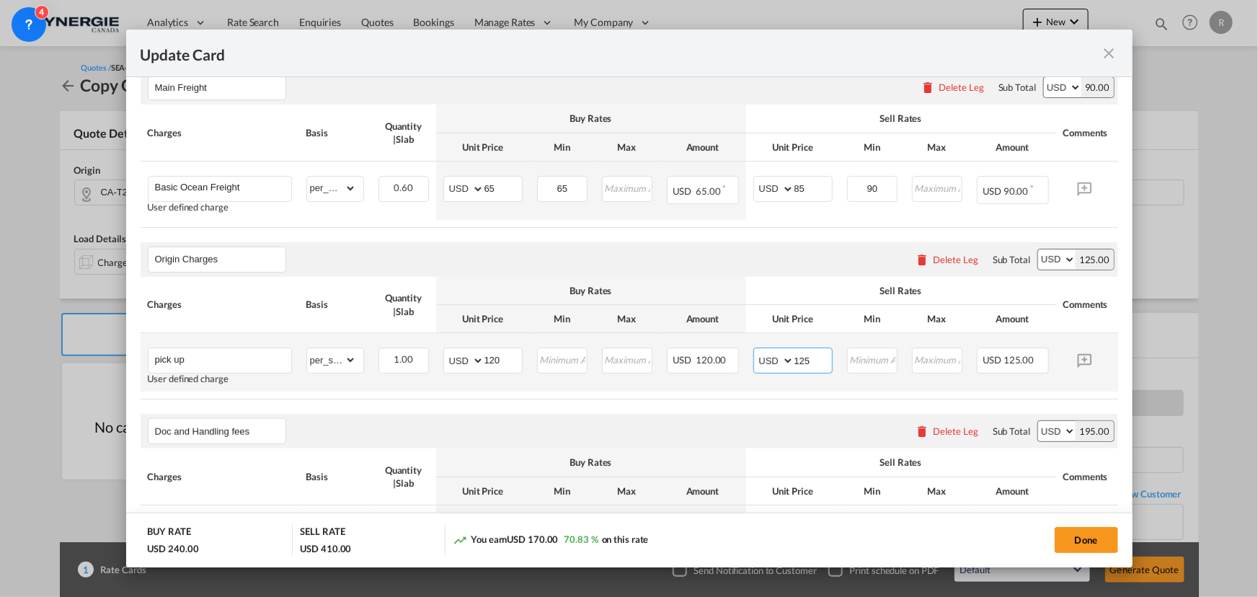
click at [783, 358] on md-input-container "AED AFN ALL AMD ANG AOA ARS AUD AWG AZN BAM BBD BDT BGN BHD BIF BMD BND BOB BRL…" at bounding box center [793, 361] width 79 height 26
type input "185"
click at [249, 368] on input "pick up" at bounding box center [223, 359] width 136 height 22
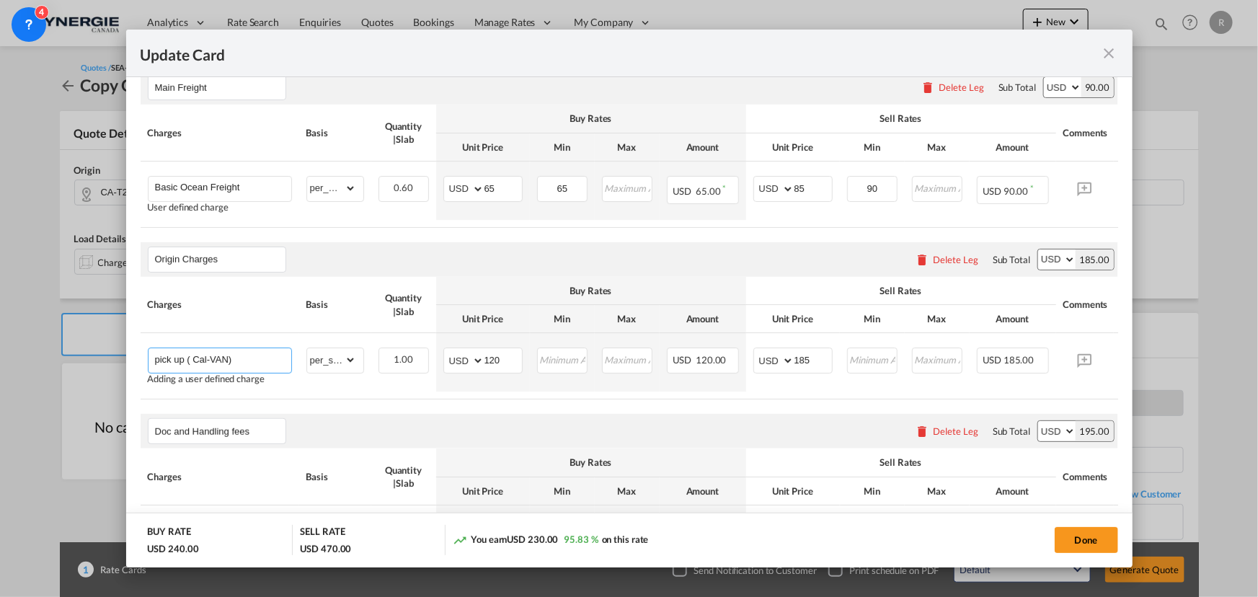
type input "pick up ( Cal-VAN)"
click at [389, 227] on table "Charges Basis Quantity | Slab Buy Rates Sell Rates Comments Action Unit Price M…" at bounding box center [652, 166] width 1022 height 123
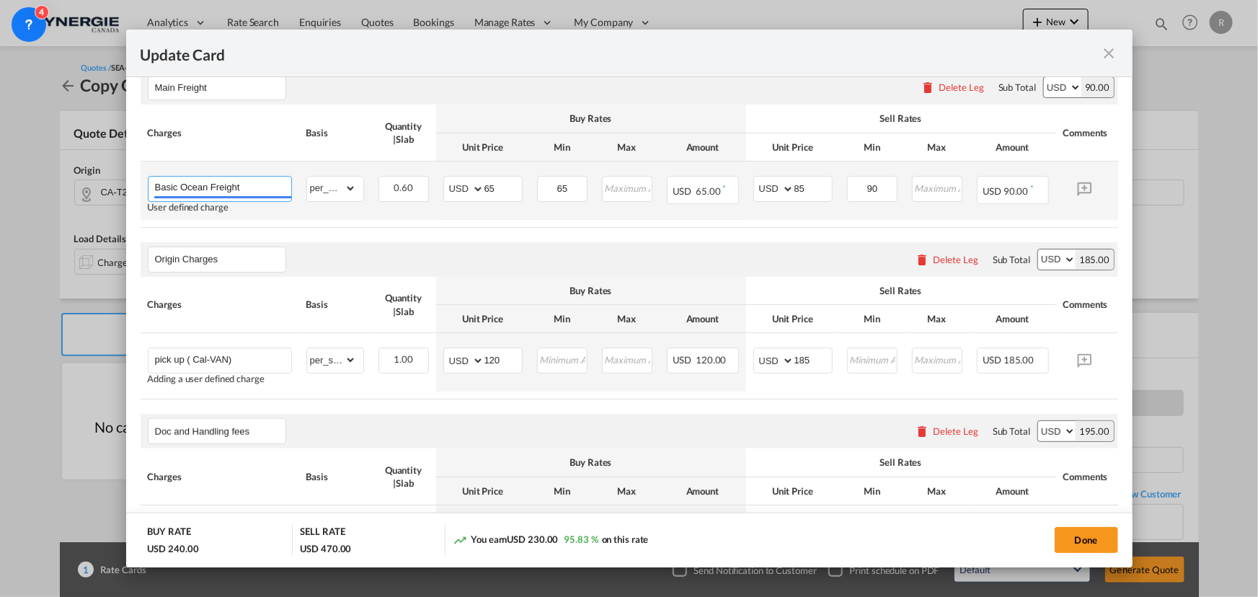
click at [260, 188] on input "Basic Ocean Freight" at bounding box center [223, 188] width 136 height 22
type input "Basic Ocean Freight (VAN-KEE)"
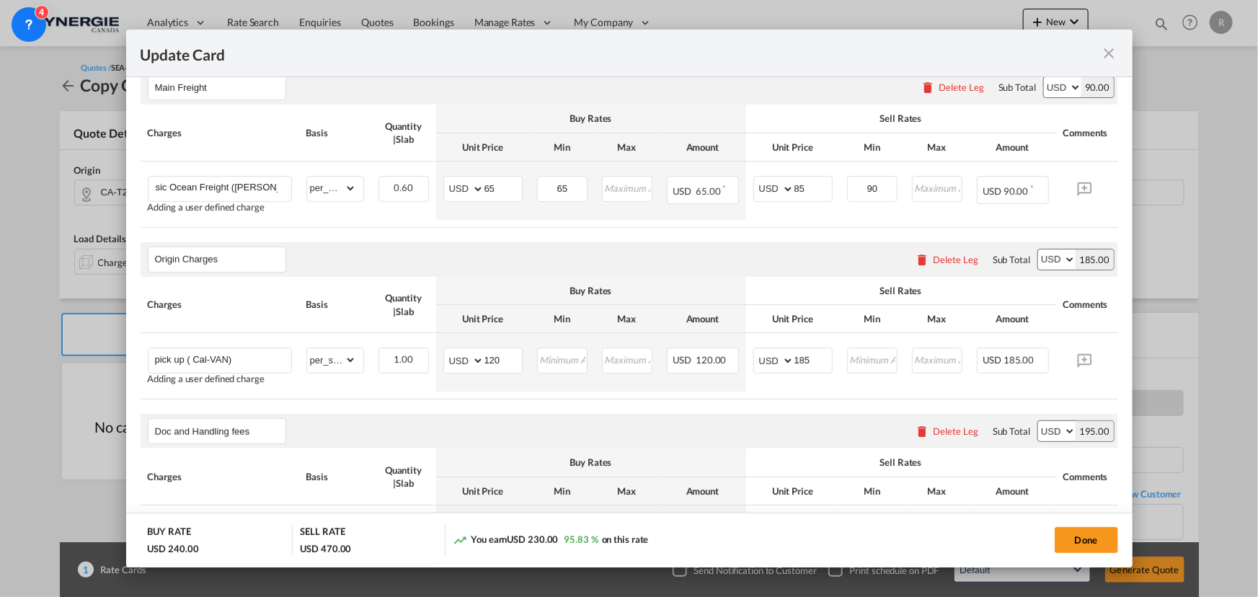
click at [427, 256] on div "Origin Charges Please enter leg name Leg Name Already Exists Delete Leg Sub Tot…" at bounding box center [630, 259] width 978 height 35
drag, startPoint x: 184, startPoint y: 364, endPoint x: 89, endPoint y: 350, distance: 95.6
click at [89, 350] on div "Update Card Pickup Door T2Z Pickup Service Type Pickup Haulage Select Pickup Ha…" at bounding box center [629, 298] width 1258 height 597
click at [360, 421] on div "Doc and Handling fees Please enter leg name Leg Name Already Exists Delete Leg …" at bounding box center [630, 431] width 978 height 35
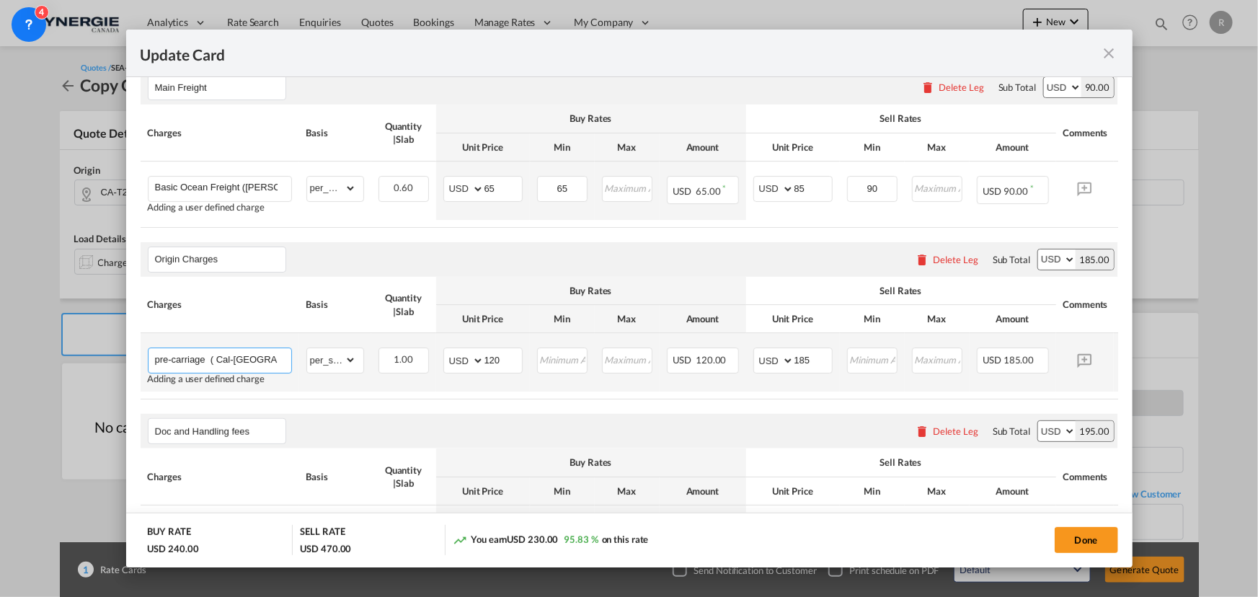
click at [228, 361] on input "pre-carriage ( Cal-VAN)" at bounding box center [223, 359] width 136 height 22
drag, startPoint x: 272, startPoint y: 361, endPoint x: 279, endPoint y: 358, distance: 7.8
click at [273, 361] on input "pre-carriage ( Cal door-VAN)" at bounding box center [223, 359] width 136 height 22
type input "pre-carriage ( Cal door-VAN CFS)"
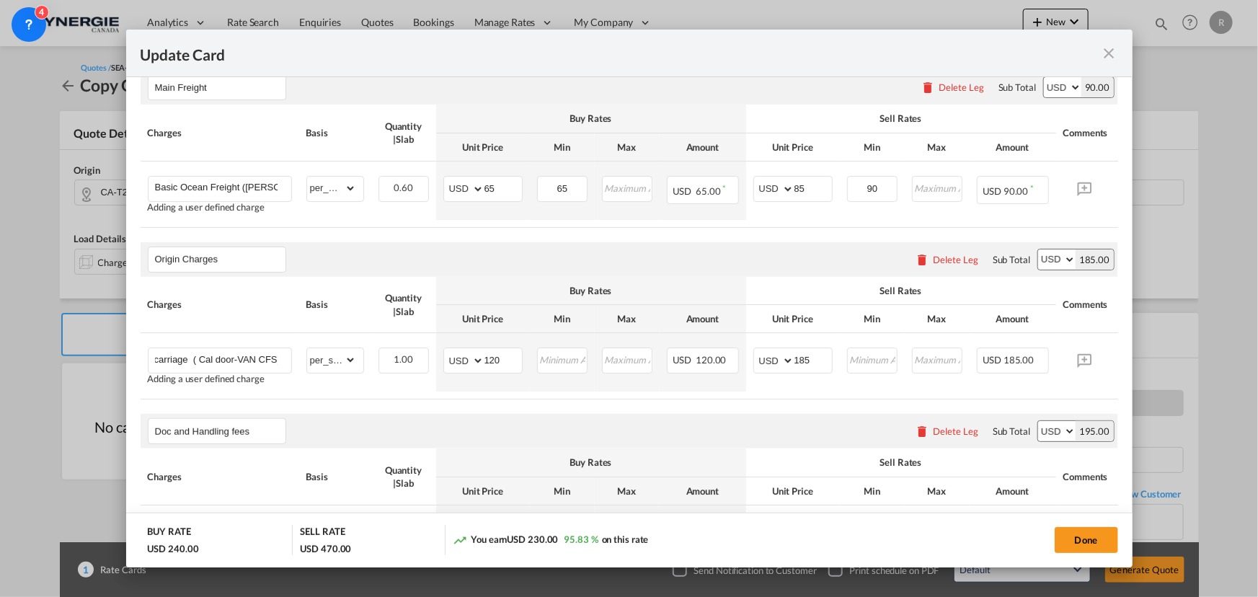
click at [478, 416] on air-lcl-rate-modification "Main Freight Please enter leg name Leg Name Already Exists Delete Leg Sub Total…" at bounding box center [630, 437] width 978 height 762
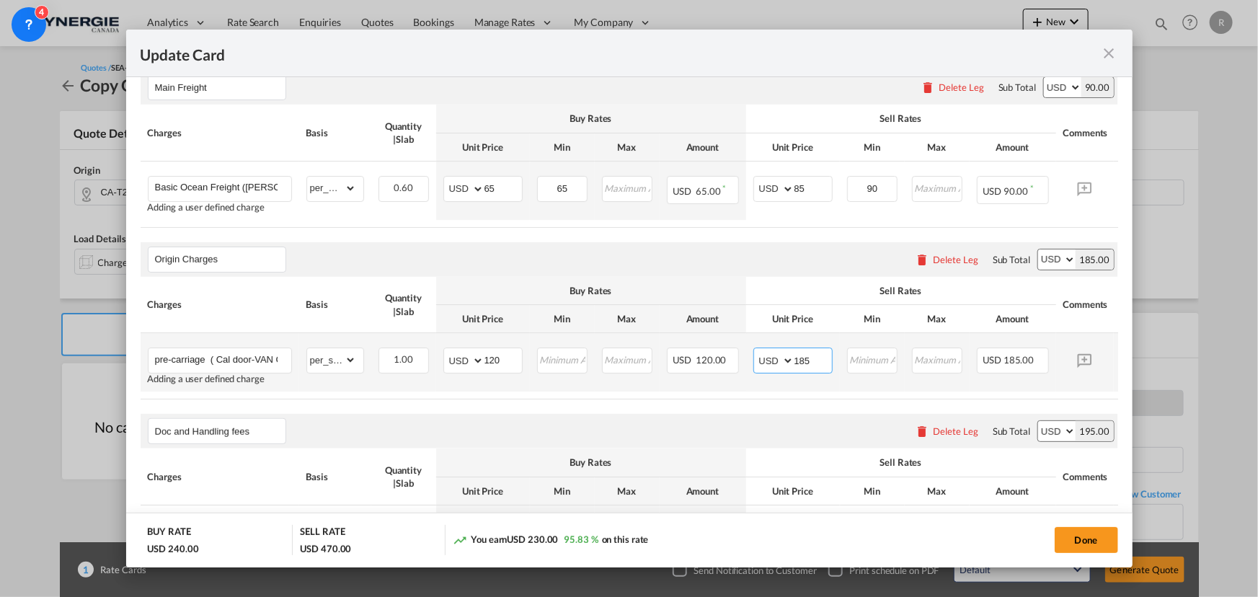
drag, startPoint x: 814, startPoint y: 362, endPoint x: 757, endPoint y: 353, distance: 57.6
click at [757, 353] on md-input-container "AED AFN ALL AMD ANG AOA ARS AUD AWG AZN BAM BBD BDT BGN BHD BIF BMD BND BOB BRL…" at bounding box center [793, 361] width 79 height 26
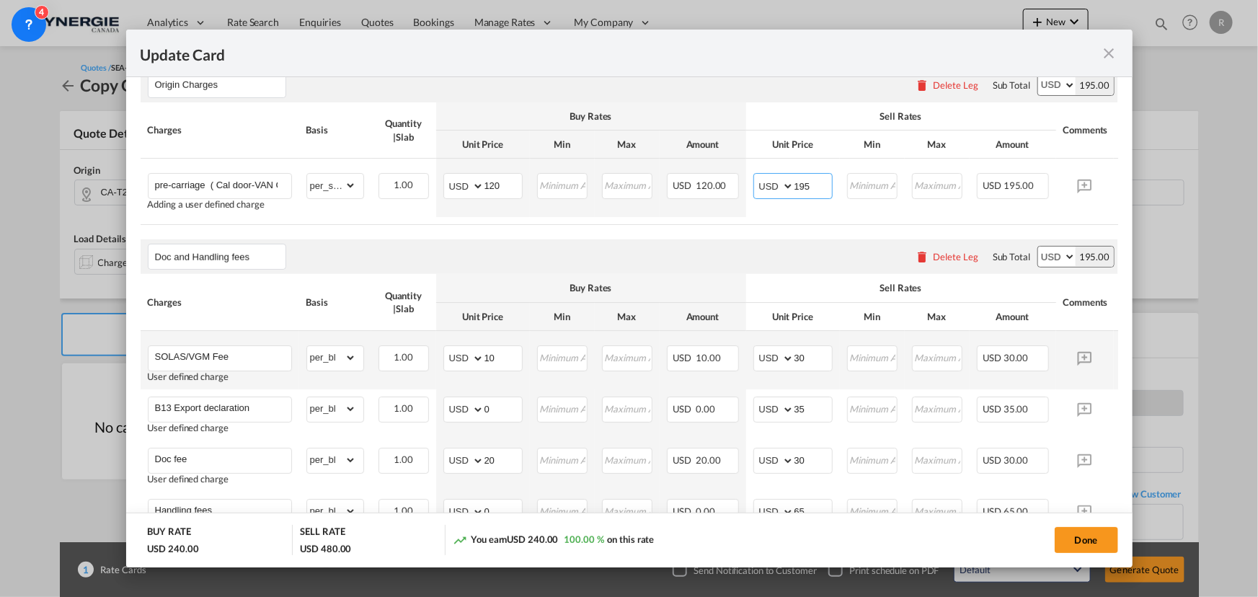
scroll to position [590, 0]
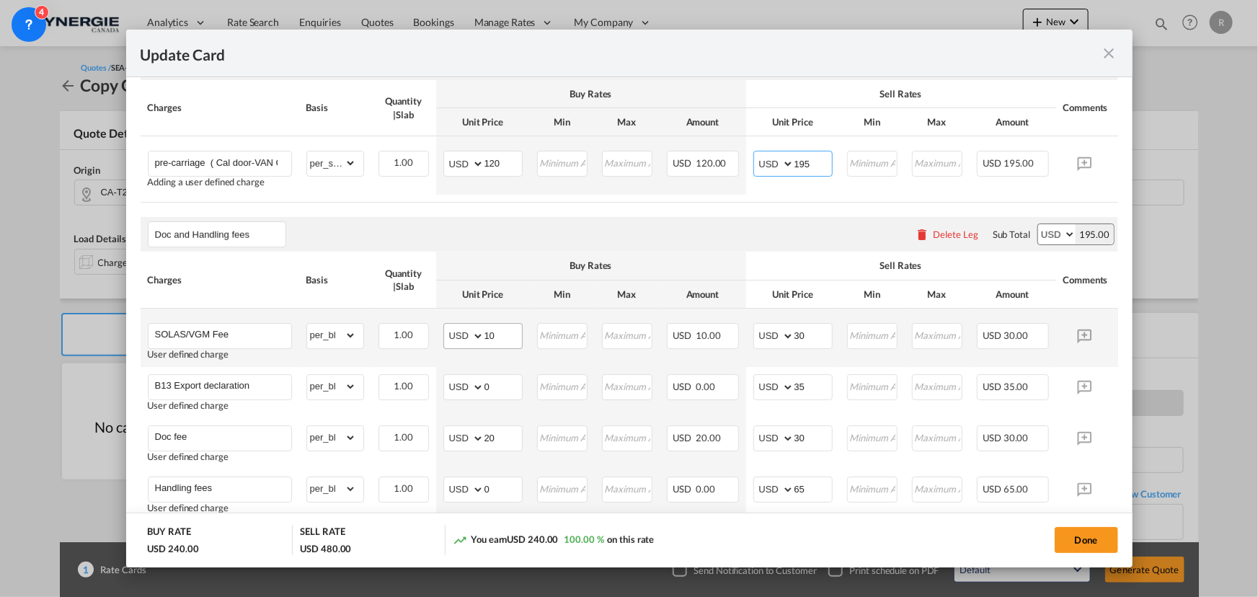
type input "195"
drag, startPoint x: 506, startPoint y: 342, endPoint x: 438, endPoint y: 321, distance: 70.9
click at [440, 324] on td "AED AFN ALL AMD ANG AOA ARS AUD AWG AZN BAM BBD BDT BGN BHD BIF BMD BND BOB BRL…" at bounding box center [483, 338] width 94 height 58
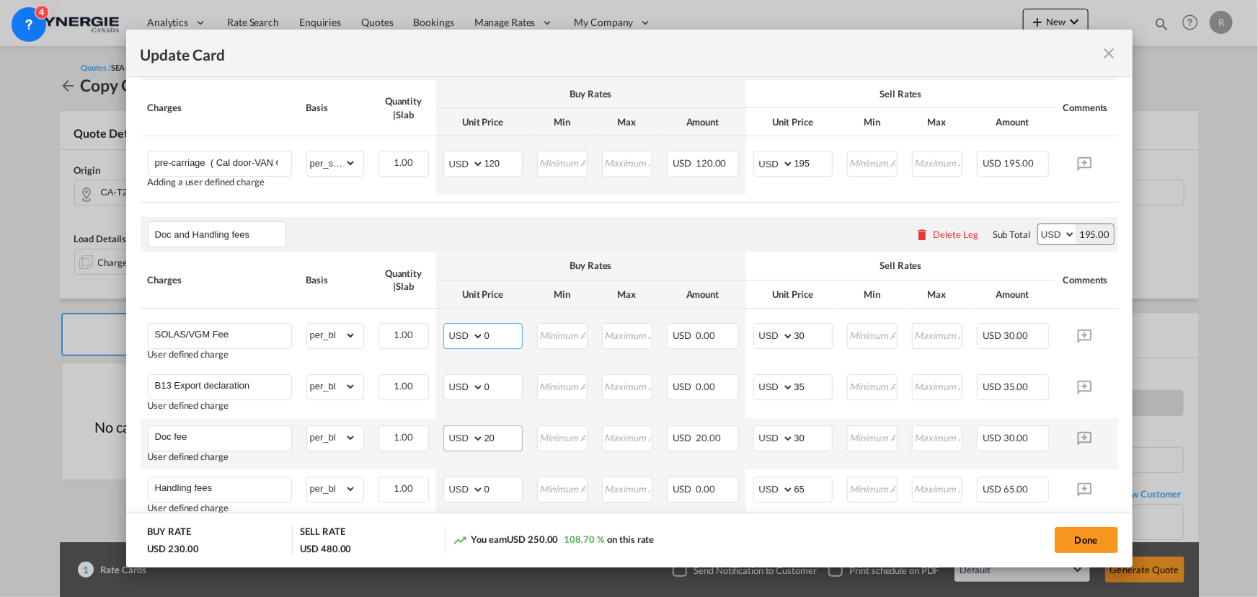
type input "0"
drag, startPoint x: 499, startPoint y: 447, endPoint x: 436, endPoint y: 429, distance: 66.0
click at [436, 433] on td "AED AFN ALL AMD ANG AOA ARS AUD AWG AZN BAM BBD BDT BGN BHD BIF BMD BND BOB BRL…" at bounding box center [483, 443] width 94 height 51
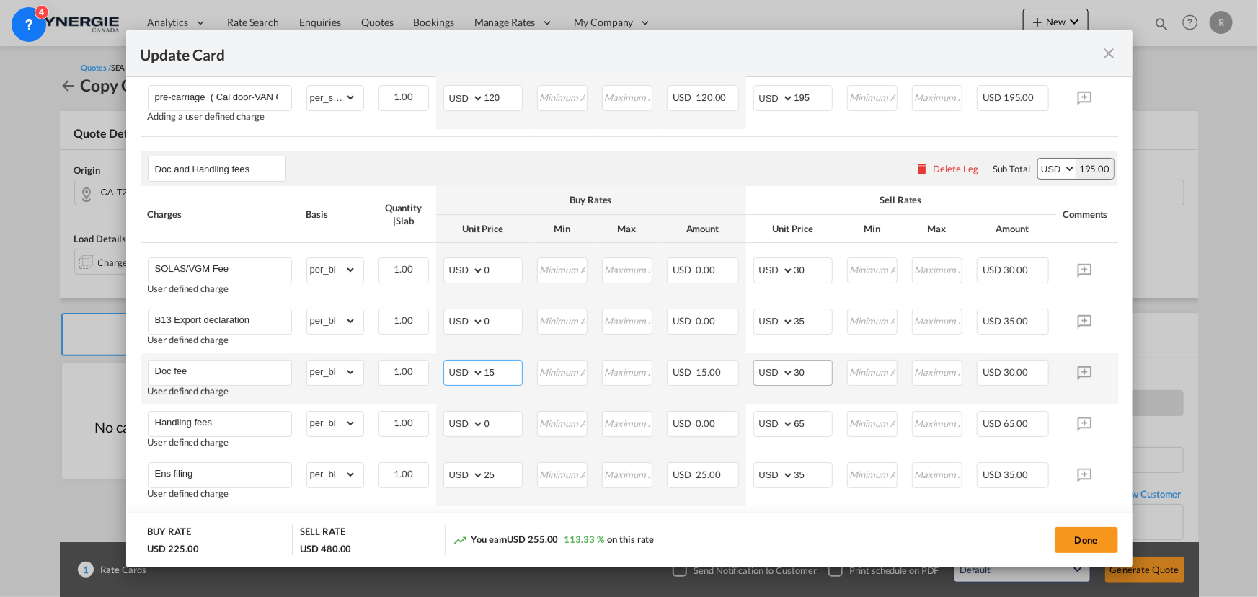
scroll to position [721, 0]
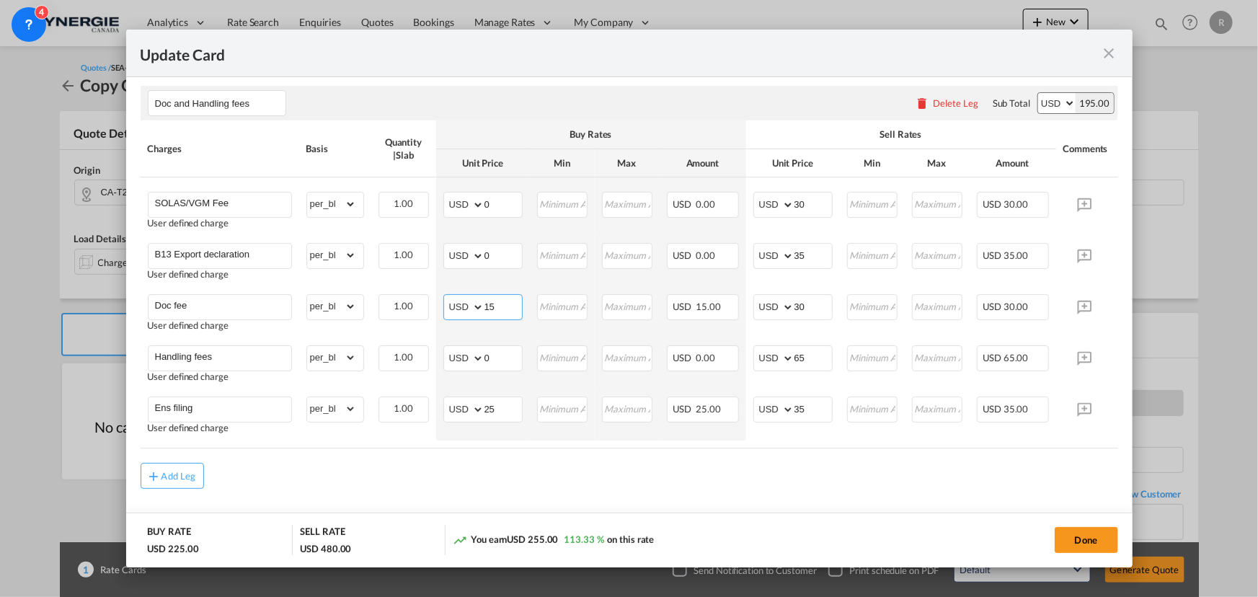
type input "15"
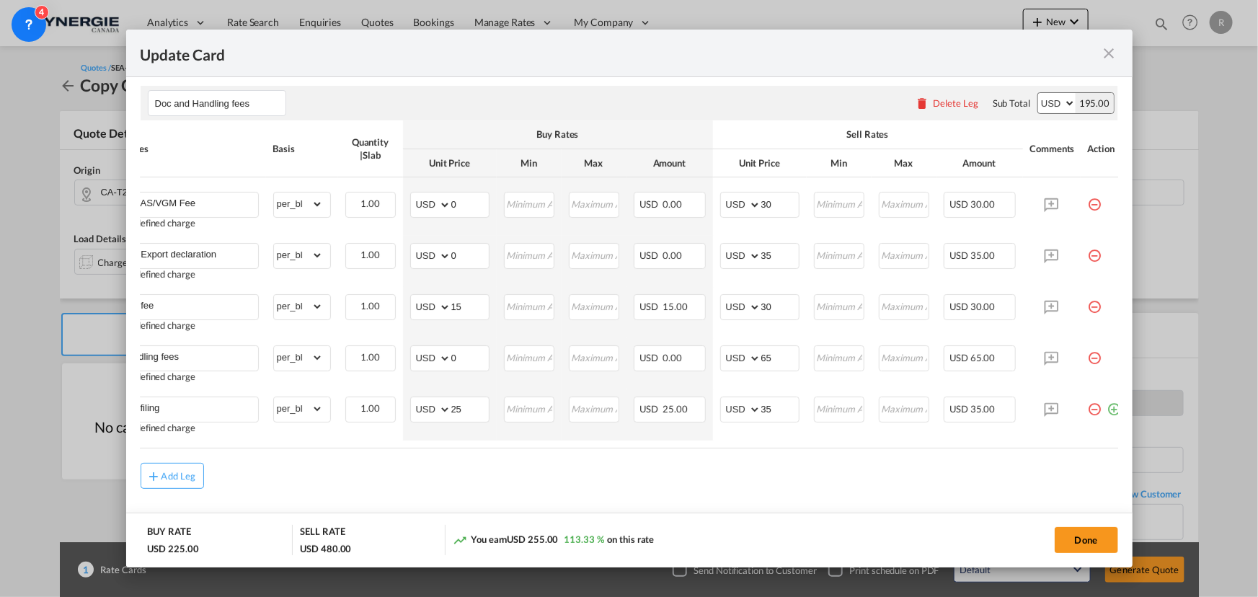
scroll to position [0, 53]
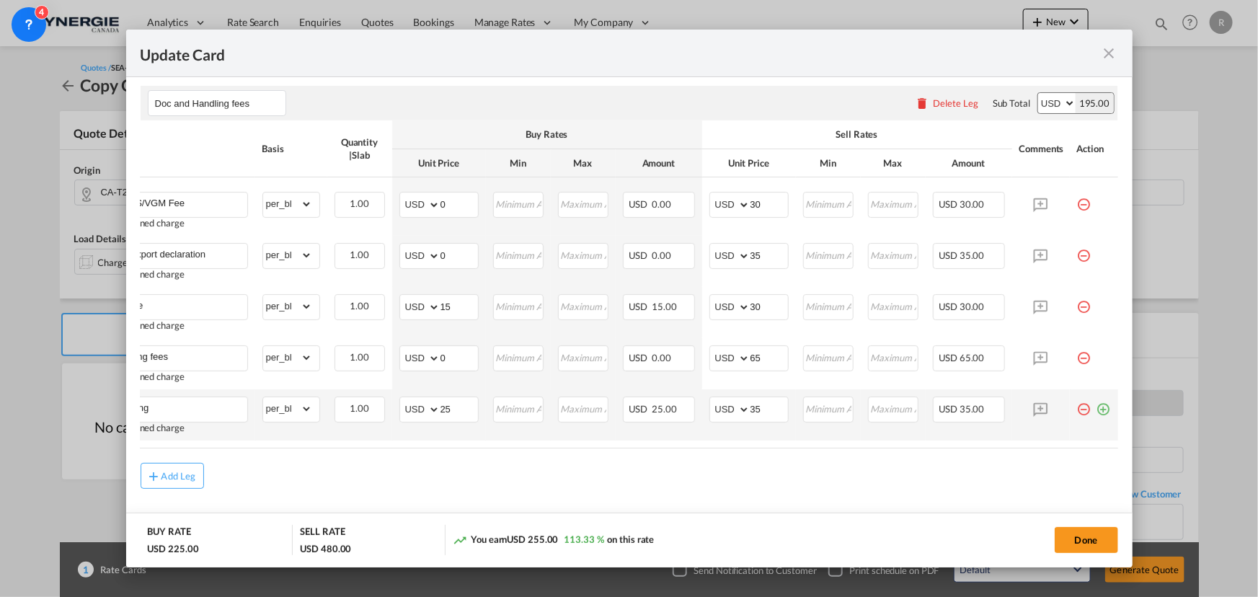
click at [1077, 411] on md-icon "icon-minus-circle-outline red-400-fg pt-7" at bounding box center [1084, 404] width 14 height 14
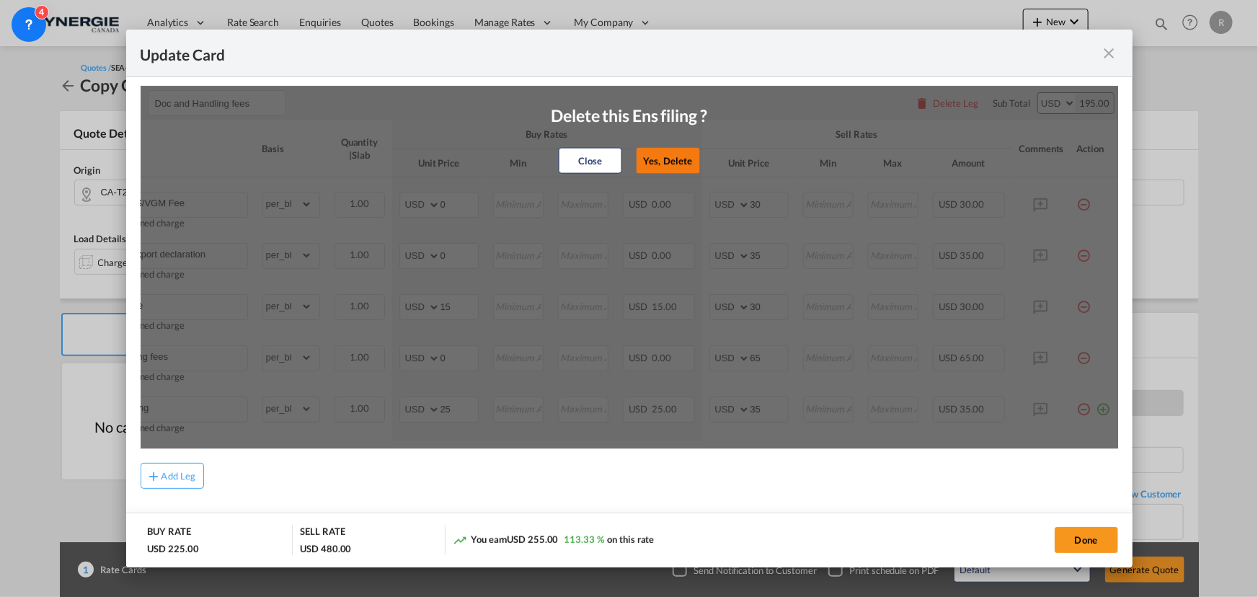
click at [670, 158] on button "Yes, Delete" at bounding box center [667, 161] width 63 height 26
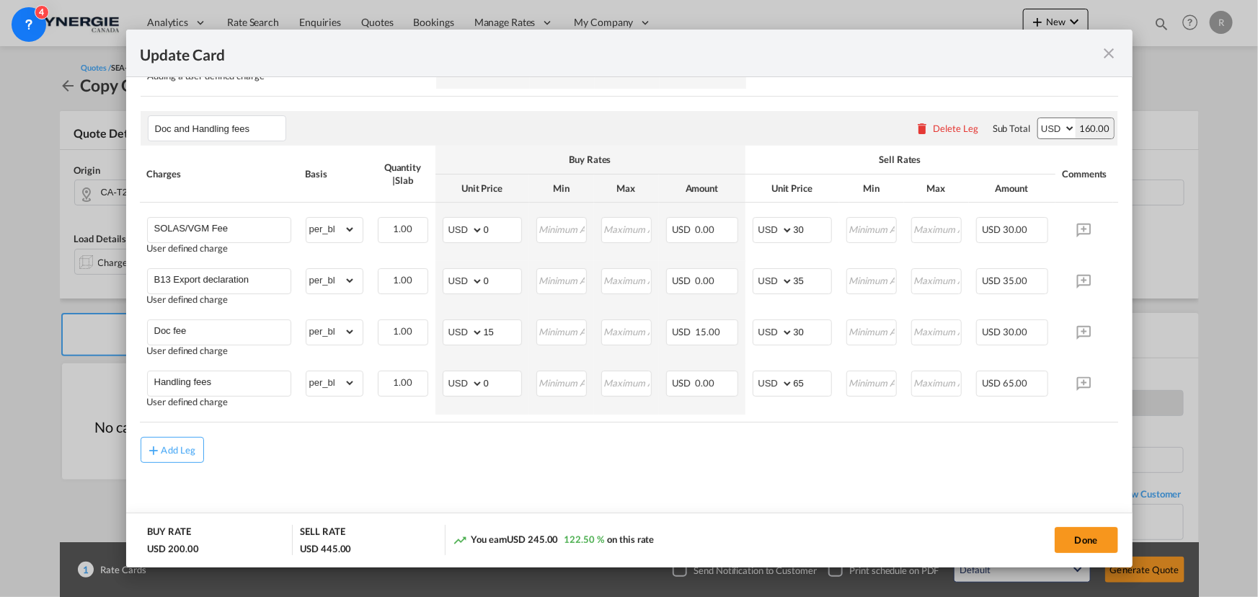
scroll to position [0, 0]
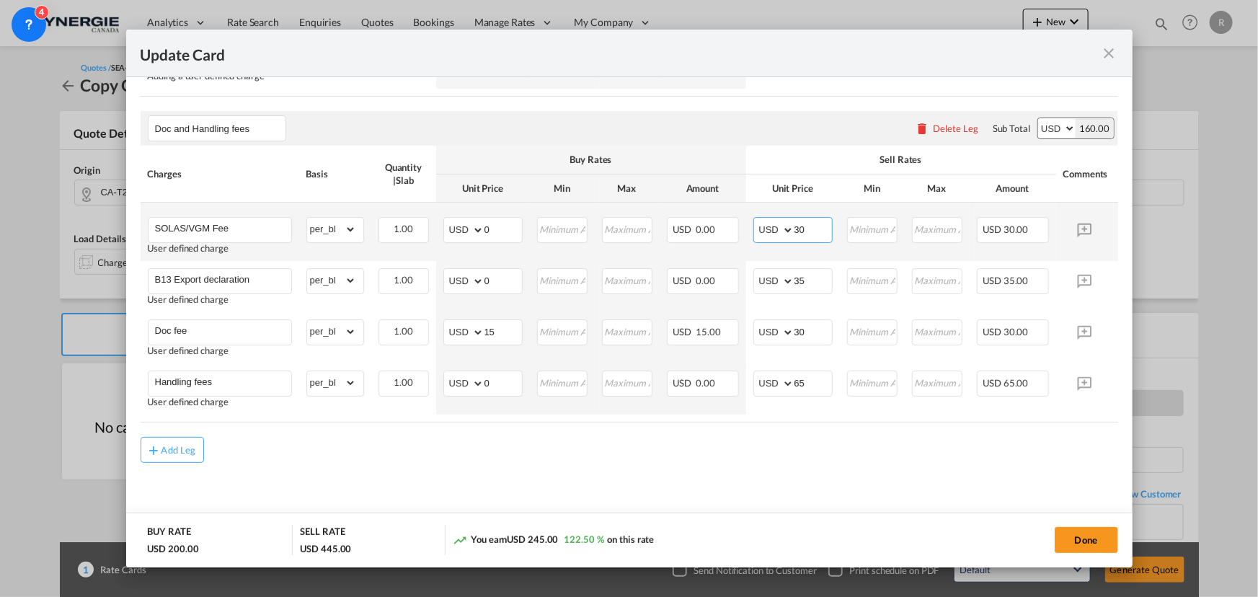
drag, startPoint x: 811, startPoint y: 229, endPoint x: 766, endPoint y: 224, distance: 45.7
click at [766, 224] on md-input-container "AED AFN ALL AMD ANG AOA ARS AUD AWG AZN BAM BBD BDT BGN BHD BIF BMD BND BOB BRL…" at bounding box center [793, 230] width 79 height 26
type input "20"
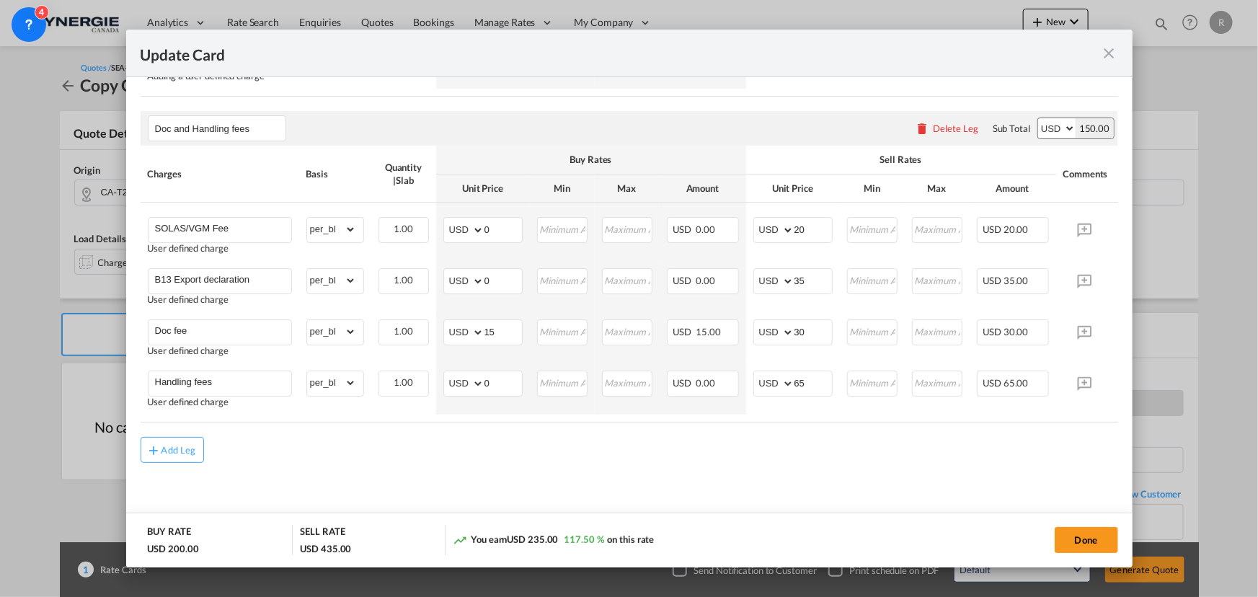
click at [798, 477] on md-content "Main Freight Please enter leg name Leg Name Already Exists Delete Leg Sub Total…" at bounding box center [630, 142] width 978 height 779
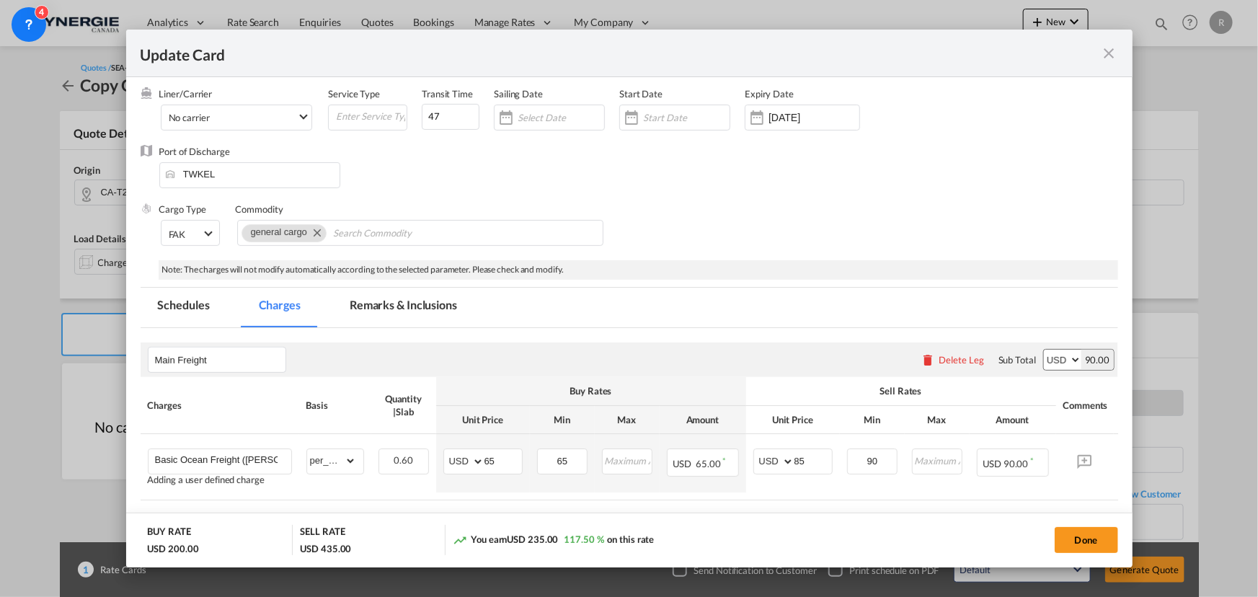
scroll to position [116, 0]
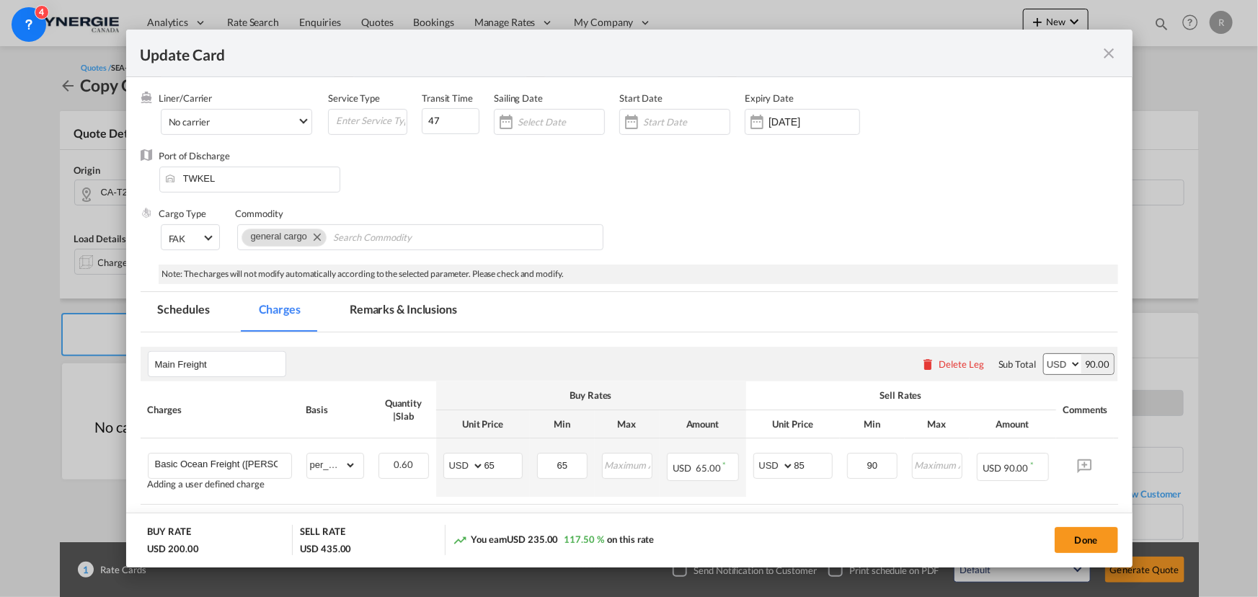
click at [410, 309] on md-tab-item "Remarks & Inclusions" at bounding box center [403, 312] width 142 height 40
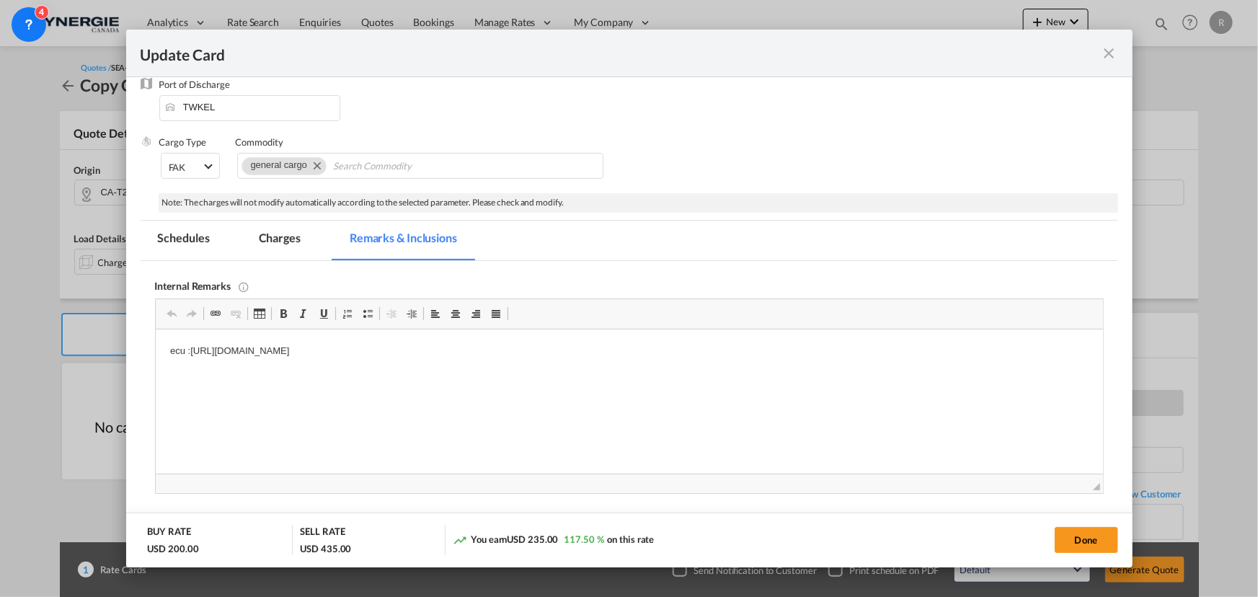
scroll to position [247, 0]
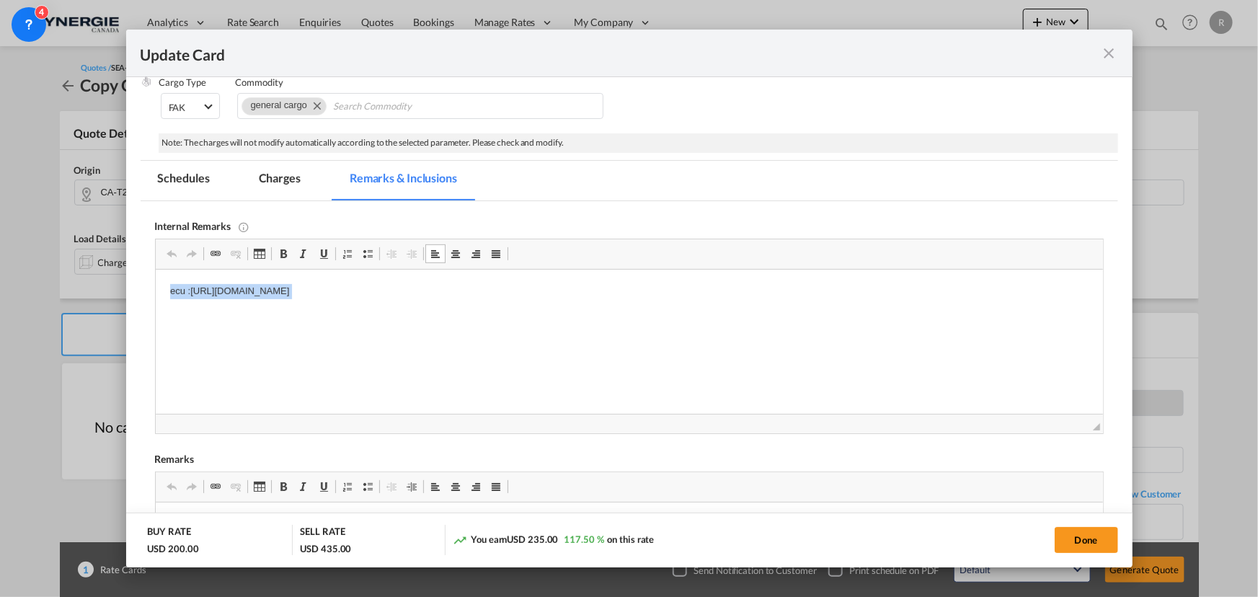
drag, startPoint x: 166, startPoint y: 288, endPoint x: 733, endPoint y: 312, distance: 568.1
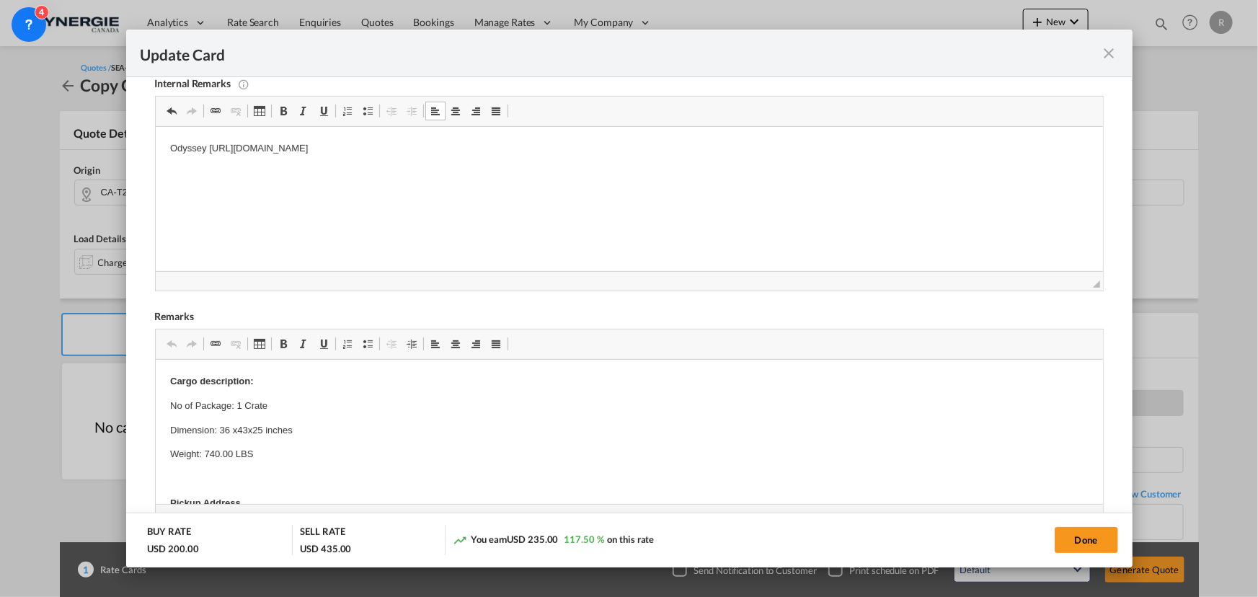
scroll to position [444, 0]
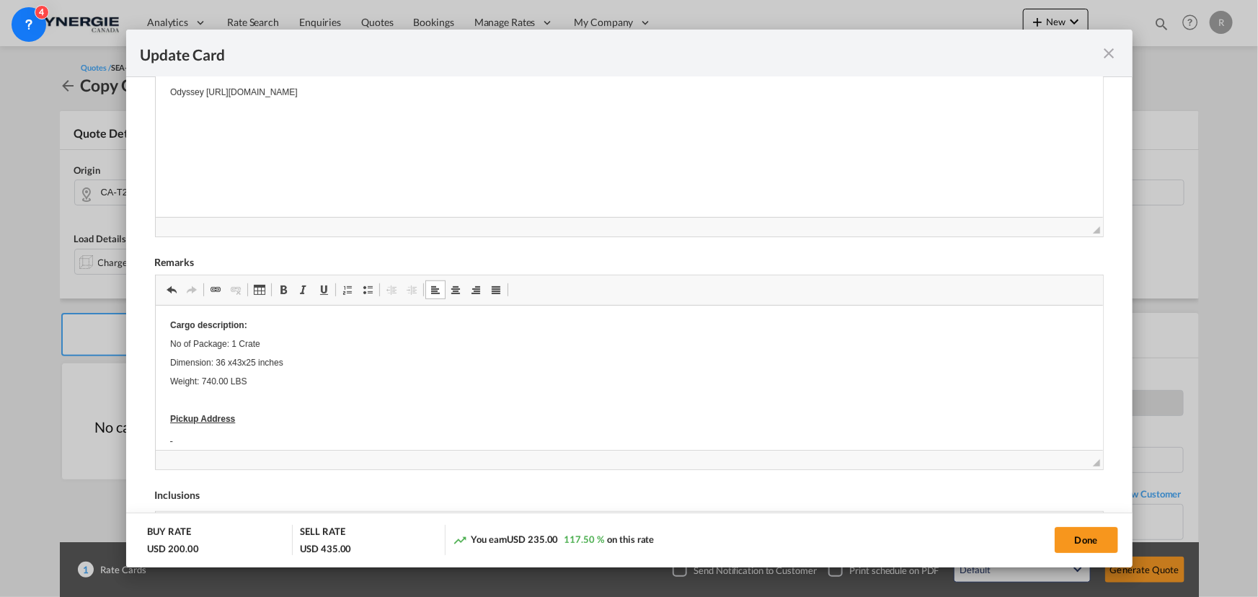
drag, startPoint x: 294, startPoint y: 391, endPoint x: 242, endPoint y: 388, distance: 52.7
drag, startPoint x: 168, startPoint y: 349, endPoint x: 180, endPoint y: 356, distance: 13.6
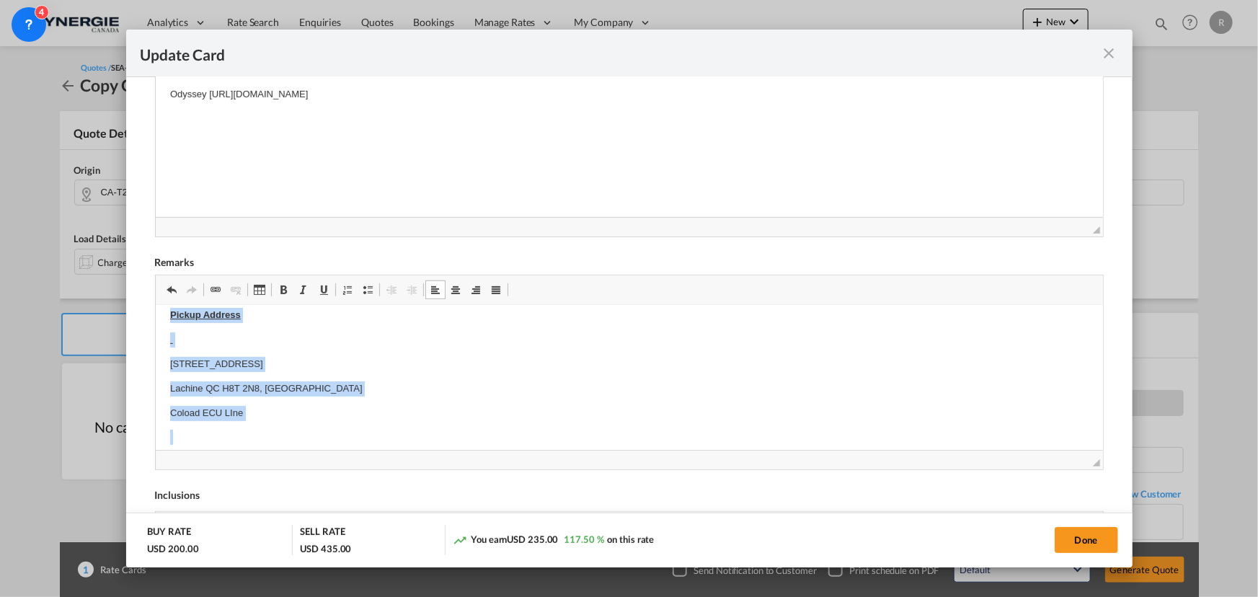
scroll to position [366, 0]
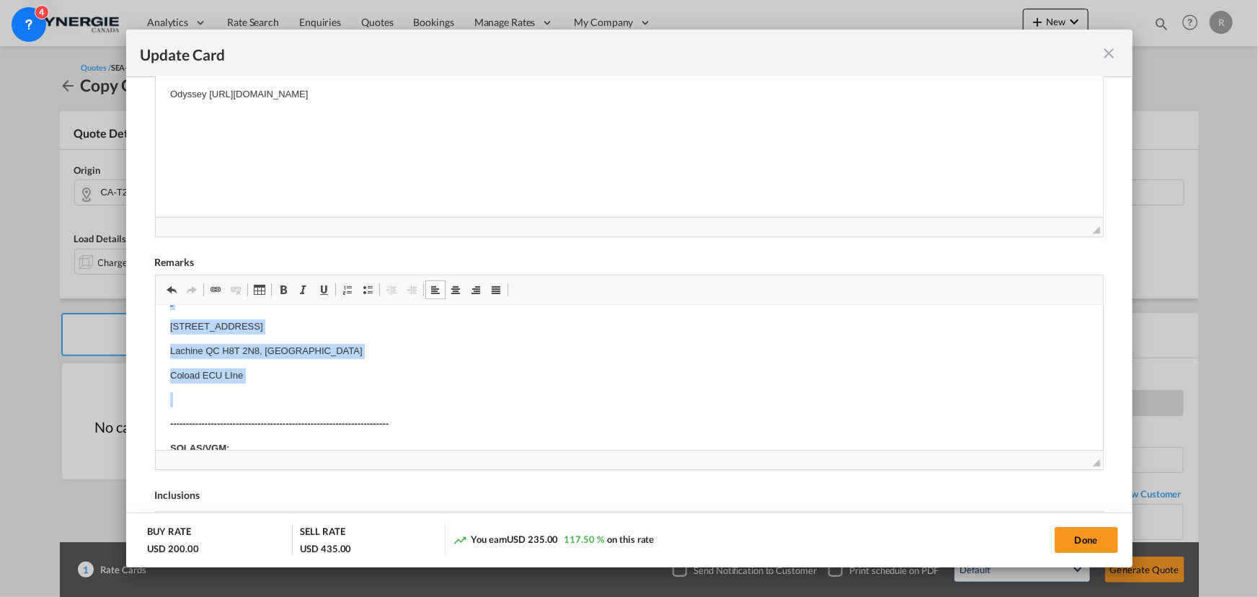
drag, startPoint x: 168, startPoint y: 350, endPoint x: 350, endPoint y: 387, distance: 186.3
click at [350, 387] on html "Cargo description: No of Package: 1 Crate Dimension: 36 x43x25 inches Weight: 7…" at bounding box center [629, 514] width 948 height 1150
paste body "Editor, editor5"
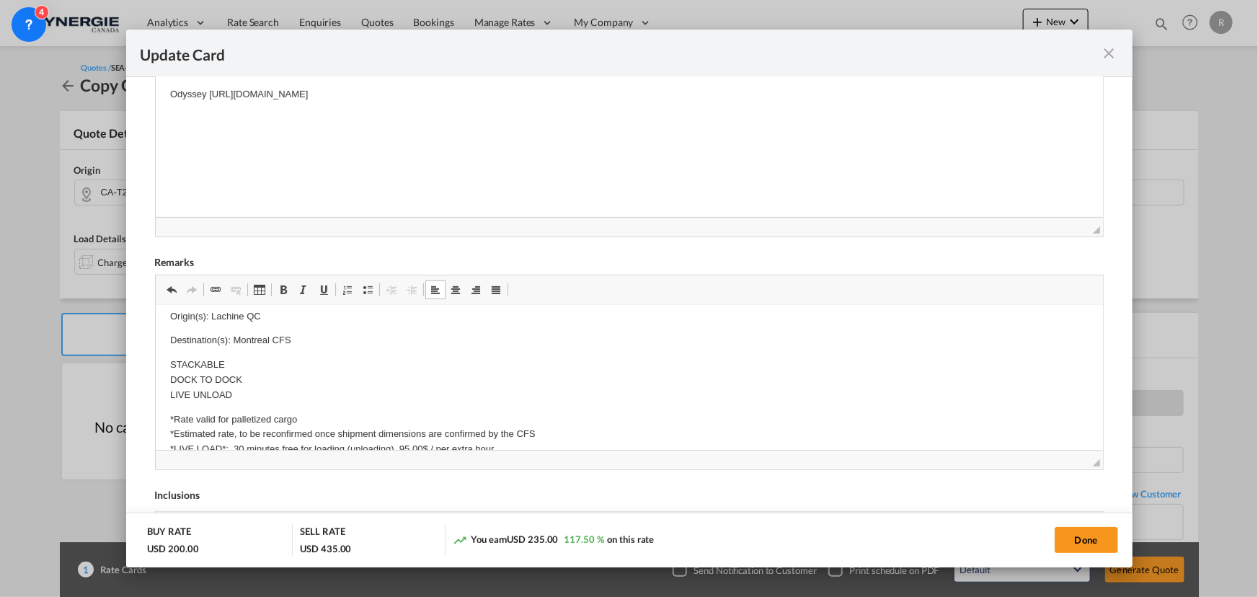
scroll to position [262, 0]
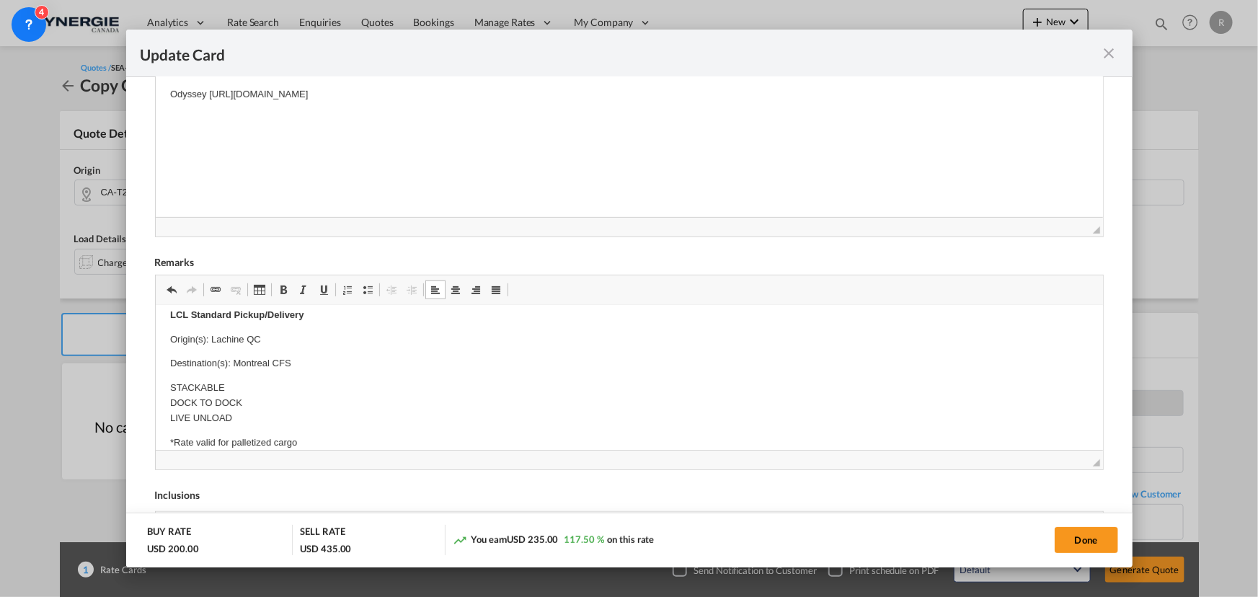
click at [222, 335] on p "Origin(s): Lachine QC" at bounding box center [628, 339] width 919 height 15
drag, startPoint x: 210, startPoint y: 338, endPoint x: 295, endPoint y: 334, distance: 85.2
click at [292, 336] on p "Origin(s): Lachine QC" at bounding box center [628, 339] width 919 height 15
drag, startPoint x: 234, startPoint y: 361, endPoint x: 315, endPoint y: 353, distance: 81.9
click at [312, 356] on p "Destination(s): Montreal CFS" at bounding box center [628, 363] width 919 height 15
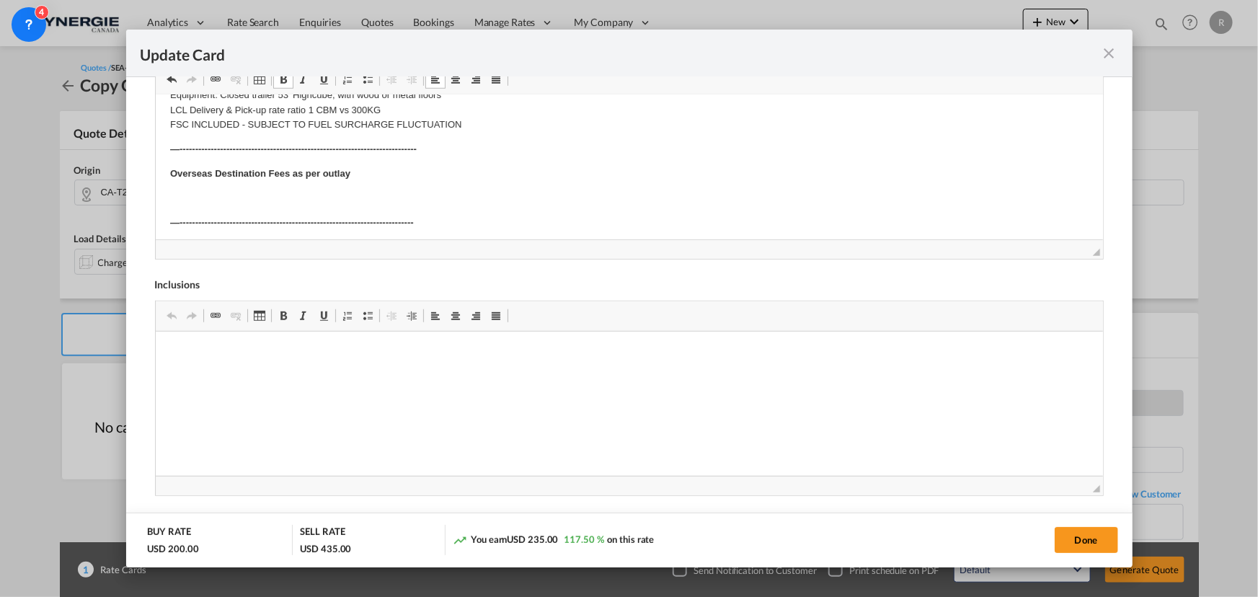
scroll to position [456, 0]
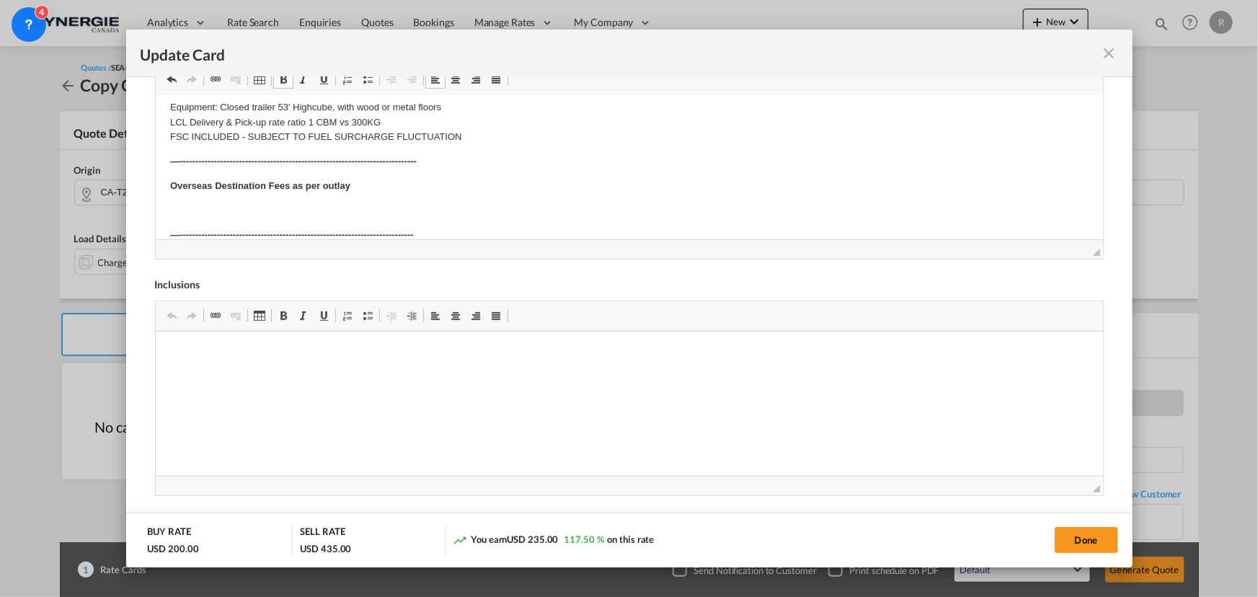
click at [358, 185] on p "Overseas Destination Fees as per outlay" at bounding box center [628, 186] width 919 height 15
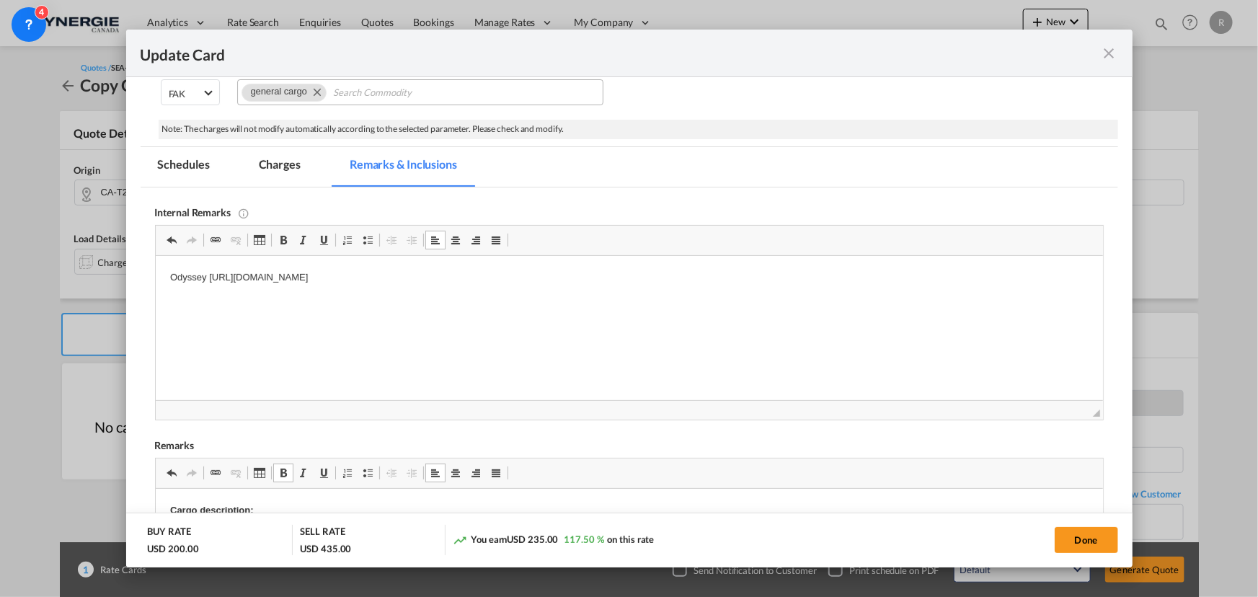
scroll to position [130, 0]
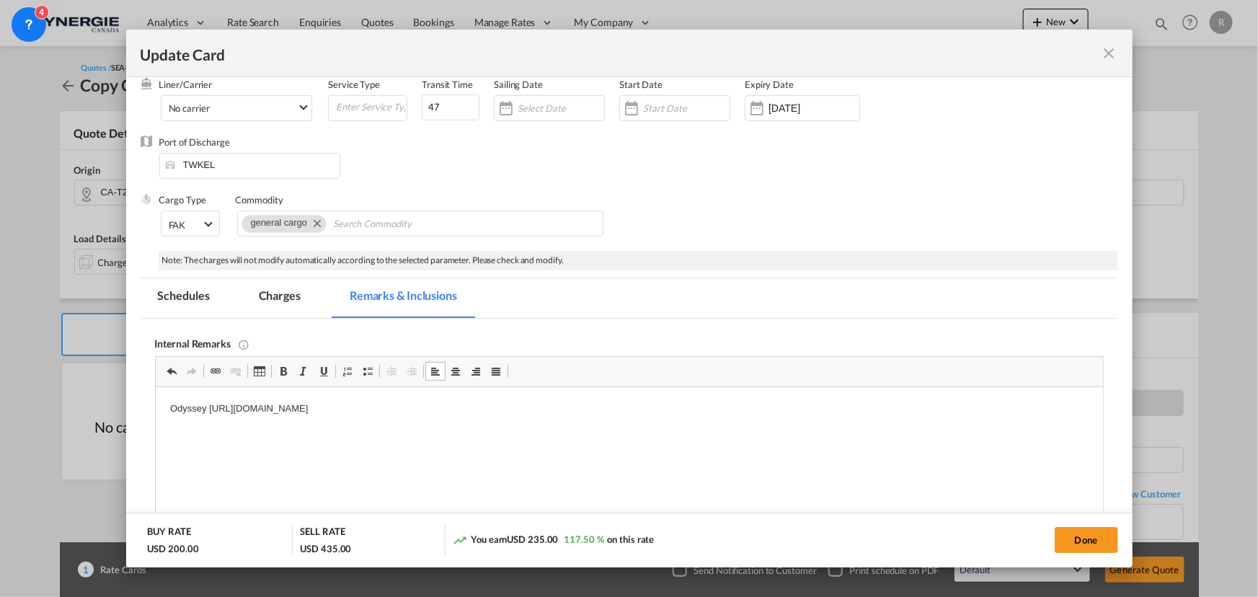
click at [276, 294] on md-tab-item "Charges" at bounding box center [280, 298] width 76 height 40
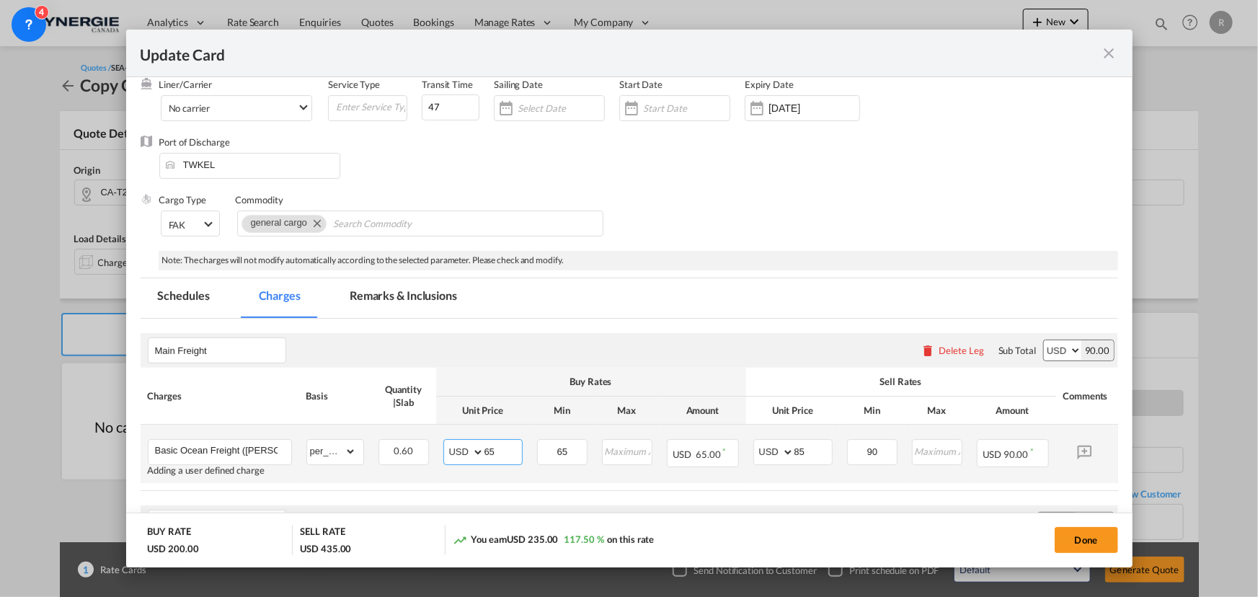
drag, startPoint x: 512, startPoint y: 453, endPoint x: 433, endPoint y: 445, distance: 79.0
click at [433, 445] on tr "Basic Ocean Freight (VAN-KEE) Adding a user defined charge Please Enter Already…" at bounding box center [652, 454] width 1022 height 58
type input "70.8"
drag, startPoint x: 579, startPoint y: 448, endPoint x: 534, endPoint y: 444, distance: 45.6
click at [534, 444] on td "65 Please Enter Invalid Input" at bounding box center [562, 454] width 65 height 58
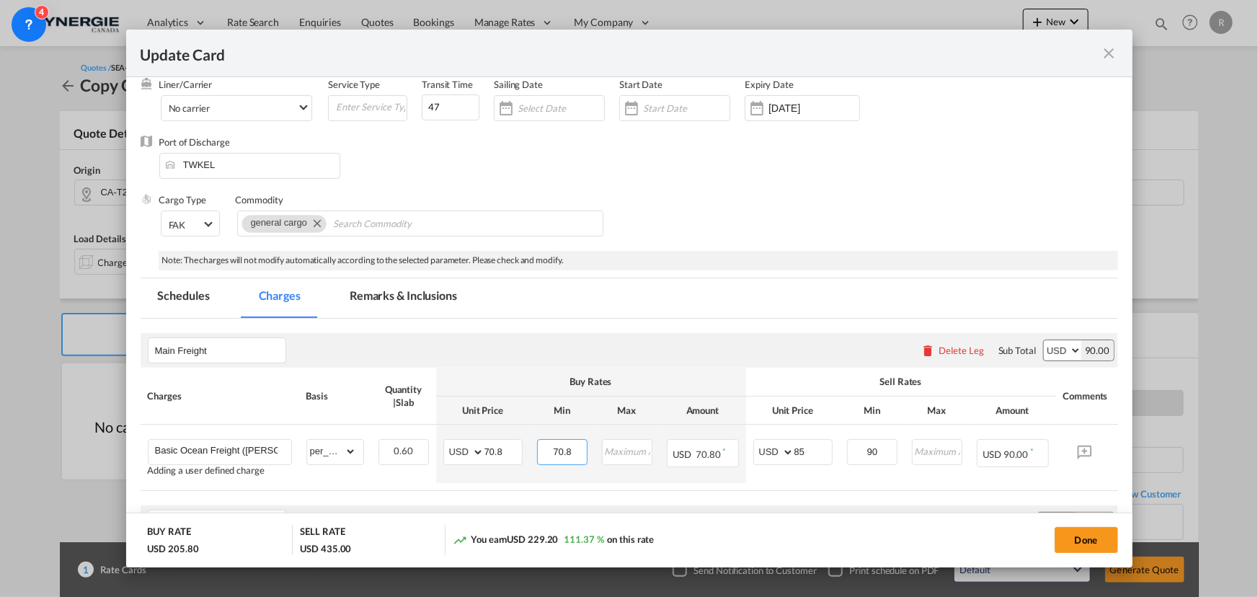
type input "70.8"
click at [612, 487] on table "Charges Basis Quantity | Slab Buy Rates Sell Rates Comments Action Unit Price M…" at bounding box center [652, 429] width 1022 height 123
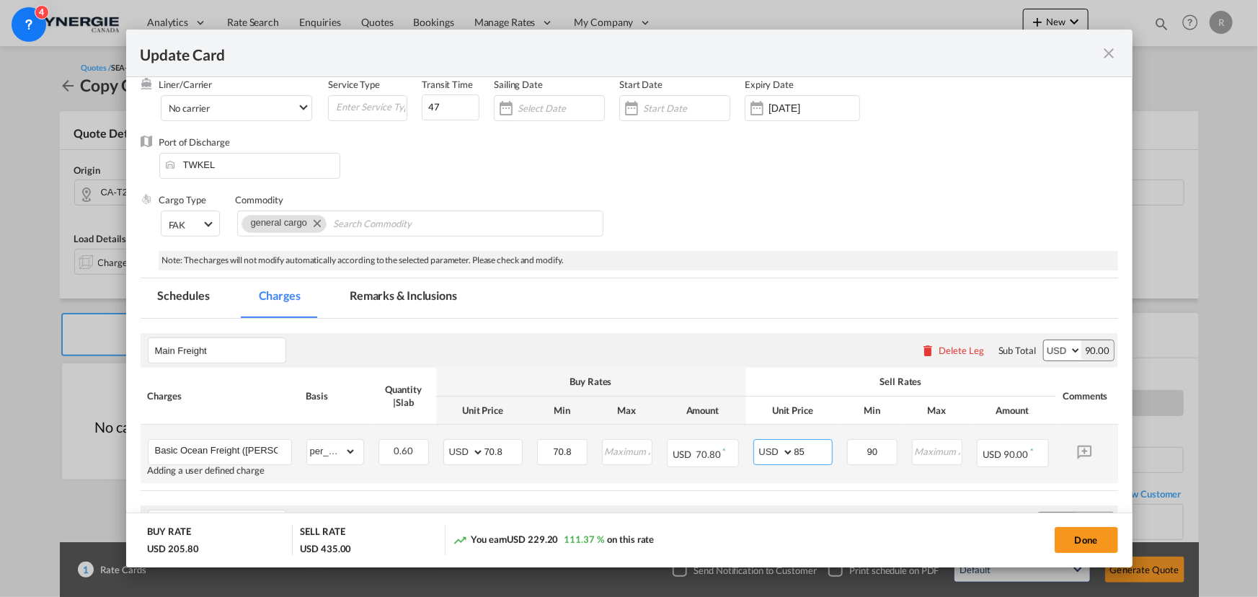
drag, startPoint x: 819, startPoint y: 449, endPoint x: 777, endPoint y: 447, distance: 41.2
click at [777, 447] on md-input-container "AED AFN ALL AMD ANG AOA ARS AUD AWG AZN BAM BBD BDT BGN BHD BIF BMD BND BOB BRL…" at bounding box center [793, 452] width 79 height 26
type input "90"
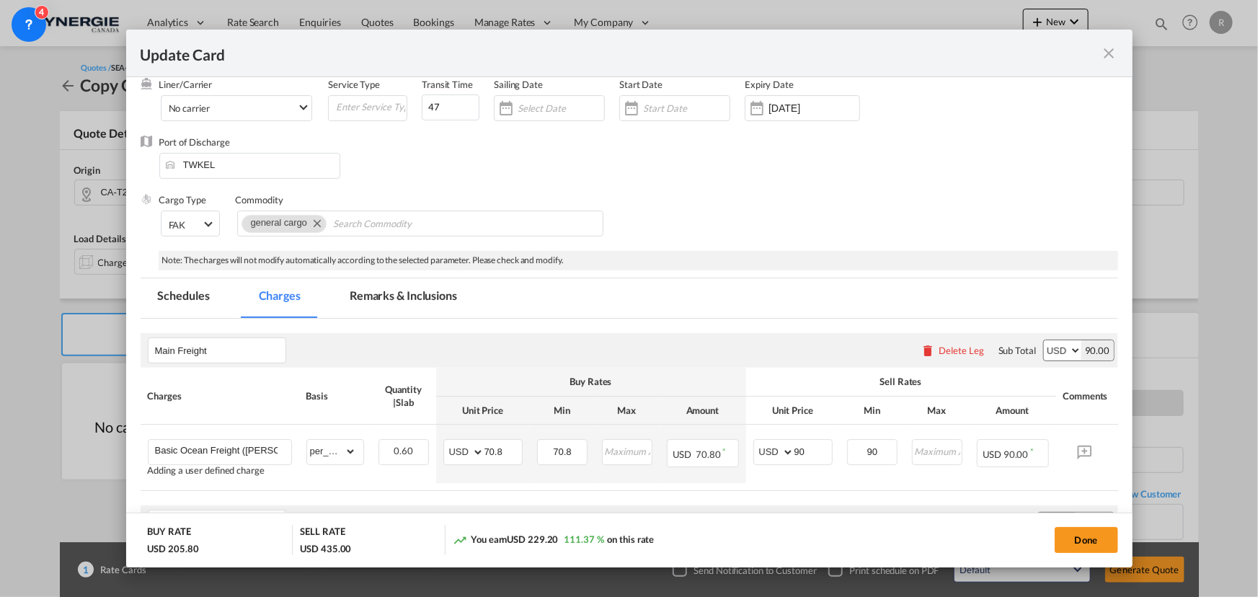
click at [817, 485] on table "Charges Basis Quantity | Slab Buy Rates Sell Rates Comments Action Unit Price M…" at bounding box center [652, 429] width 1022 height 123
drag, startPoint x: 494, startPoint y: 447, endPoint x: 428, endPoint y: 441, distance: 65.9
click at [428, 441] on tr "Basic Ocean Freight (VAN-KEE) Adding a user defined charge Please Enter Already…" at bounding box center [652, 454] width 1022 height 58
type input "65"
click at [498, 472] on td "AED AFN ALL AMD ANG AOA ARS AUD AWG AZN BAM BBD BDT BGN BHD BIF BMD BND BOB BRL…" at bounding box center [483, 454] width 94 height 58
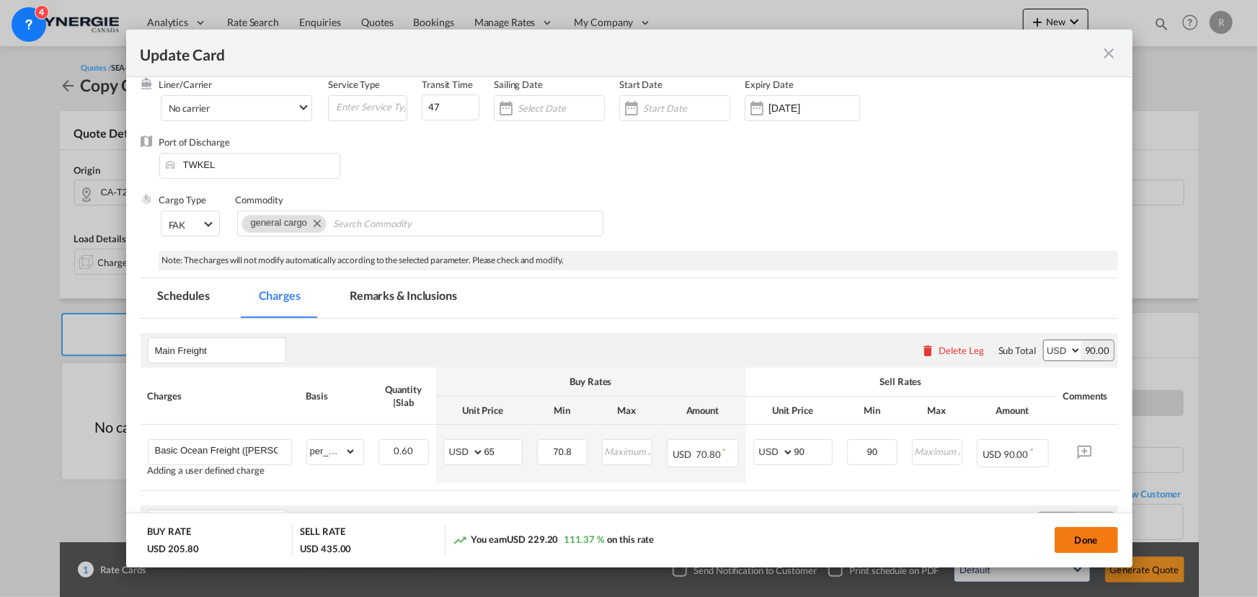
click at [1087, 537] on button "Done" at bounding box center [1086, 540] width 63 height 26
type input "14 Sep 2025"
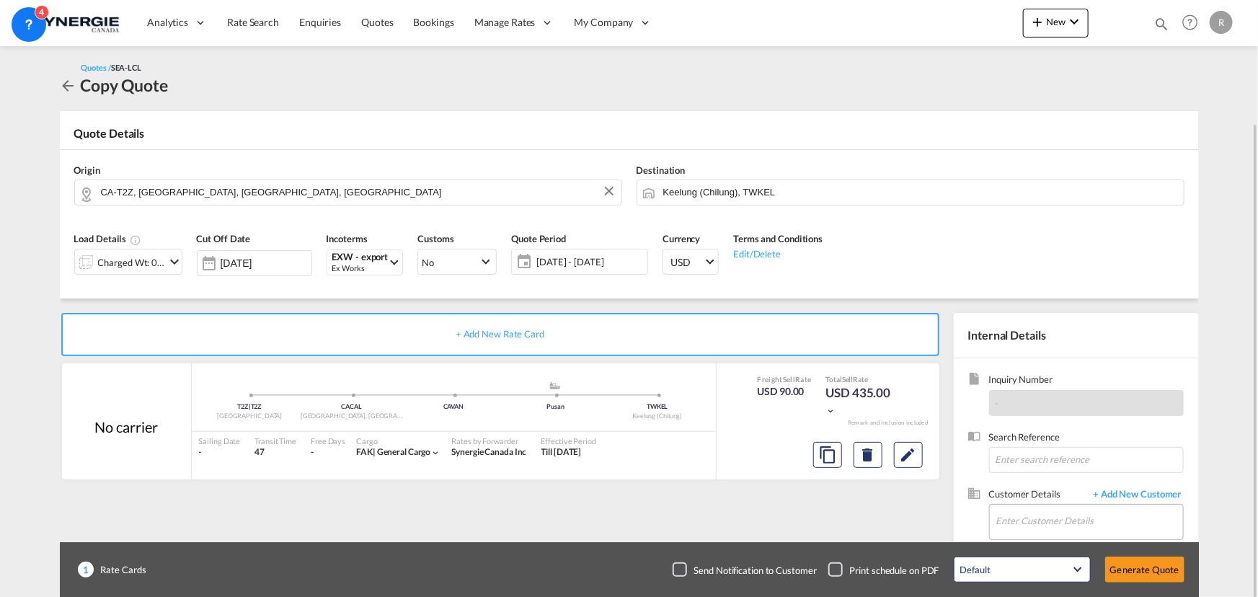
scroll to position [65, 0]
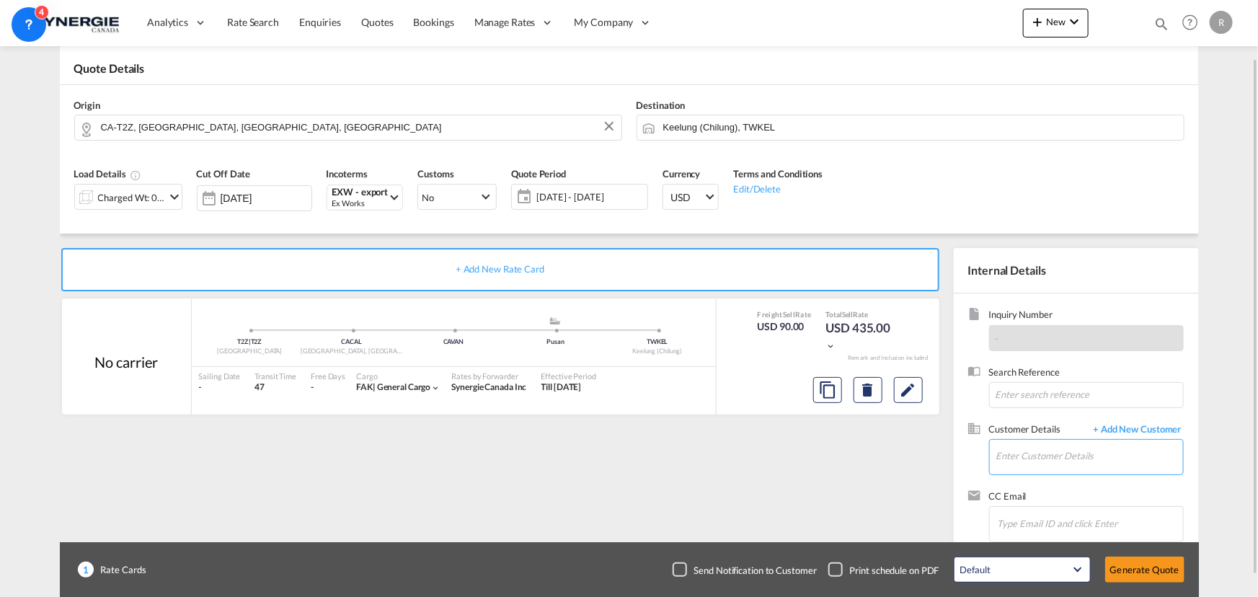
click at [1036, 459] on input "Enter Customer Details" at bounding box center [1090, 456] width 187 height 32
paste input "julia@king-well.com.tw"
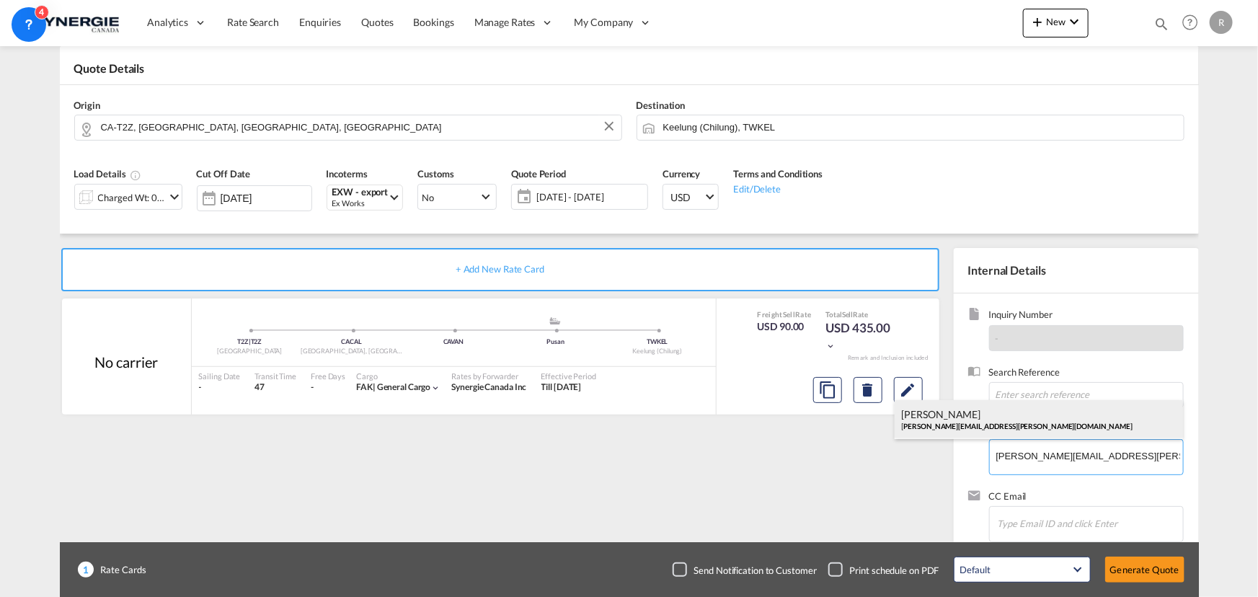
click at [927, 421] on div "Julia Yang julia@king-well.com.tw" at bounding box center [1039, 419] width 288 height 39
type input "King Well Express Inc | Kin Bridge Logistics Co., Ltd., Julia Yang, julia@king-…"
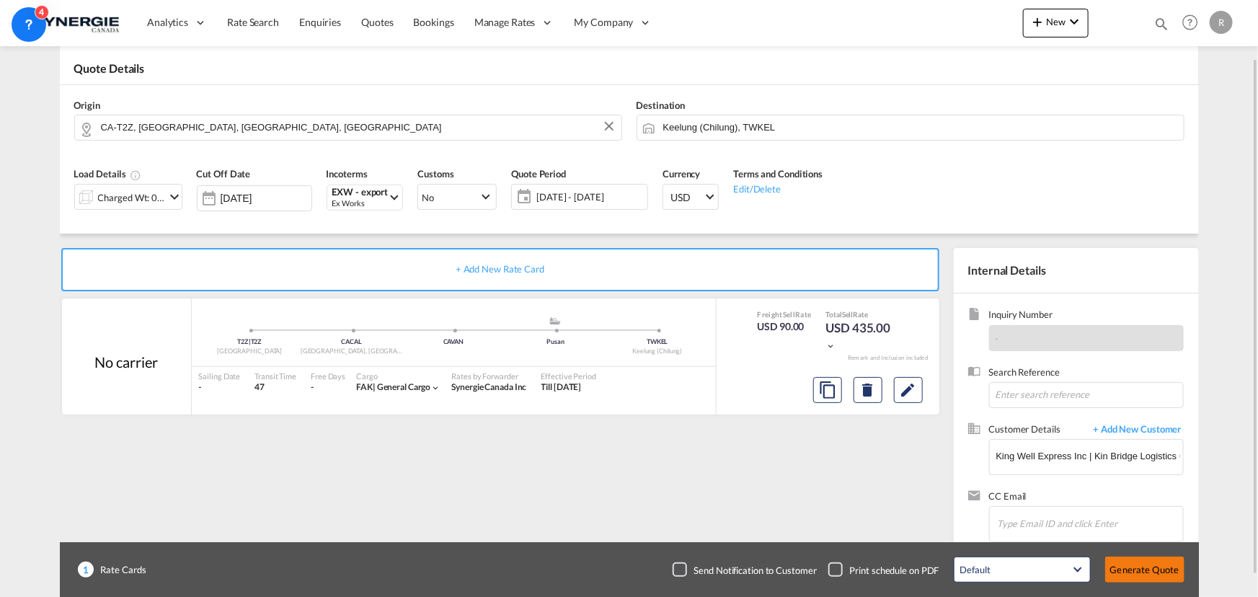
click at [1128, 576] on button "Generate Quote" at bounding box center [1145, 570] width 79 height 26
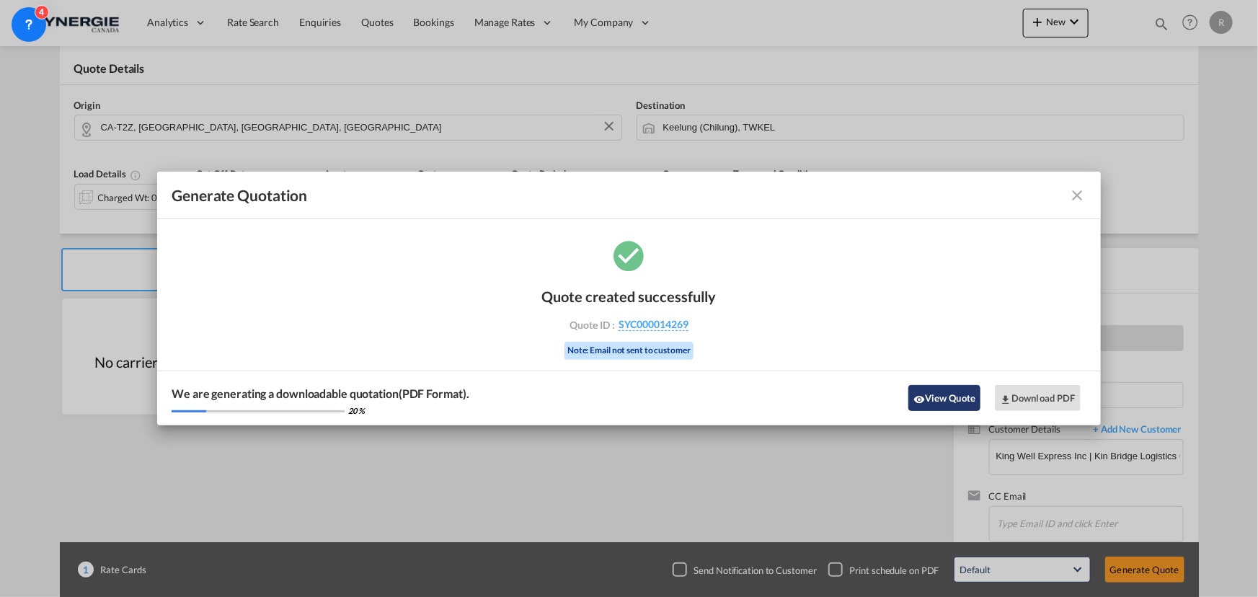
click at [951, 409] on button "View Quote" at bounding box center [945, 398] width 72 height 26
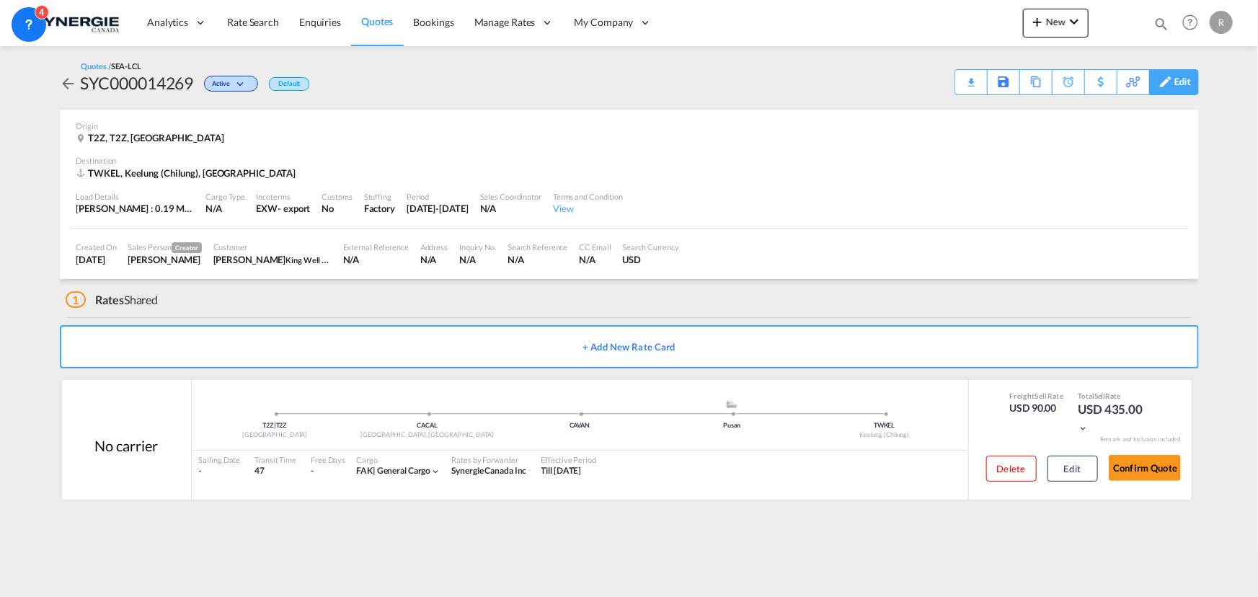
click at [1175, 86] on div "Edit" at bounding box center [1183, 82] width 17 height 25
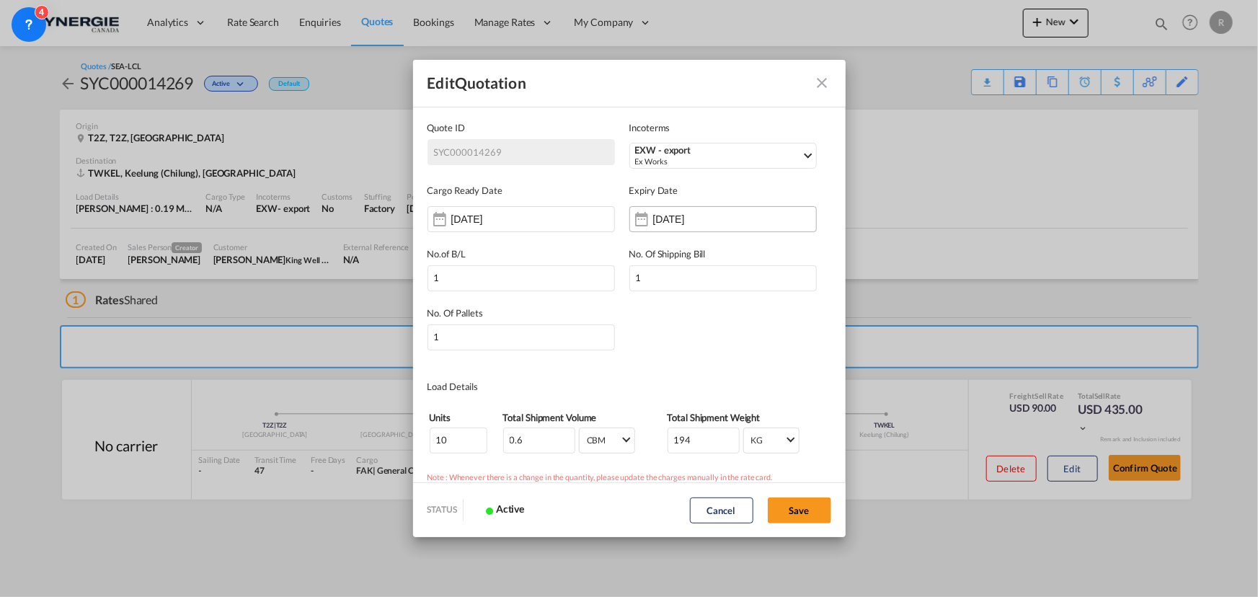
click at [669, 230] on div "31 Aug 2025" at bounding box center [724, 219] width 188 height 26
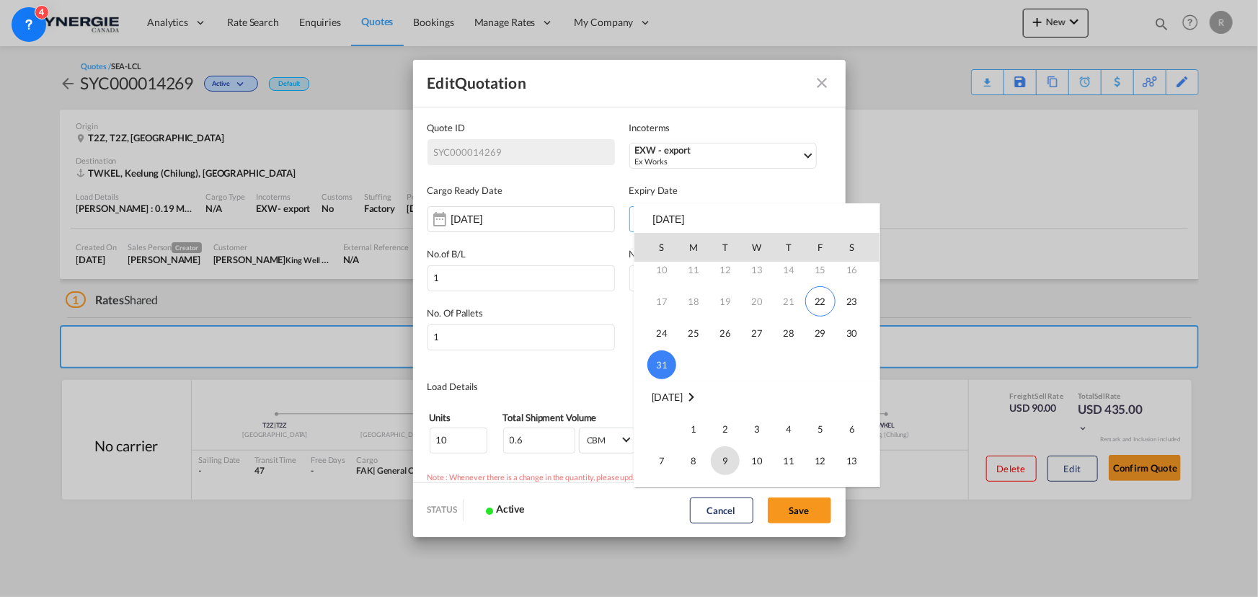
scroll to position [131, 0]
click at [695, 433] on span "15" at bounding box center [693, 434] width 29 height 29
type input "15 Sep 2025"
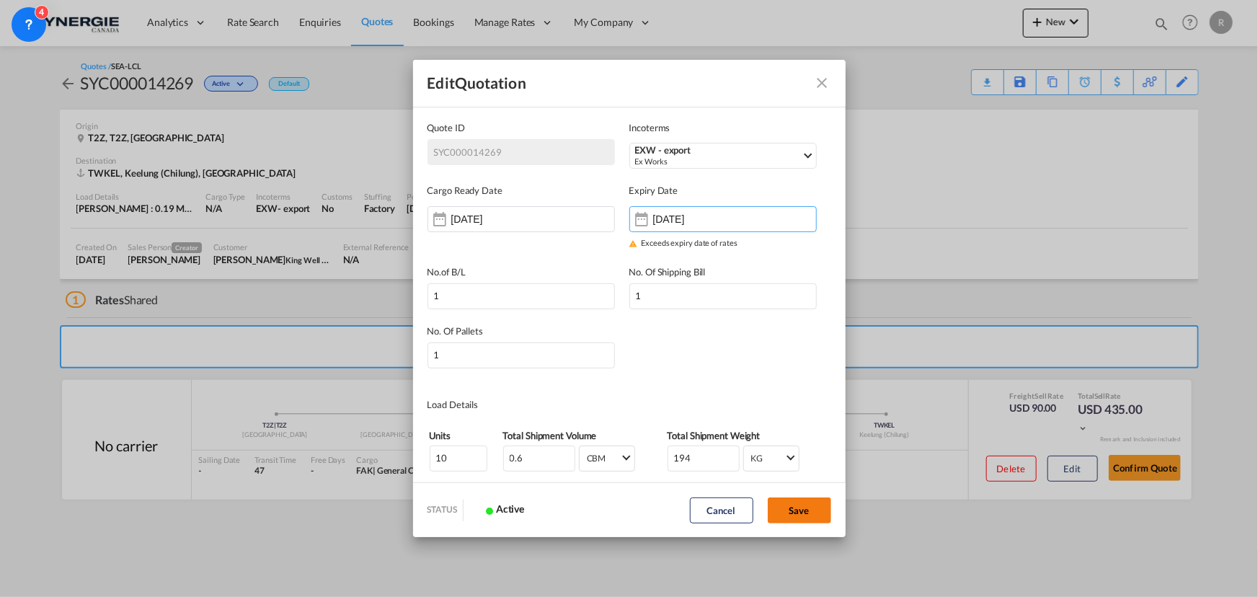
click at [808, 511] on button "Save" at bounding box center [799, 511] width 63 height 26
type input "[DATE]"
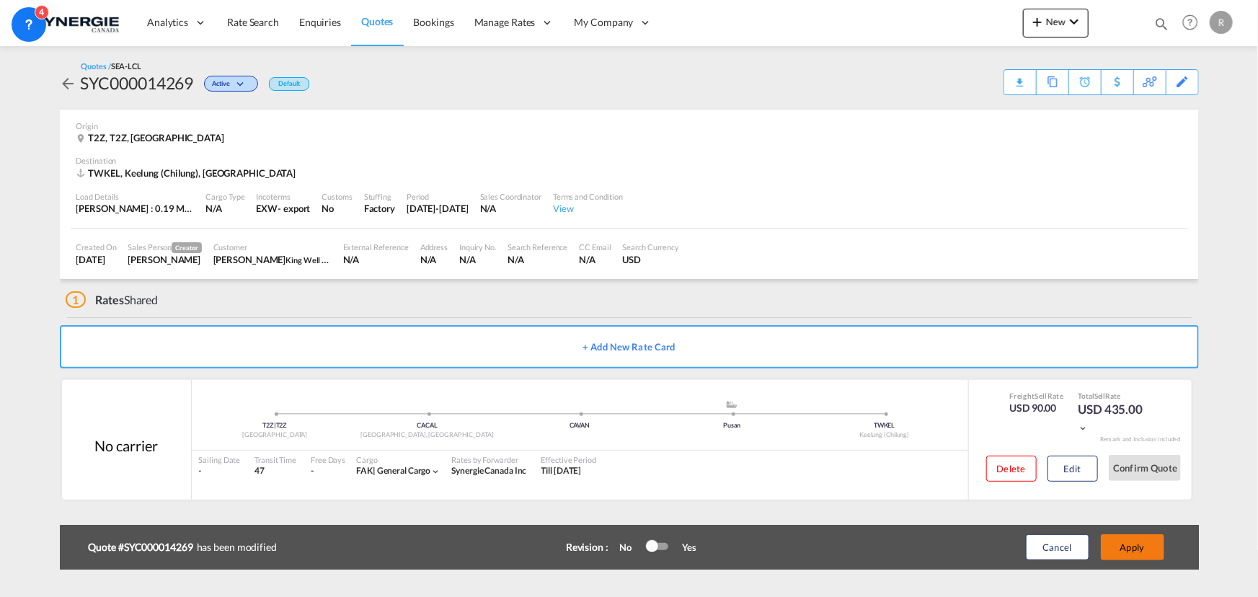
click at [1135, 555] on button "Apply" at bounding box center [1132, 547] width 63 height 26
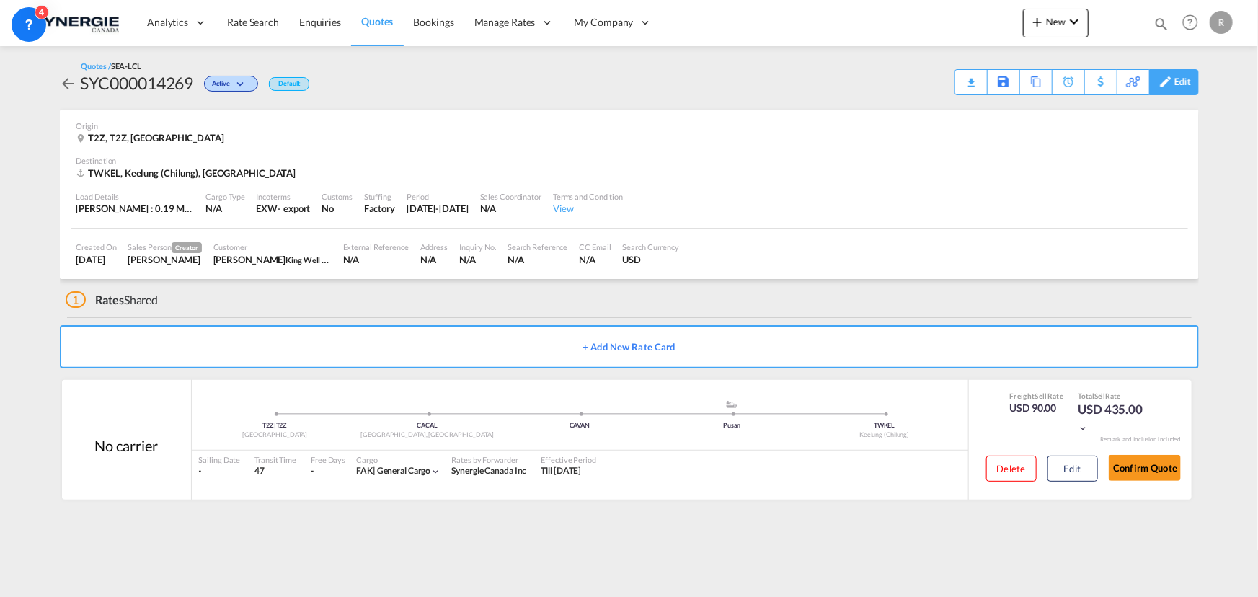
click at [1175, 87] on div "Edit" at bounding box center [1183, 82] width 17 height 25
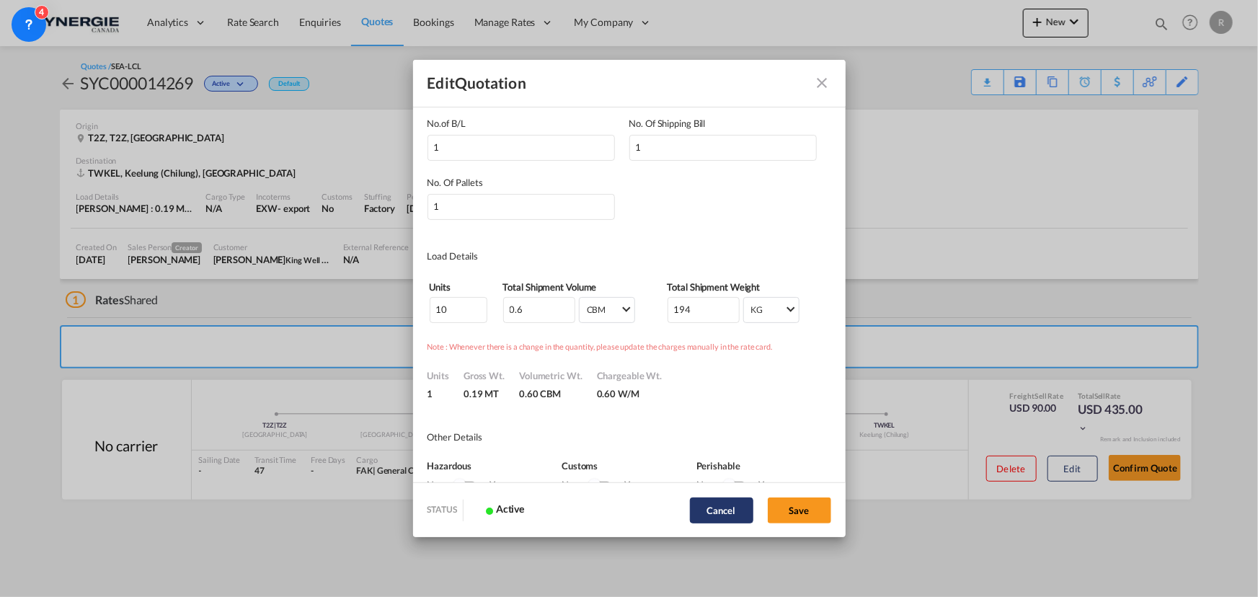
click at [711, 512] on button "Cancel" at bounding box center [721, 511] width 63 height 26
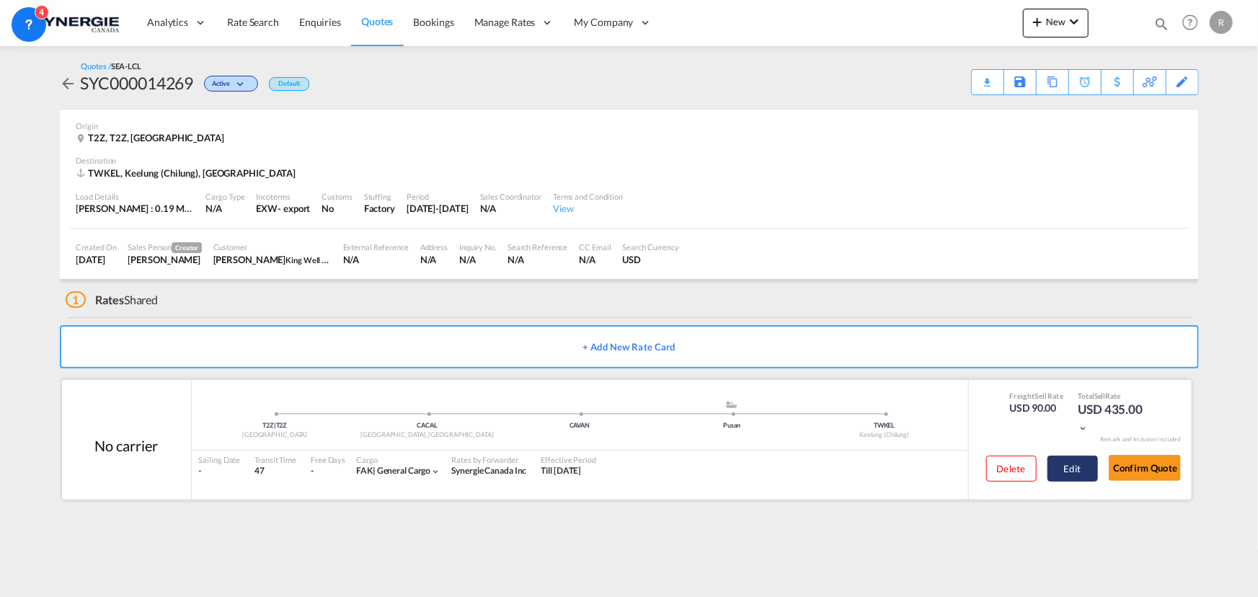
click at [1070, 469] on button "Edit" at bounding box center [1073, 469] width 50 height 26
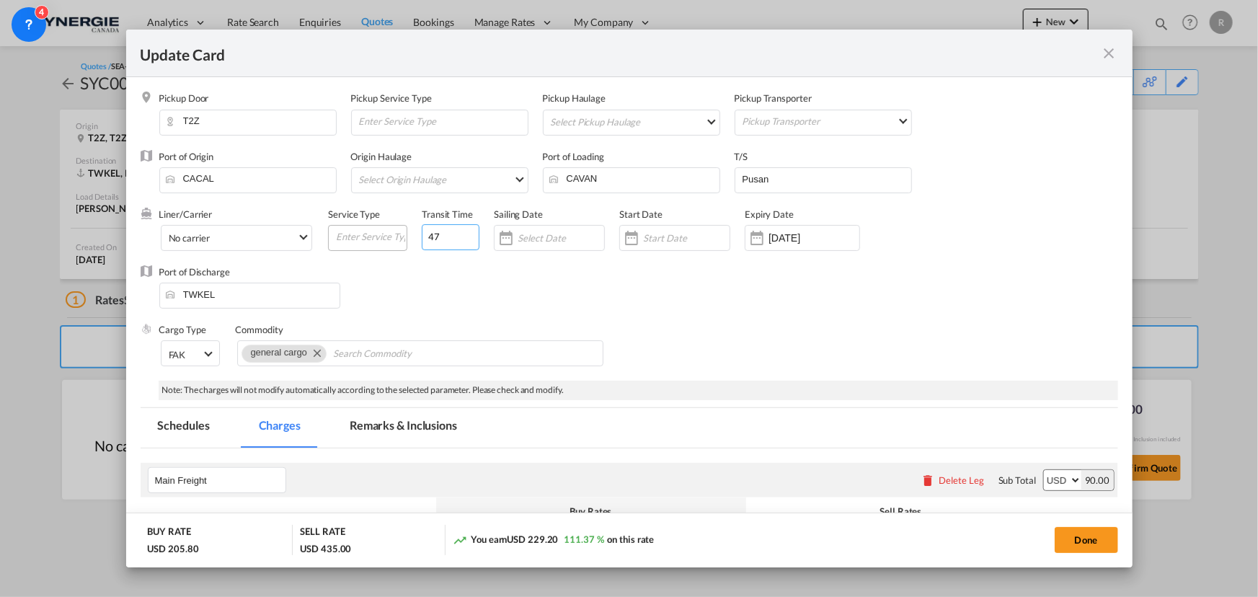
drag, startPoint x: 446, startPoint y: 239, endPoint x: 344, endPoint y: 226, distance: 103.2
click at [344, 226] on div "Liner/Carrier No carrier 2HM LOGISTICS D.O.O AAXL GLOBAL SHIPPING LINES LLC ABD…" at bounding box center [582, 237] width 847 height 58
type input "30"
click at [1090, 542] on button "Done" at bounding box center [1086, 540] width 63 height 26
type input "14 Sep 2025"
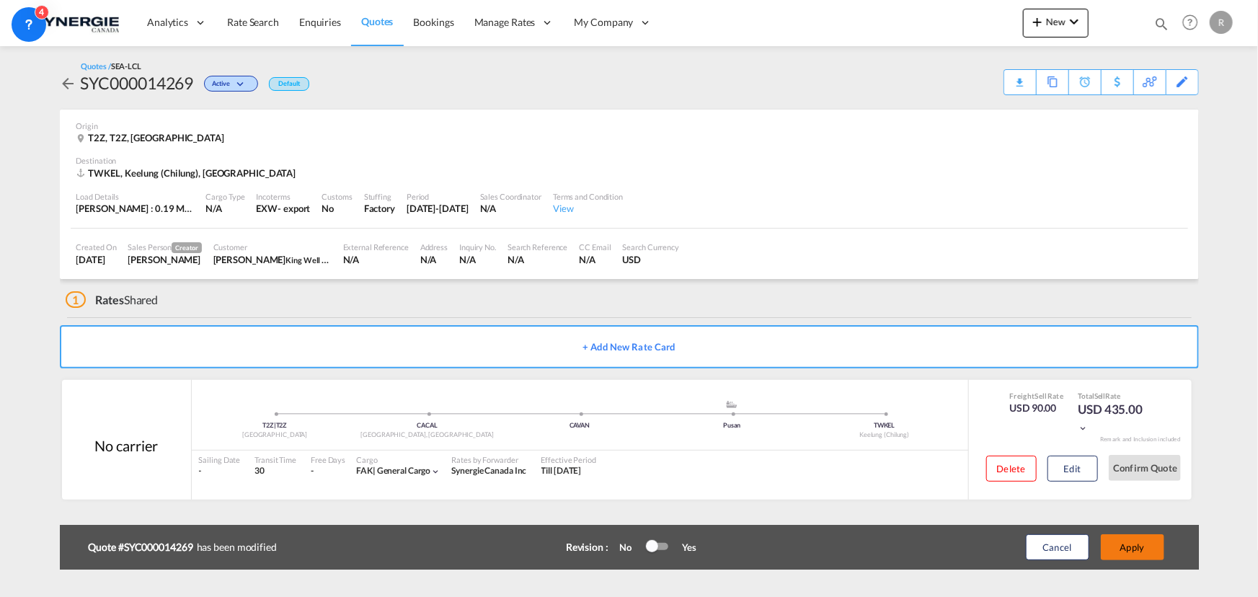
click at [1133, 547] on button "Apply" at bounding box center [1132, 547] width 63 height 26
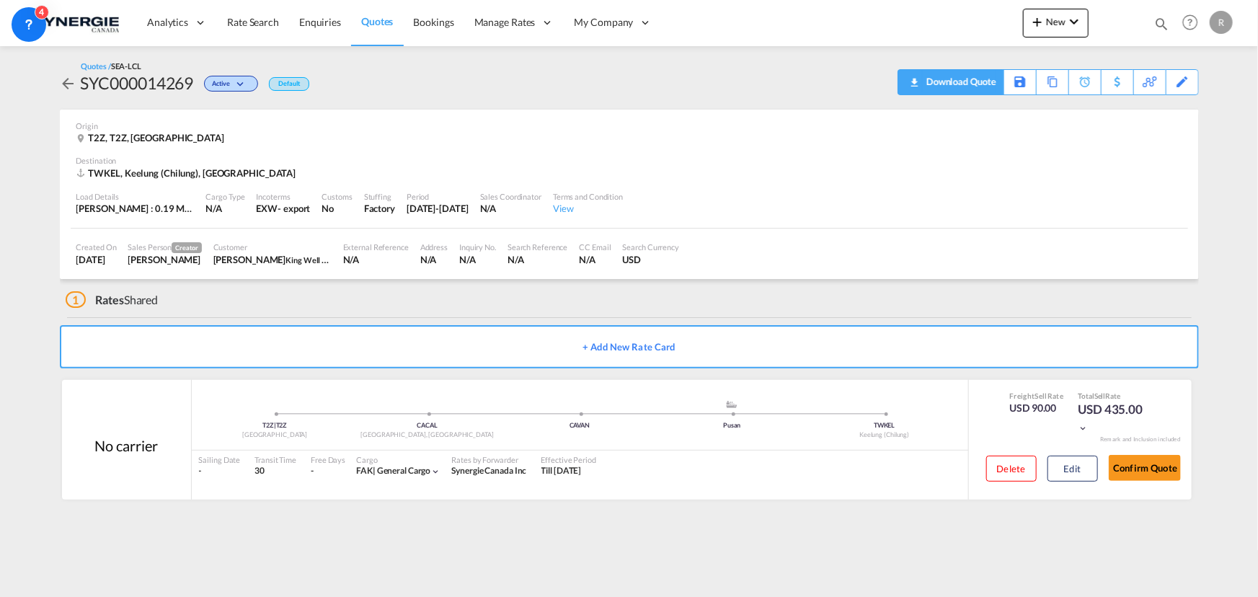
click at [981, 87] on div "Download Quote" at bounding box center [960, 81] width 74 height 23
click at [381, 19] on span "Quotes" at bounding box center [377, 21] width 32 height 12
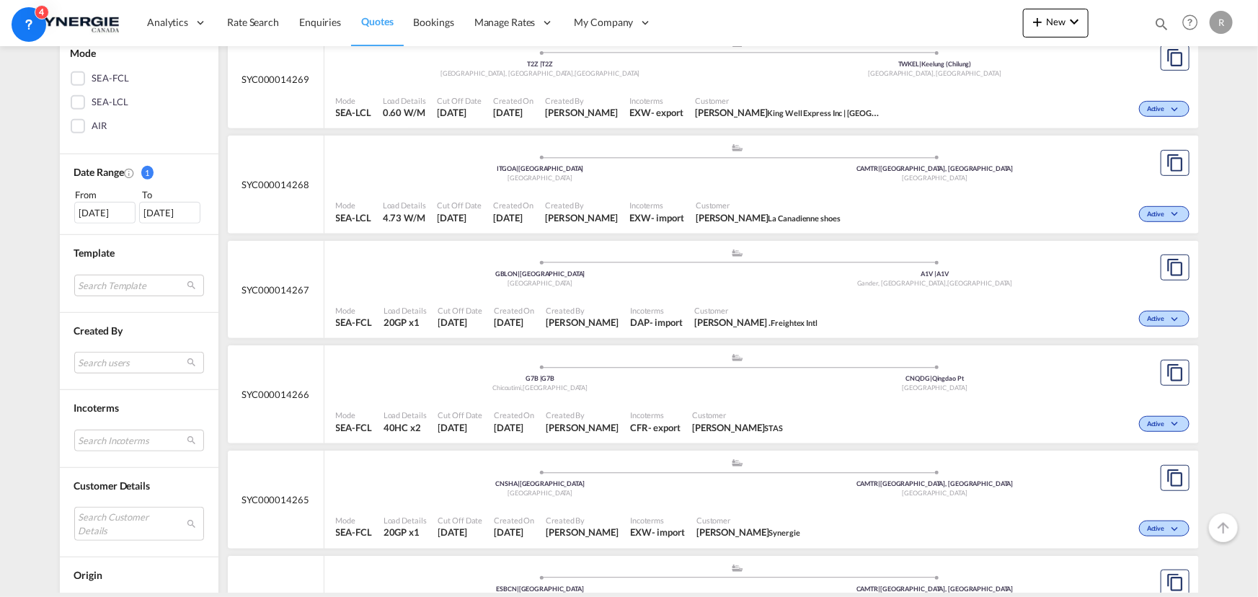
scroll to position [327, 0]
click at [115, 361] on md-select "Search users sugan T sugantha.rajan@freightfy.com raquel Jimenez raquel.jimenez…" at bounding box center [139, 361] width 130 height 22
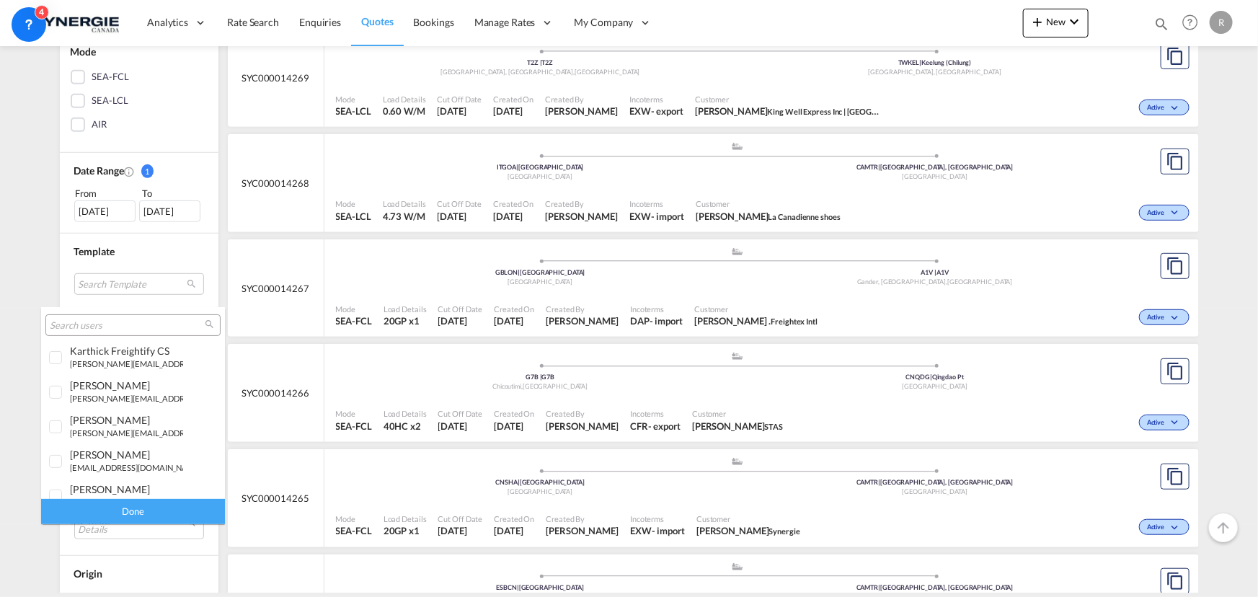
scroll to position [262, 0]
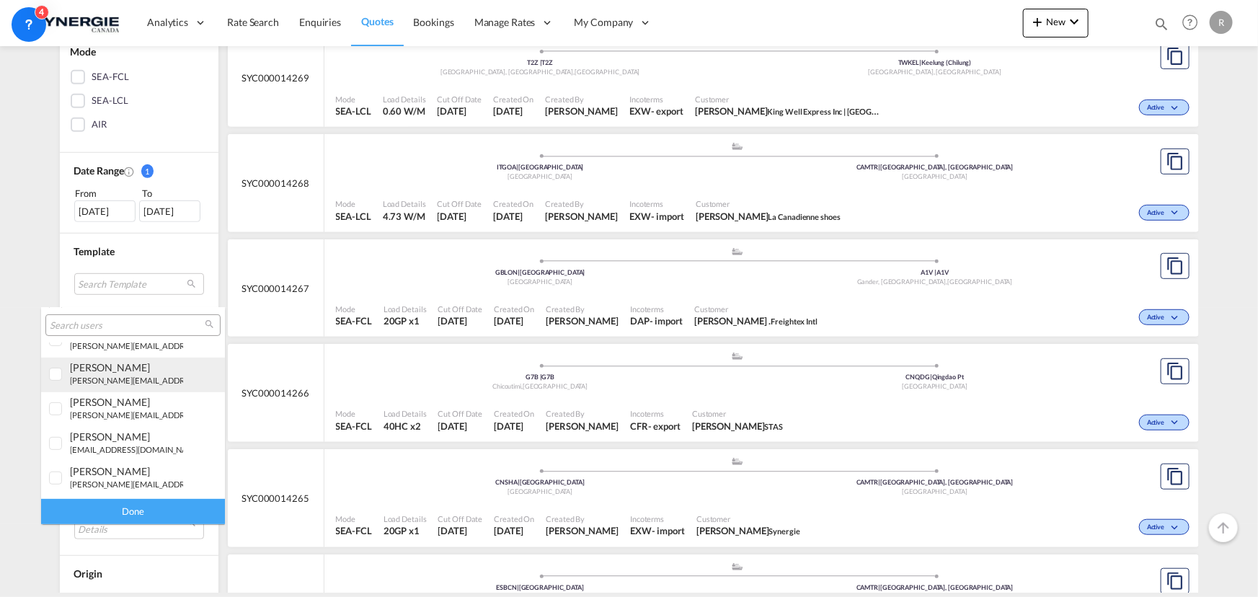
click at [61, 371] on div at bounding box center [56, 375] width 14 height 14
click at [126, 506] on div "Done" at bounding box center [133, 511] width 184 height 25
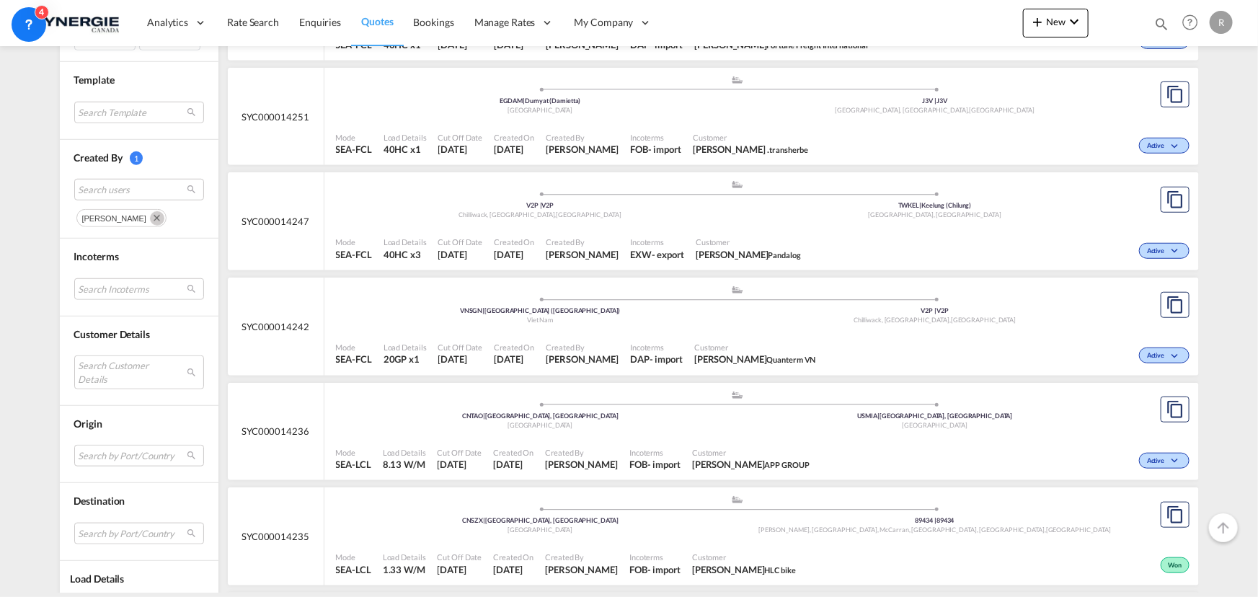
scroll to position [524, 0]
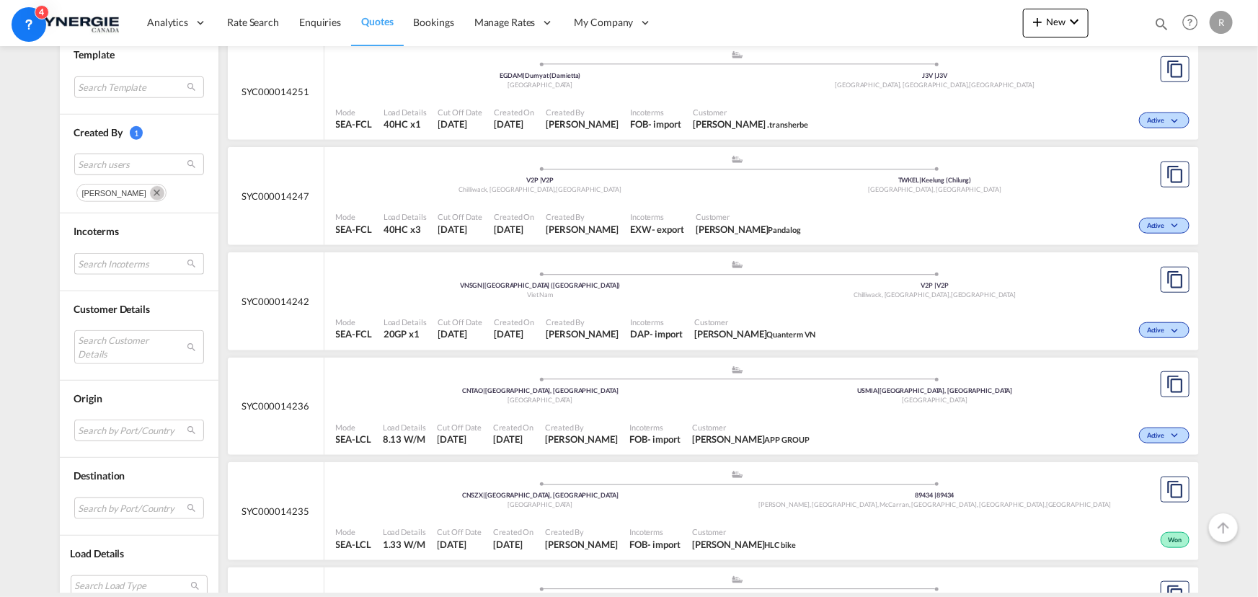
click at [116, 267] on md-select "Search Incoterms CPT-IMPORT carrier paid to EXW-EXPORT ex works DDP-EXPORT deli…" at bounding box center [139, 264] width 130 height 22
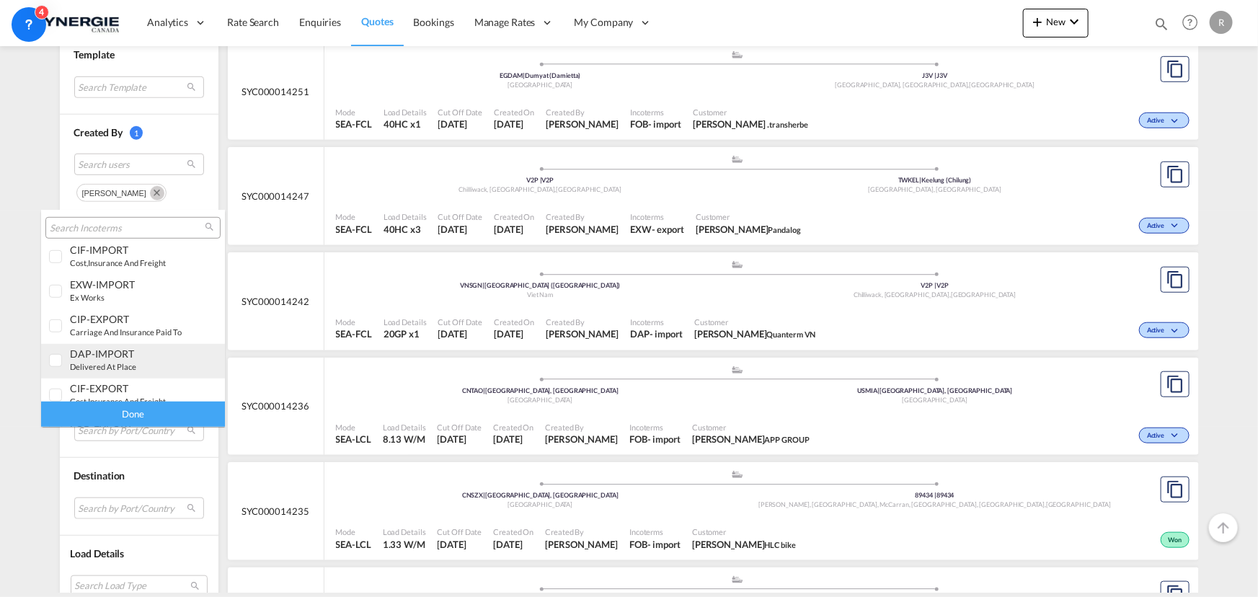
click at [105, 366] on small "delivered at place" at bounding box center [103, 366] width 66 height 9
click at [150, 413] on div "Done" at bounding box center [133, 414] width 184 height 25
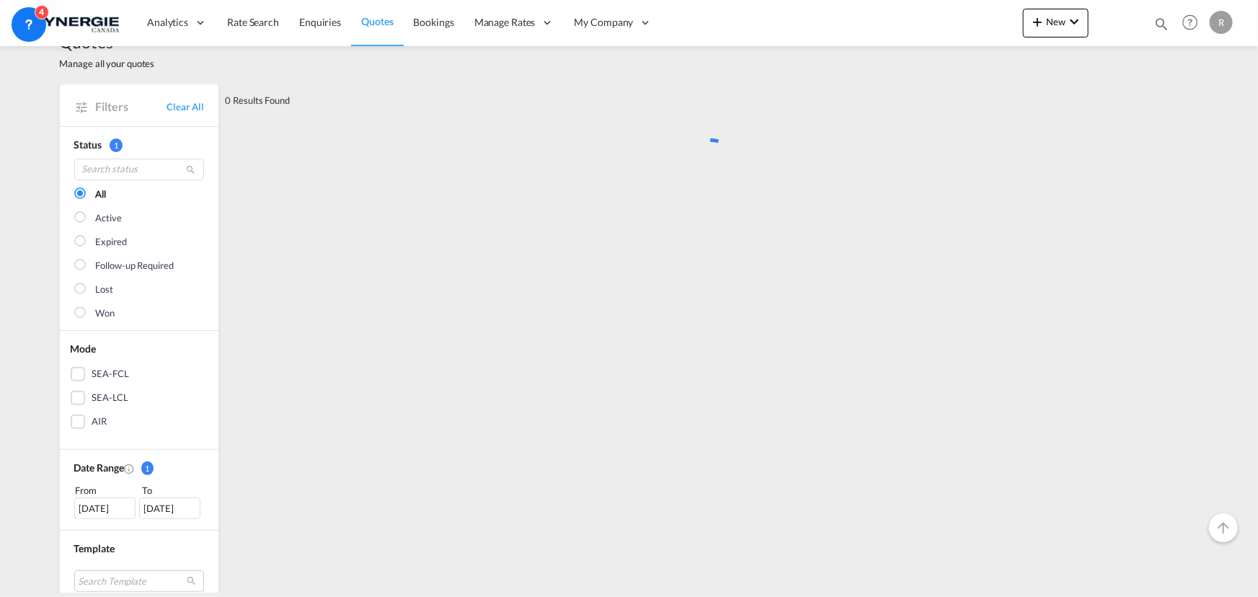
scroll to position [0, 0]
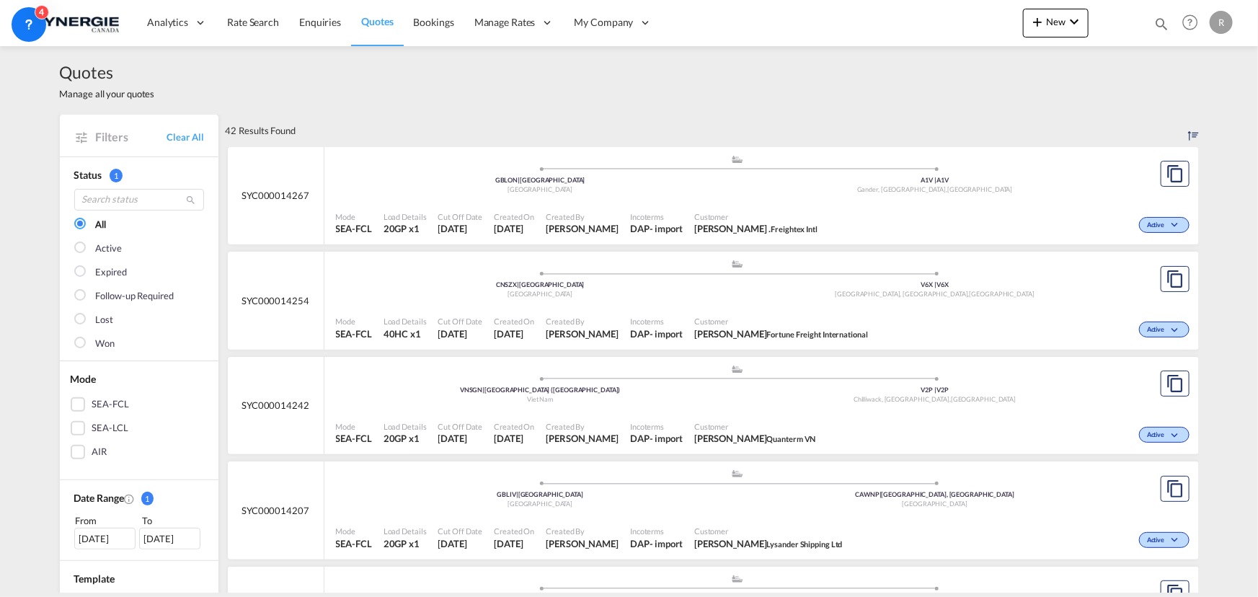
click at [802, 311] on div "Customer Linda Zhou Fortune Freight International" at bounding box center [781, 328] width 185 height 36
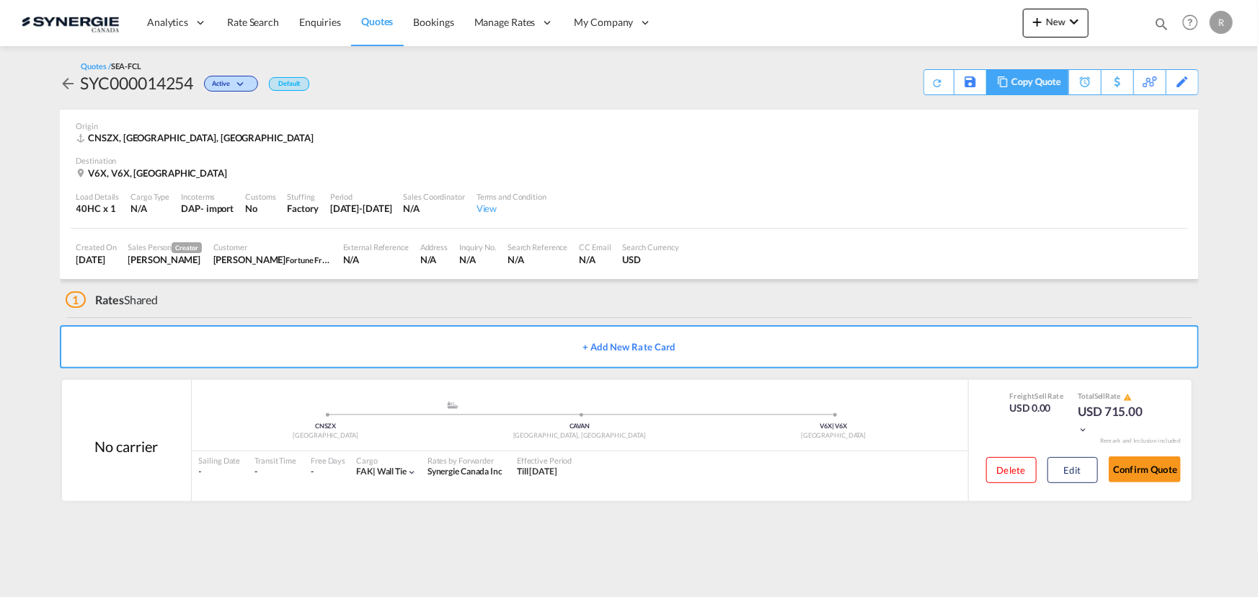
click at [1047, 78] on div "Copy Quote" at bounding box center [1036, 82] width 49 height 25
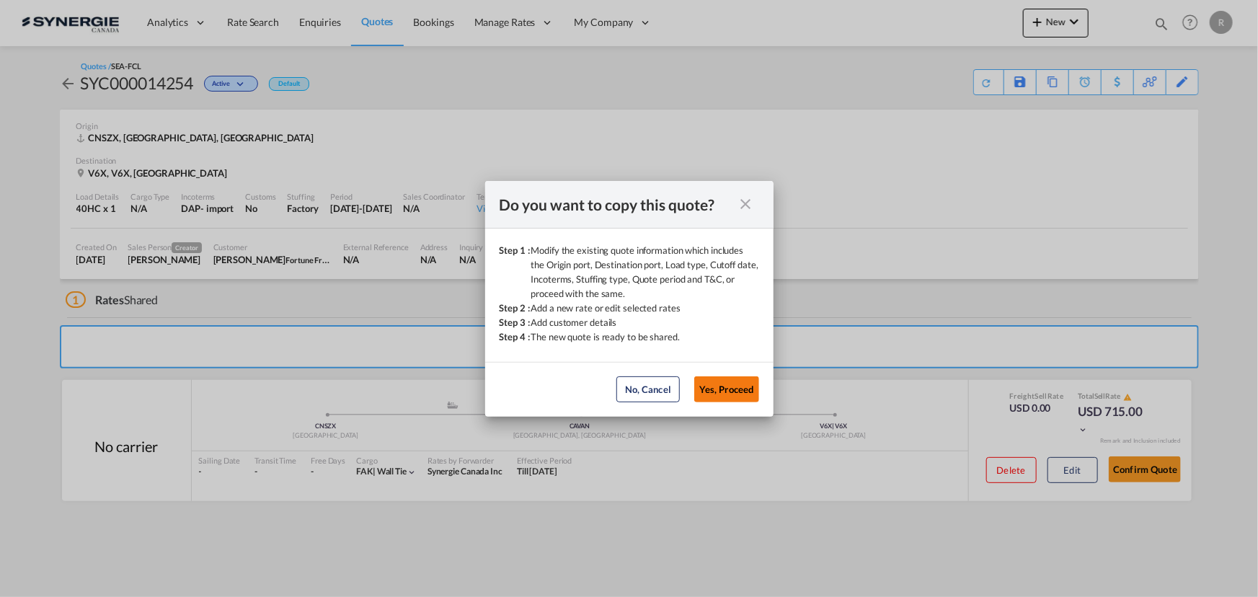
click at [733, 392] on button "Yes, Proceed" at bounding box center [727, 389] width 65 height 26
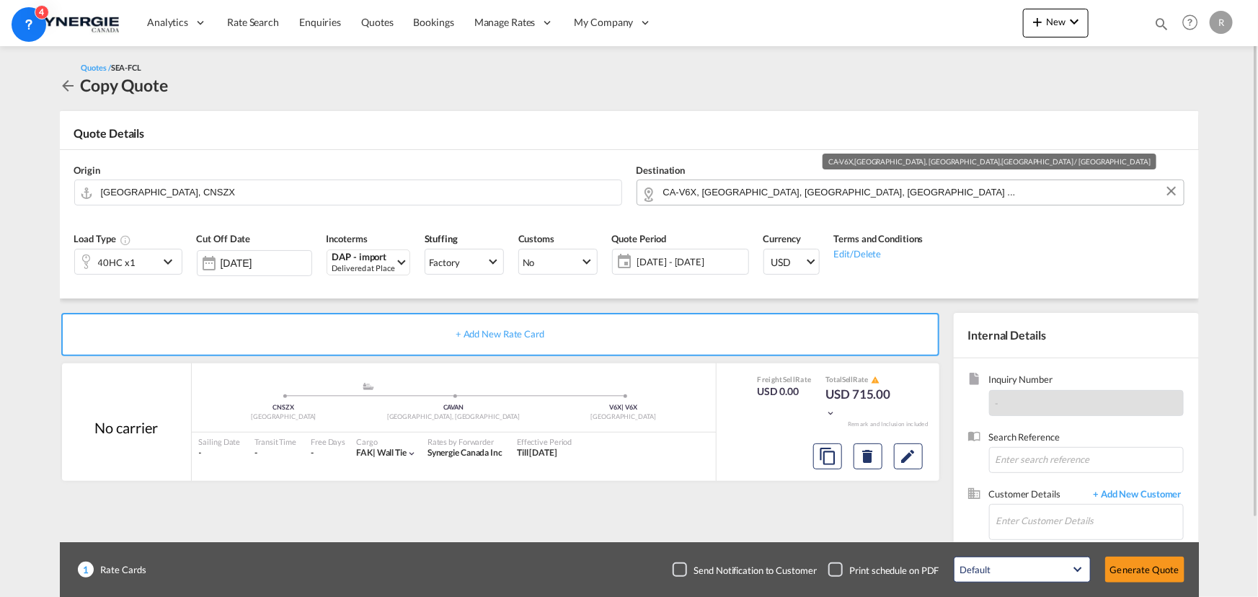
click at [878, 198] on input "CA-V6X, [GEOGRAPHIC_DATA], [GEOGRAPHIC_DATA], [GEOGRAPHIC_DATA] ..." at bounding box center [919, 192] width 513 height 25
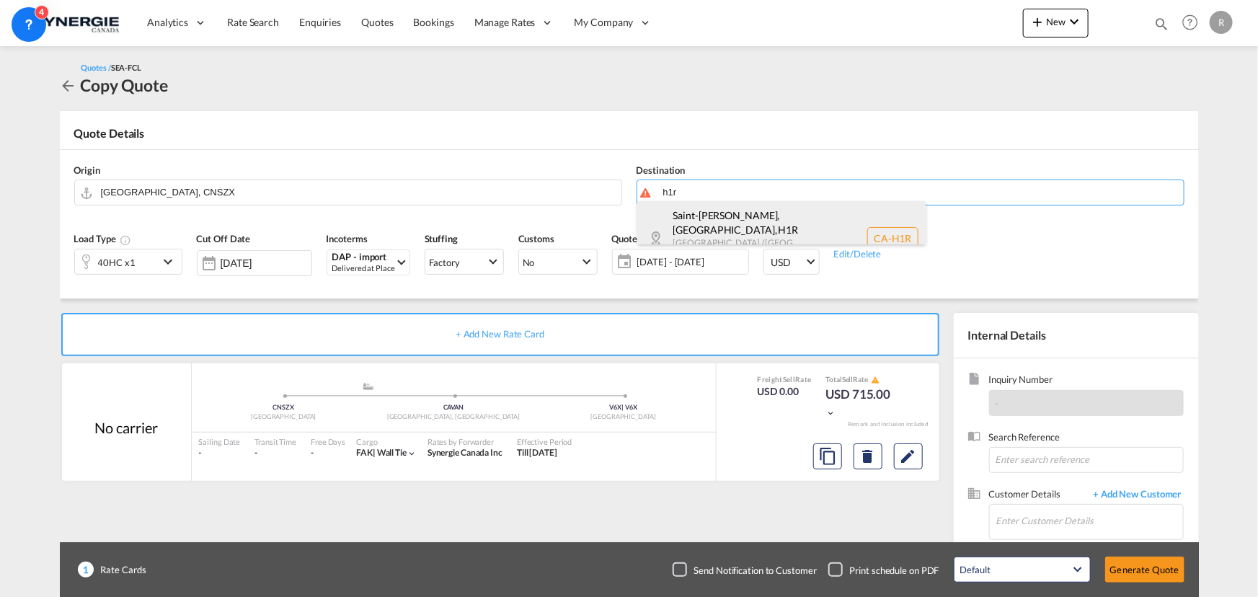
click at [765, 231] on div "[GEOGRAPHIC_DATA][PERSON_NAME], [GEOGRAPHIC_DATA] , H1R [GEOGRAPHIC_DATA] / [GE…" at bounding box center [782, 238] width 288 height 74
type input "CA-H1R, [GEOGRAPHIC_DATA][PERSON_NAME], [GEOGRAPHIC_DATA], [GEOGRAPHIC_DATA] / …"
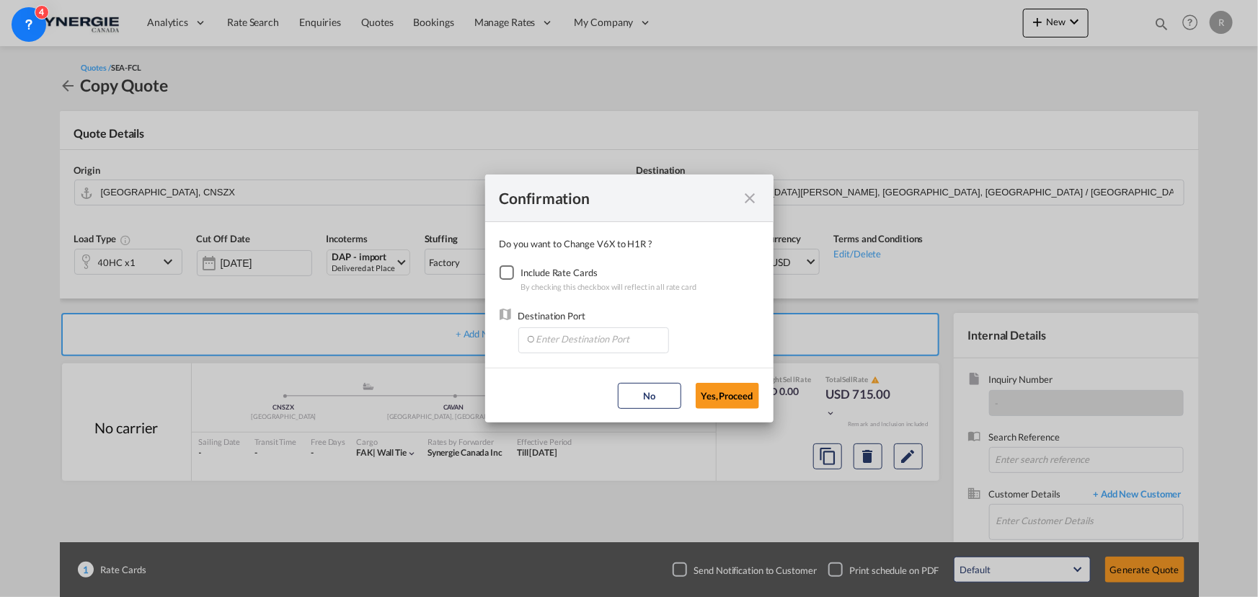
click at [505, 267] on div "Checkbox No Ink" at bounding box center [507, 272] width 14 height 14
click at [594, 335] on input "Enter Destination Port" at bounding box center [597, 339] width 143 height 22
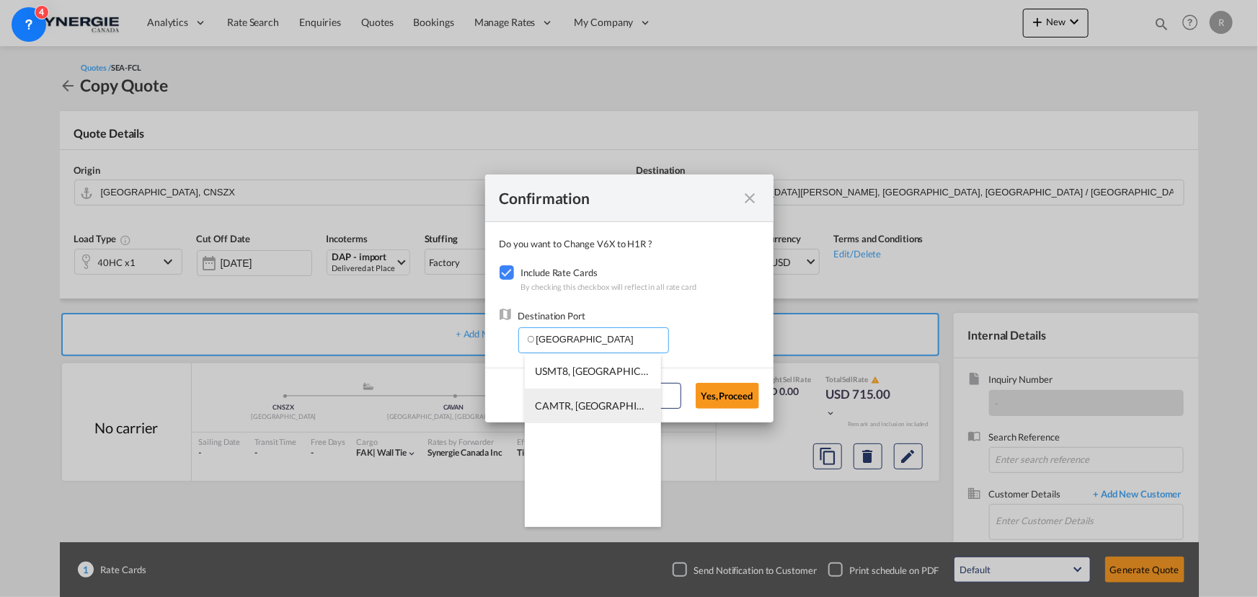
click at [563, 407] on span "CAMTR, [GEOGRAPHIC_DATA], [GEOGRAPHIC_DATA], [GEOGRAPHIC_DATA], [GEOGRAPHIC_DAT…" at bounding box center [819, 406] width 566 height 12
type input "CAMTR, [GEOGRAPHIC_DATA], [GEOGRAPHIC_DATA], [GEOGRAPHIC_DATA], [GEOGRAPHIC_DAT…"
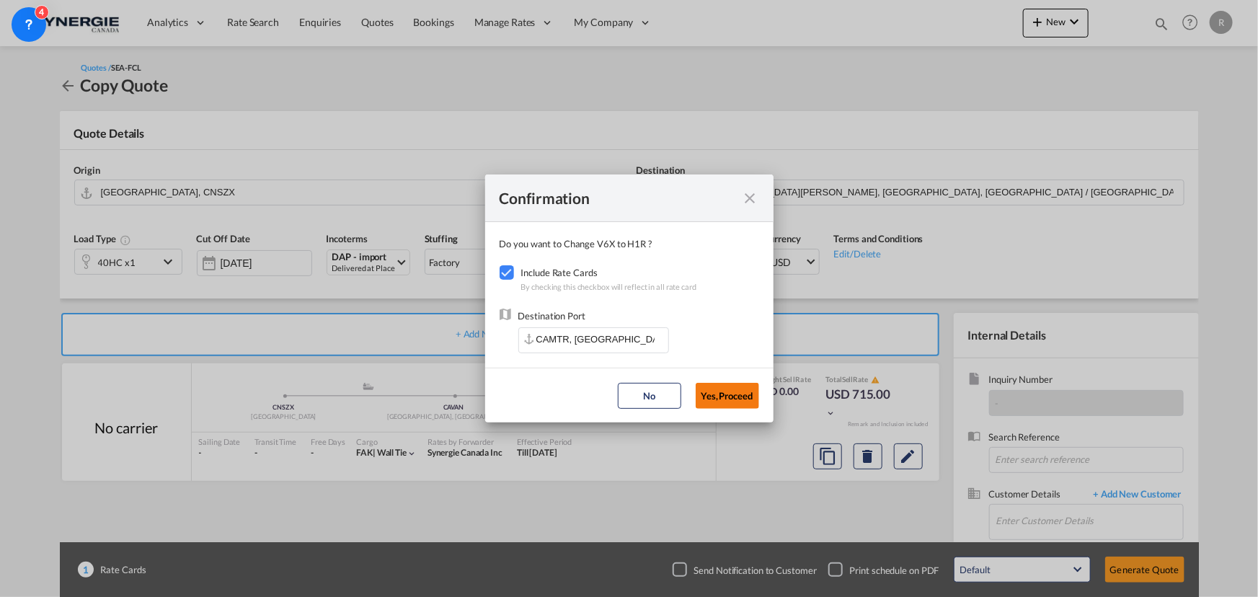
click at [736, 398] on button "Yes,Proceed" at bounding box center [727, 396] width 63 height 26
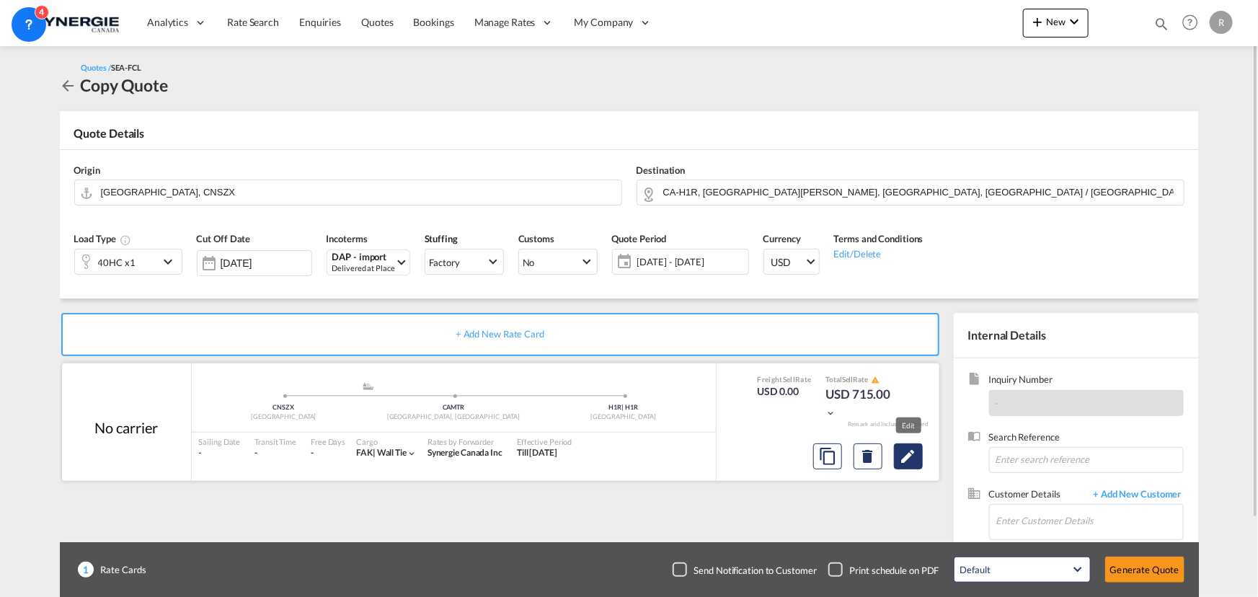
click at [901, 459] on md-icon "Edit" at bounding box center [908, 456] width 17 height 17
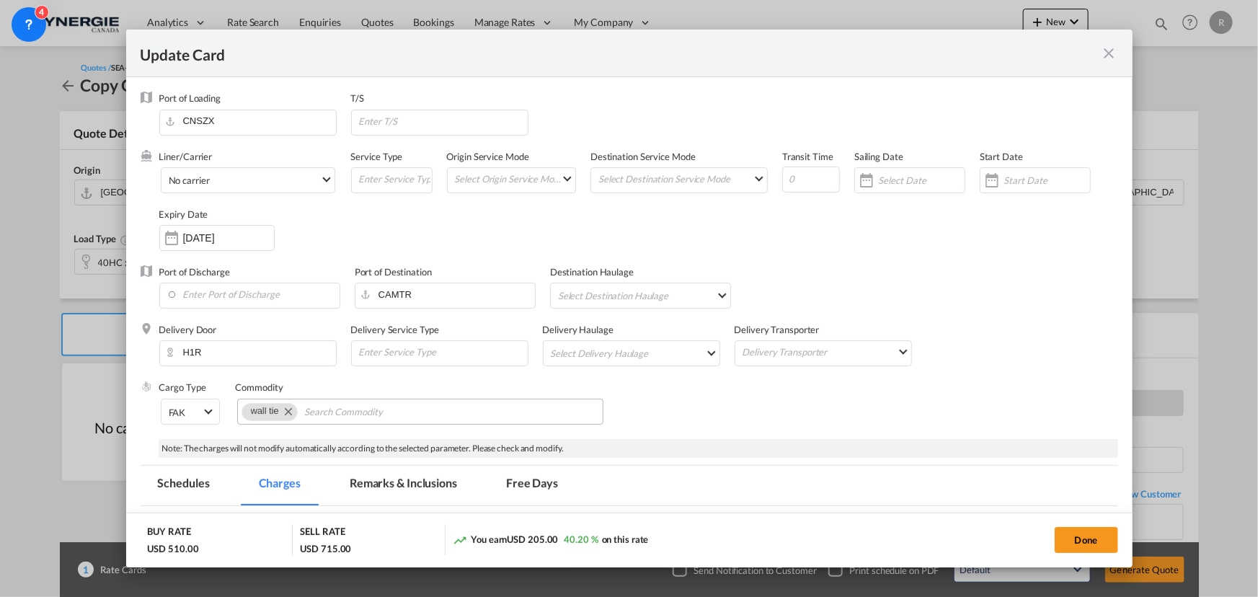
select select "per container"
select select "per B/L"
select select "per shipment"
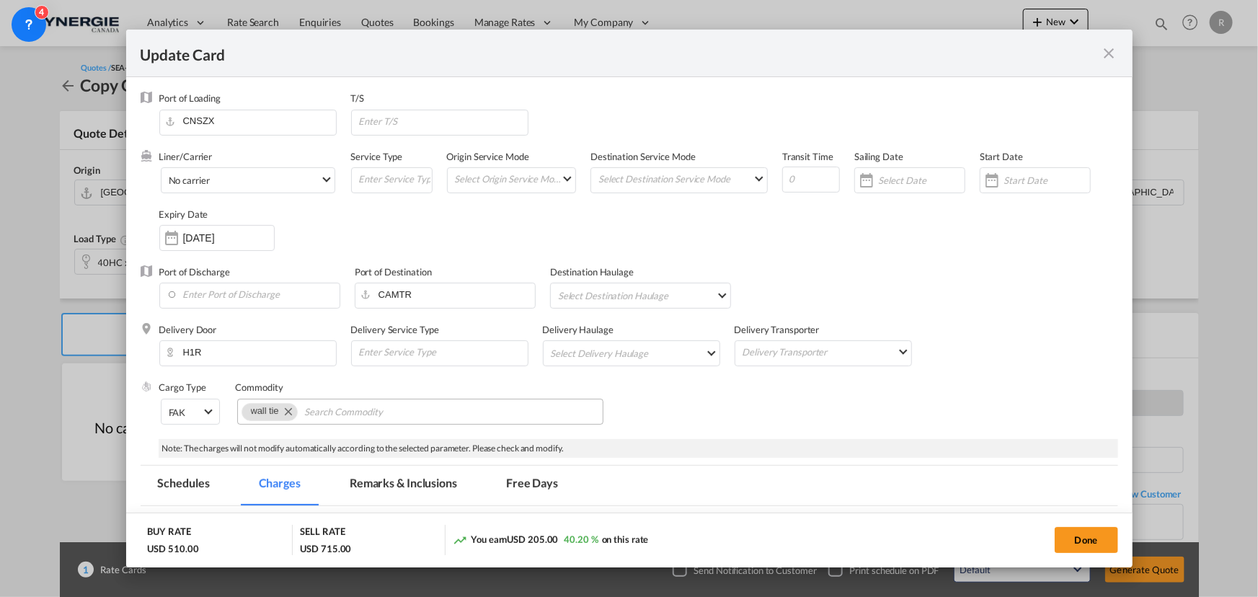
select select "per B/L"
click at [287, 410] on md-icon "Remove wall tie" at bounding box center [287, 410] width 17 height 17
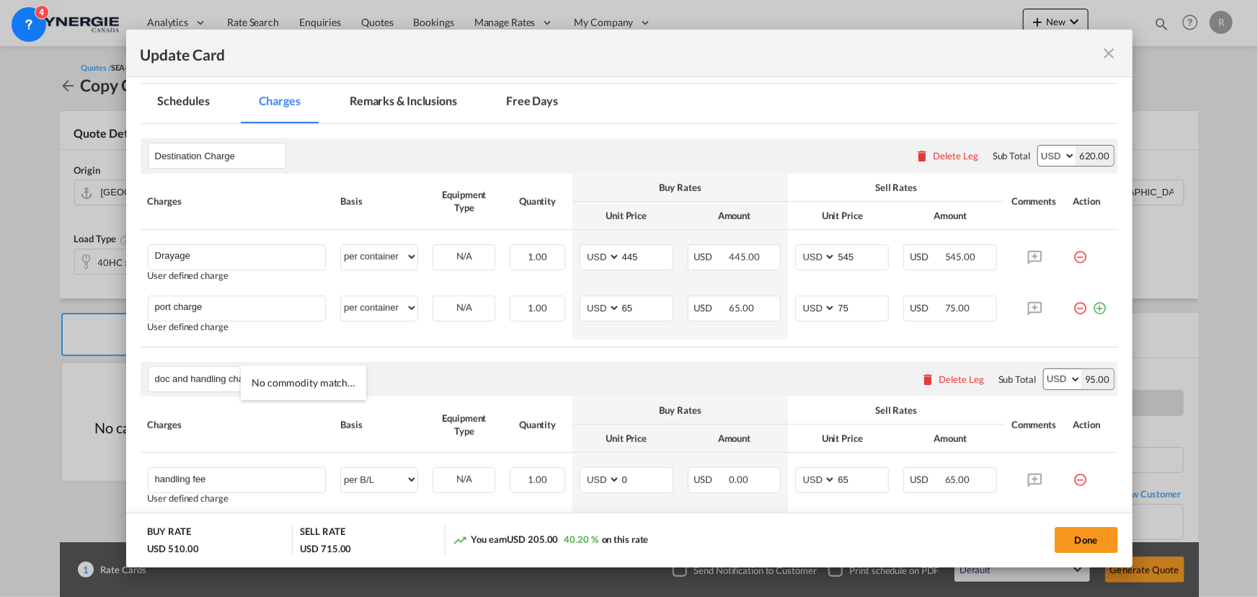
scroll to position [393, 0]
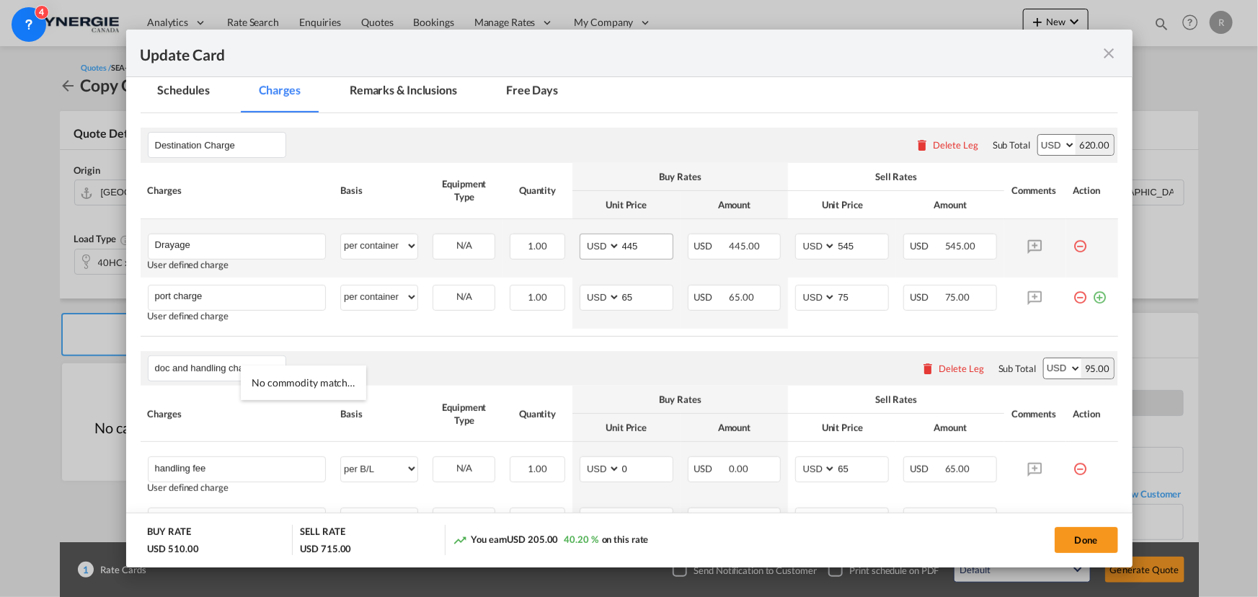
type input "general cargo"
drag, startPoint x: 644, startPoint y: 248, endPoint x: 566, endPoint y: 242, distance: 78.2
click at [566, 242] on tr "Drayage Please Enter User Defined Charges Cannot Be Published User defined char…" at bounding box center [630, 248] width 978 height 58
type input "309"
drag, startPoint x: 855, startPoint y: 244, endPoint x: 788, endPoint y: 243, distance: 67.1
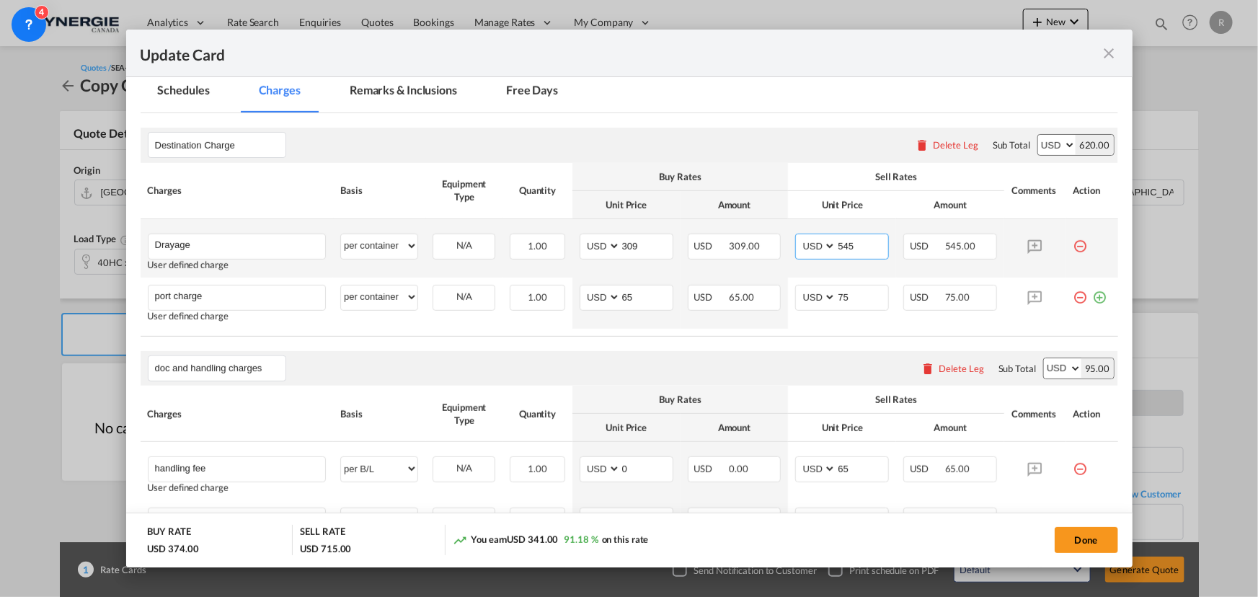
click at [788, 243] on td "AED AFN ALL AMD ANG AOA ARS AUD AWG AZN BAM BBD BDT BGN BHD BIF BMD BND [PERSON…" at bounding box center [842, 248] width 108 height 58
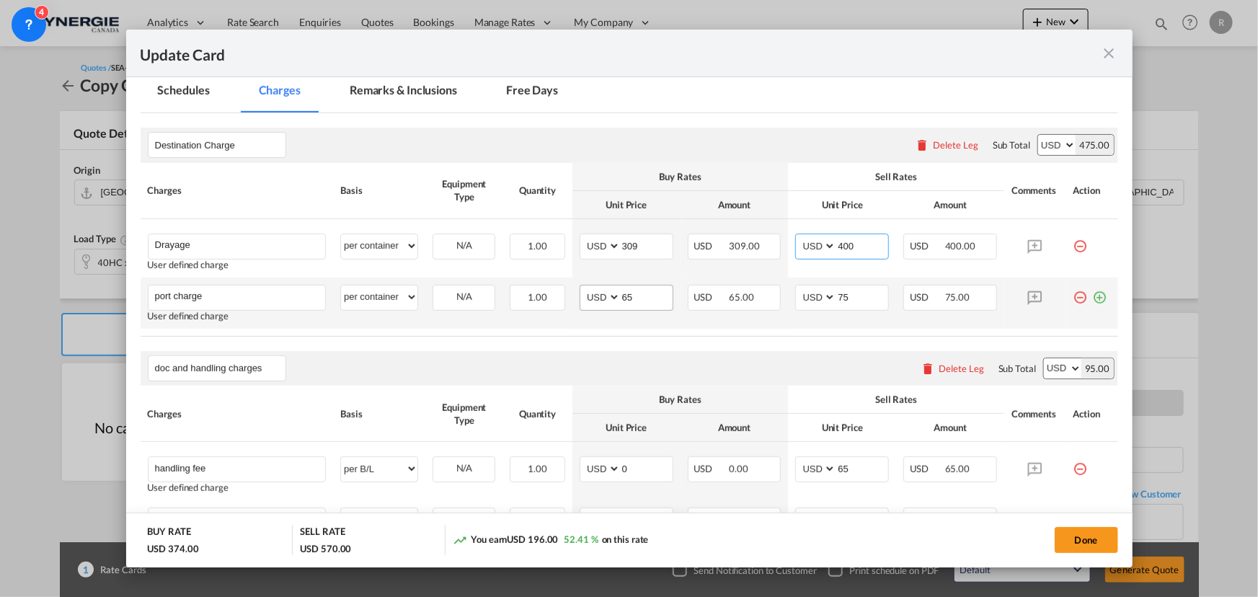
type input "400"
drag, startPoint x: 635, startPoint y: 299, endPoint x: 570, endPoint y: 281, distance: 67.9
click at [573, 281] on td "AED AFN ALL AMD ANG AOA ARS AUD AWG AZN BAM BBD BDT BGN BHD BIF BMD BND [PERSON…" at bounding box center [627, 303] width 108 height 51
type input "50"
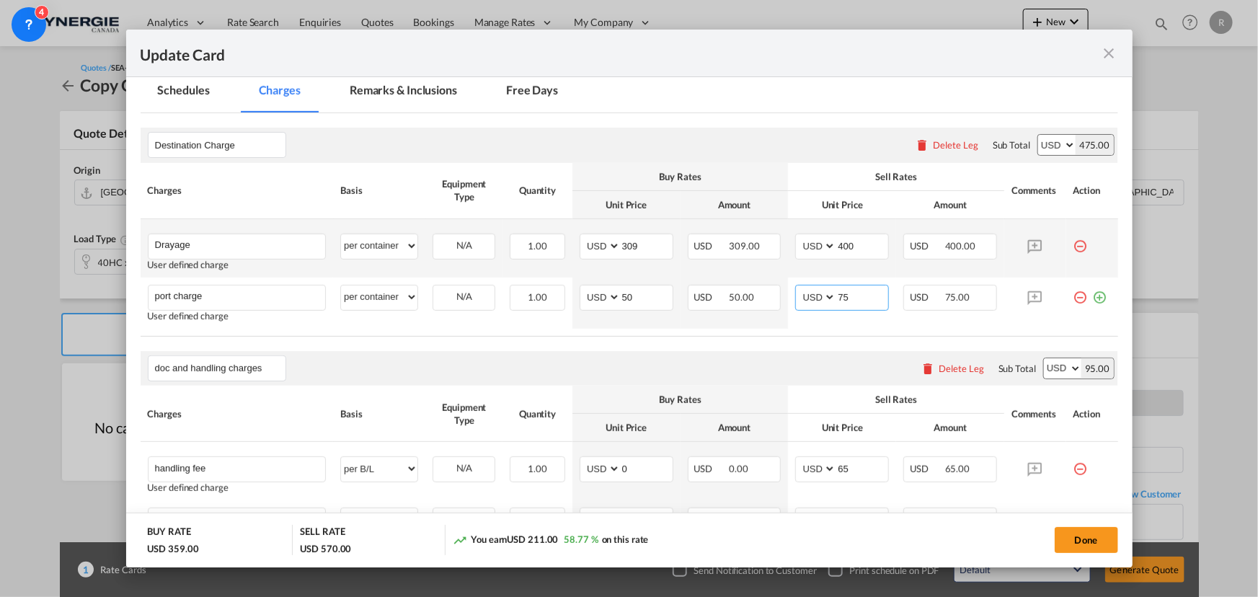
drag, startPoint x: 845, startPoint y: 297, endPoint x: 803, endPoint y: 275, distance: 47.1
click at [821, 294] on md-input-container "AED AFN ALL AMD ANG AOA ARS AUD AWG AZN BAM BBD BDT BGN BHD BIF BMD BND [PERSON…" at bounding box center [842, 298] width 94 height 26
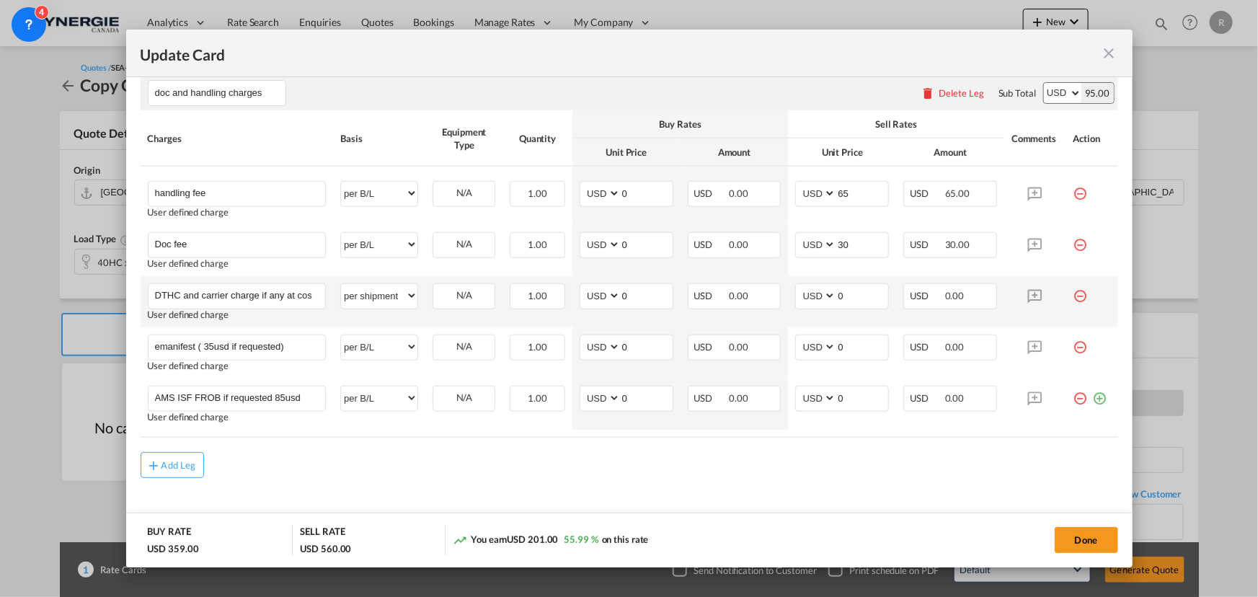
scroll to position [683, 0]
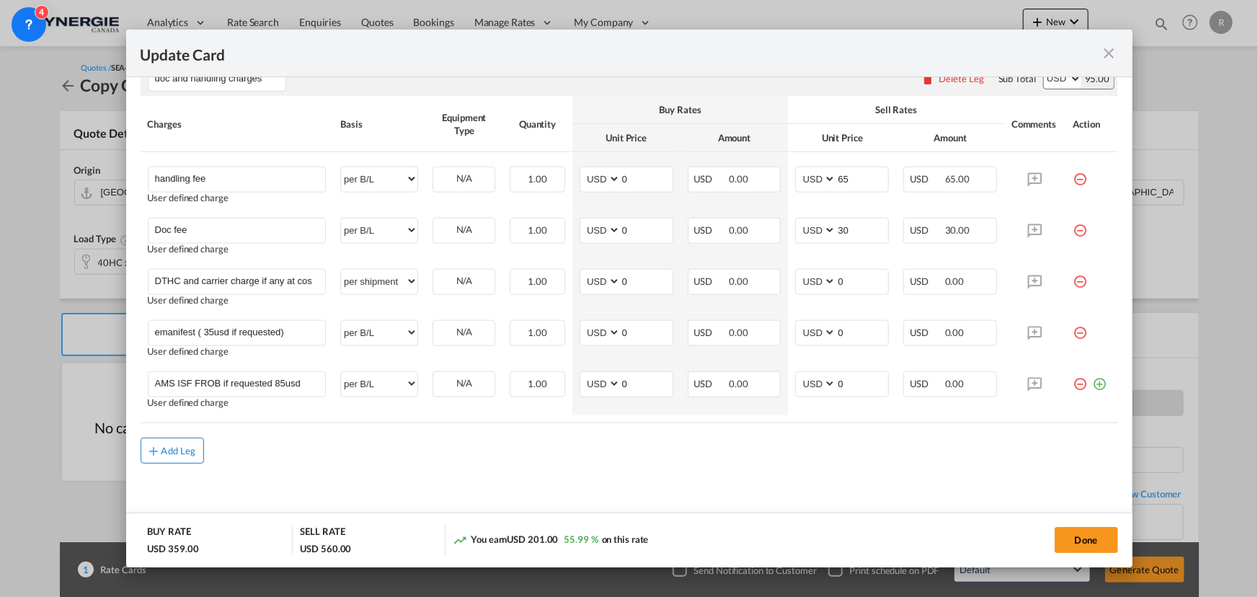
type input "65"
click at [164, 455] on div "Add Leg" at bounding box center [179, 450] width 35 height 9
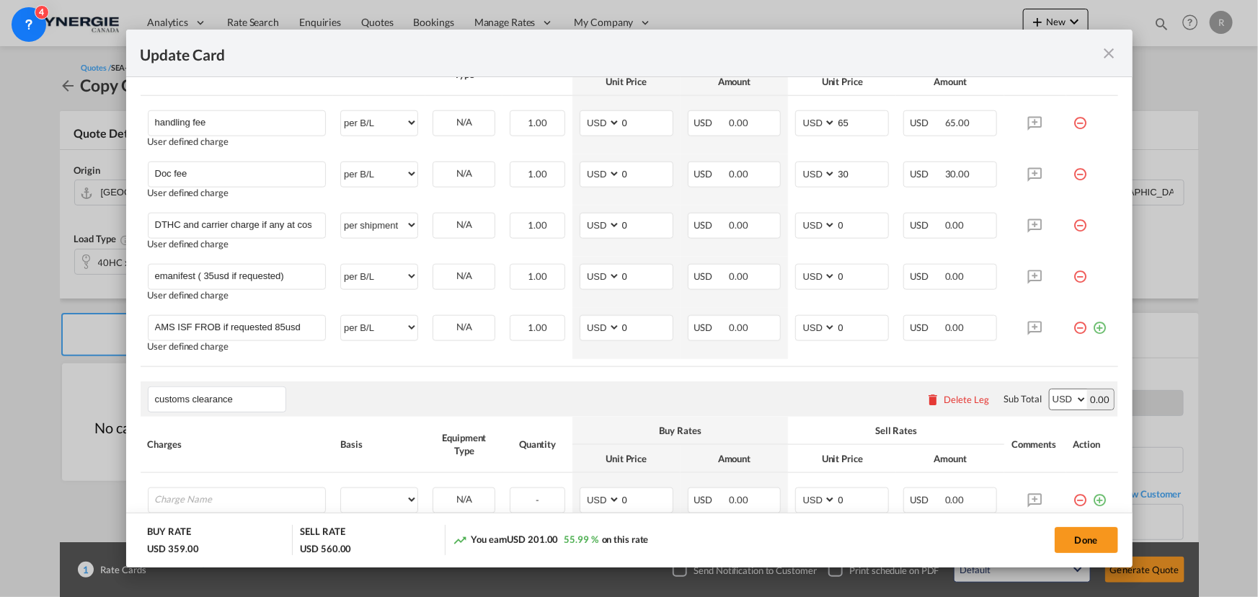
scroll to position [814, 0]
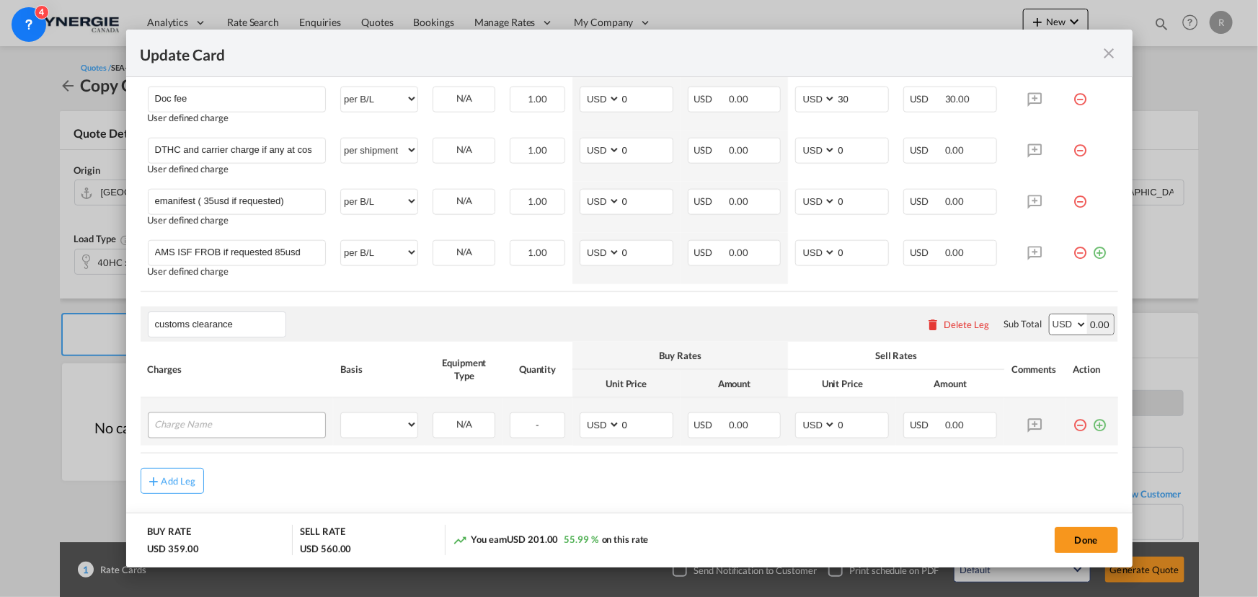
type input "customs clearance"
click at [233, 423] on input "Charge Name" at bounding box center [240, 424] width 171 height 22
click at [203, 424] on input "Charge Name" at bounding box center [240, 424] width 171 height 22
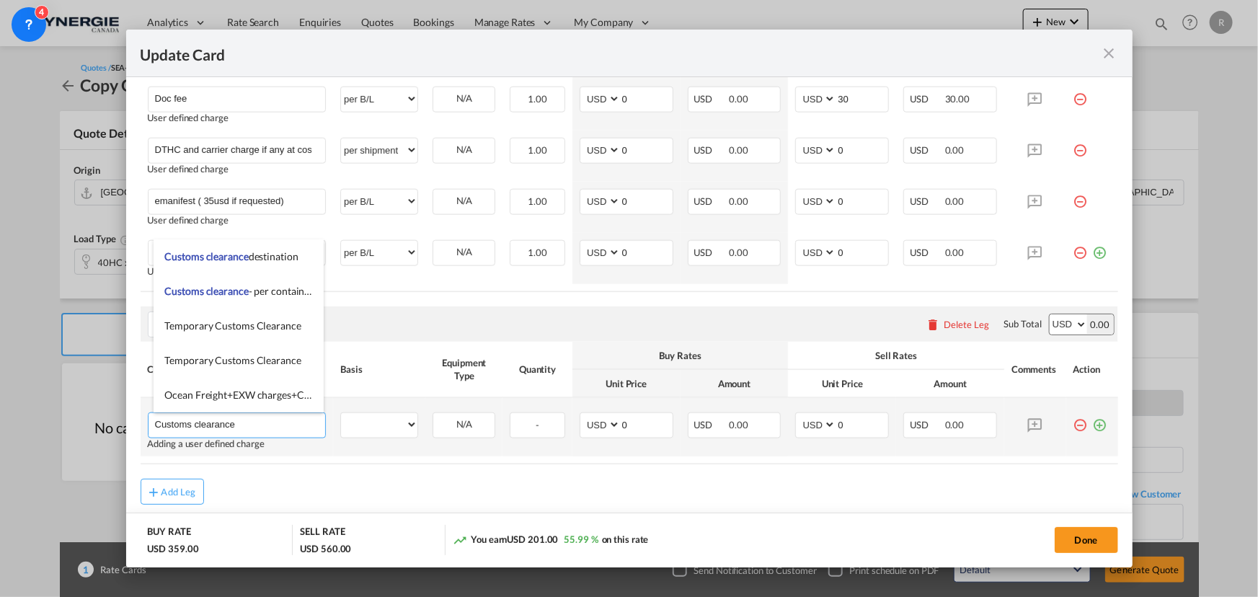
click at [289, 427] on input "Customs clearance" at bounding box center [240, 424] width 171 height 22
paste input "INCLUDE: 1 header, extra $6.00 each 3 HS commodity classifi cation, extra $4.50…"
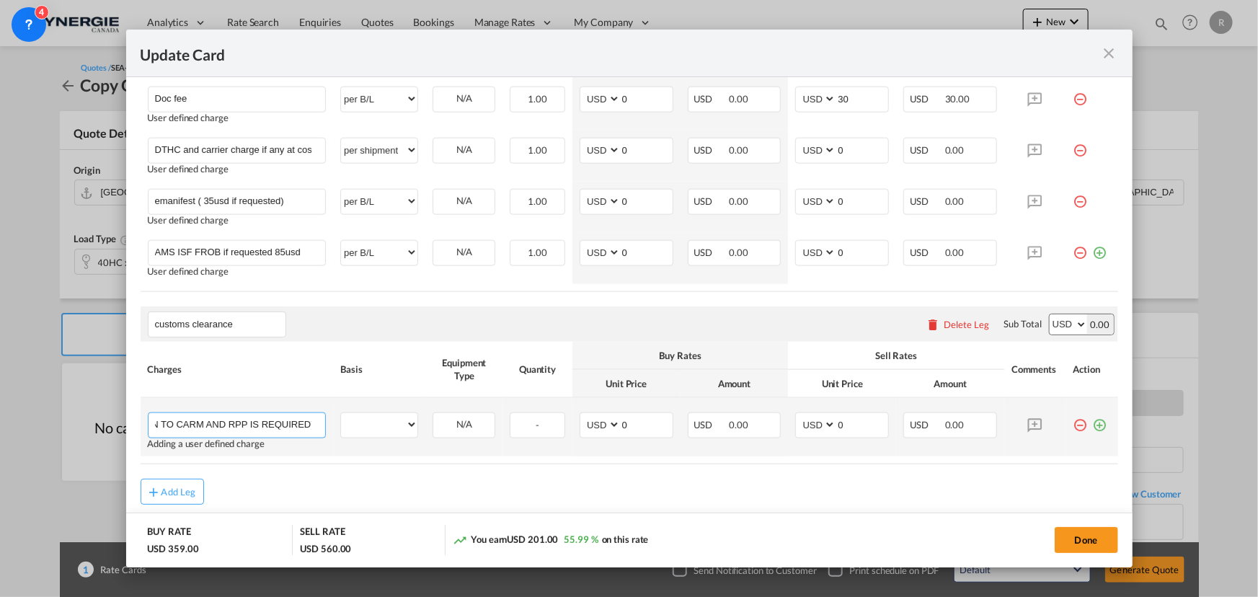
scroll to position [0, 1377]
type input "Customs clearance ( INCLUDE: 1 header, extra $6.00 each 3 HS commodity classifi…"
click at [388, 426] on select "per equipment per container per B/L per shipping bill per shipment per pallet p…" at bounding box center [379, 424] width 76 height 23
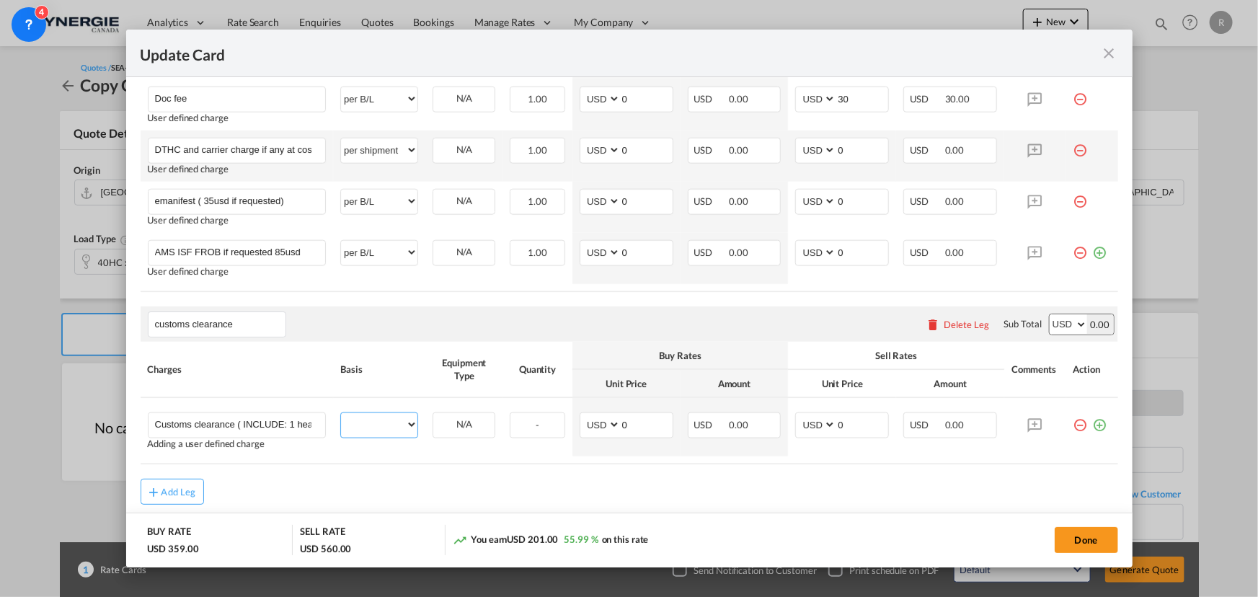
select select "per_declaration"
click at [341, 413] on select "per equipment per container per B/L per shipping bill per shipment per pallet p…" at bounding box center [379, 424] width 76 height 23
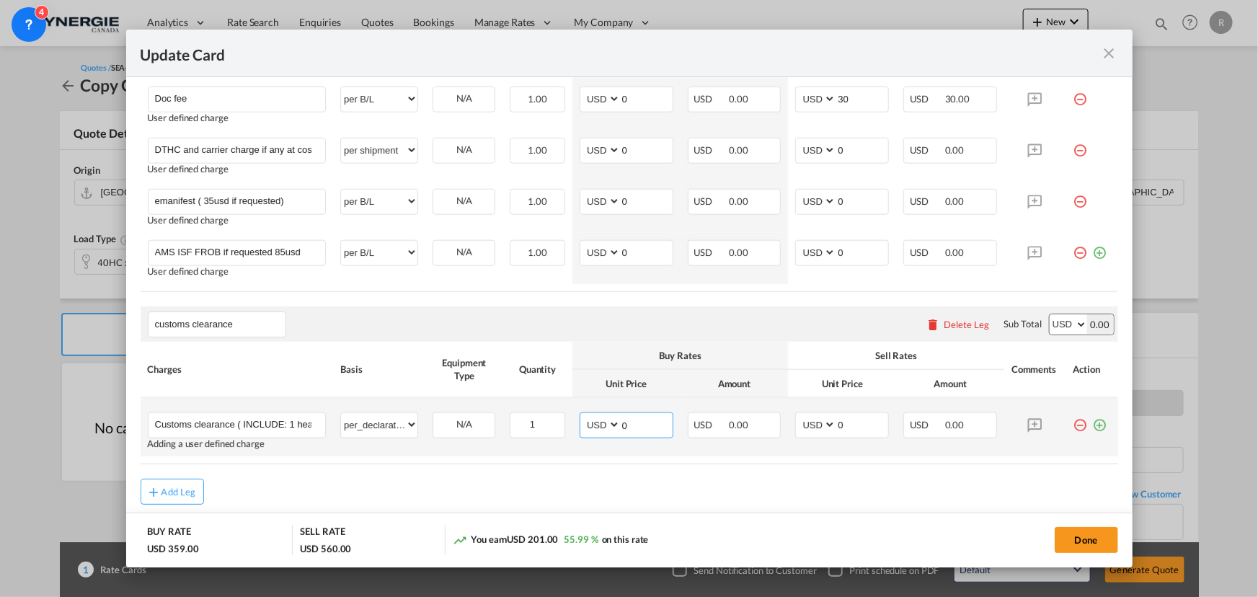
drag, startPoint x: 643, startPoint y: 426, endPoint x: 588, endPoint y: 418, distance: 54.6
click at [588, 418] on md-input-container "AED AFN ALL AMD ANG AOA ARS AUD AWG AZN BAM BBD BDT BGN BHD BIF BMD BND [PERSON…" at bounding box center [627, 426] width 94 height 26
drag, startPoint x: 848, startPoint y: 427, endPoint x: 796, endPoint y: 420, distance: 52.4
click at [796, 420] on md-input-container "AED AFN ALL AMD ANG AOA ARS AUD AWG AZN BAM BBD BDT BGN BHD BIF BMD BND [PERSON…" at bounding box center [842, 426] width 94 height 26
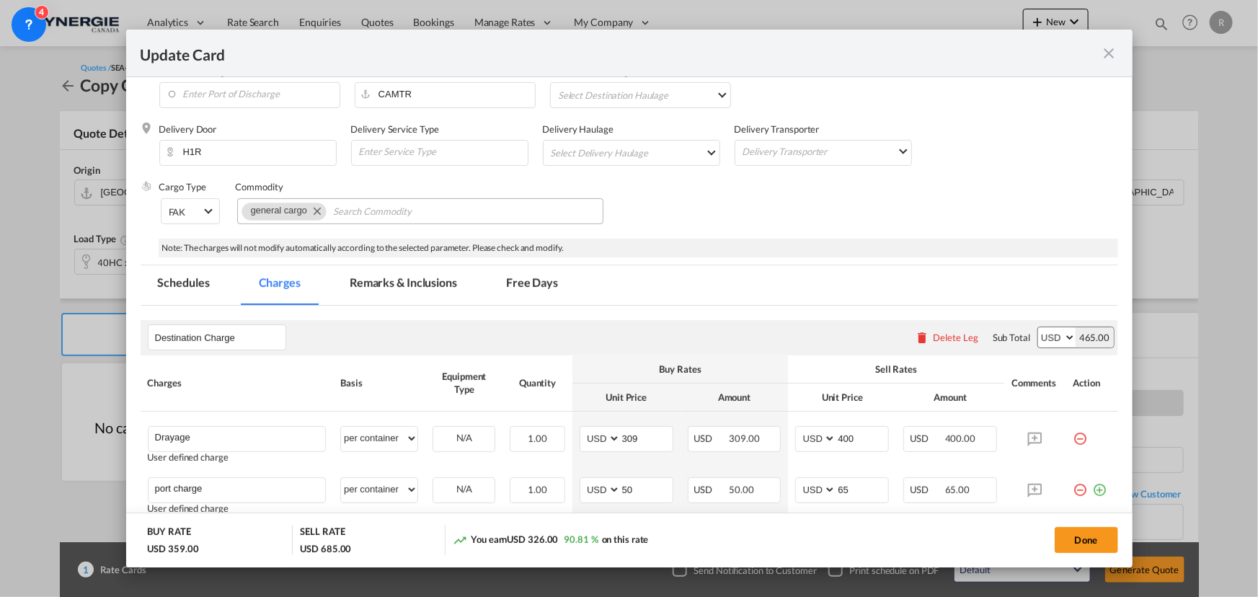
scroll to position [199, 0]
type input "125"
click at [389, 289] on md-tab-item "Remarks & Inclusions" at bounding box center [403, 287] width 142 height 40
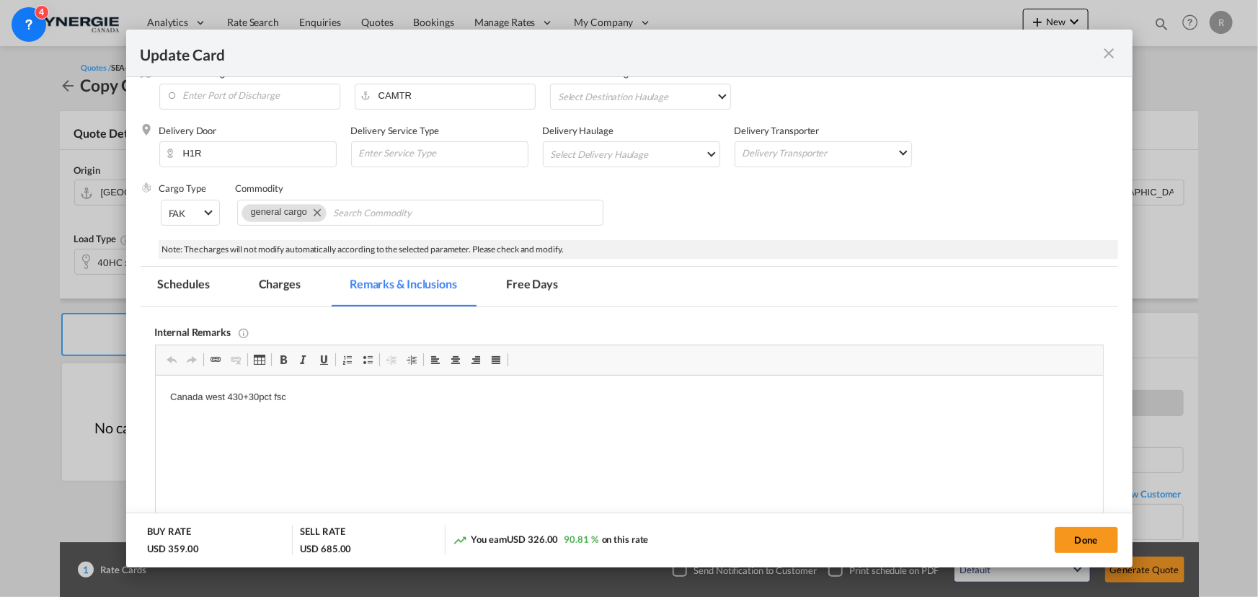
scroll to position [0, 0]
drag, startPoint x: 164, startPoint y: 400, endPoint x: 417, endPoint y: 418, distance: 253.0
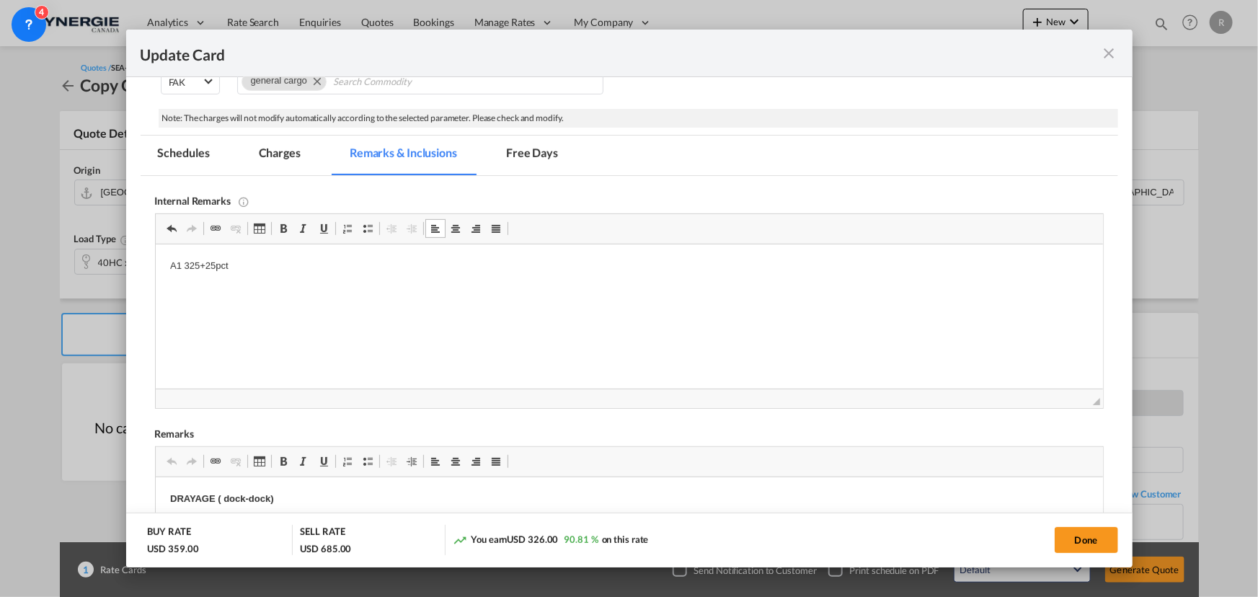
scroll to position [526, 0]
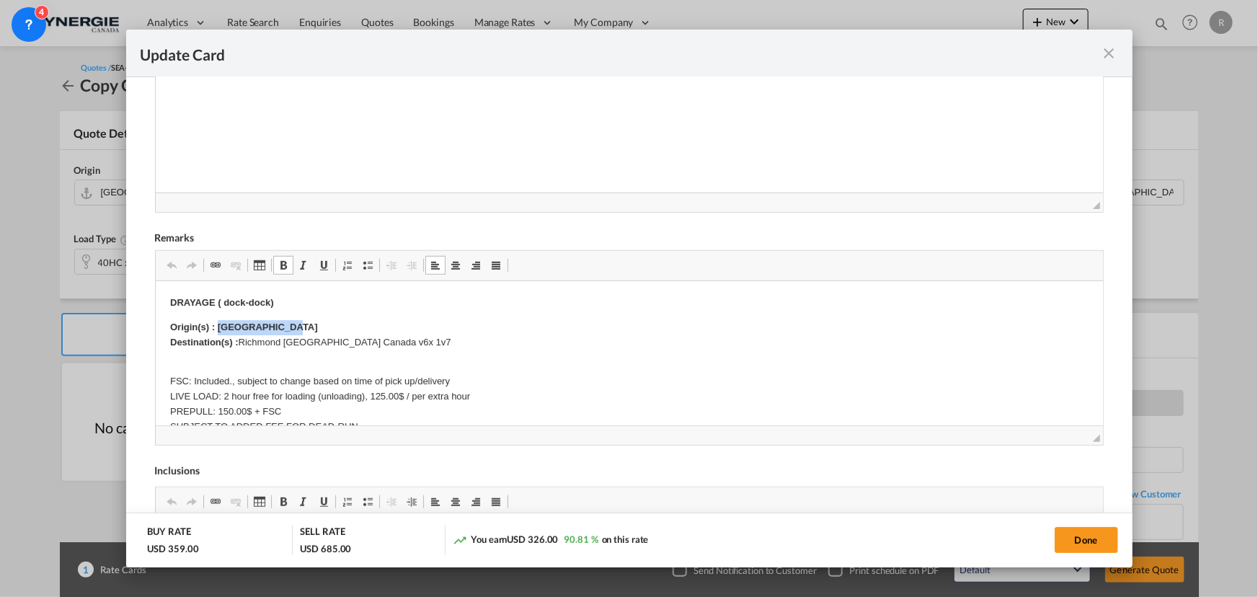
drag, startPoint x: 217, startPoint y: 326, endPoint x: 317, endPoint y: 327, distance: 99.5
click at [317, 327] on p "Origin(s) : Vancouver Port Destination(s) : [GEOGRAPHIC_DATA] [GEOGRAPHIC_DATA]…" at bounding box center [628, 335] width 919 height 30
click at [259, 337] on body "DRAYAGE ( dock-dock) Origin(s) : Montreal Destination(s) : Richmond [GEOGRAPHIC…" at bounding box center [628, 397] width 919 height 203
click at [240, 339] on p "Origin(s) : Montreal Destination(s) : [GEOGRAPHIC_DATA] [GEOGRAPHIC_DATA] [GEOG…" at bounding box center [628, 335] width 919 height 30
drag, startPoint x: 240, startPoint y: 339, endPoint x: 415, endPoint y: 348, distance: 174.7
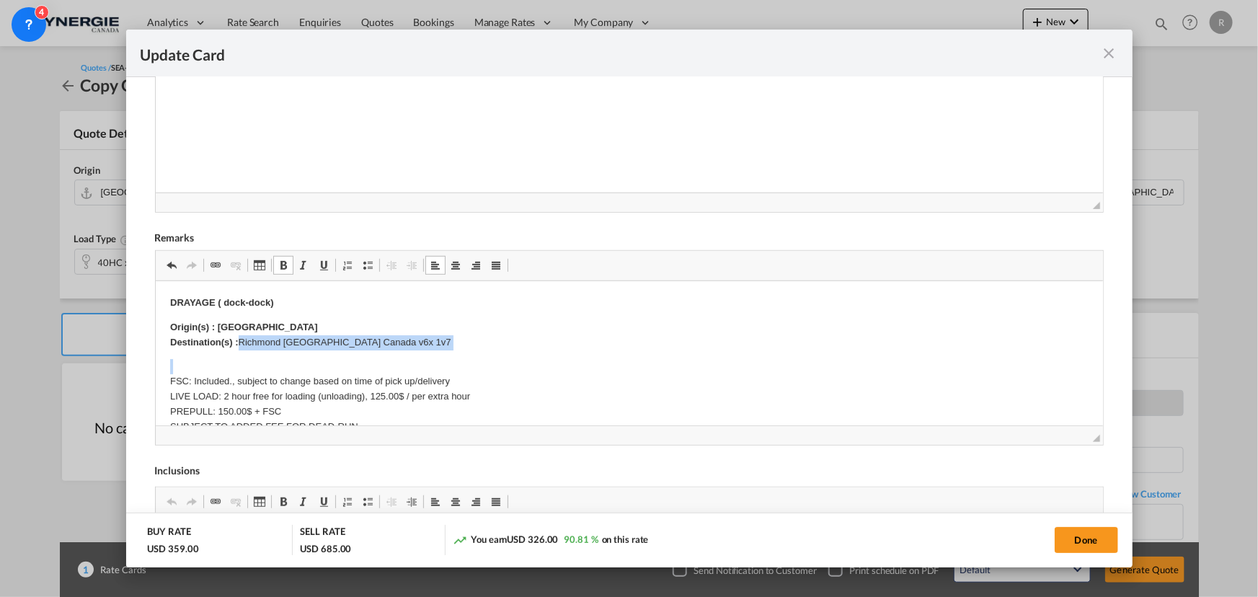
click at [415, 348] on p "Origin(s) : Montreal Destination(s) : [GEOGRAPHIC_DATA] [GEOGRAPHIC_DATA] [GEOG…" at bounding box center [628, 335] width 919 height 30
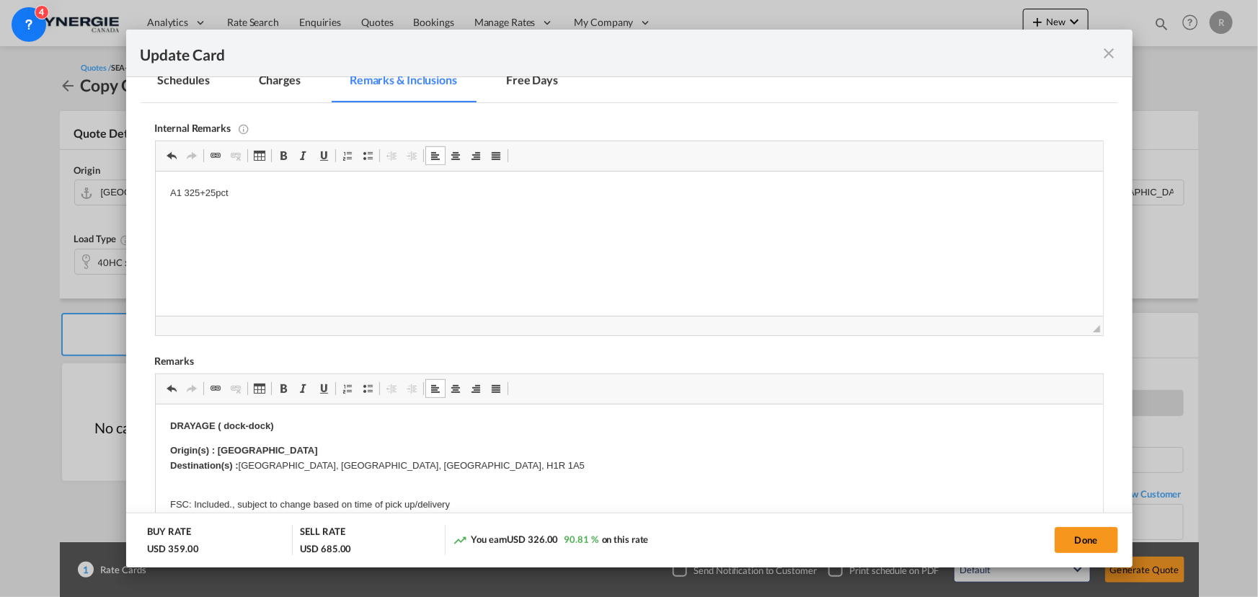
scroll to position [330, 0]
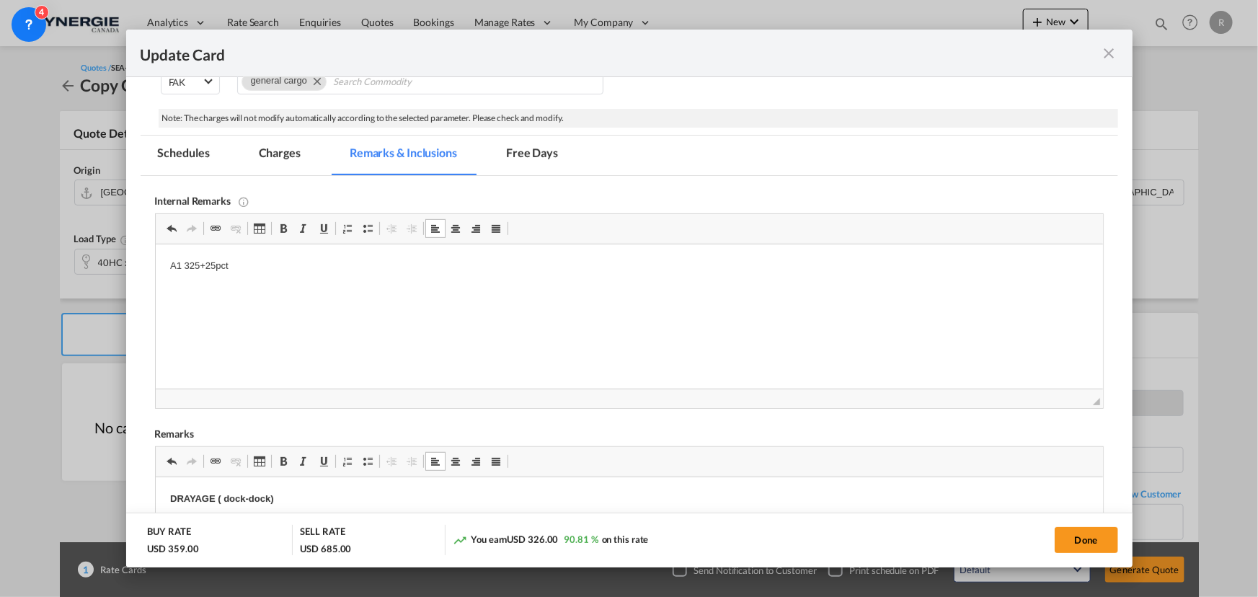
drag, startPoint x: 1082, startPoint y: 534, endPoint x: 301, endPoint y: 417, distance: 789.1
click at [1082, 534] on button "Done" at bounding box center [1086, 540] width 63 height 26
type input "[DATE]"
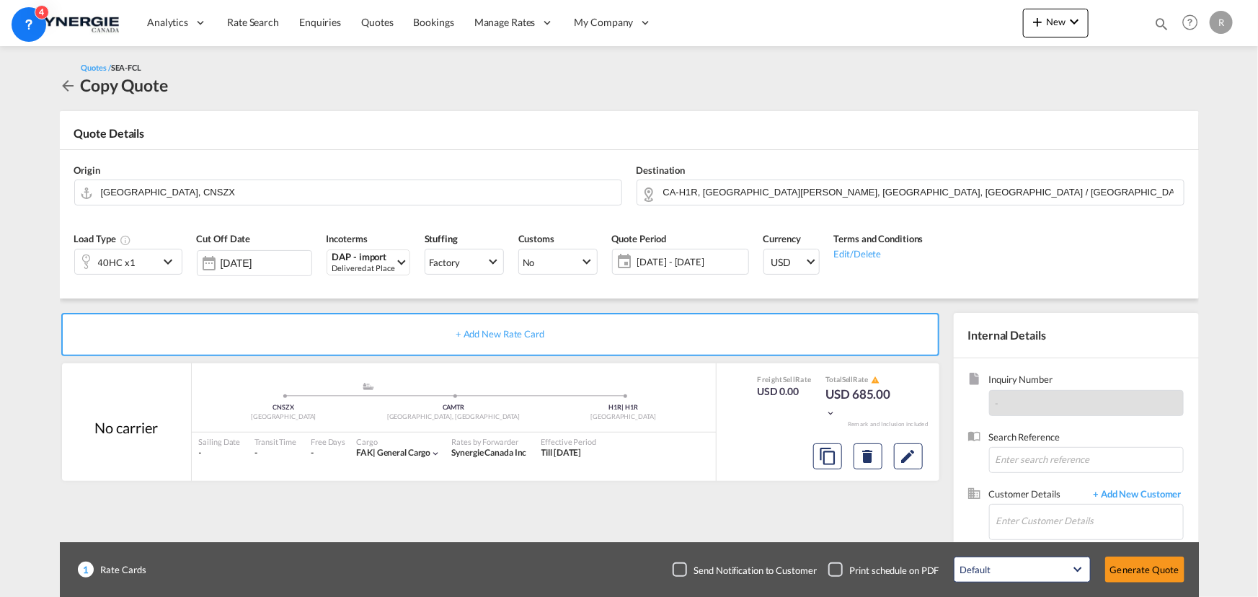
scroll to position [274, 0]
click at [1039, 515] on input "Enter Customer Details" at bounding box center [1090, 521] width 187 height 32
paste input "[EMAIL_ADDRESS][DOMAIN_NAME]"
type input "[EMAIL_ADDRESS][DOMAIN_NAME]"
click at [1153, 493] on span "+ Add New Customer" at bounding box center [1135, 496] width 97 height 17
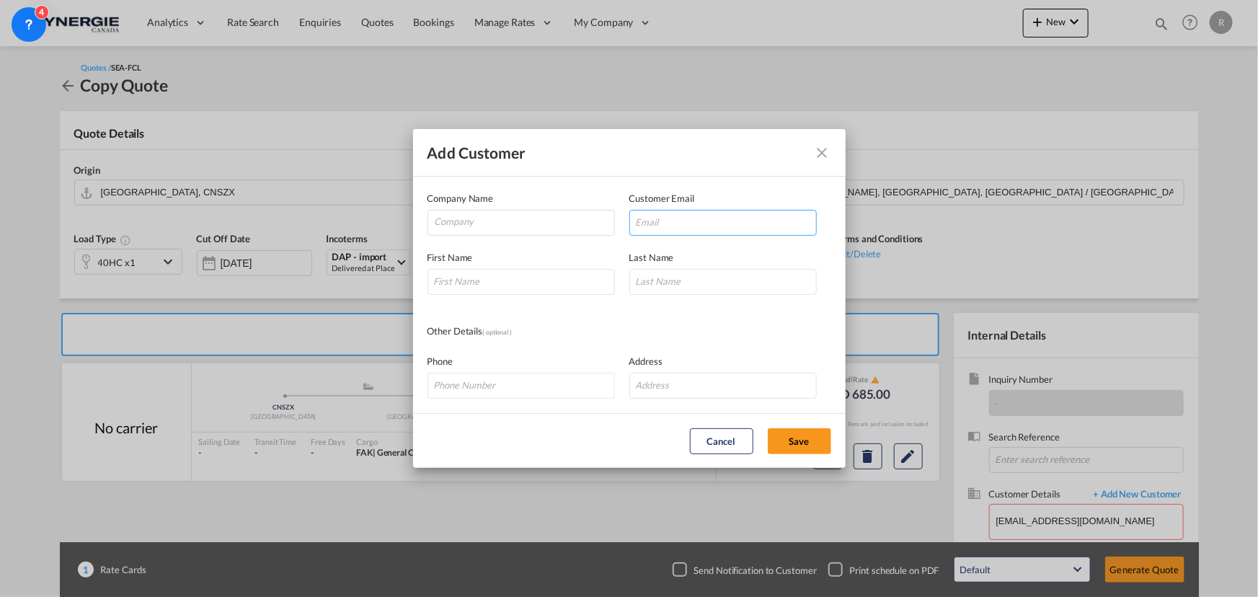
click at [734, 217] on input "Add Customer Company ..." at bounding box center [724, 223] width 188 height 26
paste input "[EMAIL_ADDRESS][DOMAIN_NAME]"
type input "[EMAIL_ADDRESS][DOMAIN_NAME]"
click at [526, 226] on input "Company" at bounding box center [525, 222] width 180 height 22
type input "Preserve Freight"
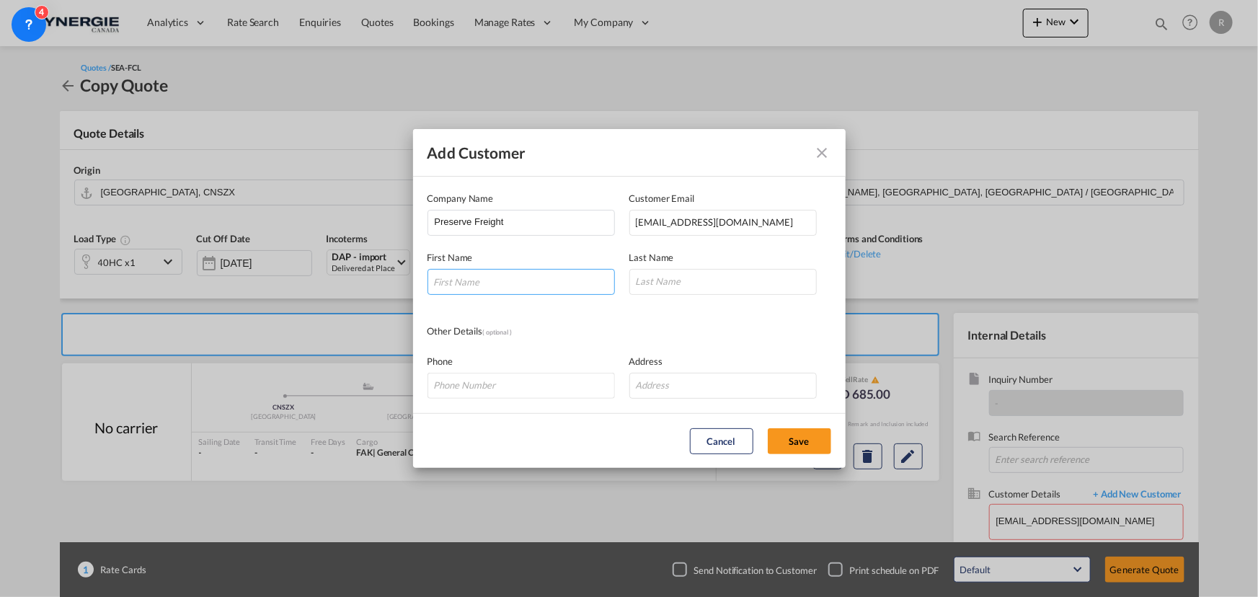
click at [485, 285] on input "Add Customer Company ..." at bounding box center [522, 282] width 188 height 26
type input "Poppy"
type input "[PERSON_NAME]"
click at [799, 446] on button "Save" at bounding box center [799, 441] width 63 height 26
type input "Preserve Freight, [PERSON_NAME], [EMAIL_ADDRESS][DOMAIN_NAME]"
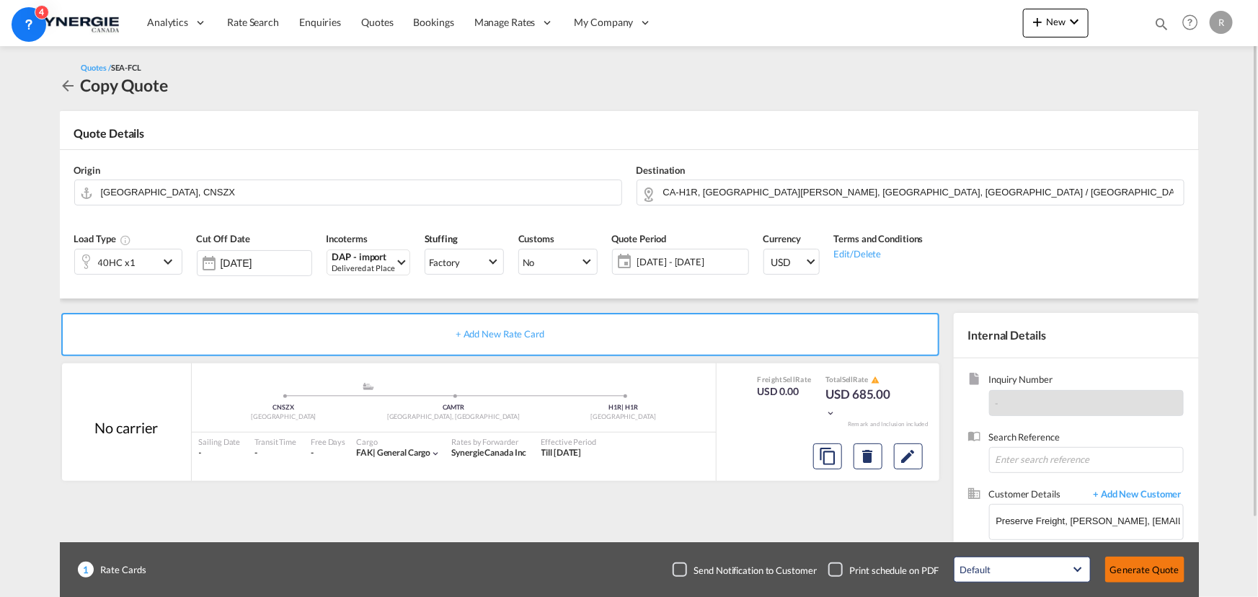
click at [1167, 573] on button "Generate Quote" at bounding box center [1145, 570] width 79 height 26
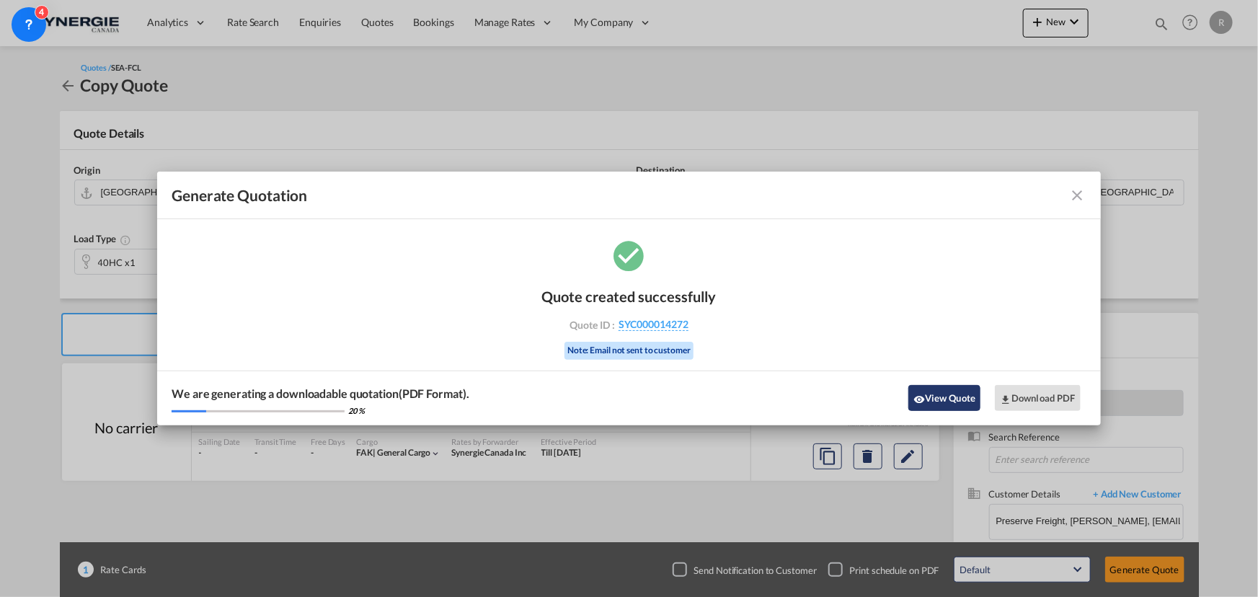
click at [942, 400] on button "View Quote" at bounding box center [945, 398] width 72 height 26
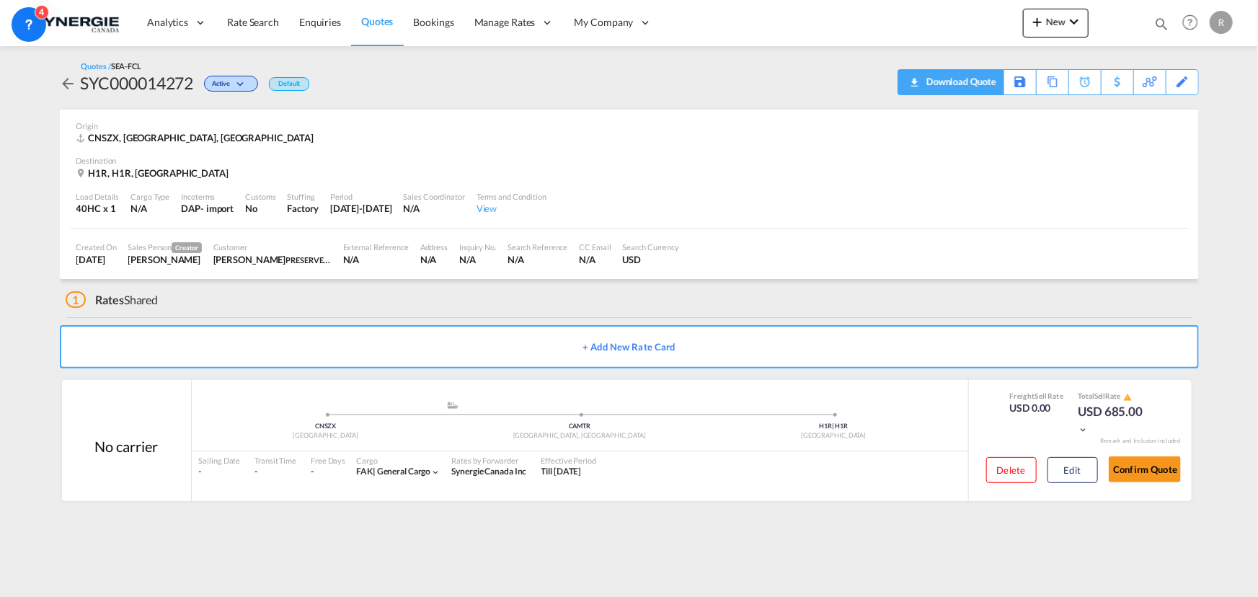
click at [973, 91] on div "Download Quote" at bounding box center [960, 81] width 74 height 23
